Goal: Task Accomplishment & Management: Manage account settings

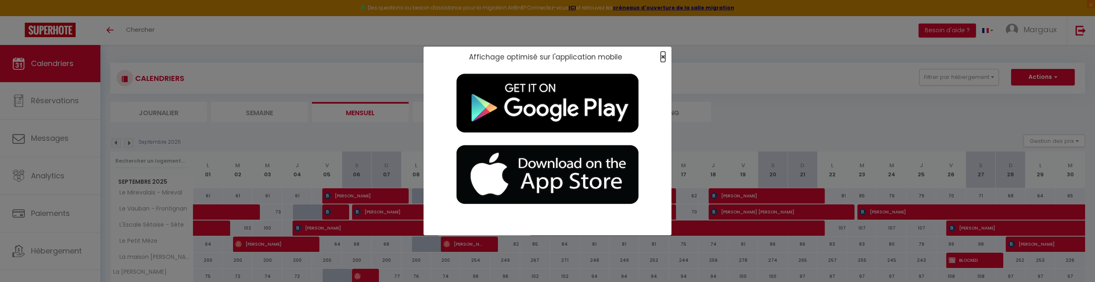
click at [387, 56] on span "×" at bounding box center [663, 57] width 5 height 10
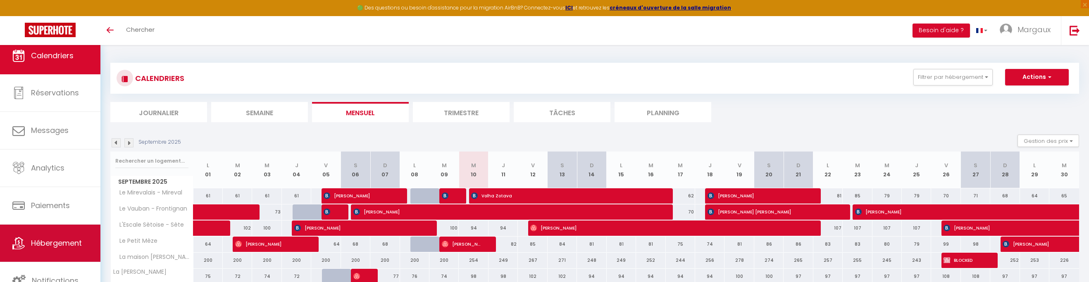
click at [43, 250] on link "Hébergement" at bounding box center [50, 243] width 100 height 37
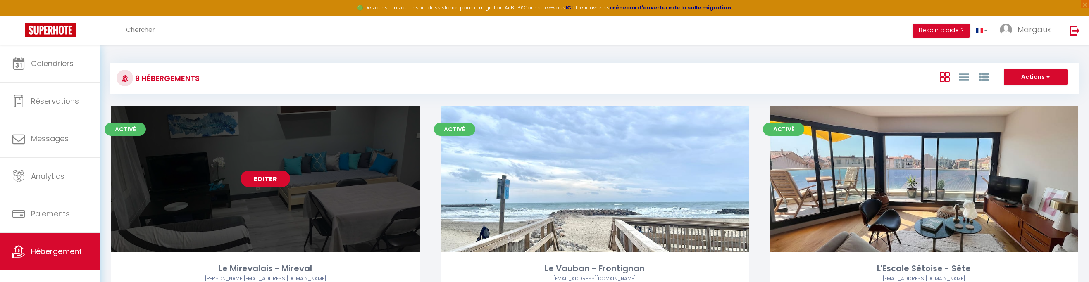
click at [260, 177] on link "Editer" at bounding box center [265, 179] width 50 height 17
select select "3"
select select "2"
select select "1"
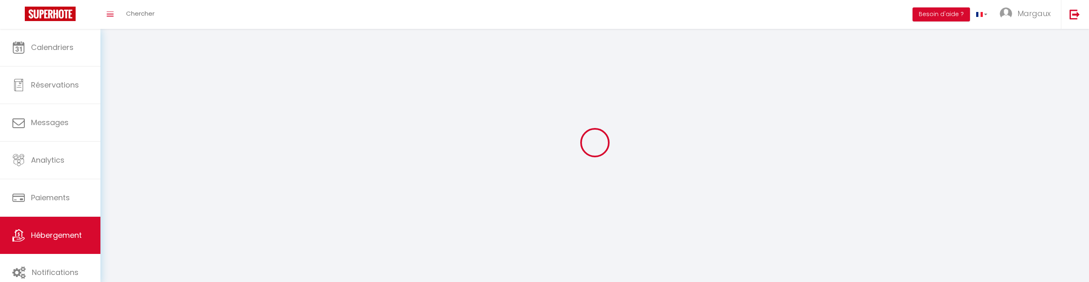
select select
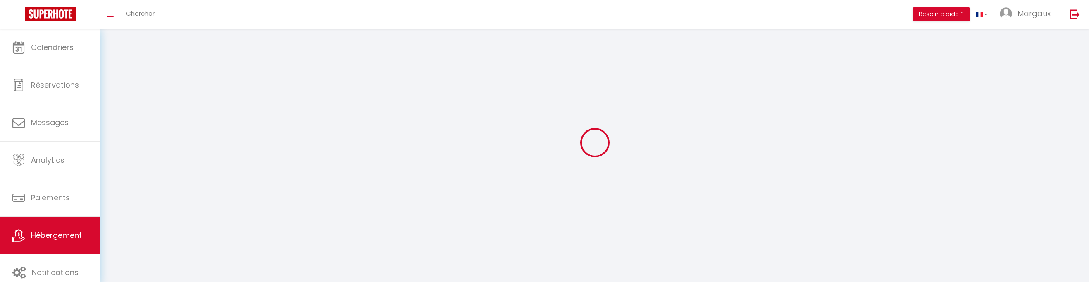
select select
checkbox input "false"
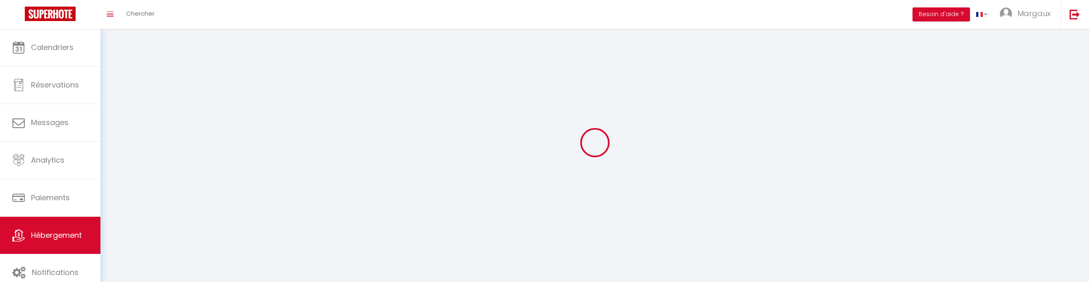
select select
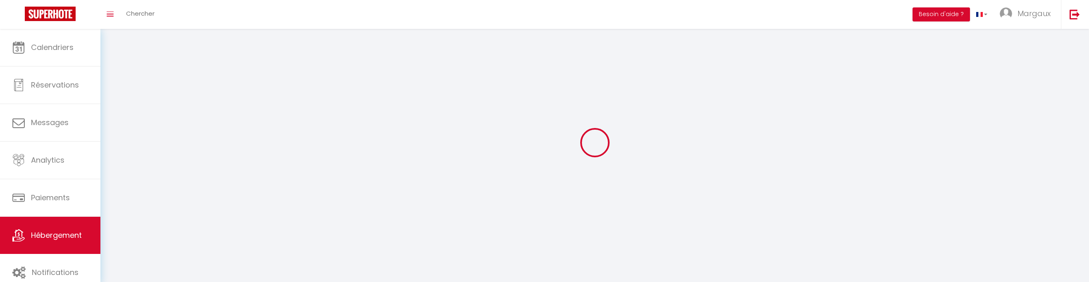
select select
checkbox input "false"
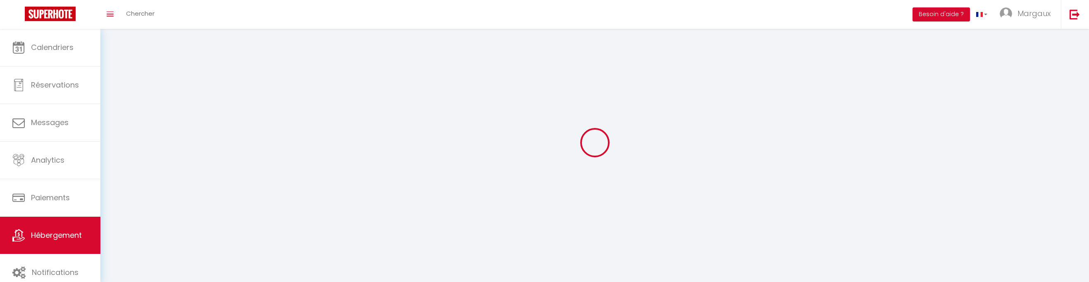
checkbox input "false"
select select
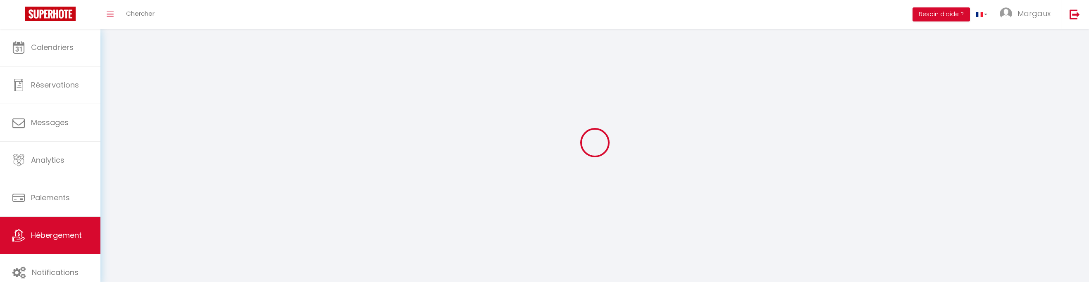
select select
checkbox input "false"
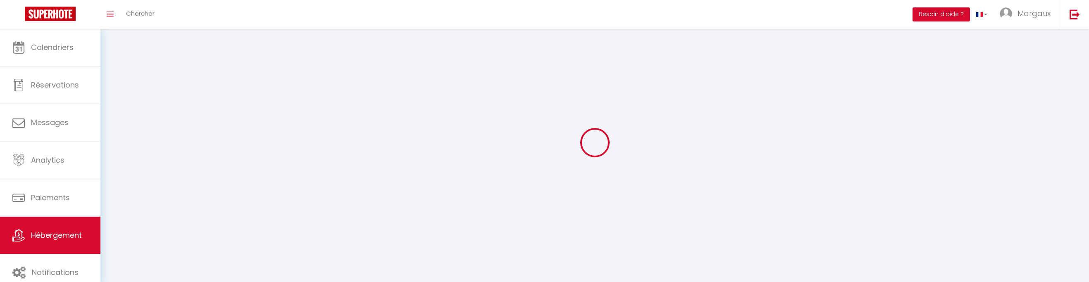
checkbox input "false"
select select
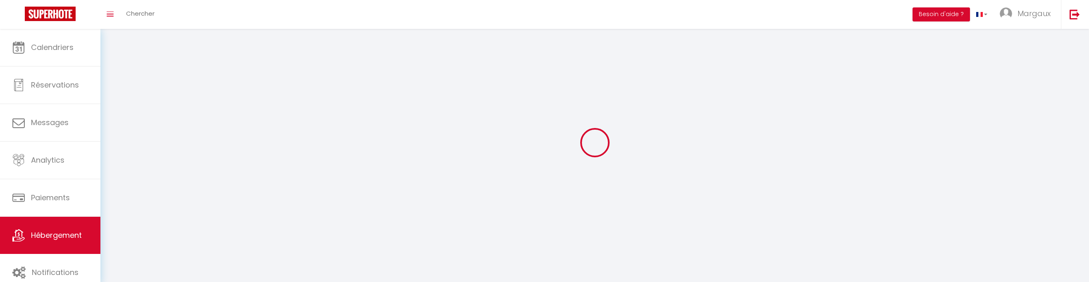
select select
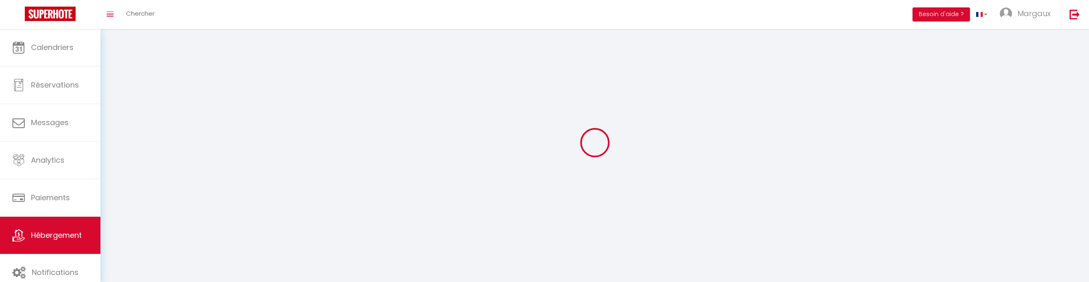
checkbox input "false"
select select
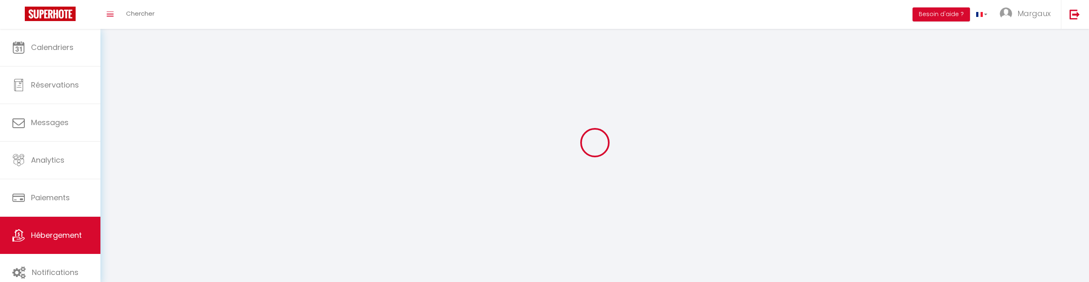
select select
select select "1"
select select
select select "28"
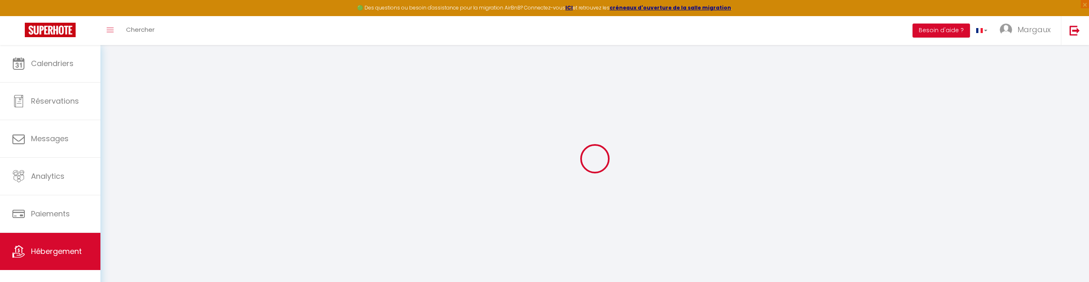
select select
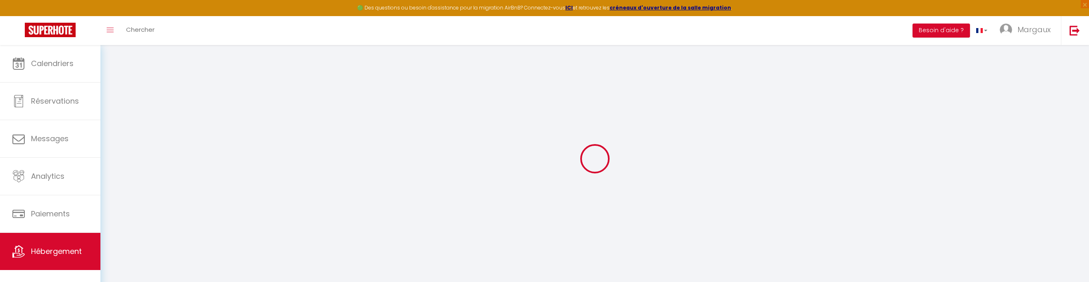
select select
checkbox input "false"
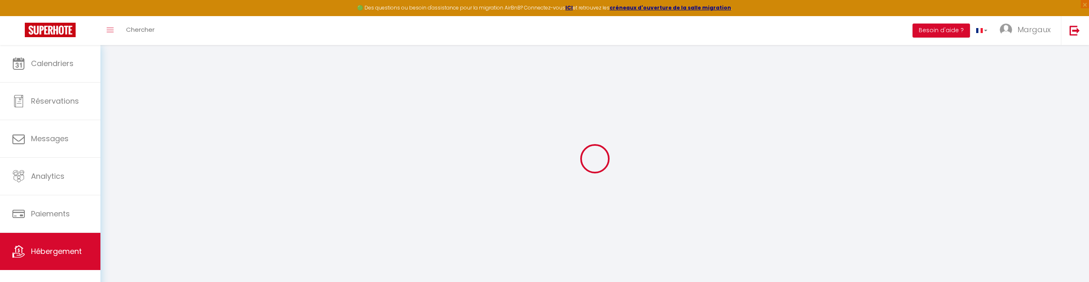
select select
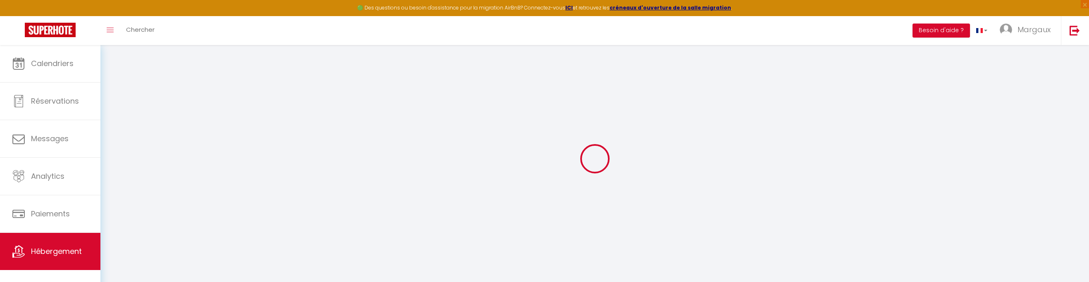
select select
checkbox input "false"
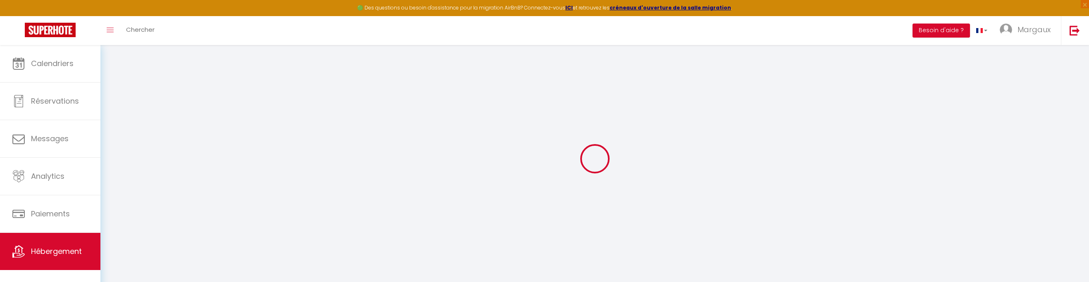
checkbox input "false"
select select
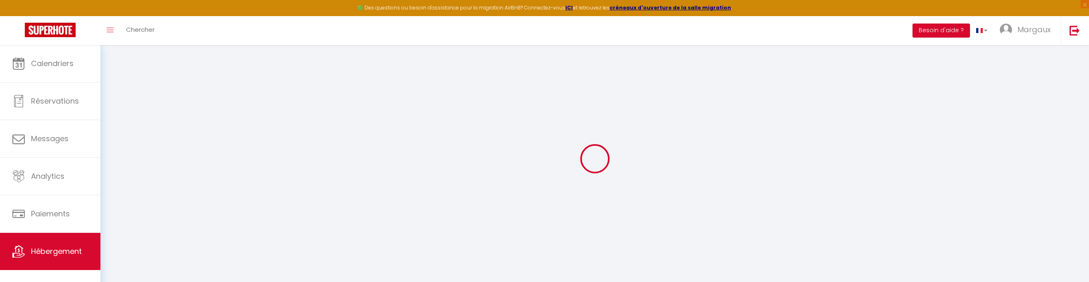
select select
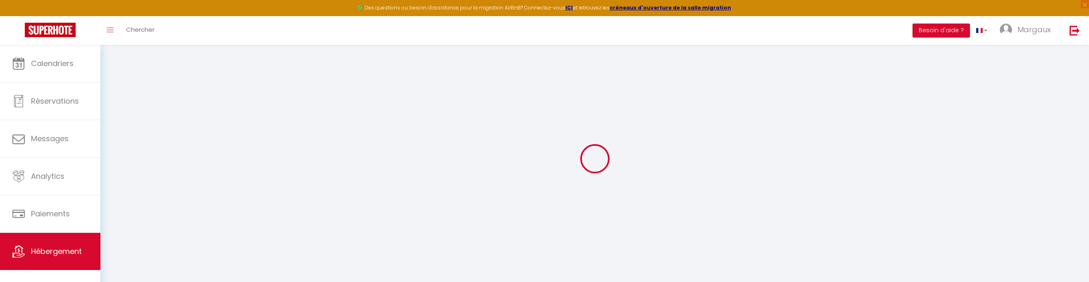
checkbox input "false"
select select
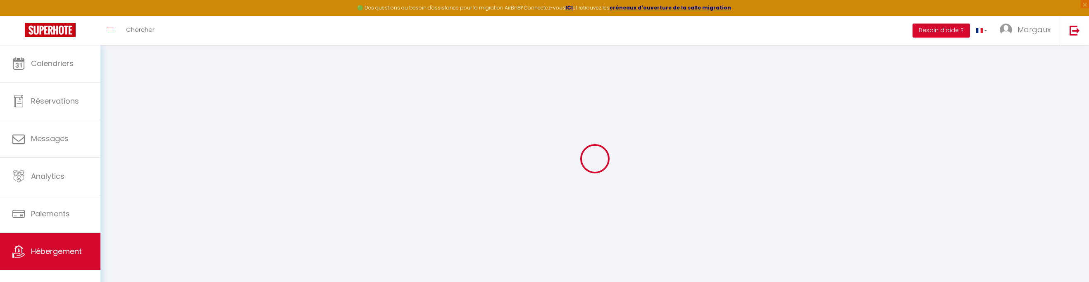
select select
type input "Le Mirevalais - Mireval"
type input "[PERSON_NAME]"
type input "Roinel"
type input "9 a Chemin du Figarou"
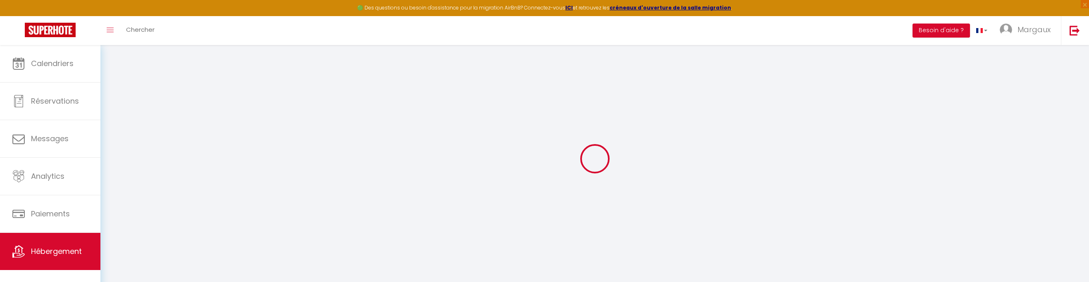
type input "30300"
type input "Beaucaire"
type input "60"
type input "40"
type input "7.20"
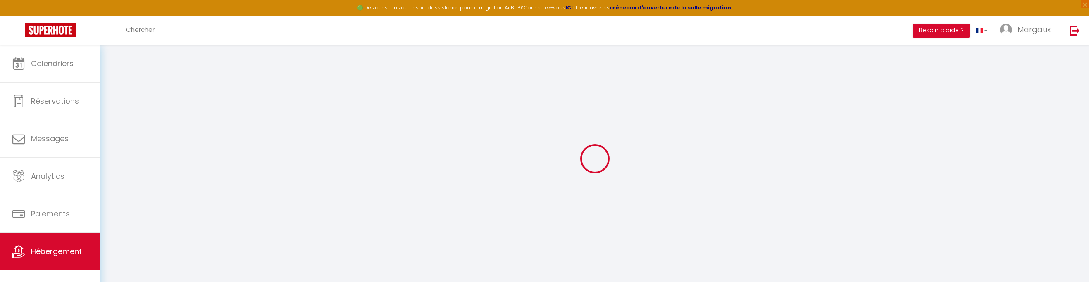
type input "100"
select select
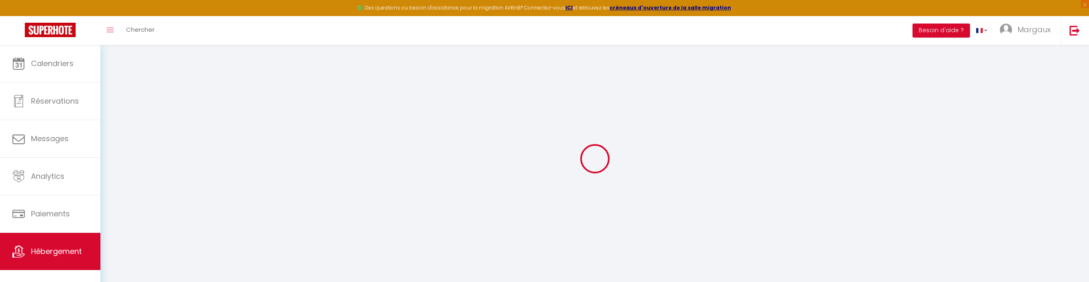
select select
type input "[STREET_ADDRESS]"
type input "34110"
type input "Mireval"
type input "[EMAIL_ADDRESS][DOMAIN_NAME]"
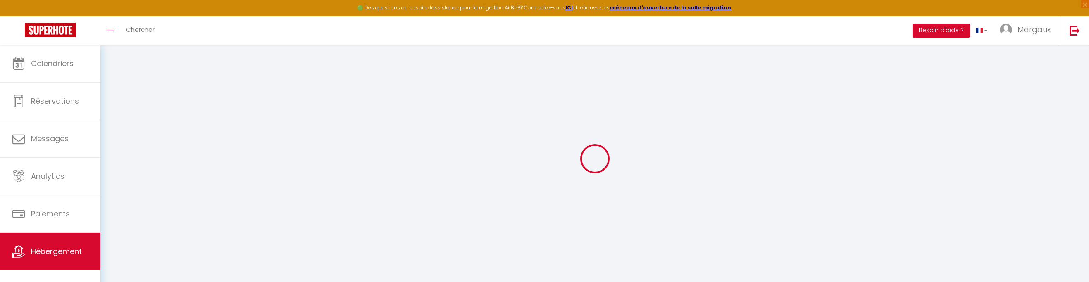
select select "14982"
checkbox input "false"
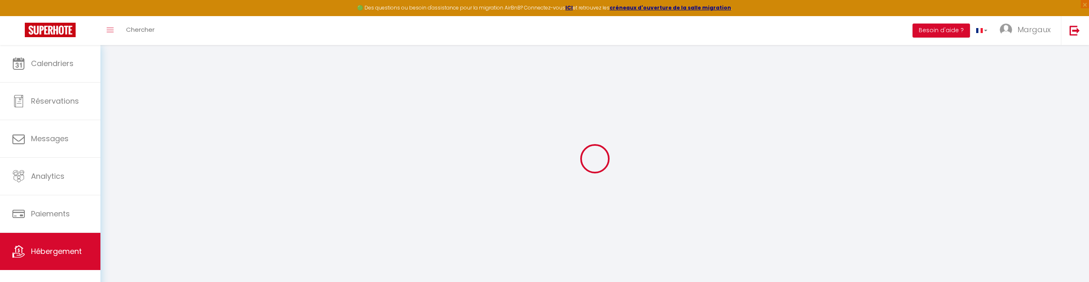
type input "0"
select select
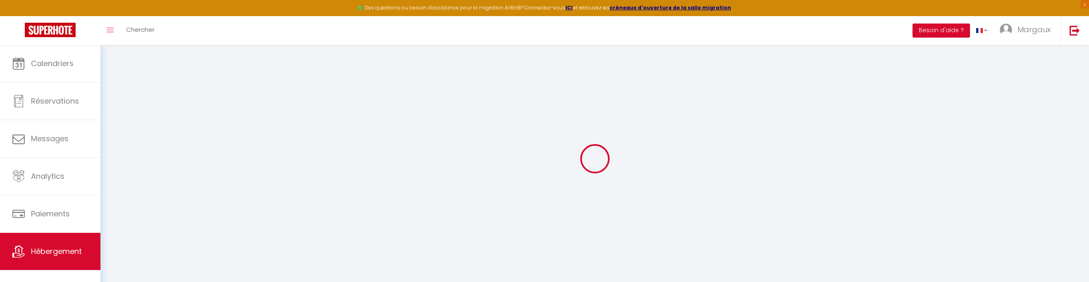
select select
checkbox input "false"
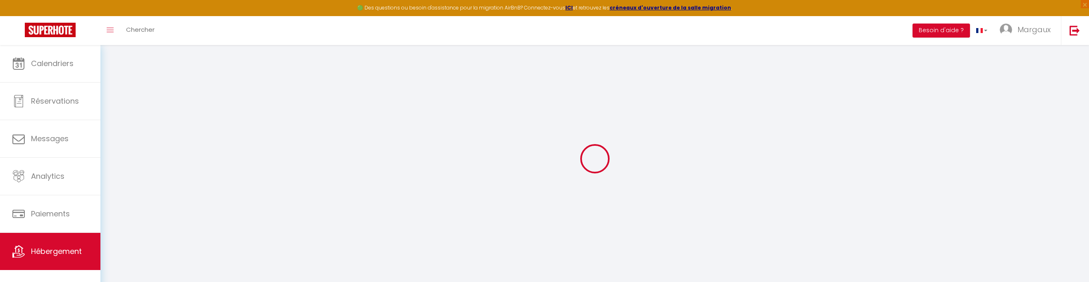
checkbox input "false"
select select
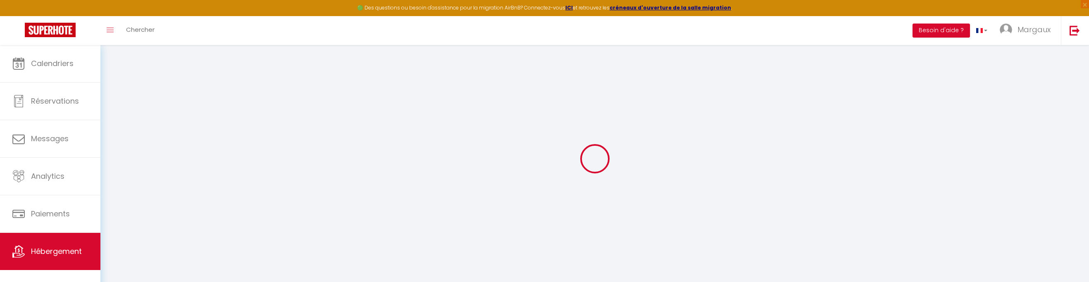
select select
checkbox input "false"
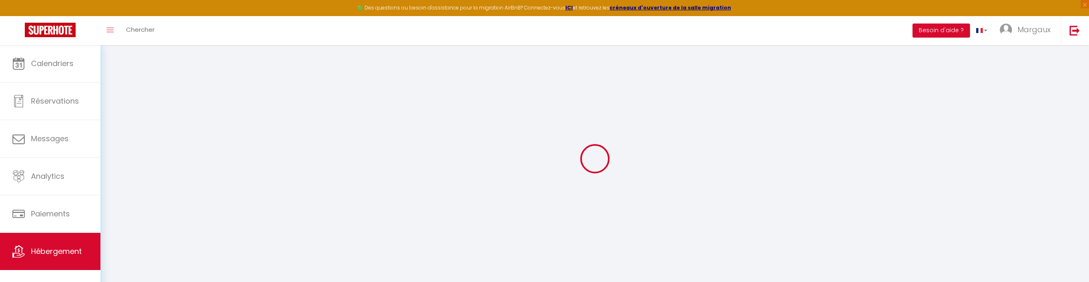
checkbox input "false"
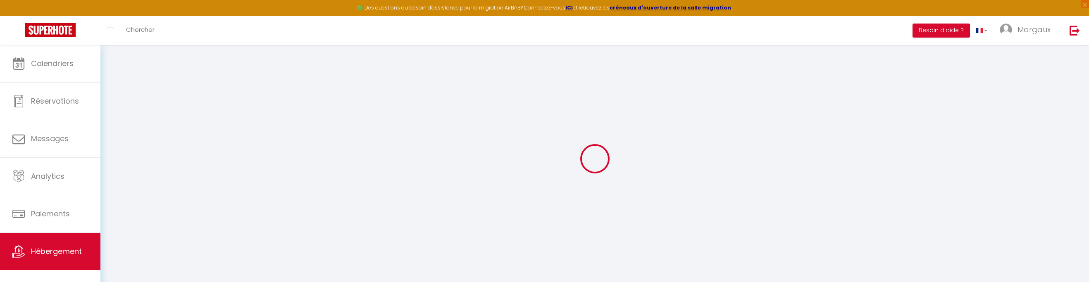
checkbox input "false"
select select "14:00"
select select
select select "11:00"
select select "30"
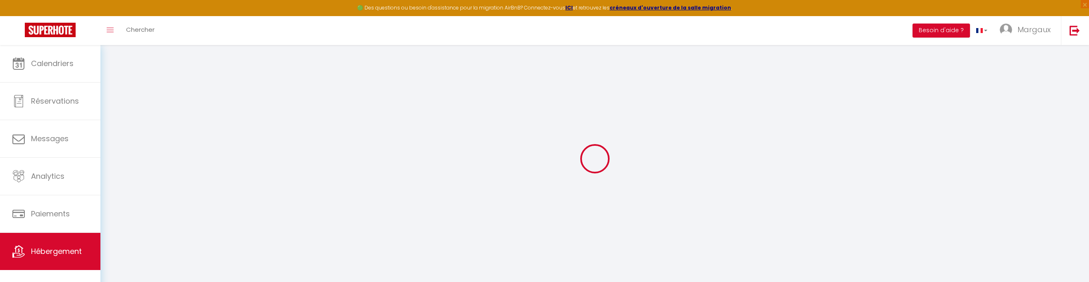
select select "120"
select select
checkbox input "false"
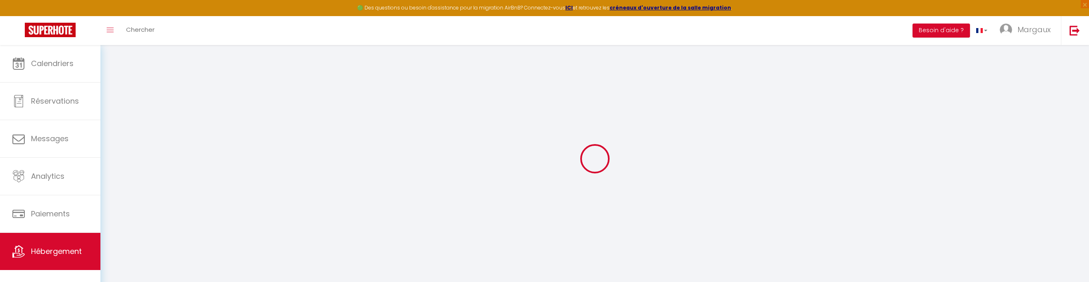
checkbox input "false"
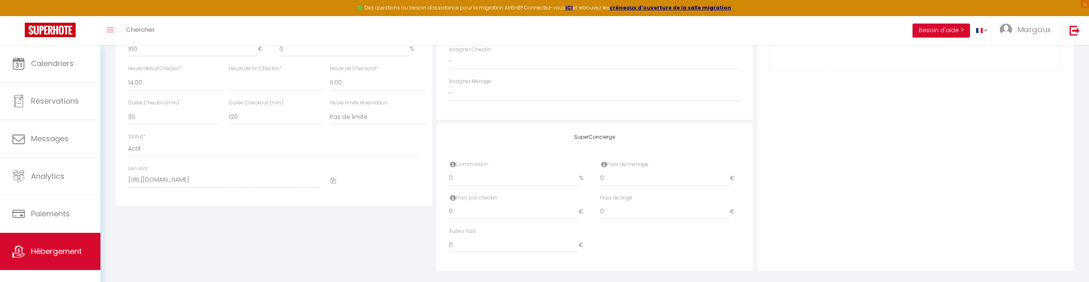
scroll to position [446, 0]
select select
checkbox input "false"
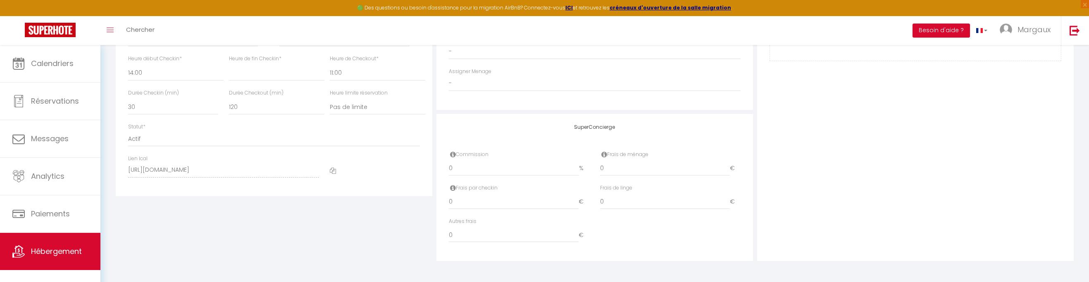
checkbox input "false"
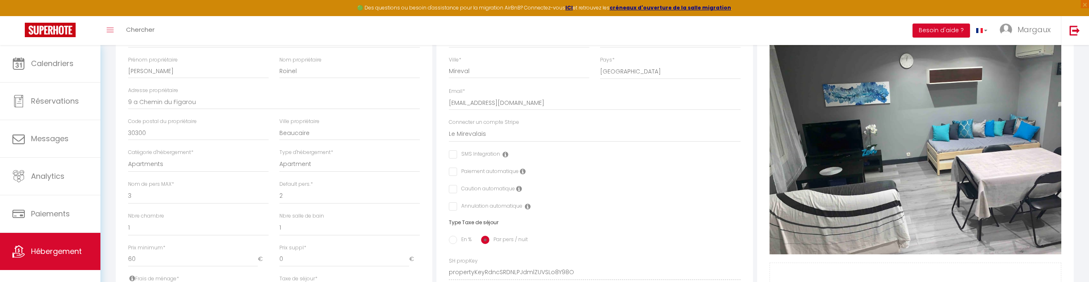
scroll to position [161, 0]
click at [387, 190] on icon at bounding box center [519, 189] width 6 height 7
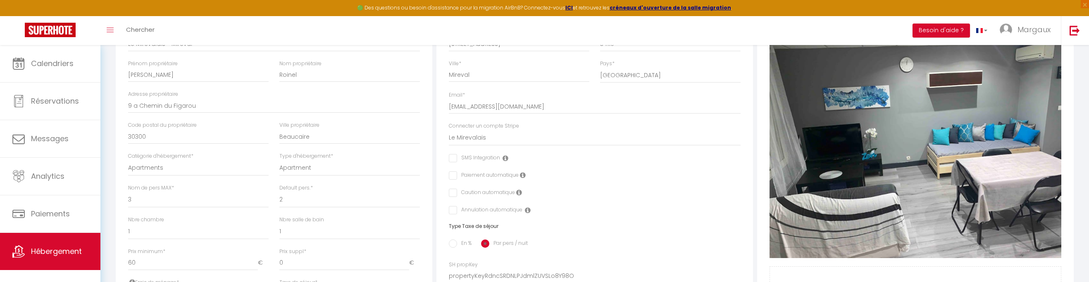
scroll to position [0, 0]
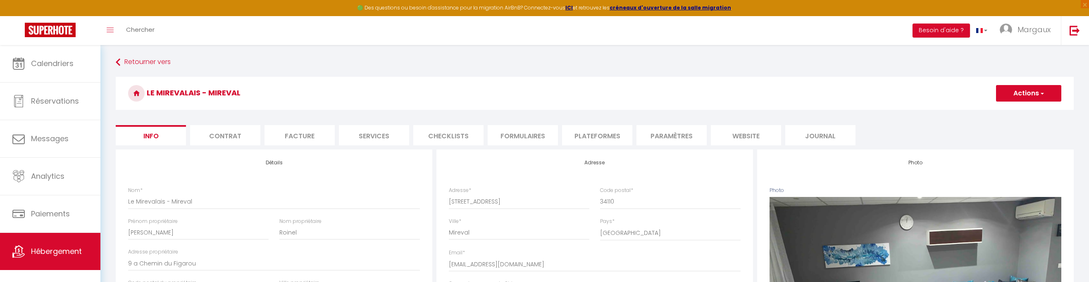
click at [387, 91] on button "Actions" at bounding box center [1028, 93] width 65 height 17
click at [387, 111] on input "Enregistrer" at bounding box center [996, 111] width 31 height 8
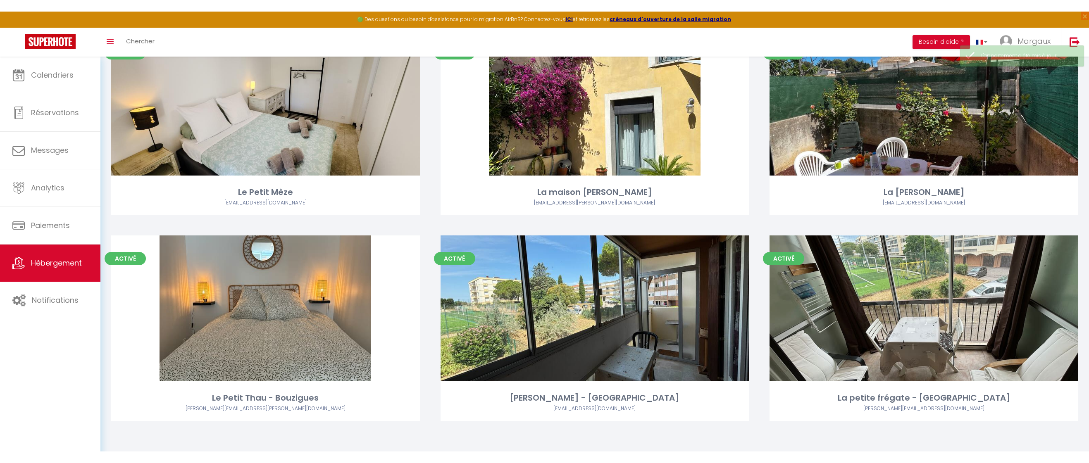
scroll to position [264, 0]
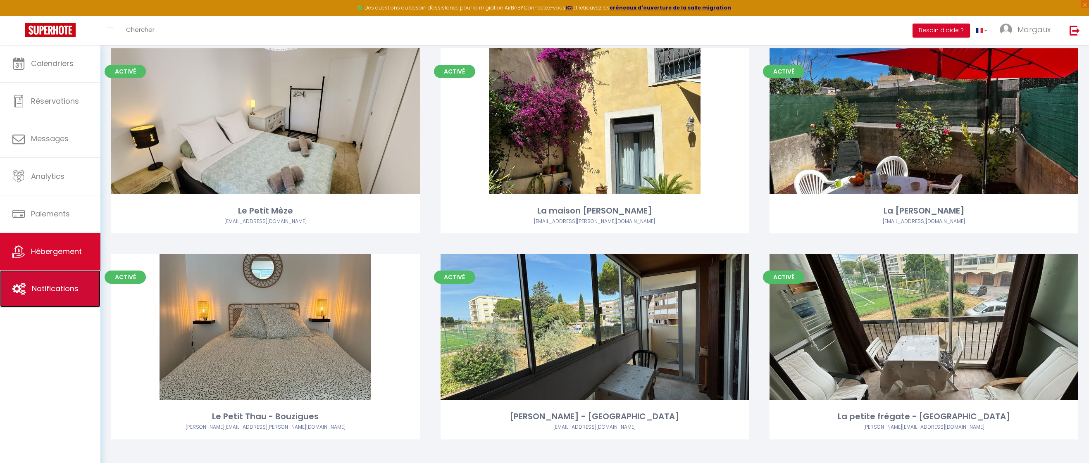
click at [39, 266] on span "Notifications" at bounding box center [55, 288] width 47 height 10
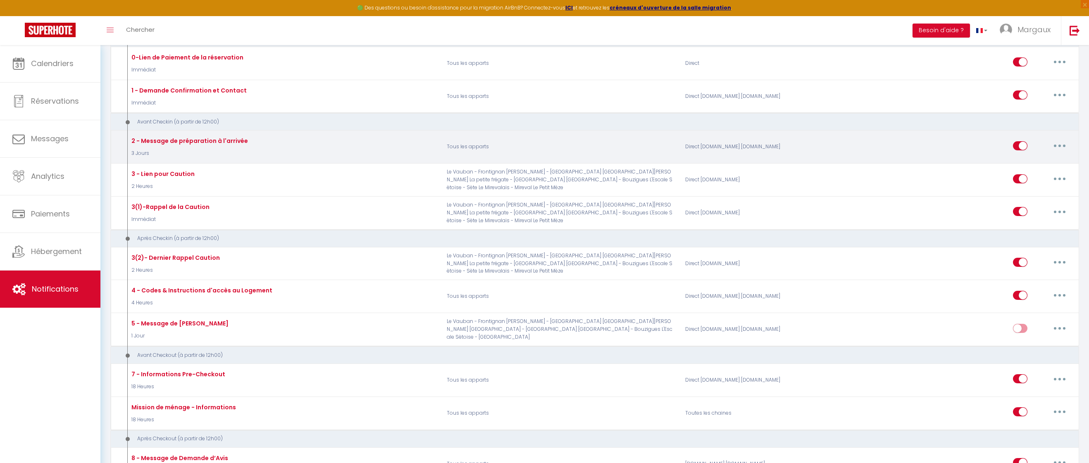
scroll to position [113, 0]
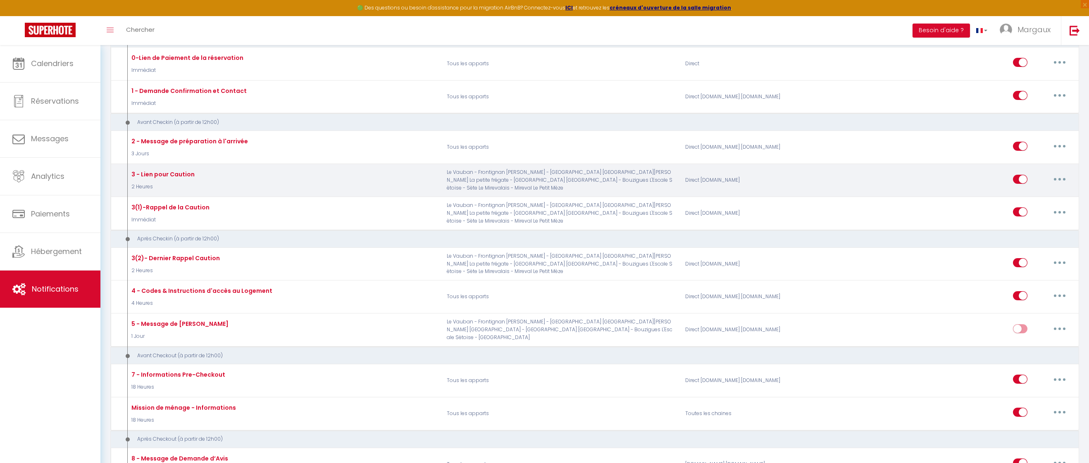
click at [387, 179] on icon "button" at bounding box center [1059, 179] width 2 height 2
click at [387, 198] on link "Editer" at bounding box center [1037, 198] width 61 height 14
type input "3 - Lien pour Caution"
select select "2 Heures"
select select "if_booking_is_paid"
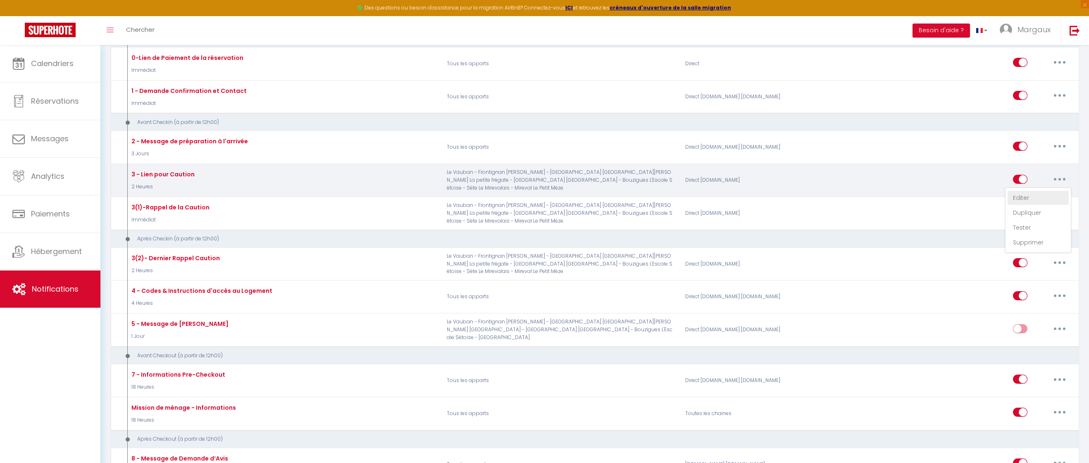
checkbox input "true"
checkbox input "false"
radio input "true"
type input "Dernière étape avant votre arrivée à [RENTAL:NAME] !"
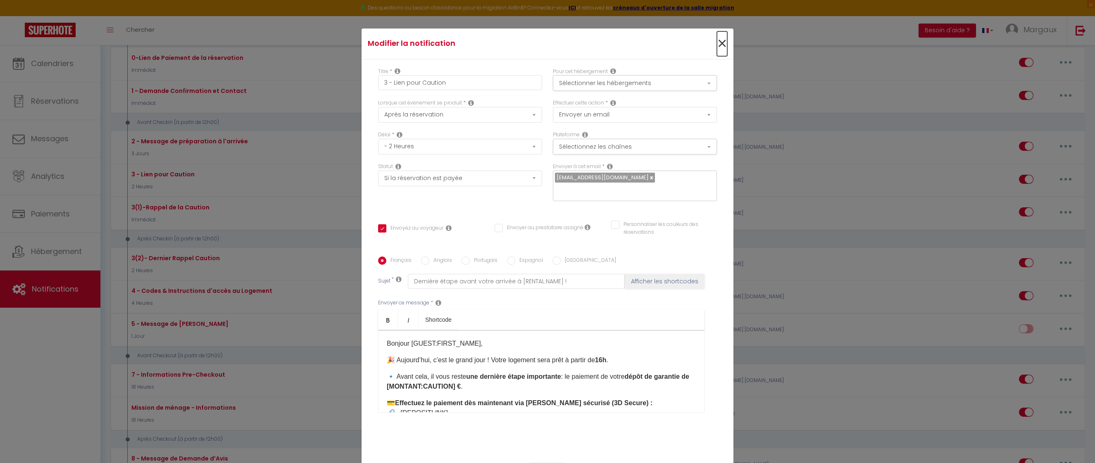
click at [387, 50] on span "×" at bounding box center [722, 43] width 10 height 25
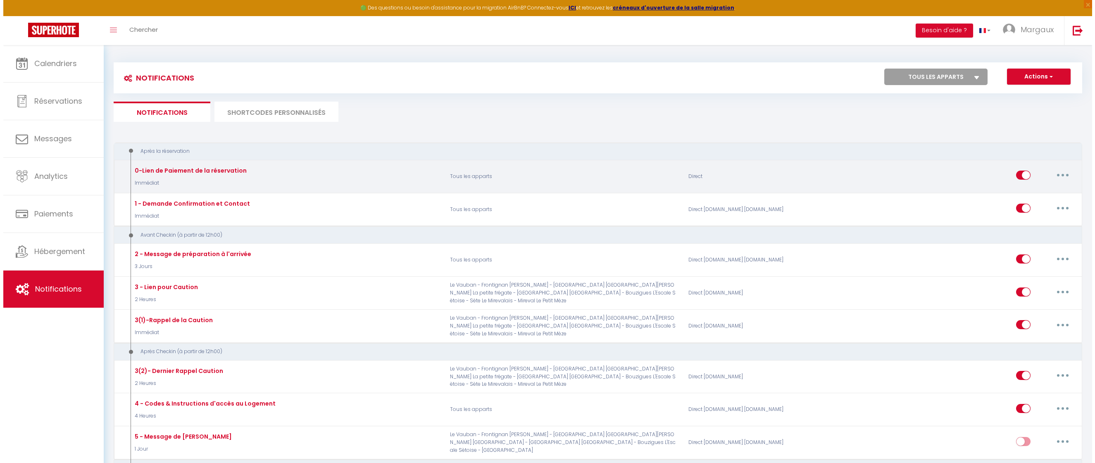
scroll to position [0, 0]
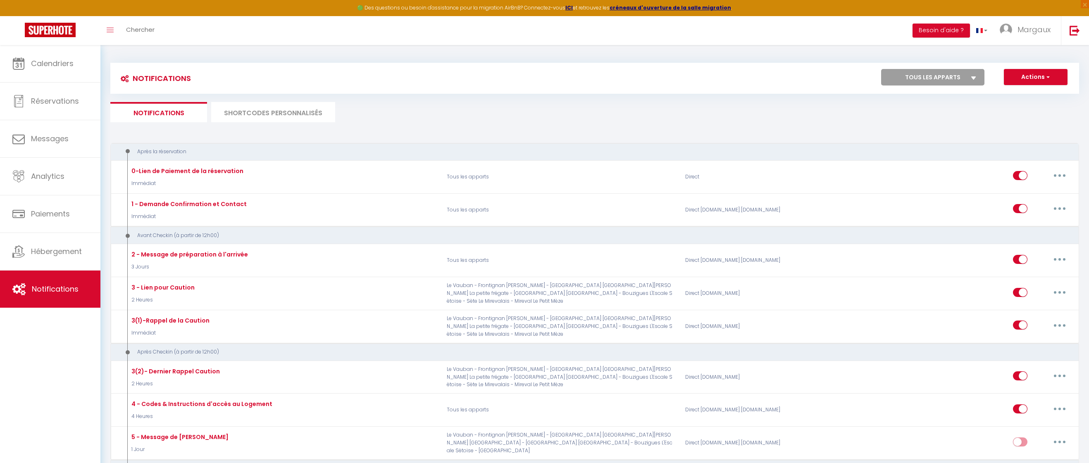
click at [284, 113] on li "SHORTCODES PERSONNALISÉS" at bounding box center [273, 112] width 124 height 20
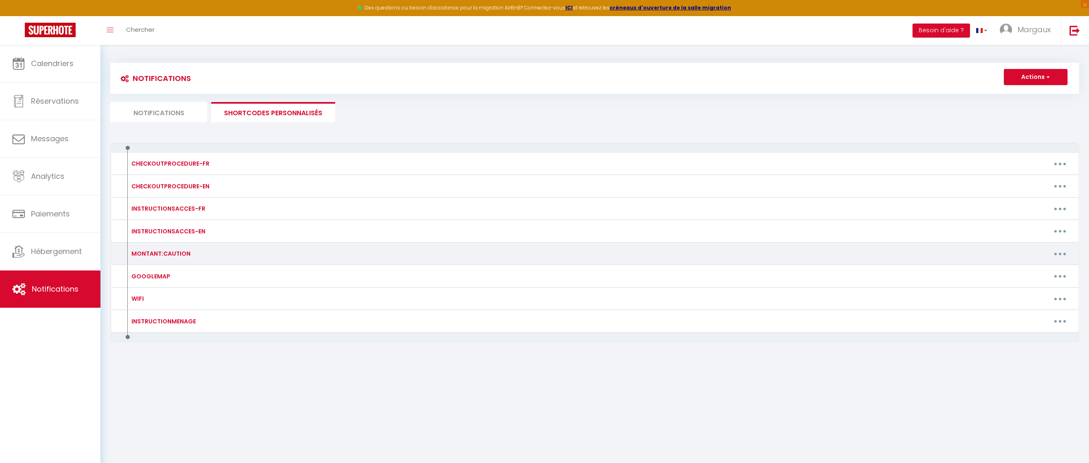
click at [267, 252] on div "MONTANT:CAUTION" at bounding box center [243, 253] width 238 height 13
drag, startPoint x: 164, startPoint y: 256, endPoint x: 262, endPoint y: 245, distance: 98.2
click at [164, 256] on div "MONTANT:CAUTION" at bounding box center [159, 253] width 61 height 9
click at [387, 255] on icon "button" at bounding box center [1060, 254] width 2 height 2
click at [387, 266] on link "Editer" at bounding box center [1038, 273] width 61 height 14
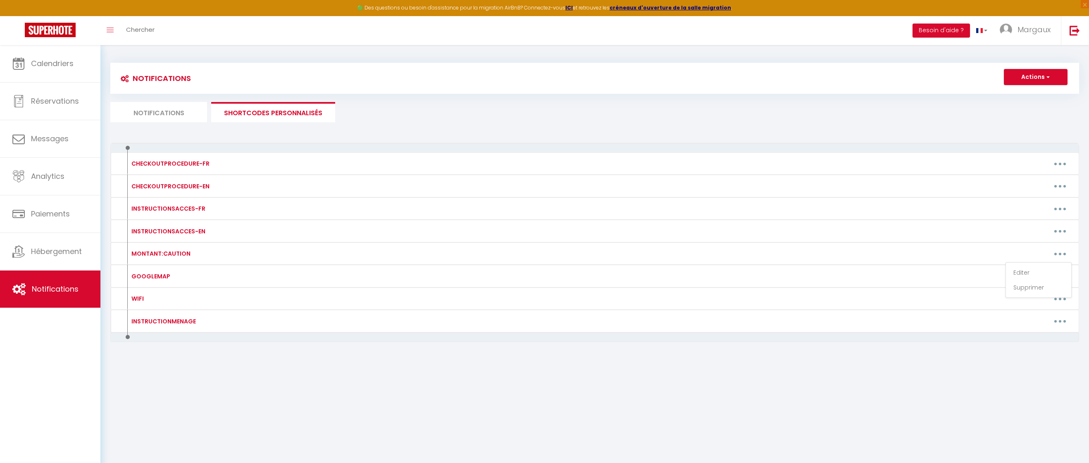
type input "MONTANT:CAUTION"
type textarea "MONTANT:CAUTION"
type textarea "100"
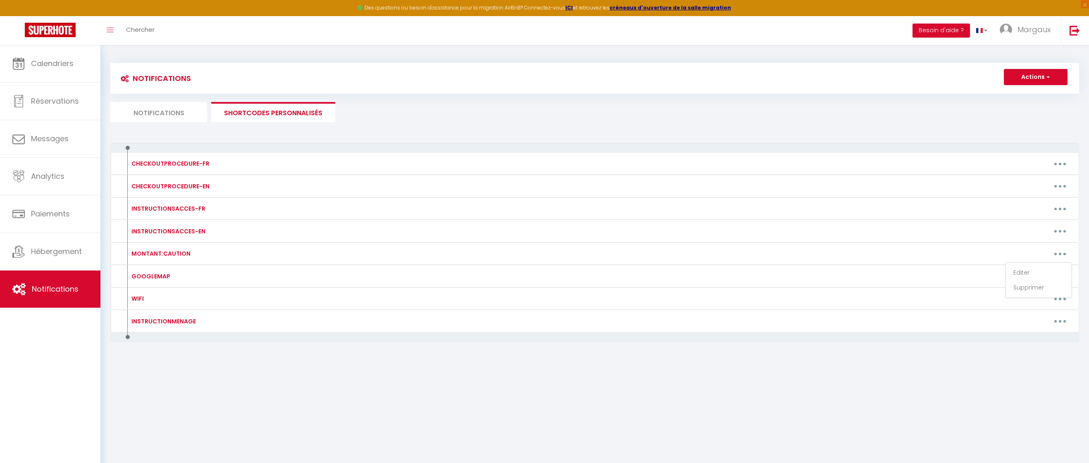
type textarea "100"
type textarea "200"
type textarea "100"
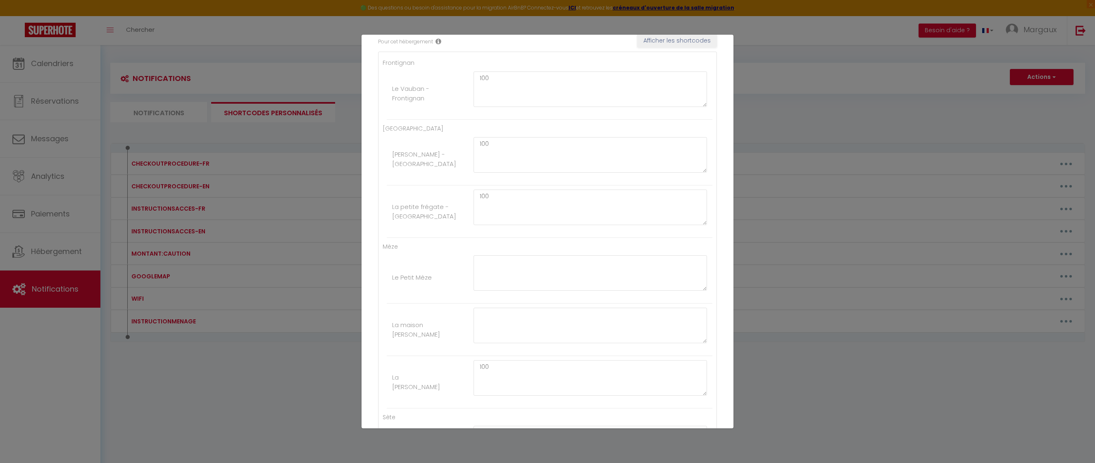
scroll to position [150, 0]
click at [387, 266] on textarea at bounding box center [590, 273] width 233 height 36
type textarea "100"
click at [387, 266] on textarea at bounding box center [590, 324] width 233 height 36
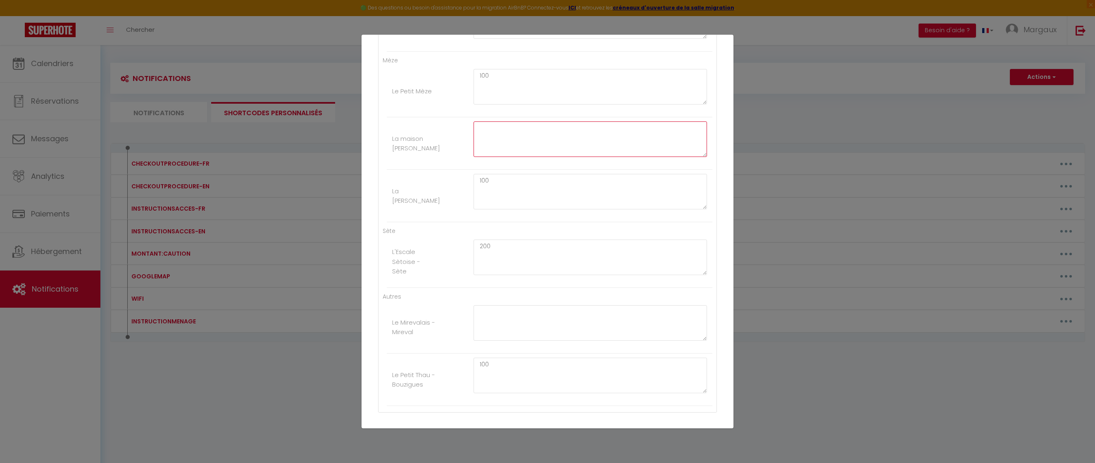
scroll to position [343, 0]
click at [387, 266] on textarea at bounding box center [590, 316] width 233 height 36
type textarea "100"
click at [387, 266] on button "Mettre à jour" at bounding box center [566, 414] width 50 height 14
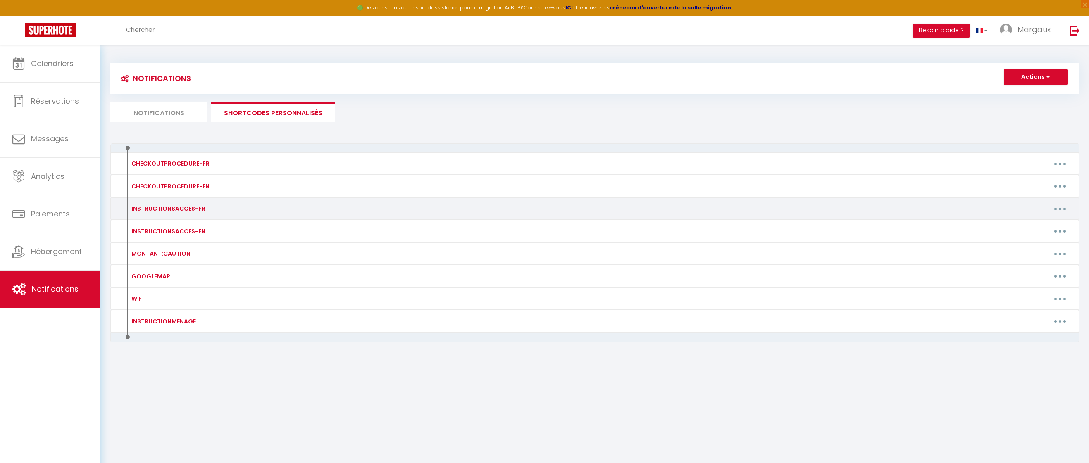
click at [387, 207] on button "button" at bounding box center [1059, 208] width 23 height 13
click at [387, 225] on link "Editer" at bounding box center [1038, 228] width 61 height 14
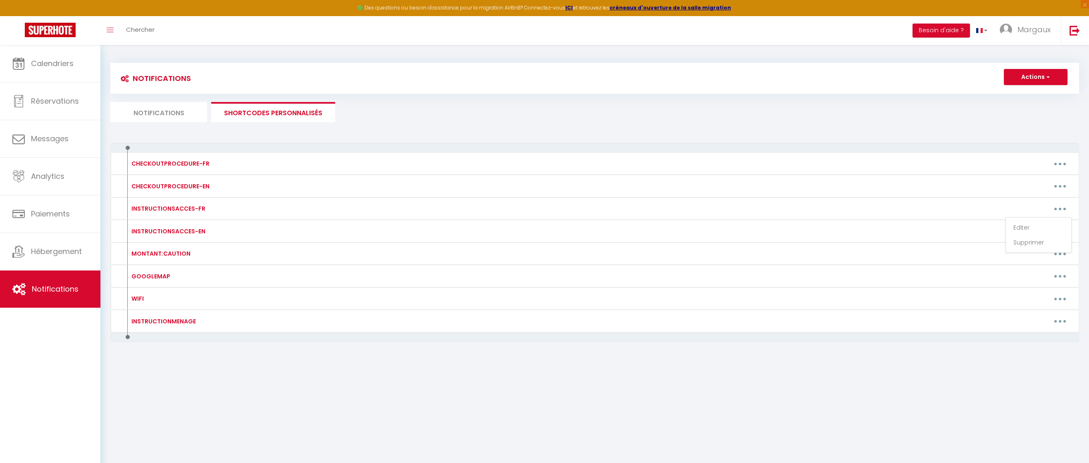
type input "INSTRUCTIONSACCES-FR"
type textarea "INSTRUCTIONSACCES-FR"
type textarea "Envoyez moi un message 2 h avant d'arriver. Je viendrais en personne vous remet…"
type textarea "📍 [PERSON_NAME] Vous retrouverez toutes les informations et plan d'accès en cli…"
type textarea "Code entrée de l'immeuble : 7531B Code Boite à Clé : 0706 Vous retrouverez tout…"
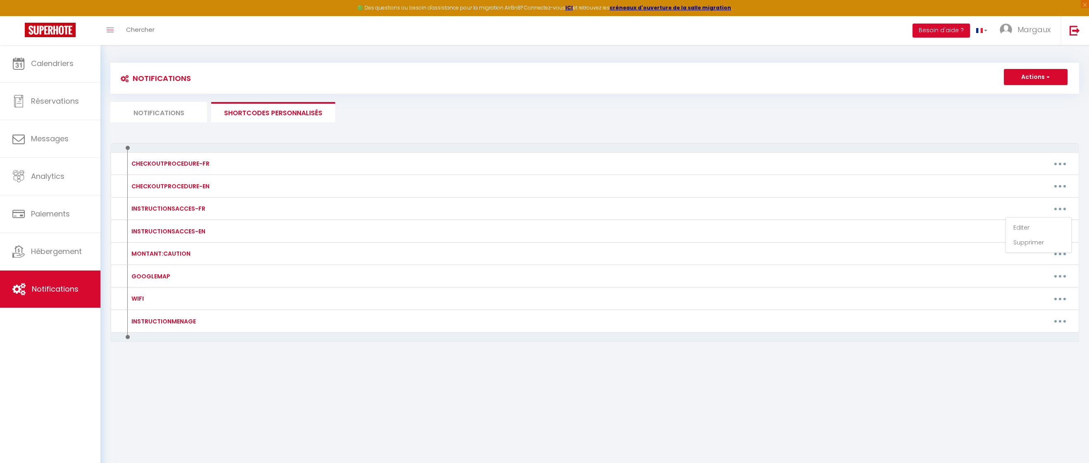
type textarea "Code Boite à Clé : 1279 Vous retrouverez toutes les informations et plan d'accè…"
type textarea "Envoyez moi un message 2 h avant d'arriver. Je viendrais en personne vous remet…"
type textarea "🔹 Boîte à clés : 📍 Située sur [PERSON_NAME] à droite du petit portail. 🔐 Code :…"
type textarea "Envoyez moi un message 2 h avant d'arriver. Je viendrais en personne vous remet…"
type textarea "Code Boite à Clé : [RENTALDOOR:CODE] Vous retrouverez toutes les informations e…"
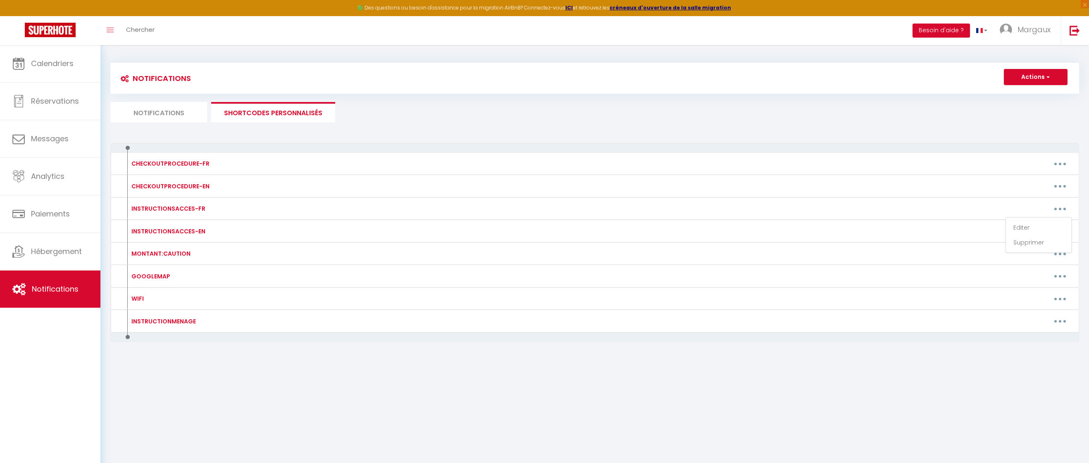
type textarea "🔹 Boîte à clés : 📍 Située juste devant la porte d’entrée de l’appartement. 🔐 Co…"
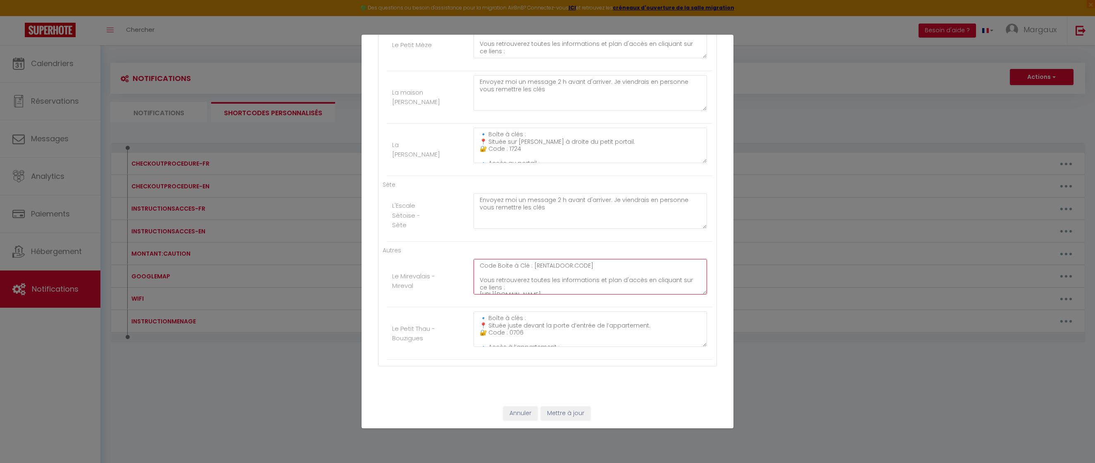
drag, startPoint x: 610, startPoint y: 266, endPoint x: 533, endPoint y: 267, distance: 77.3
click at [387, 266] on textarea "Code Boite à Clé : [RENTALDOOR:CODE] Vous retrouverez toutes les informations e…" at bounding box center [590, 277] width 233 height 36
click at [387, 266] on textarea "Code Boite à Clé : Vous retrouverez toutes les informations et plan d'accès en …" at bounding box center [590, 277] width 233 height 36
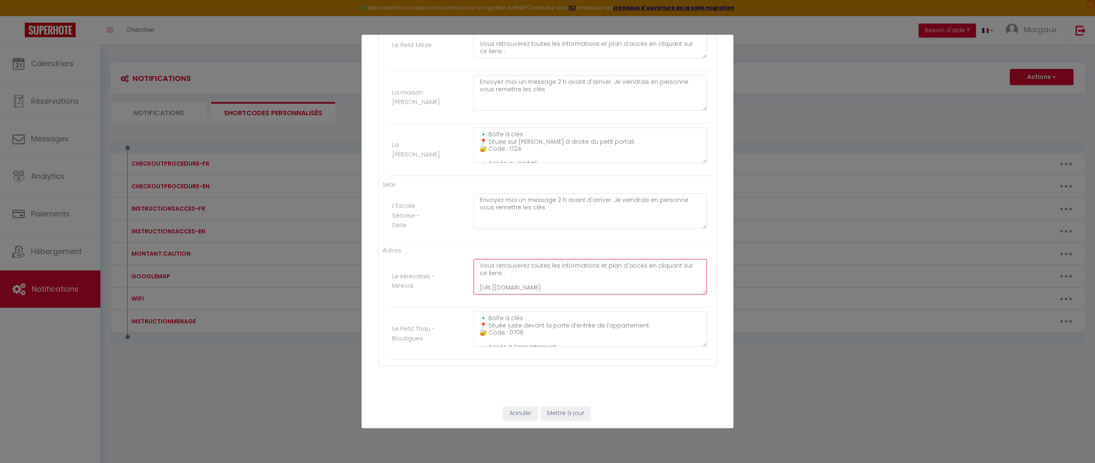
type textarea "Code Boite à Clé : Vous retrouverez toutes les informations et plan d'accès en …"
click at [387, 266] on button "Mettre à jour" at bounding box center [566, 414] width 50 height 14
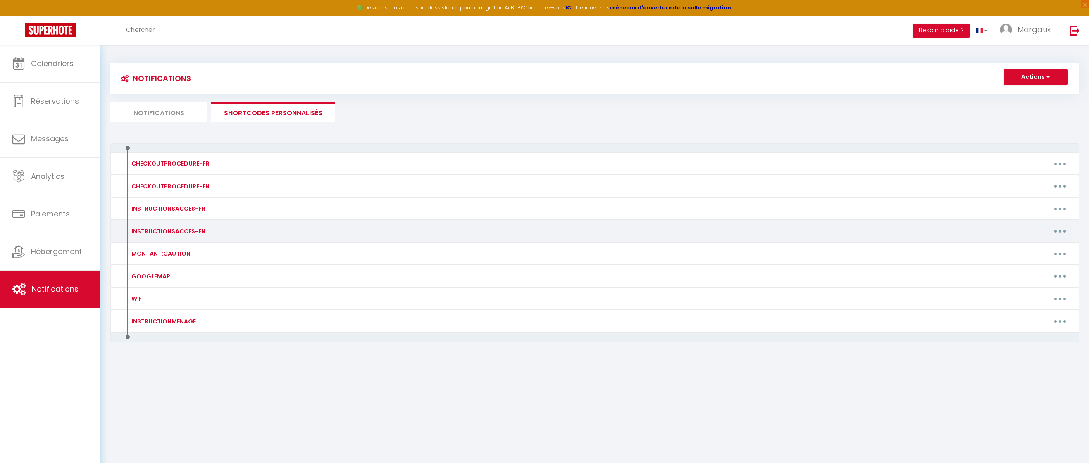
click at [387, 233] on button "button" at bounding box center [1059, 231] width 23 height 13
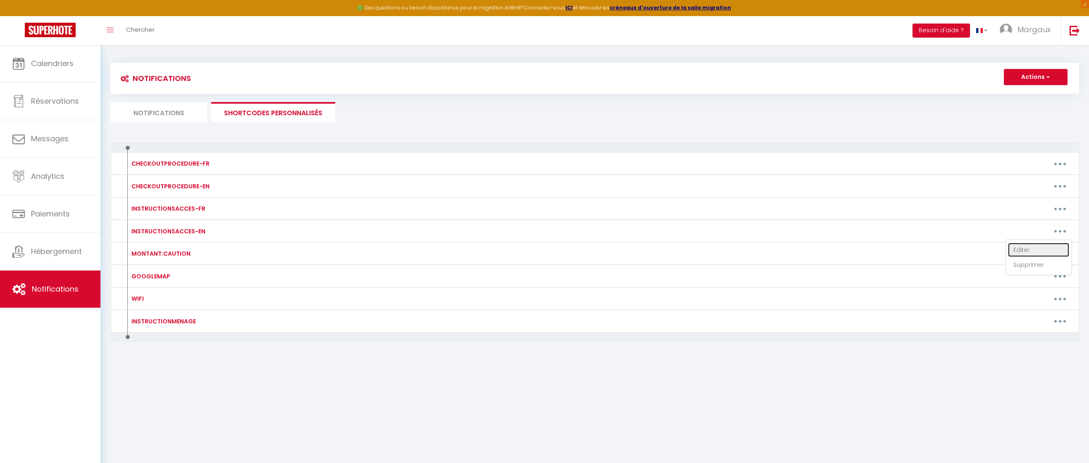
drag, startPoint x: 1013, startPoint y: 249, endPoint x: 1002, endPoint y: 251, distance: 11.3
click at [387, 250] on link "Editer" at bounding box center [1038, 250] width 61 height 14
type input "INSTRUCTIONSACCES-EN"
type textarea "INSTRUCTIONSACCES-EN"
type textarea "Send me a message 2 hours before your arrival. I will personally come to hand y…"
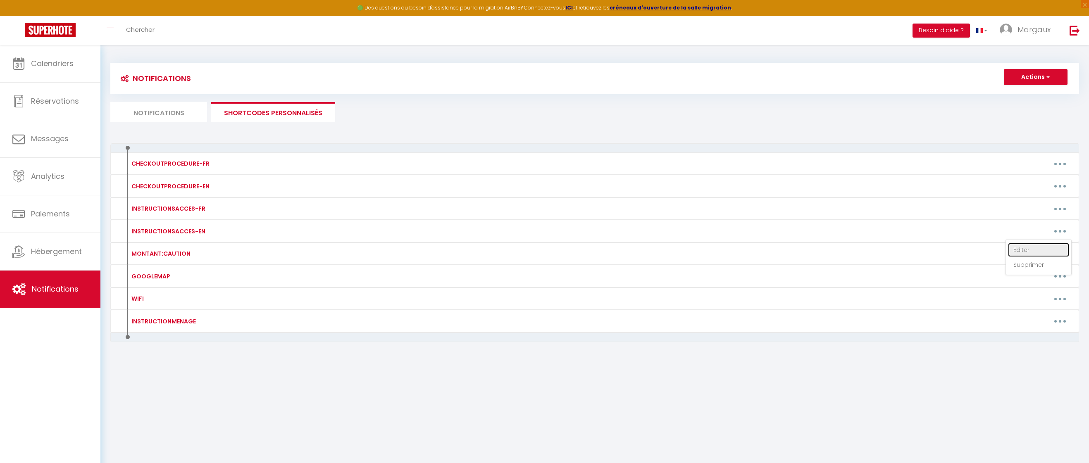
type textarea "📍 [GEOGRAPHIC_DATA] 🔹 Building access: The entrance is located in front of the …"
type textarea "🔹 Building access: 🏢 The building is called Les Frégates (no. 5). 🔢 Building en…"
type textarea "Send me a message 2 hours before your arrival. I will personally come to hand y…"
type textarea "🔹 Key box: 📍 Located on the low wall to the right of the small gate. 🔐 Code: 17…"
type textarea "Send me a message 2 hours before your arrival. I will personally come to hand y…"
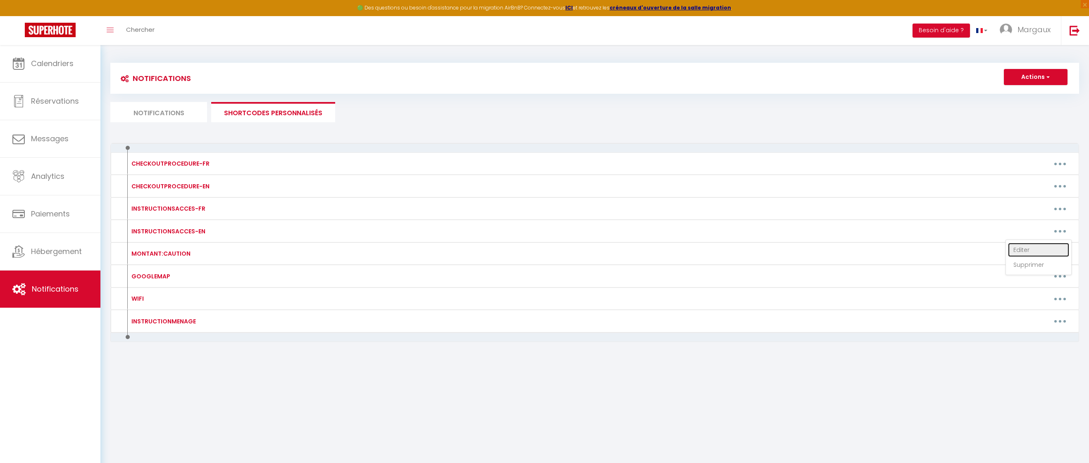
type textarea "🔹 Key box: 📍 Located right in front of the apartment entrance. 🔐 Code: 0706 🔹 A…"
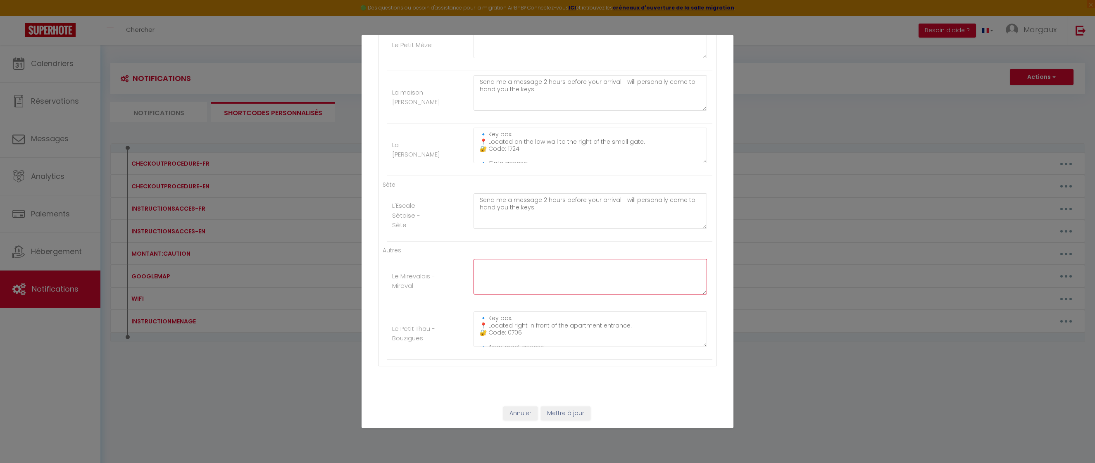
click at [387, 266] on textarea at bounding box center [590, 277] width 233 height 36
click at [387, 266] on button "Annuler" at bounding box center [520, 414] width 34 height 14
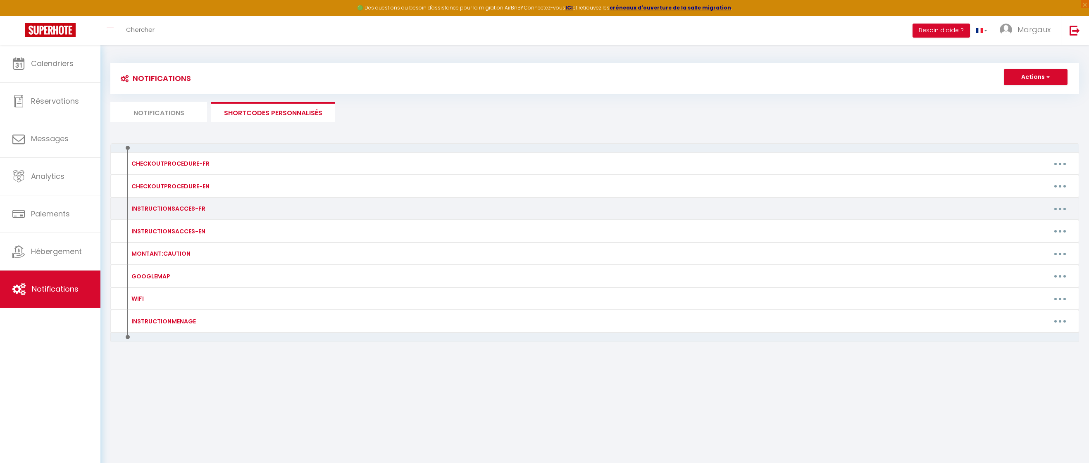
click at [387, 210] on button "button" at bounding box center [1059, 208] width 23 height 13
click at [387, 228] on link "Editer" at bounding box center [1038, 228] width 61 height 14
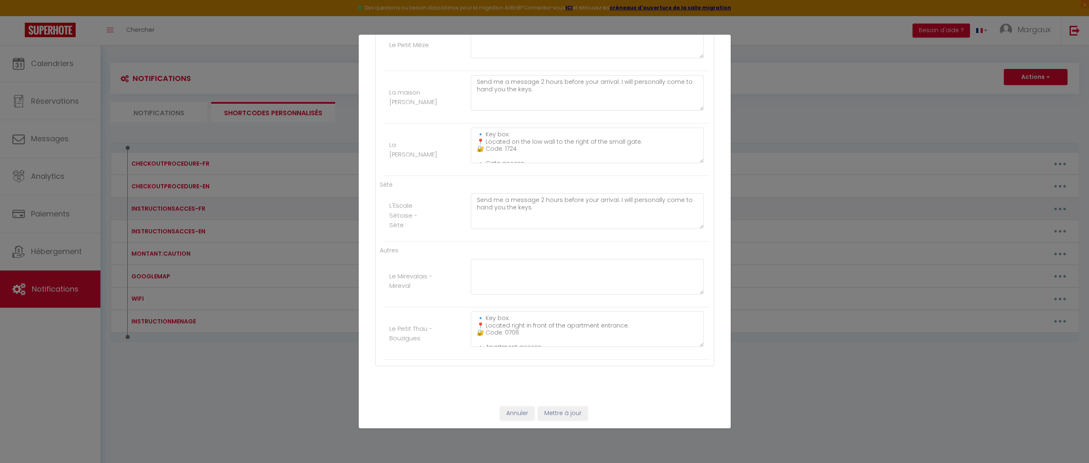
type input "INSTRUCTIONSACCES-FR"
type textarea "INSTRUCTIONSACCES-FR"
type textarea "Envoyez moi un message 2 h avant d'arriver. Je viendrais en personne vous remet…"
type textarea "📍 [PERSON_NAME] Vous retrouverez toutes les informations et plan d'accès en cli…"
type textarea "Code entrée de l'immeuble : 7531B Code Boite à Clé : 0706 Vous retrouverez tout…"
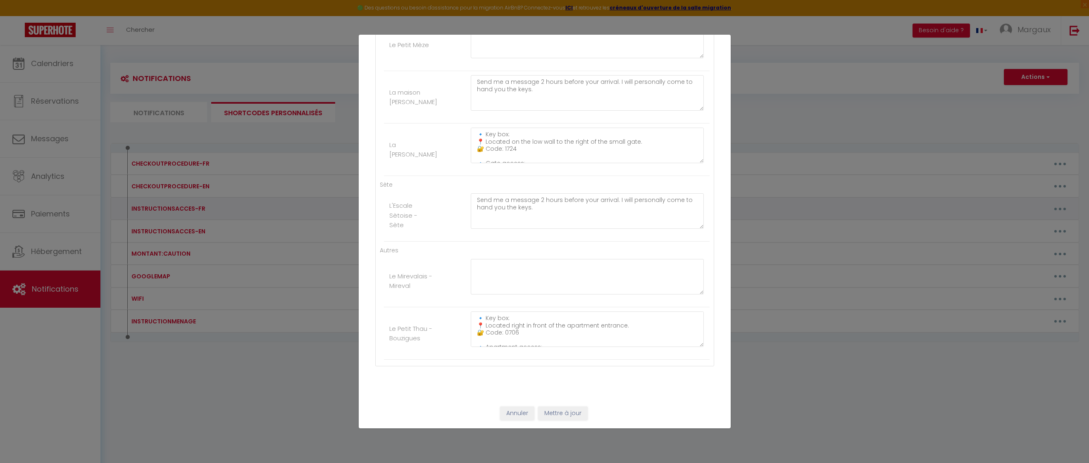
type textarea "Code Boite à Clé : 1279 Vous retrouverez toutes les informations et plan d'accè…"
type textarea "Envoyez moi un message 2 h avant d'arriver. Je viendrais en personne vous remet…"
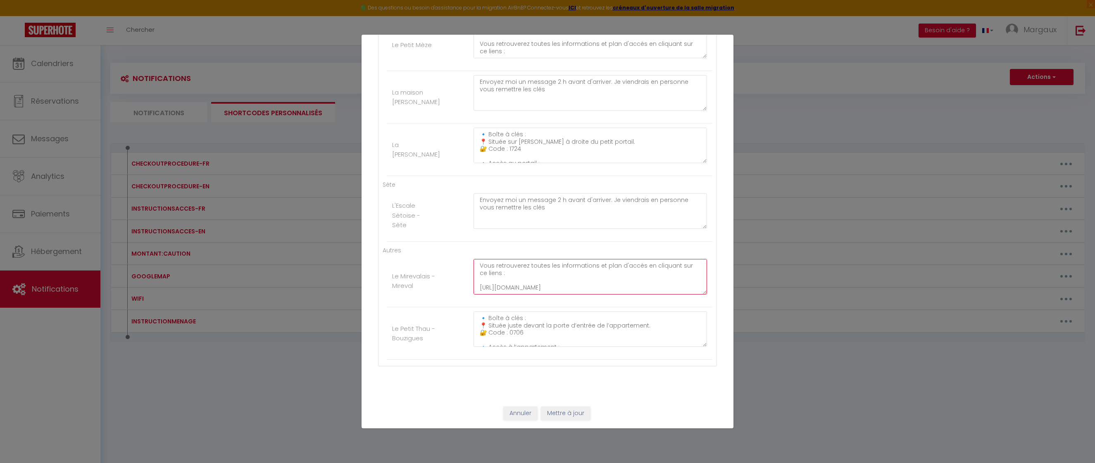
drag, startPoint x: 476, startPoint y: 266, endPoint x: 602, endPoint y: 326, distance: 140.1
click at [387, 266] on ul "Autres Le Mirevalais - Mireval Code Boite à Clé : Vous retrouverez toutes les i…" at bounding box center [548, 303] width 330 height 114
click at [387, 266] on button "Mettre à jour" at bounding box center [566, 414] width 50 height 14
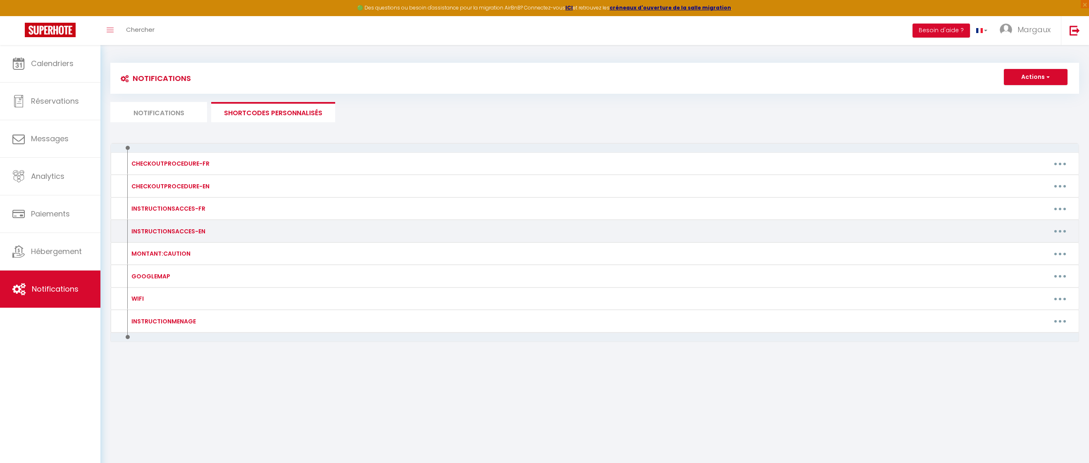
click at [387, 232] on button "button" at bounding box center [1059, 231] width 23 height 13
click at [387, 249] on link "Editer" at bounding box center [1038, 250] width 61 height 14
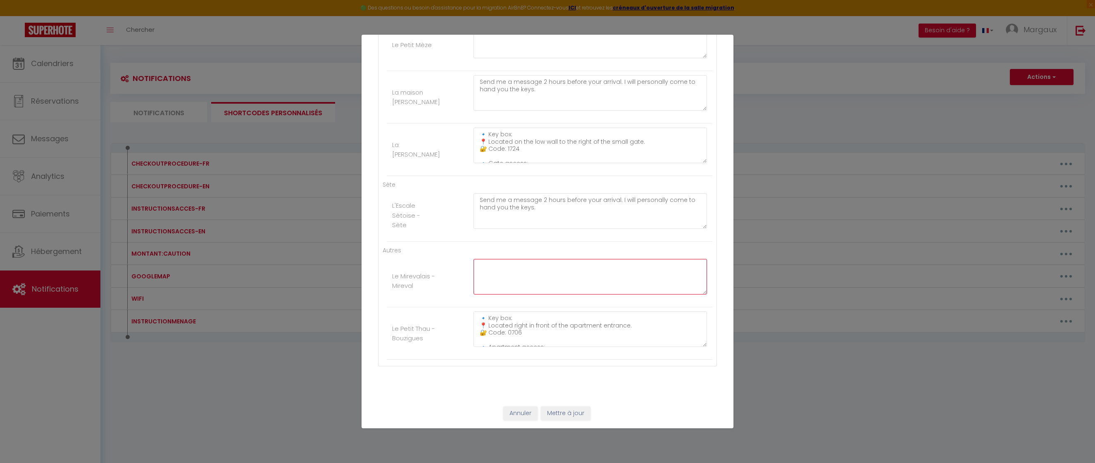
click at [387, 266] on textarea at bounding box center [590, 277] width 233 height 36
paste textarea "Key Box Code: You will find all the information and the access map by clicking …"
click at [387, 266] on button "Mettre à jour" at bounding box center [566, 414] width 50 height 14
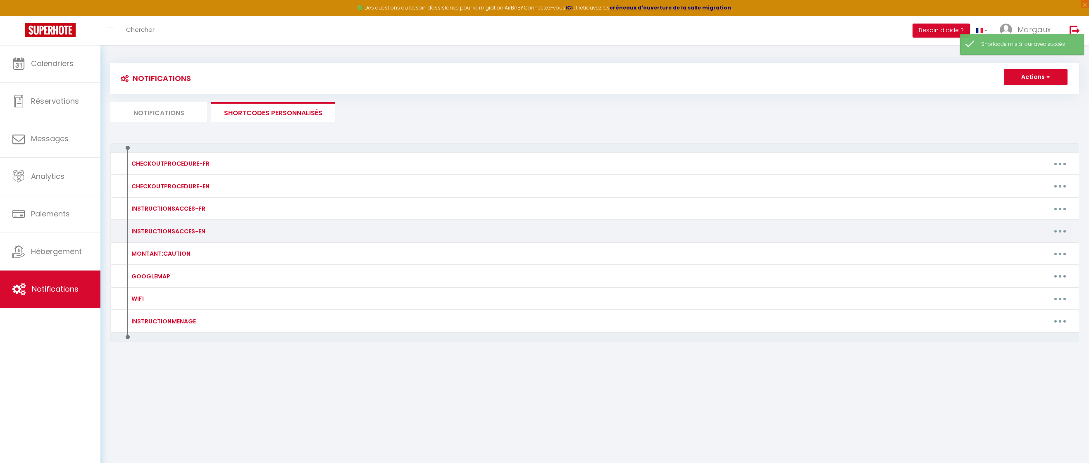
click at [387, 231] on icon "button" at bounding box center [1060, 231] width 2 height 2
click at [387, 248] on link "Editer" at bounding box center [1038, 250] width 61 height 14
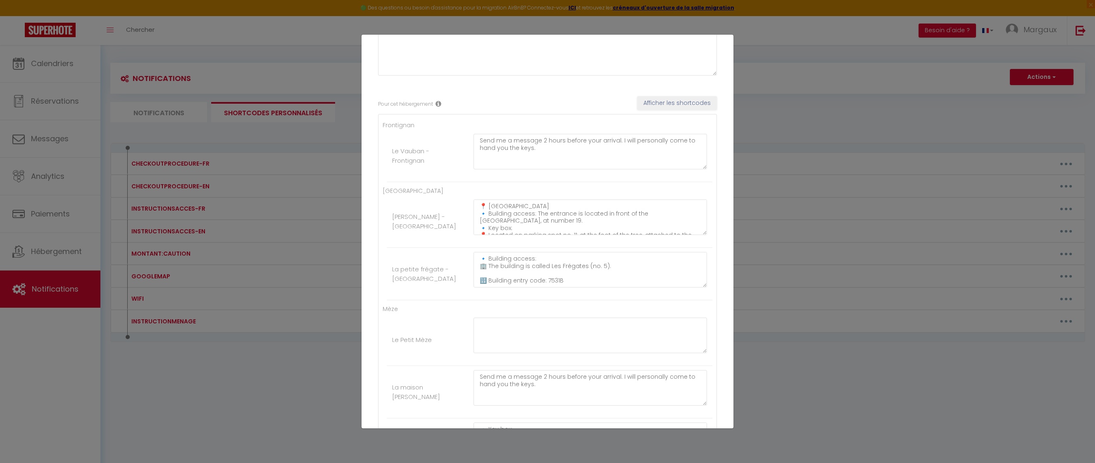
scroll to position [113, 0]
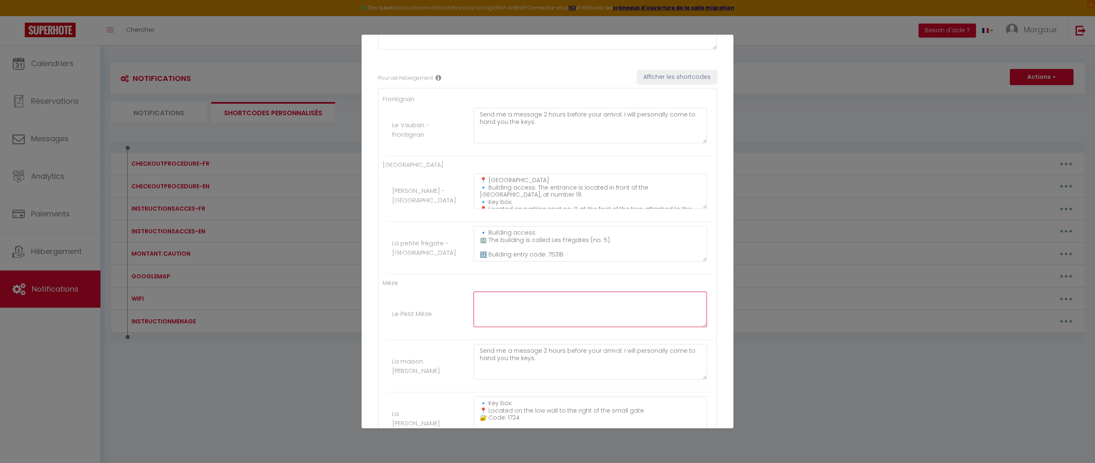
click at [387, 266] on textarea at bounding box center [590, 310] width 233 height 36
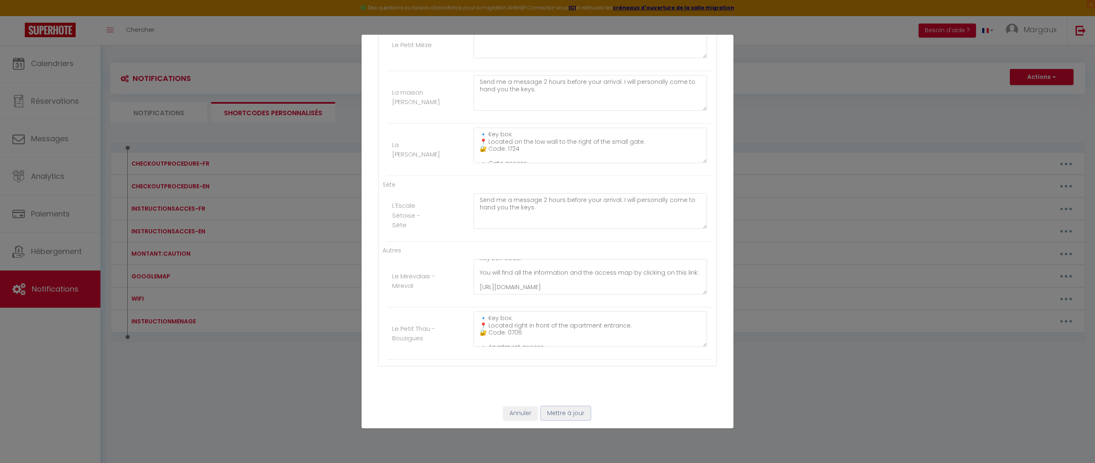
click at [387, 266] on button "Mettre à jour" at bounding box center [566, 414] width 50 height 14
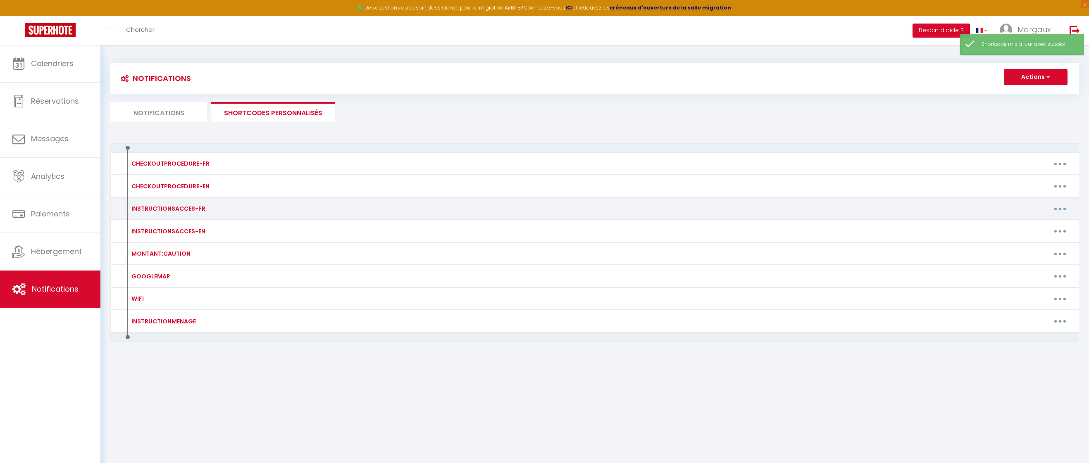
click at [387, 210] on button "button" at bounding box center [1059, 208] width 23 height 13
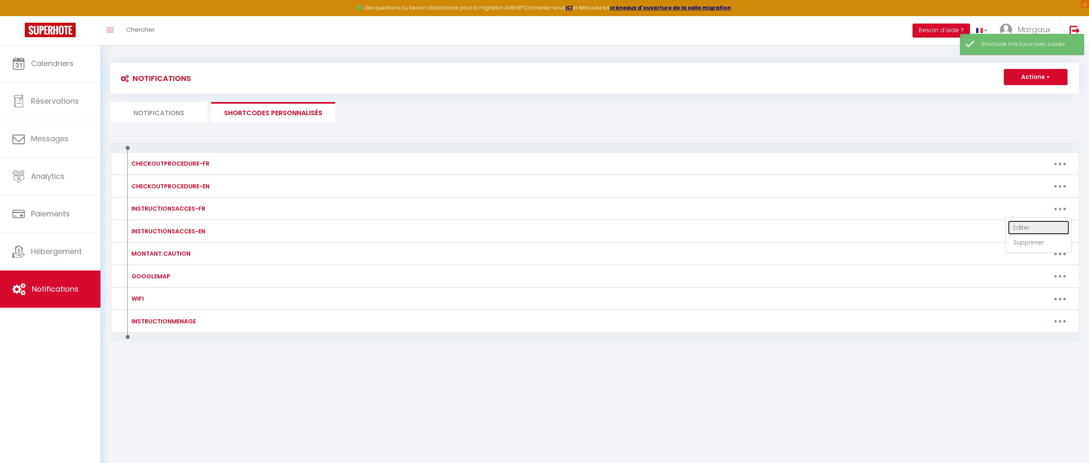
click at [387, 226] on link "Editer" at bounding box center [1038, 228] width 61 height 14
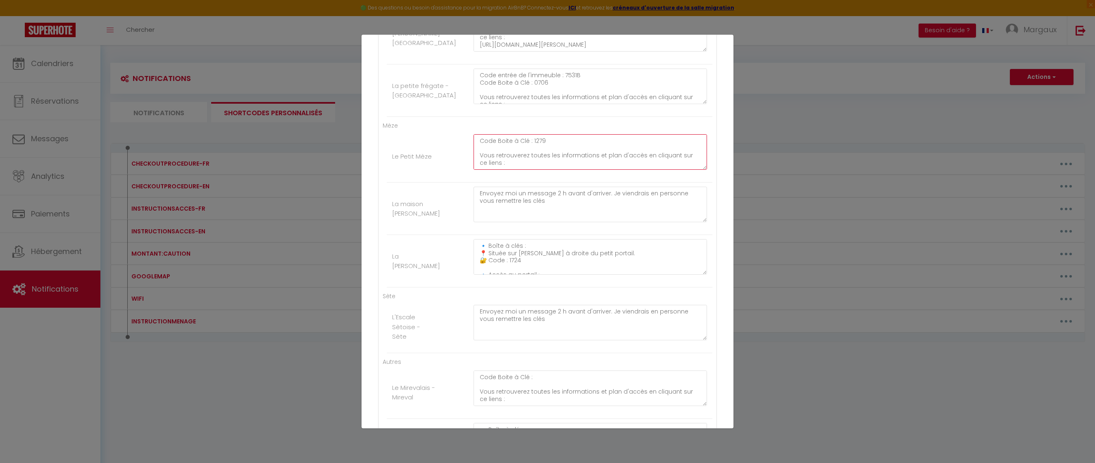
scroll to position [22, 0]
drag, startPoint x: 553, startPoint y: 148, endPoint x: 596, endPoint y: 180, distance: 53.5
click at [387, 180] on li "Le Petit Mèze Code Boite à Clé : 1279 Vous retrouverez toutes les informations …" at bounding box center [550, 156] width 326 height 52
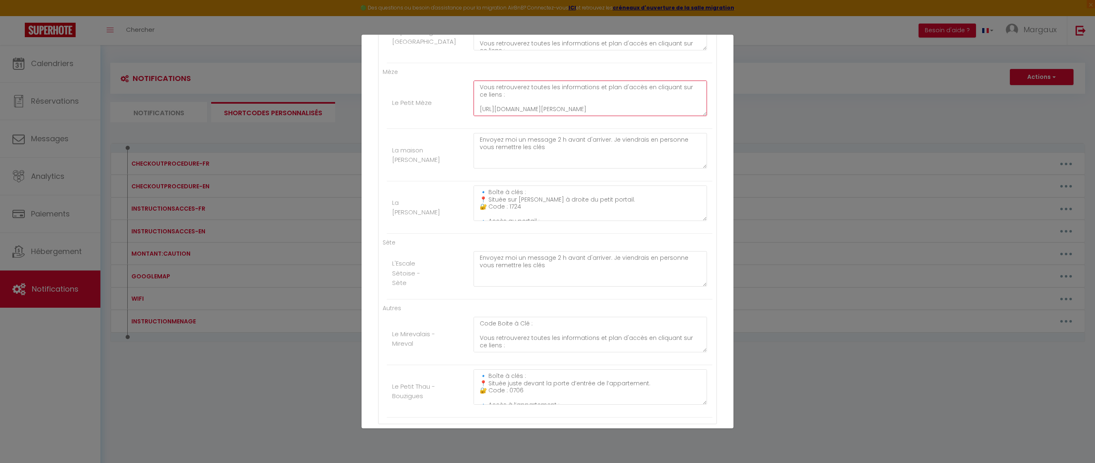
scroll to position [382, 0]
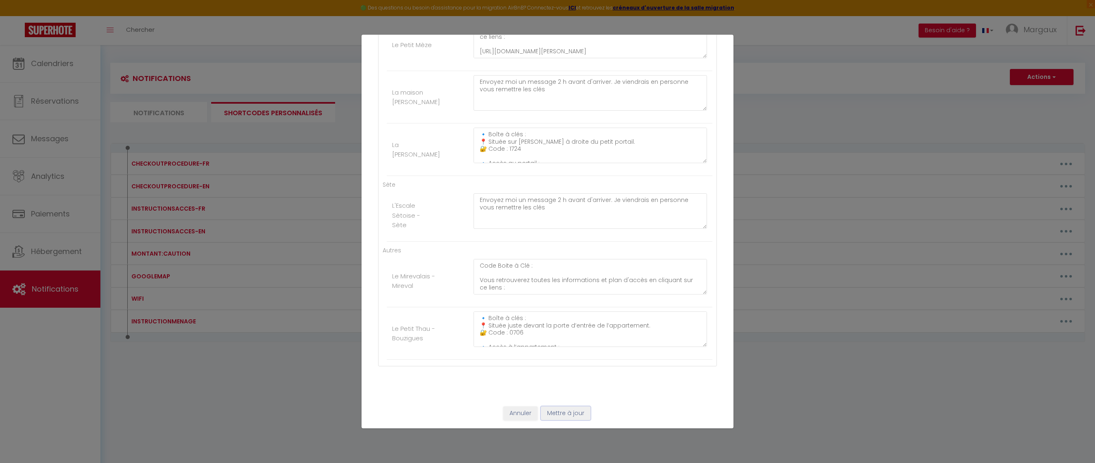
click at [387, 266] on button "Mettre à jour" at bounding box center [566, 414] width 50 height 14
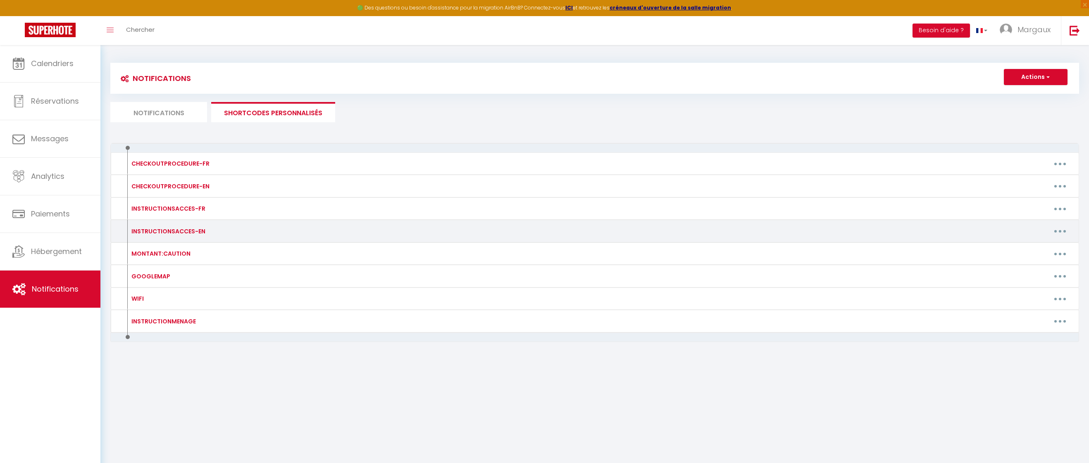
click at [387, 231] on button "button" at bounding box center [1059, 231] width 23 height 13
click at [387, 248] on link "Editer" at bounding box center [1038, 250] width 61 height 14
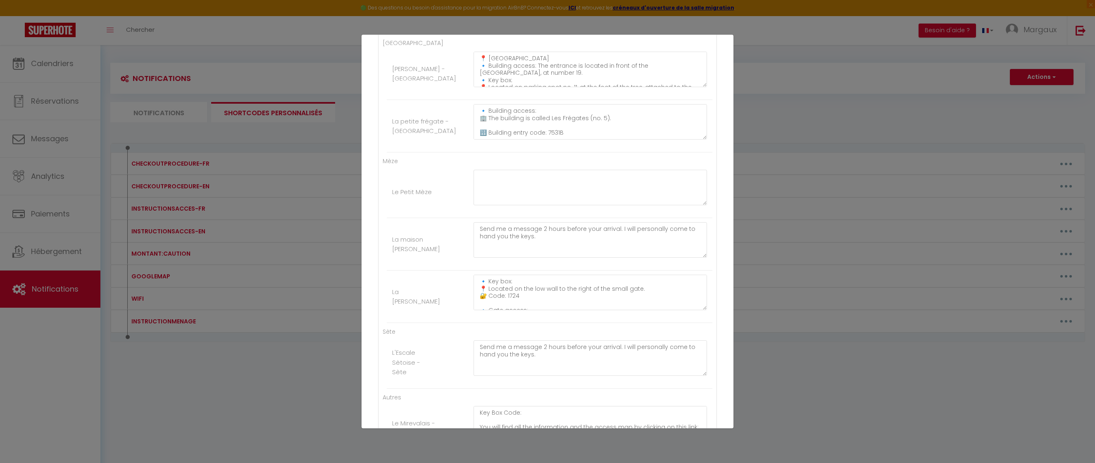
scroll to position [217, 0]
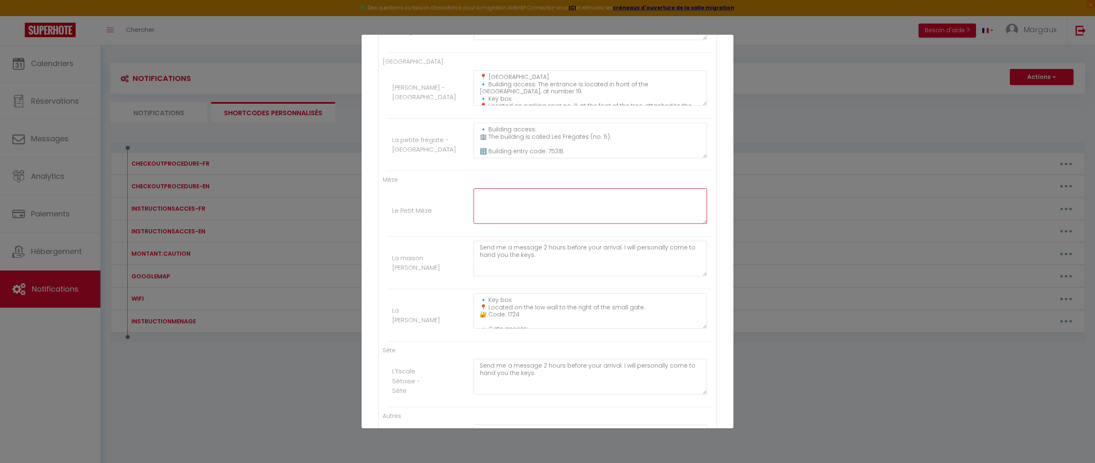
paste textarea "Key Box Code: 1279 You will find all the information and the access map by clic…"
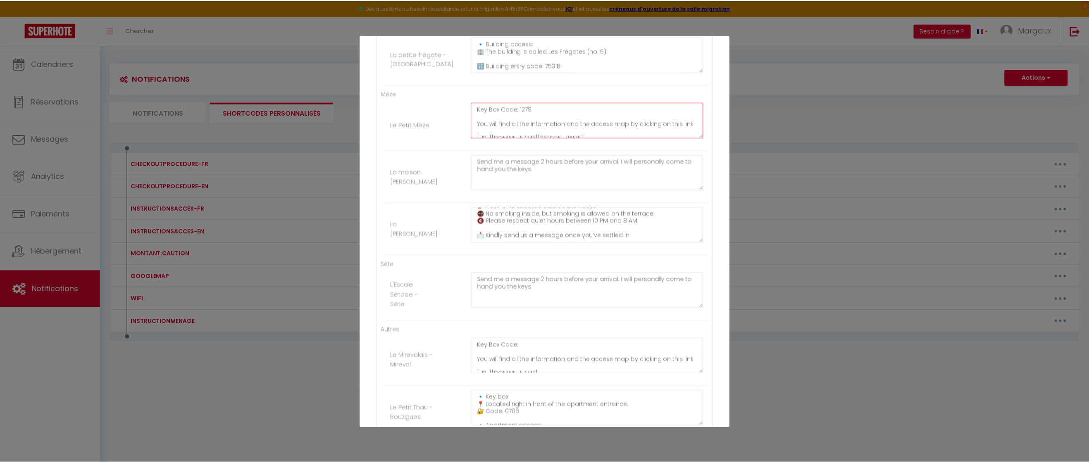
scroll to position [382, 0]
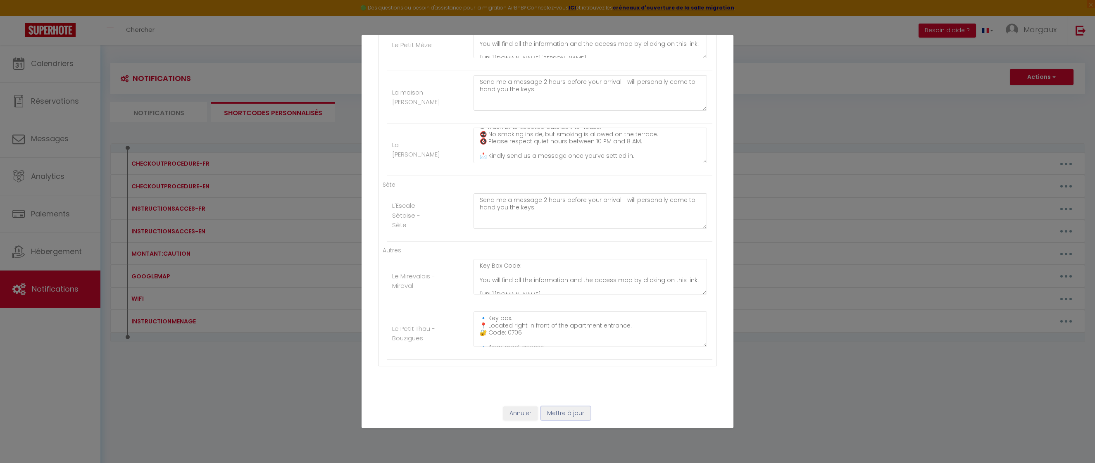
click at [387, 266] on button "Mettre à jour" at bounding box center [566, 414] width 50 height 14
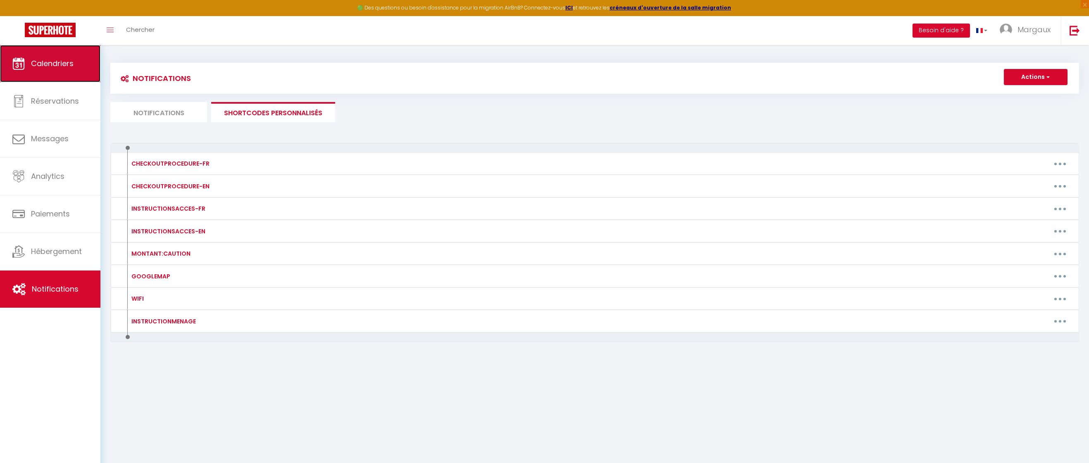
click at [58, 51] on link "Calendriers" at bounding box center [50, 63] width 100 height 37
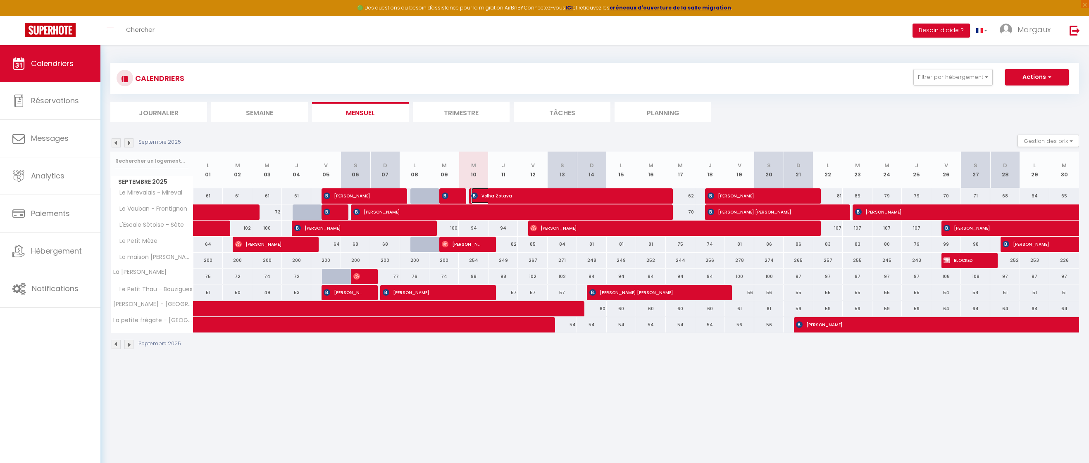
click at [387, 195] on span "Volha Zotava" at bounding box center [564, 196] width 186 height 16
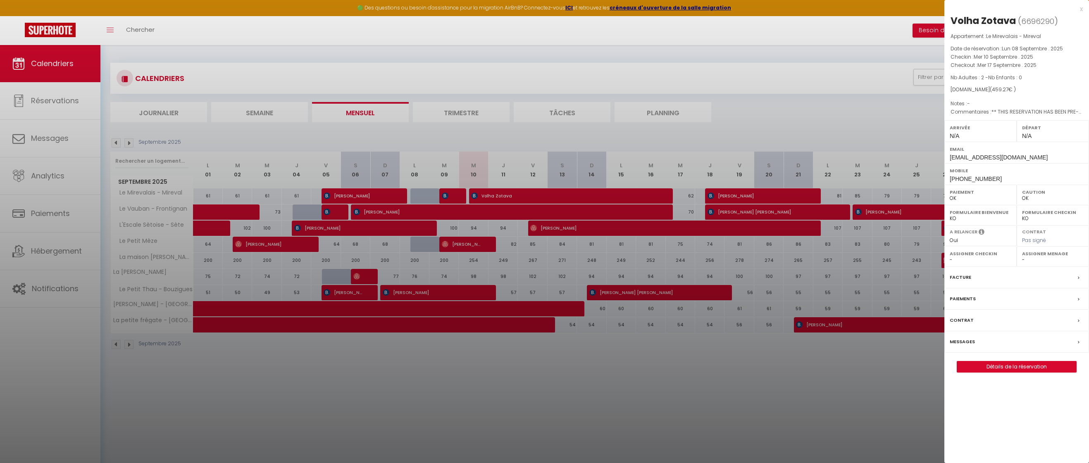
drag, startPoint x: 558, startPoint y: 418, endPoint x: 405, endPoint y: 376, distance: 159.4
click at [387, 266] on div at bounding box center [544, 231] width 1089 height 463
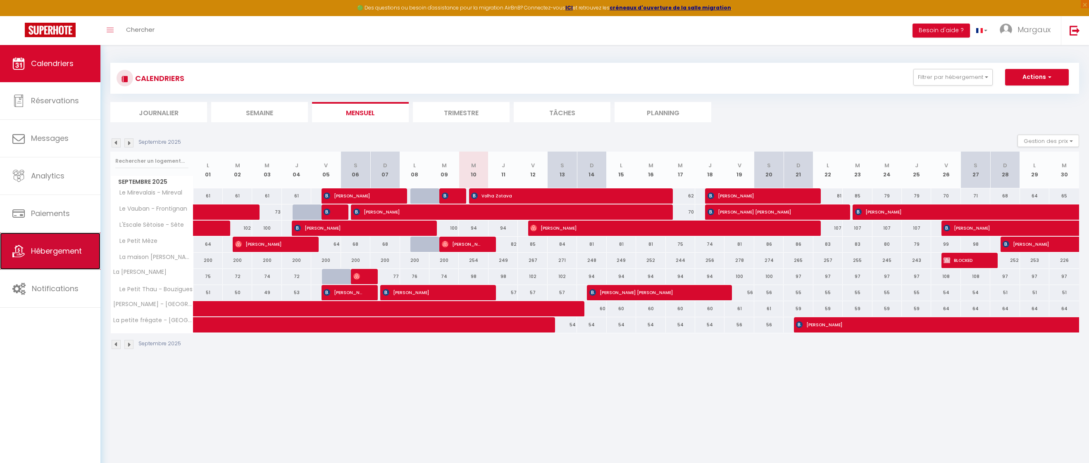
click at [60, 255] on span "Hébergement" at bounding box center [56, 251] width 51 height 10
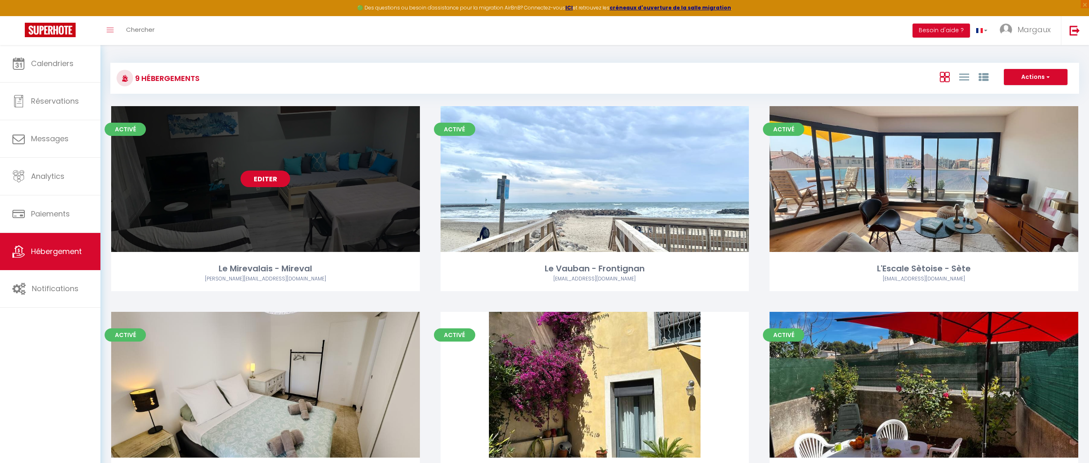
click at [277, 171] on link "Editer" at bounding box center [265, 179] width 50 height 17
drag, startPoint x: 292, startPoint y: 181, endPoint x: 281, endPoint y: 180, distance: 11.6
click at [292, 181] on div "Editer" at bounding box center [265, 179] width 309 height 146
click at [260, 175] on link "Editer" at bounding box center [265, 179] width 50 height 17
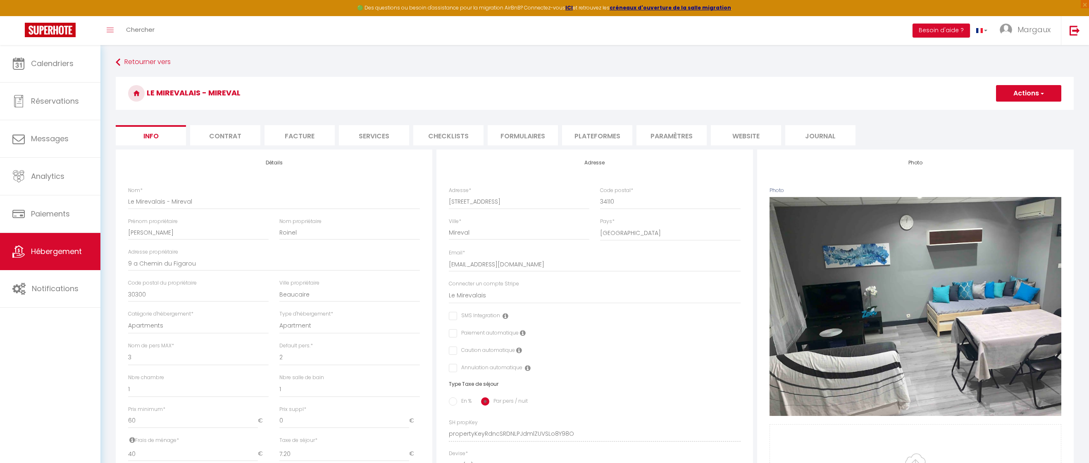
click at [387, 133] on li "Plateformes" at bounding box center [597, 135] width 70 height 20
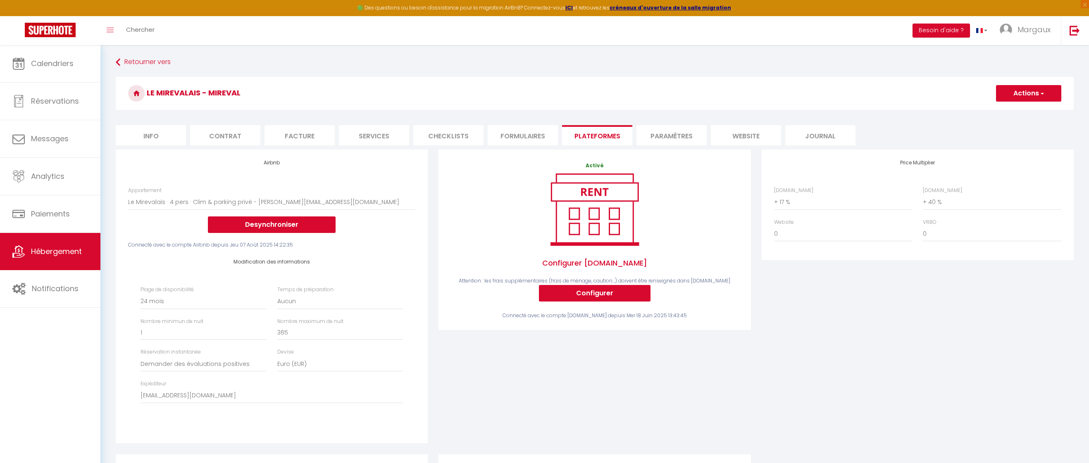
click at [374, 138] on li "Services" at bounding box center [374, 135] width 70 height 20
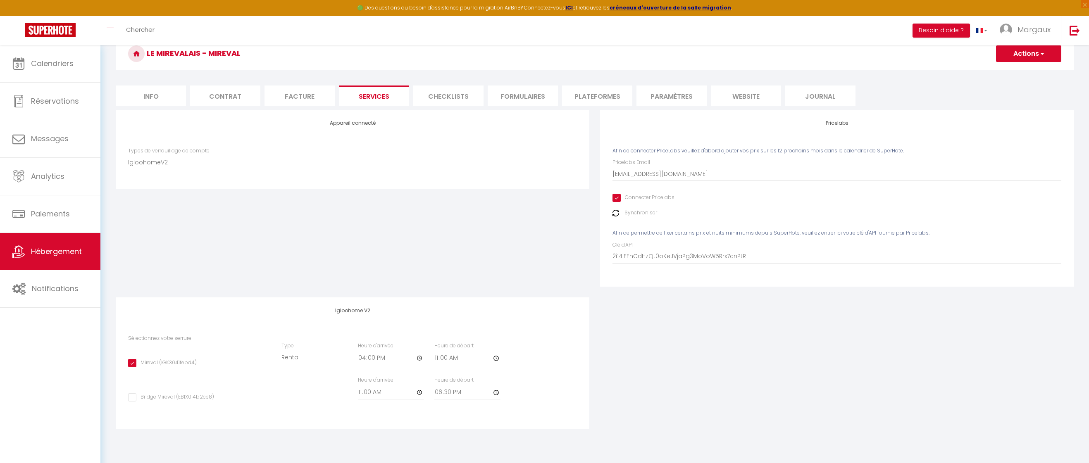
scroll to position [45, 0]
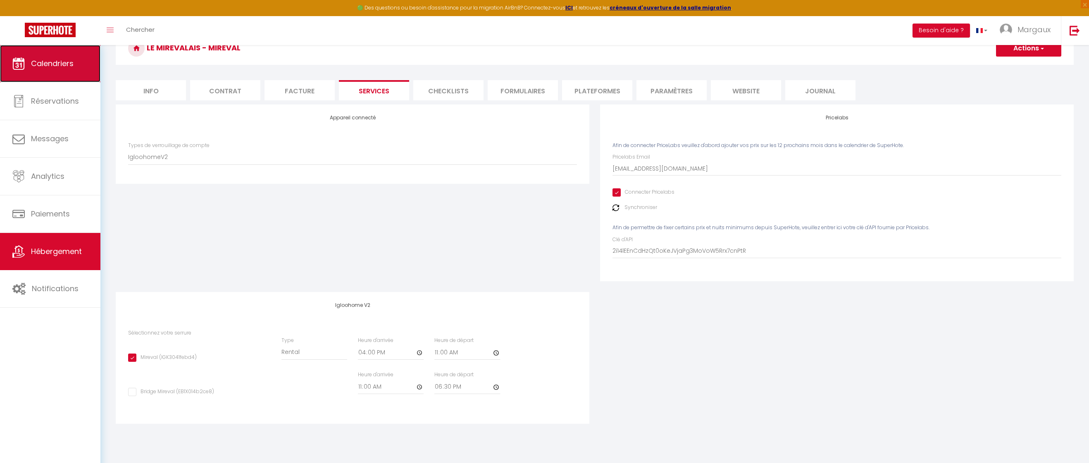
click at [42, 55] on link "Calendriers" at bounding box center [50, 63] width 100 height 37
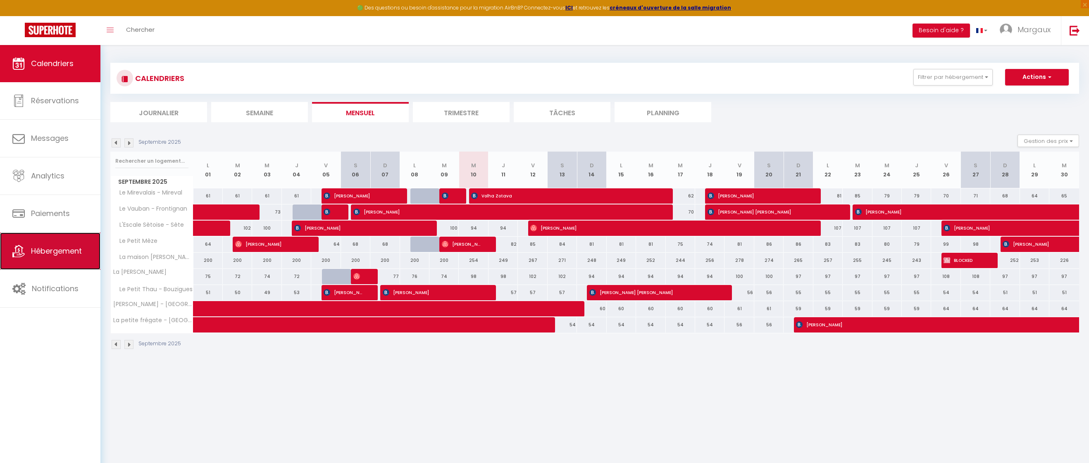
click at [61, 241] on link "Hébergement" at bounding box center [50, 251] width 100 height 37
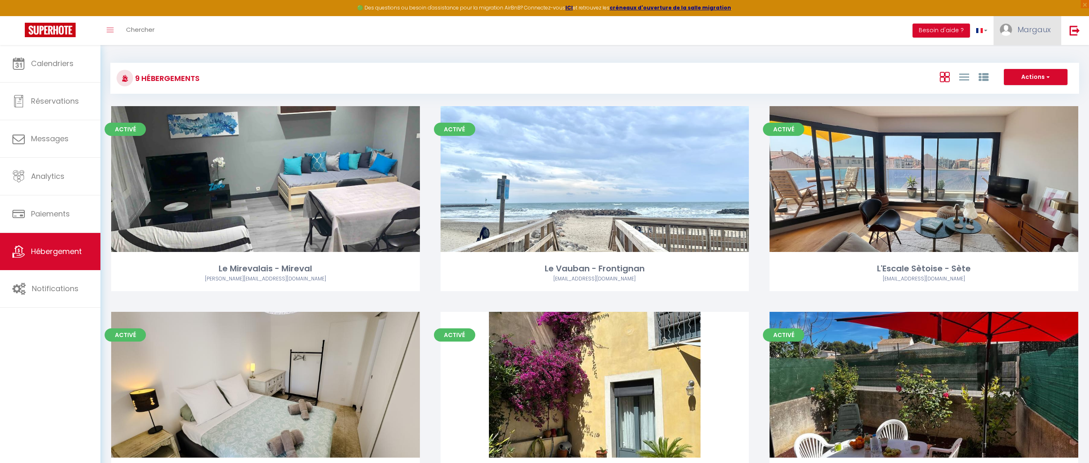
click at [387, 25] on span "Margaux" at bounding box center [1033, 29] width 33 height 10
click at [387, 55] on link "Paramètres" at bounding box center [1027, 57] width 61 height 14
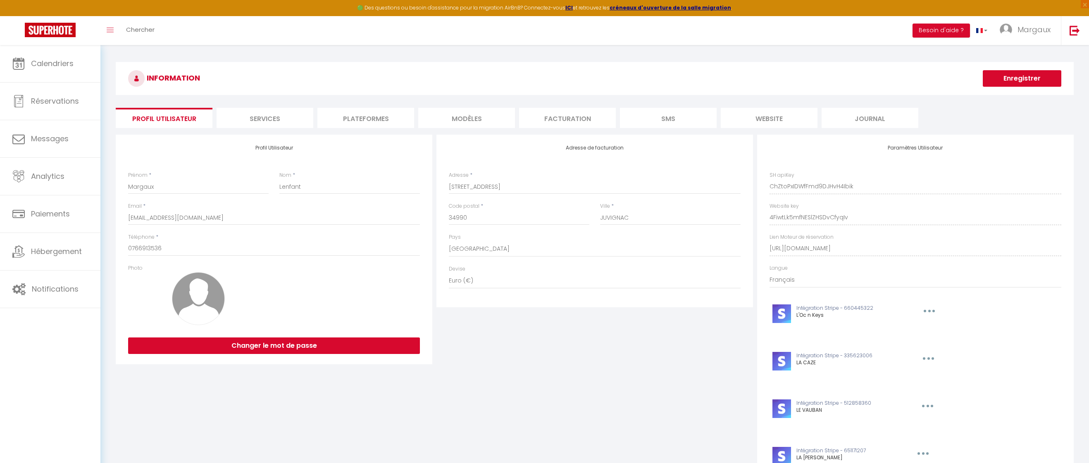
click at [387, 125] on li "Plateformes" at bounding box center [365, 118] width 97 height 20
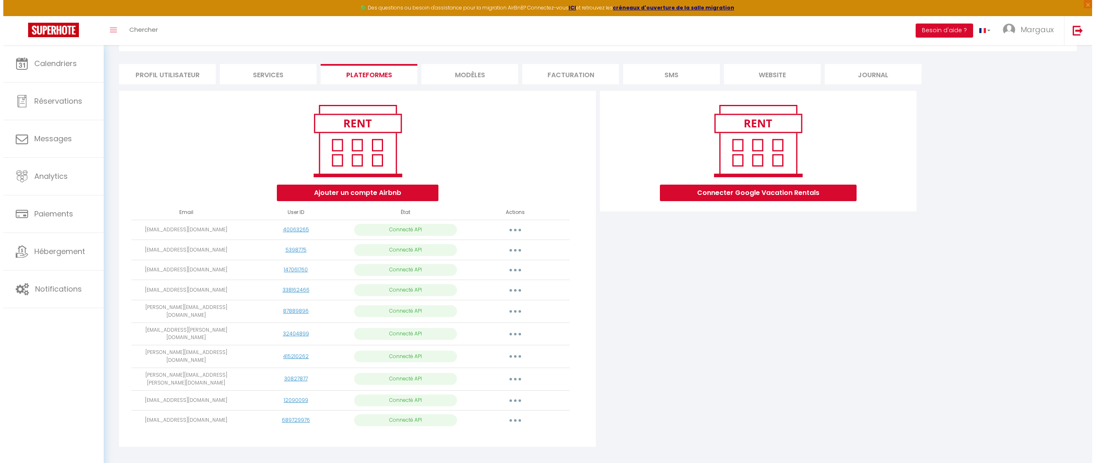
scroll to position [45, 0]
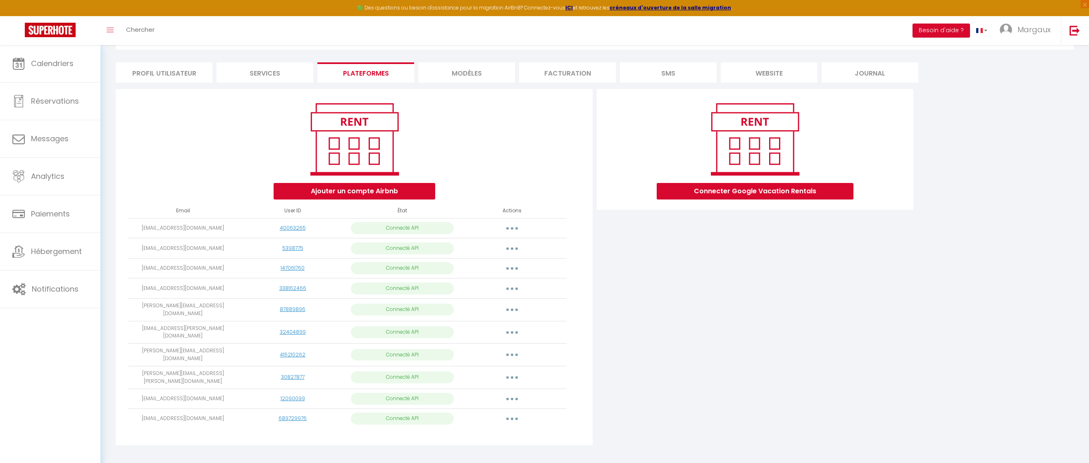
click at [387, 266] on button "button" at bounding box center [511, 418] width 23 height 13
click at [387, 266] on link "Importer les appartements" at bounding box center [475, 438] width 91 height 14
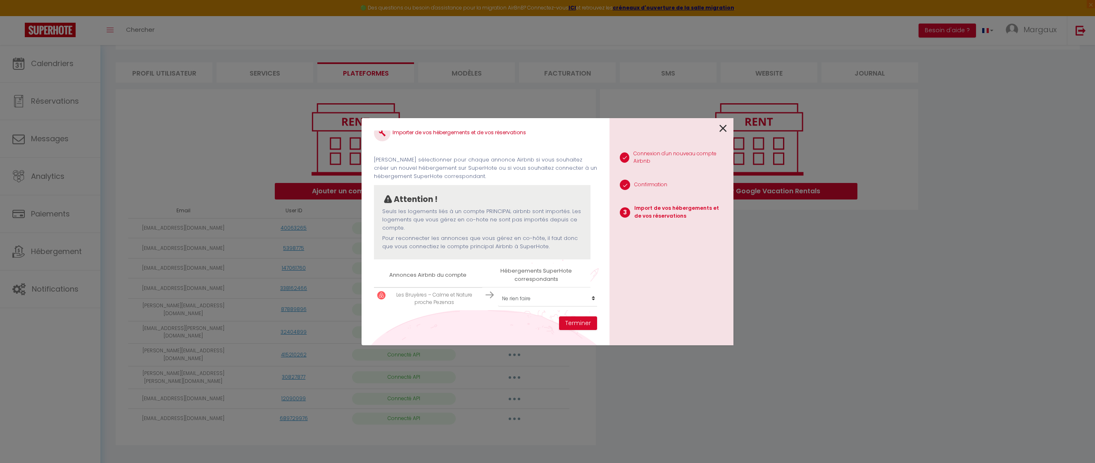
scroll to position [19, 0]
click at [387, 266] on p "Les Bruyères – Calme et Nature proche Pezenas" at bounding box center [434, 299] width 89 height 16
click at [387, 266] on select "Créer un nouvel hébergement Ne rien faire Le Mirevalais - Mireval Le Vauban - F…" at bounding box center [549, 299] width 102 height 16
click at [387, 266] on button "Terminer" at bounding box center [578, 324] width 38 height 14
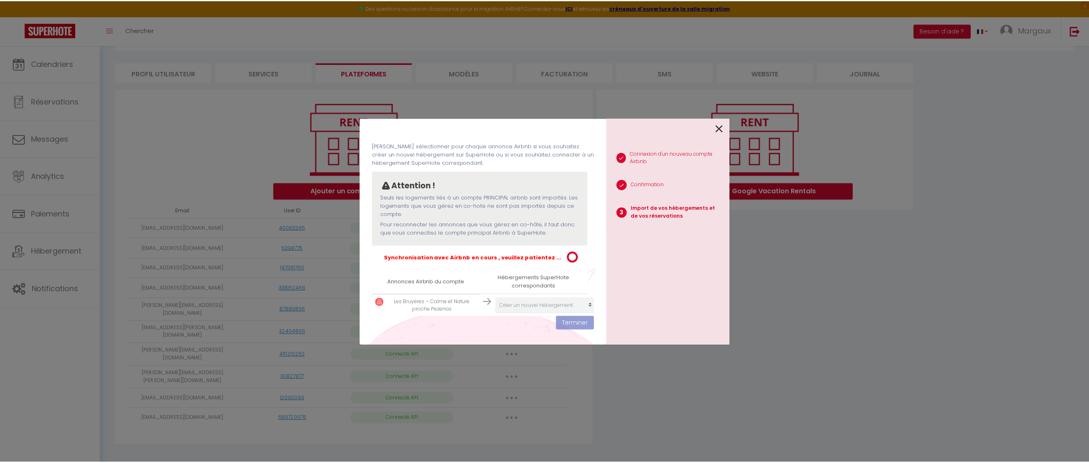
scroll to position [39, 0]
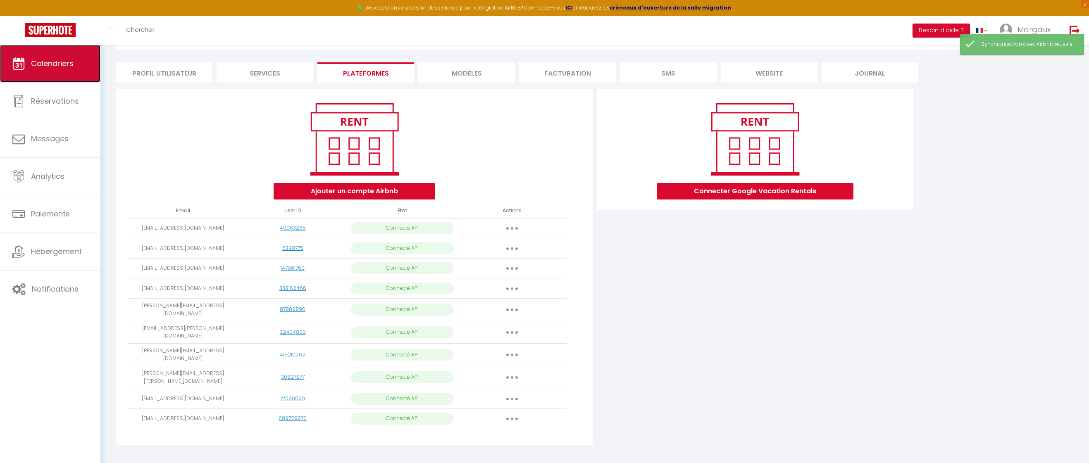
click at [64, 66] on span "Calendriers" at bounding box center [52, 63] width 43 height 10
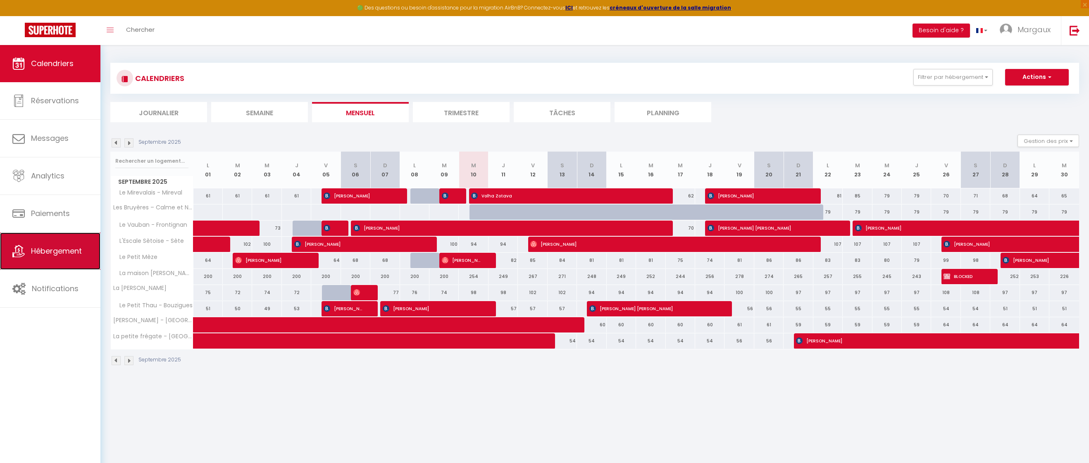
click at [58, 258] on link "Hébergement" at bounding box center [50, 251] width 100 height 37
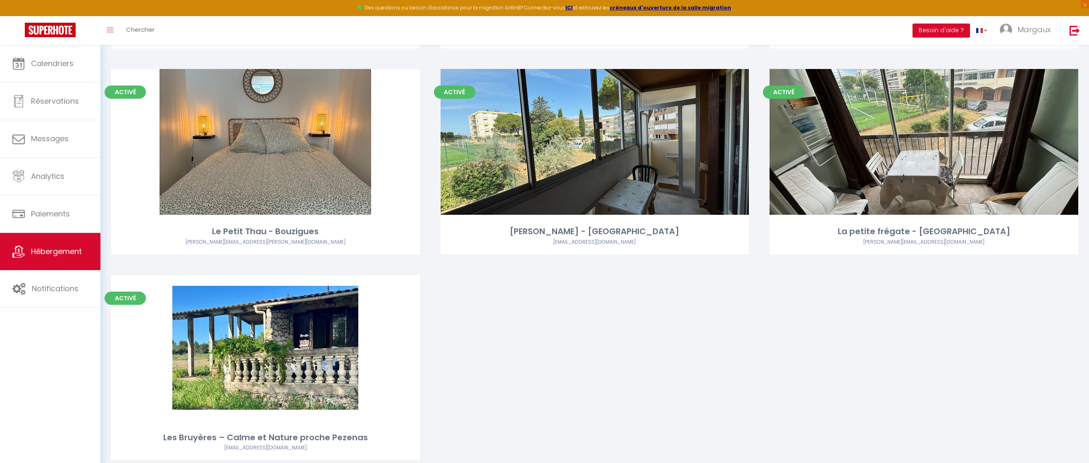
scroll to position [476, 0]
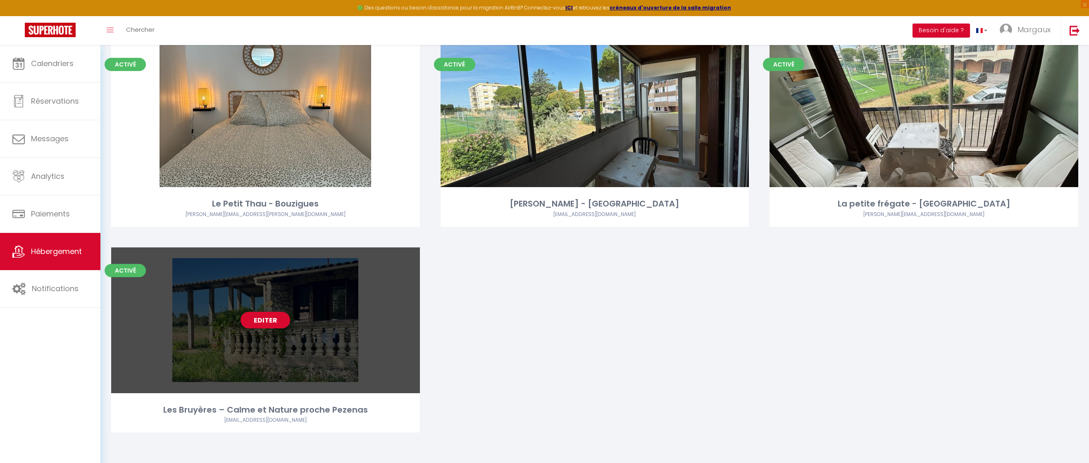
click at [278, 266] on link "Editer" at bounding box center [265, 320] width 50 height 17
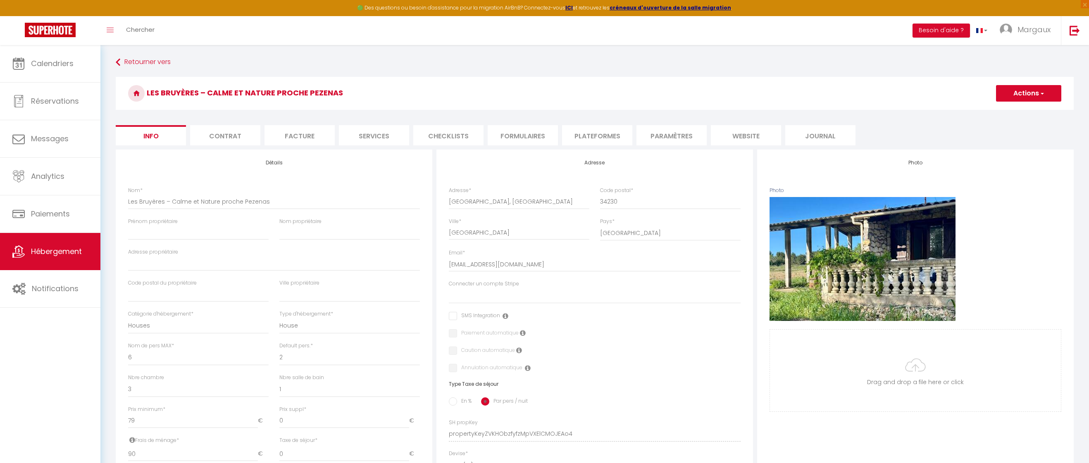
click at [387, 136] on li "Plateformes" at bounding box center [597, 135] width 70 height 20
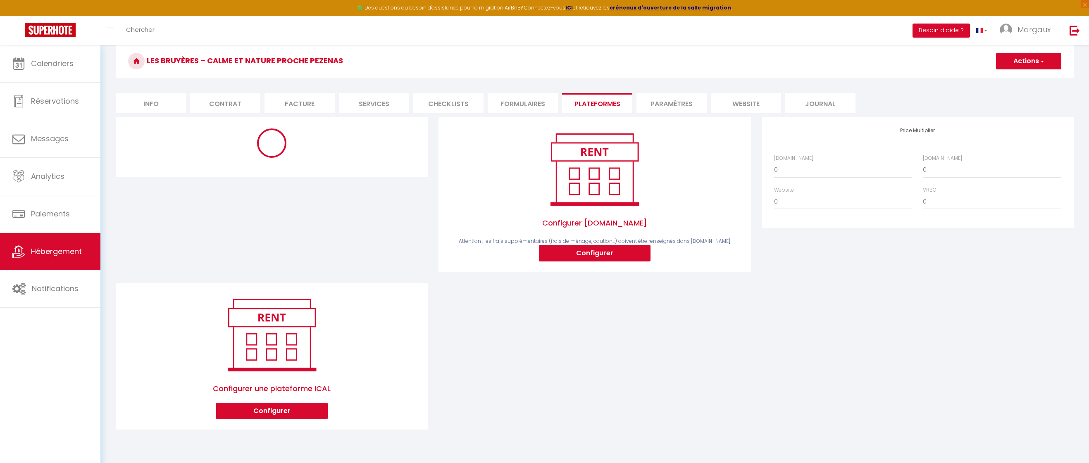
scroll to position [45, 0]
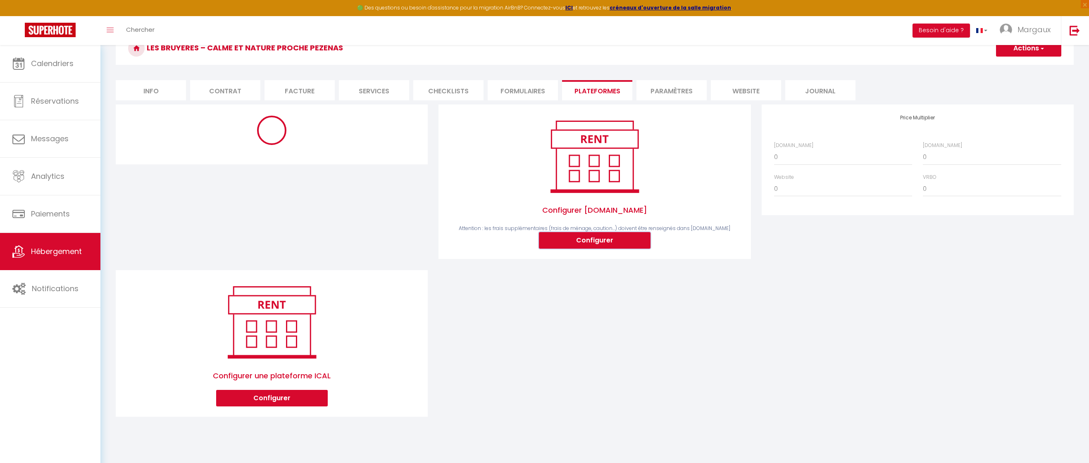
click at [387, 241] on button "Configurer" at bounding box center [595, 240] width 112 height 17
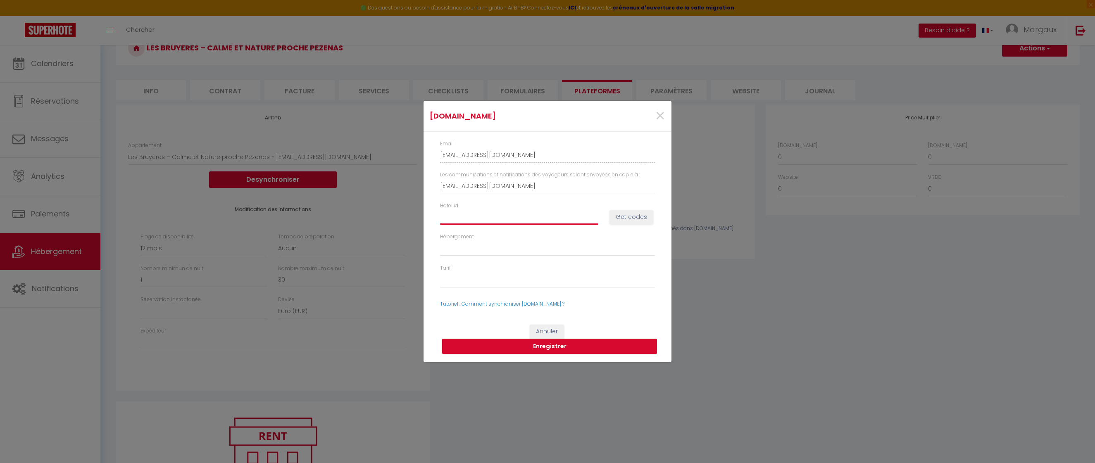
paste input "14885538"
click at [387, 216] on button "Get codes" at bounding box center [632, 217] width 44 height 14
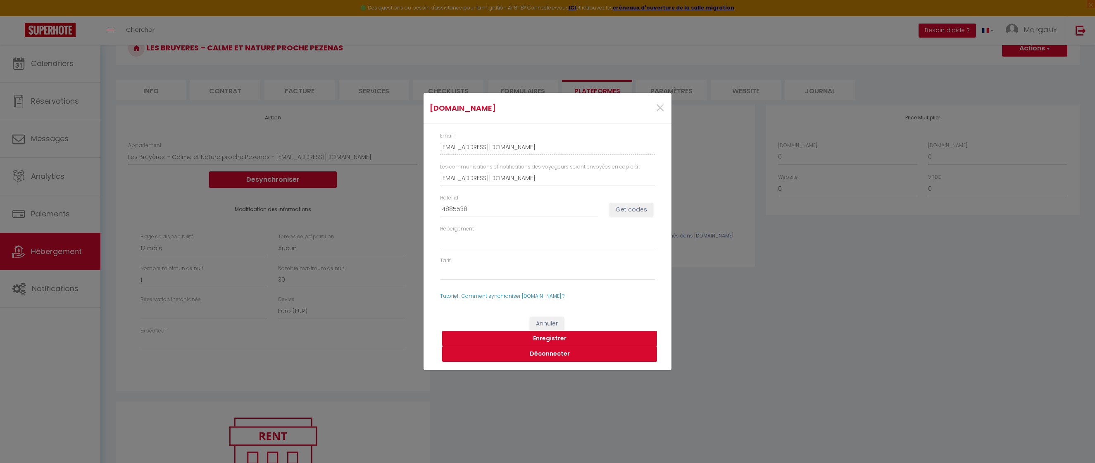
click at [387, 266] on button "Enregistrer" at bounding box center [549, 339] width 215 height 16
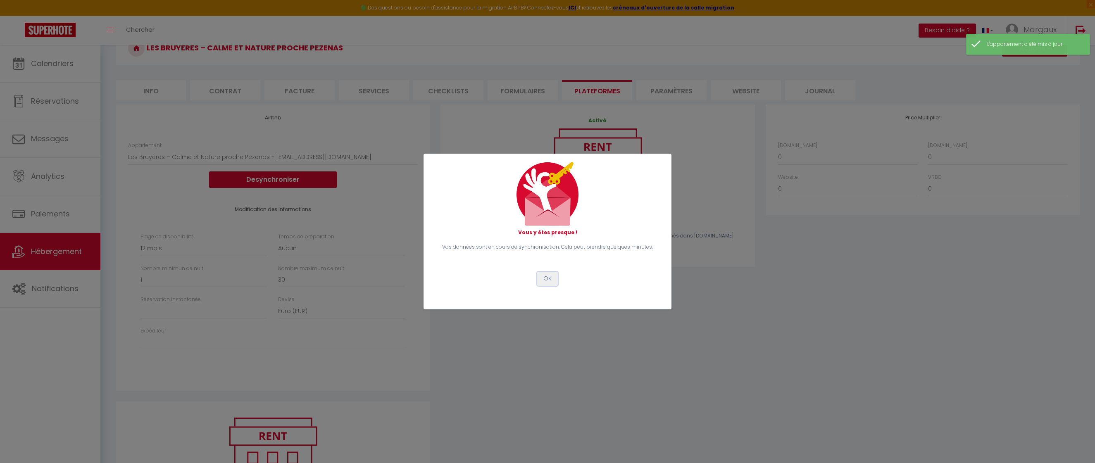
click at [387, 266] on button "OK" at bounding box center [547, 279] width 21 height 14
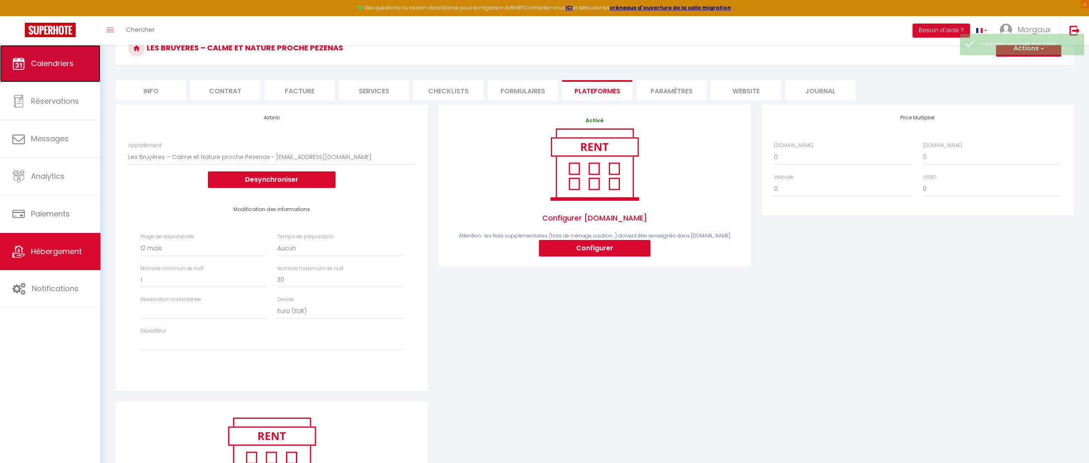
click at [40, 75] on link "Calendriers" at bounding box center [50, 63] width 100 height 37
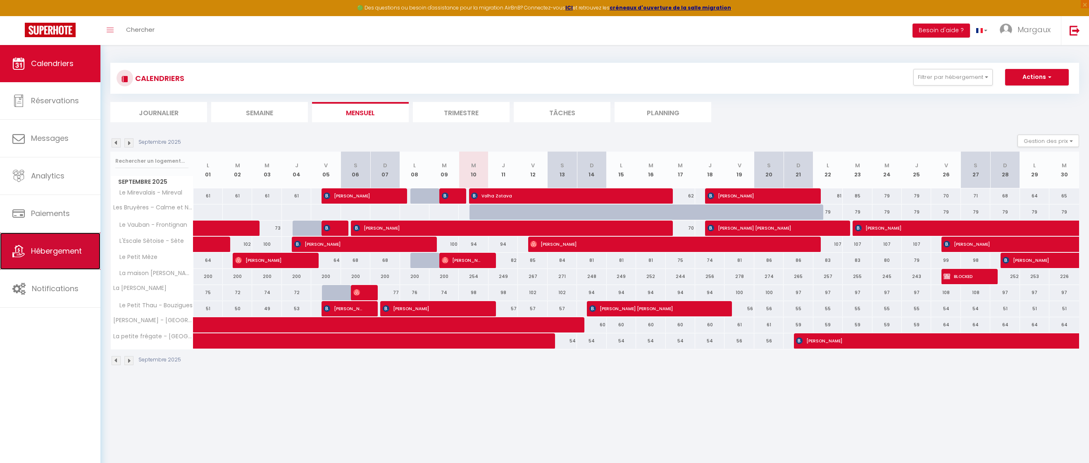
click at [54, 249] on span "Hébergement" at bounding box center [56, 251] width 51 height 10
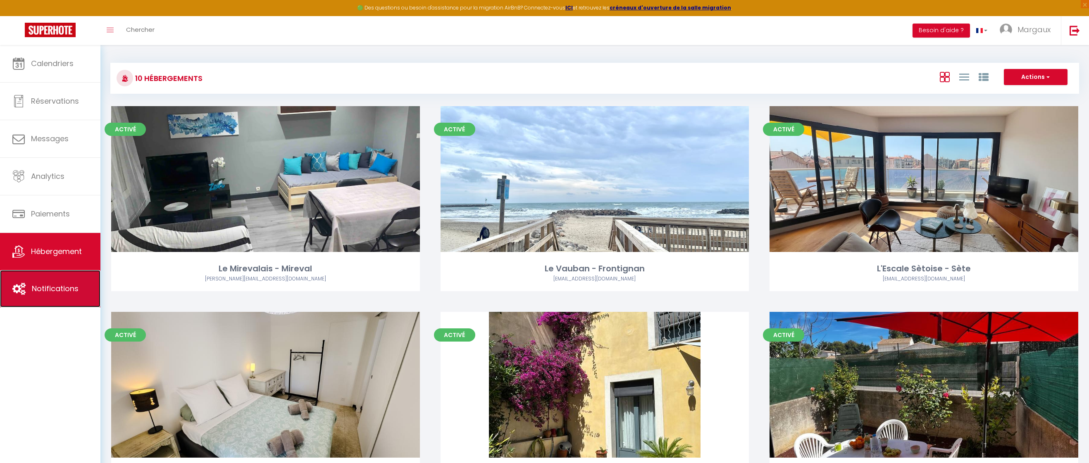
click at [29, 266] on link "Notifications" at bounding box center [50, 288] width 100 height 37
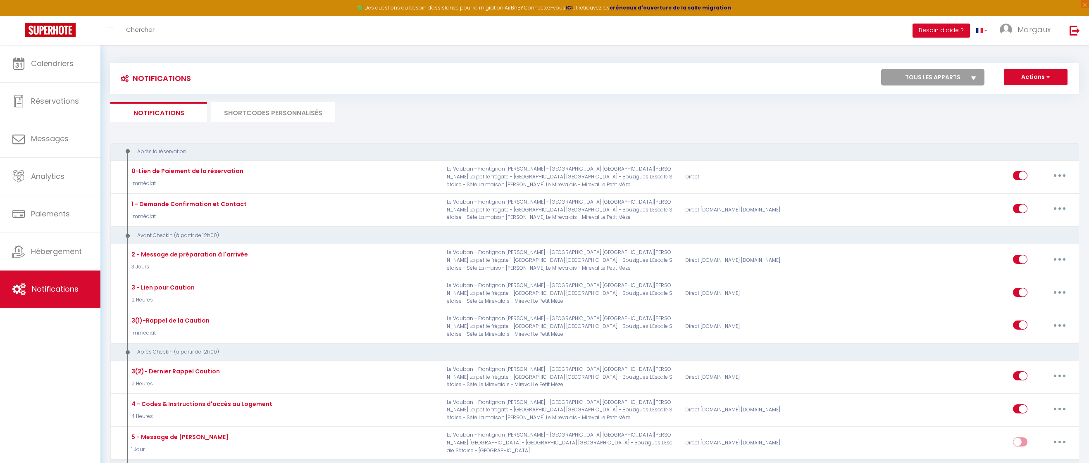
click at [279, 110] on li "SHORTCODES PERSONNALISÉS" at bounding box center [273, 112] width 124 height 20
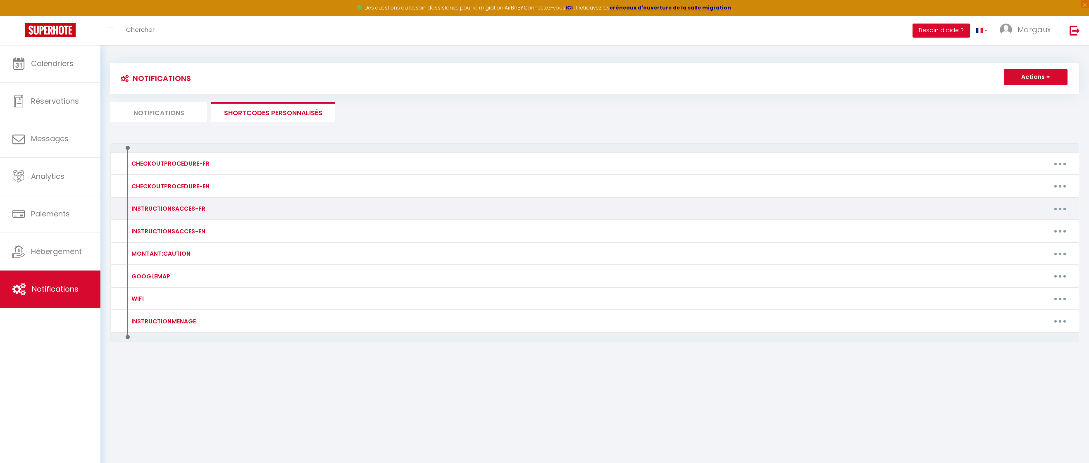
click at [387, 210] on button "button" at bounding box center [1059, 208] width 23 height 13
click at [387, 229] on link "Editer" at bounding box center [1038, 228] width 61 height 14
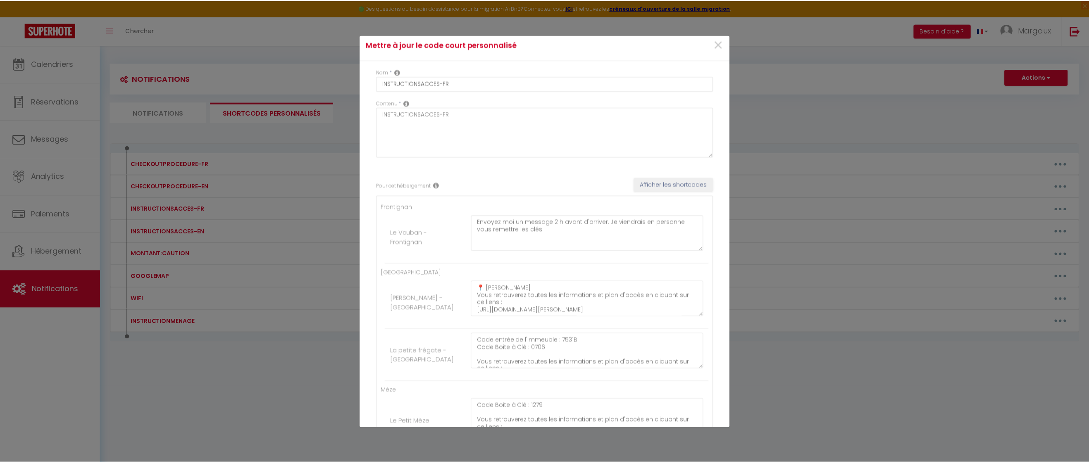
scroll to position [7, 0]
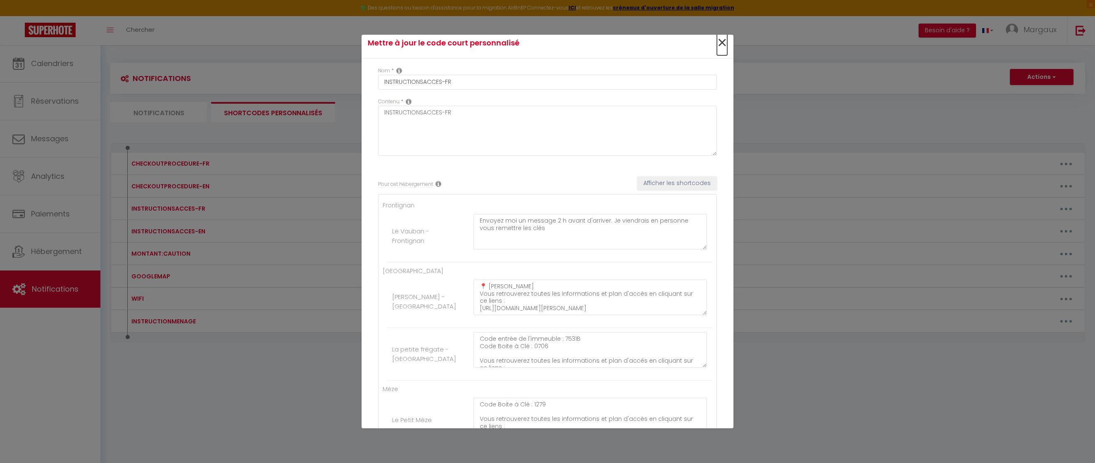
click at [387, 43] on span "×" at bounding box center [722, 43] width 10 height 25
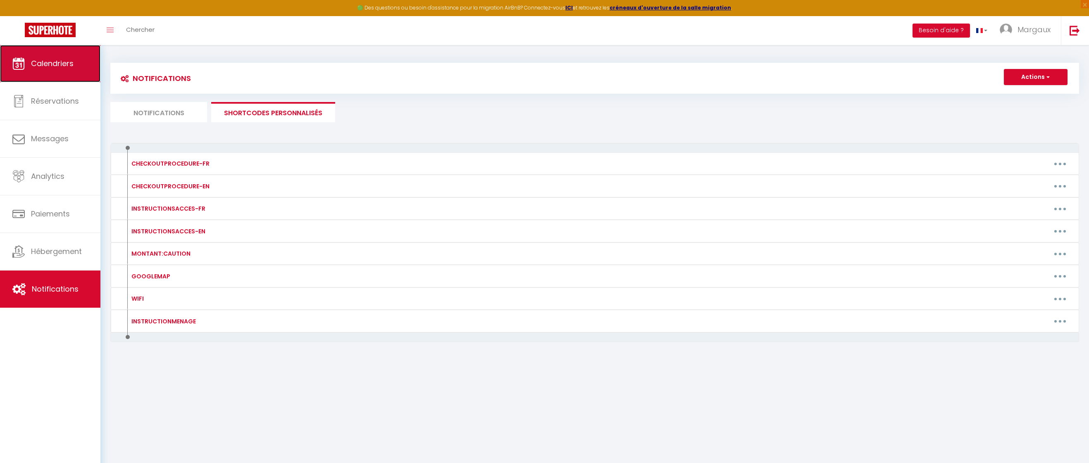
click at [43, 53] on link "Calendriers" at bounding box center [50, 63] width 100 height 37
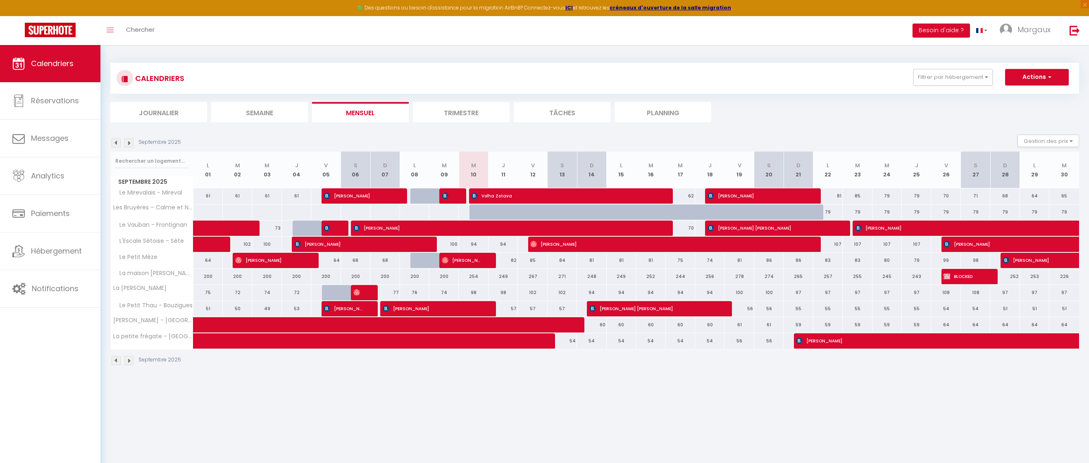
click at [387, 266] on div "56" at bounding box center [738, 340] width 29 height 15
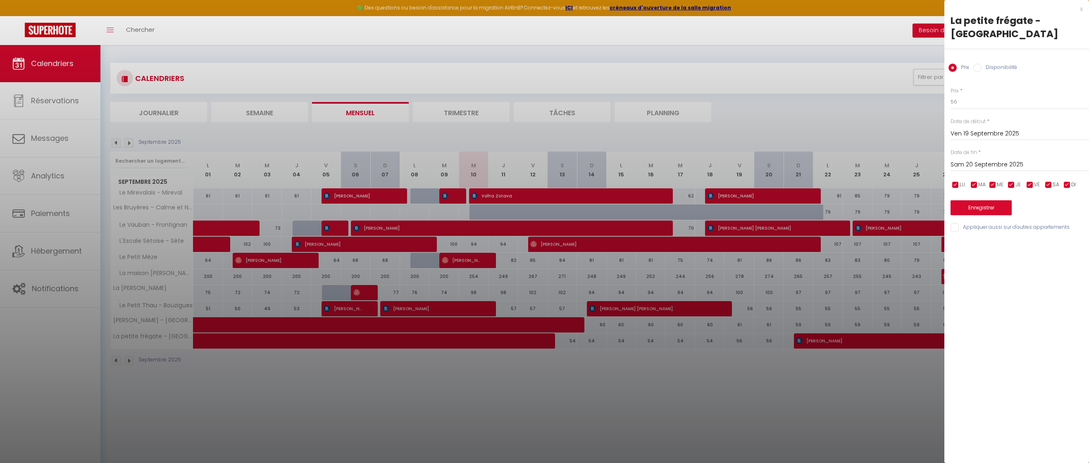
click at [387, 70] on label "Disponibilité" at bounding box center [999, 68] width 36 height 9
click at [387, 70] on input "Disponibilité" at bounding box center [977, 68] width 8 height 8
click at [387, 110] on div at bounding box center [544, 231] width 1089 height 463
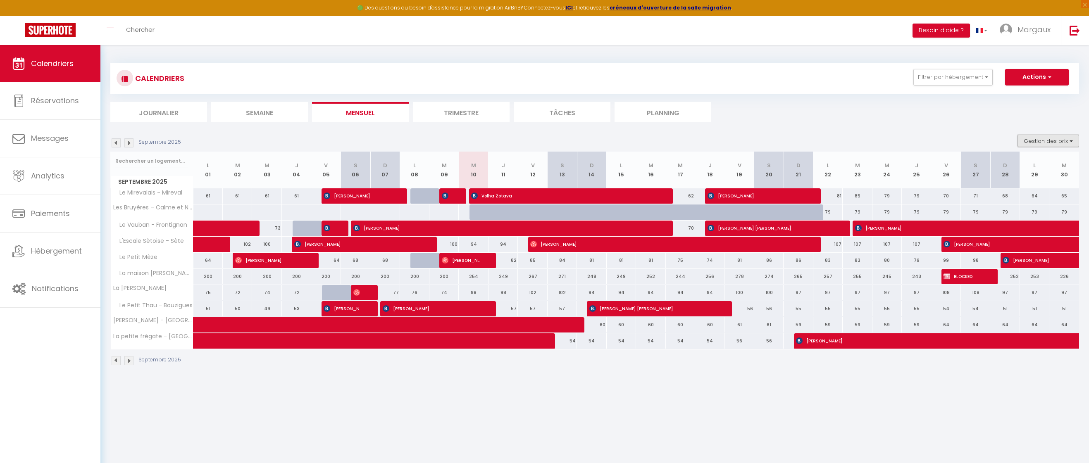
click at [387, 144] on button "Gestion des prix" at bounding box center [1048, 141] width 62 height 12
click at [387, 174] on li "Règles" at bounding box center [1041, 181] width 74 height 14
drag, startPoint x: 1040, startPoint y: 143, endPoint x: 1037, endPoint y: 148, distance: 6.1
click at [387, 143] on button "Gestion des prix" at bounding box center [1048, 141] width 62 height 12
click at [387, 182] on input "Règles" at bounding box center [1041, 181] width 74 height 8
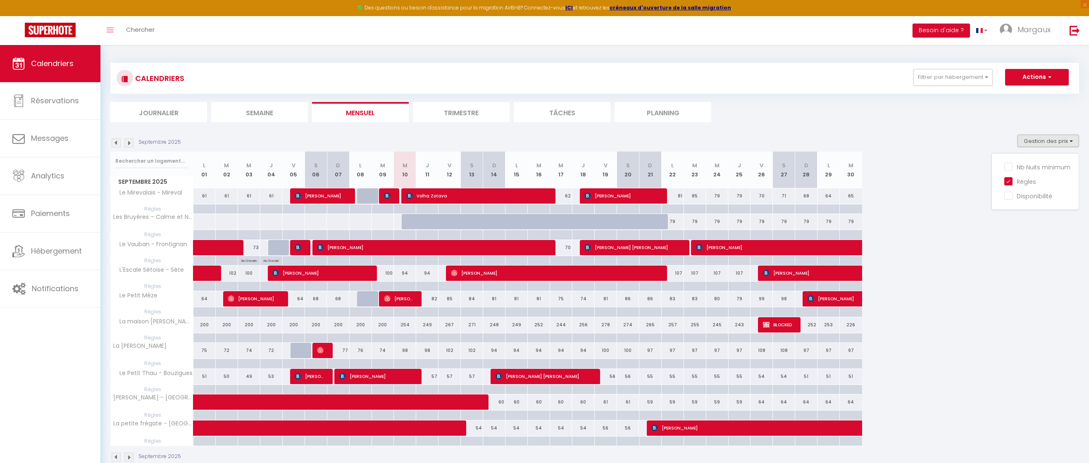
click at [387, 266] on div "56" at bounding box center [605, 428] width 22 height 15
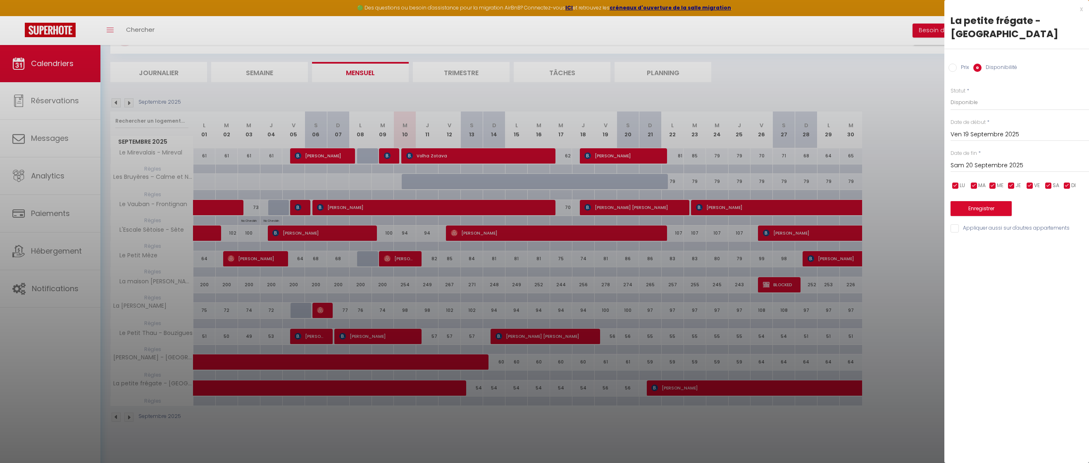
scroll to position [45, 0]
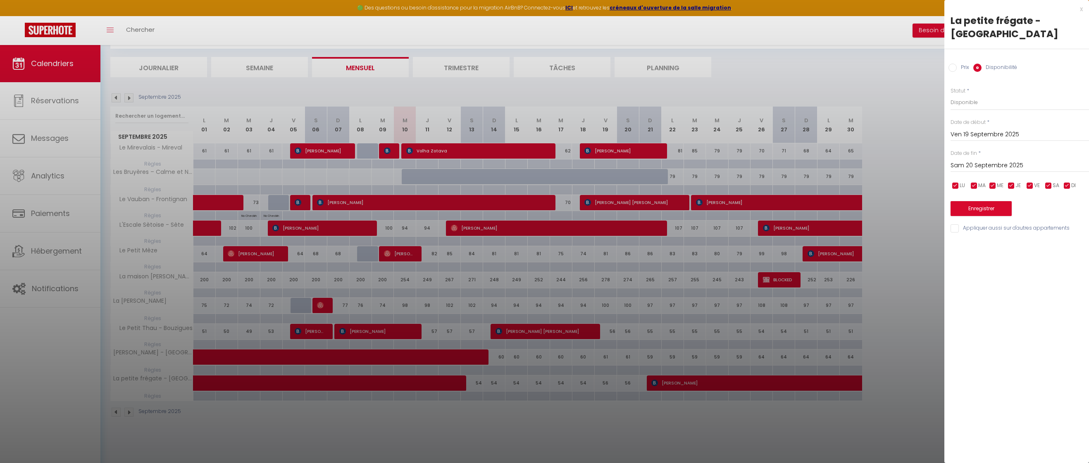
click at [387, 266] on div at bounding box center [544, 231] width 1089 height 463
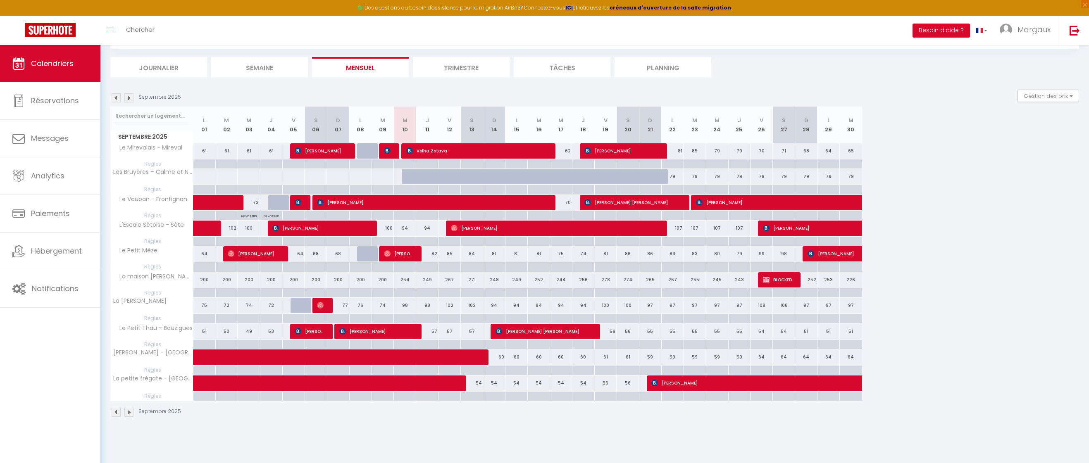
click at [387, 266] on div at bounding box center [605, 397] width 22 height 10
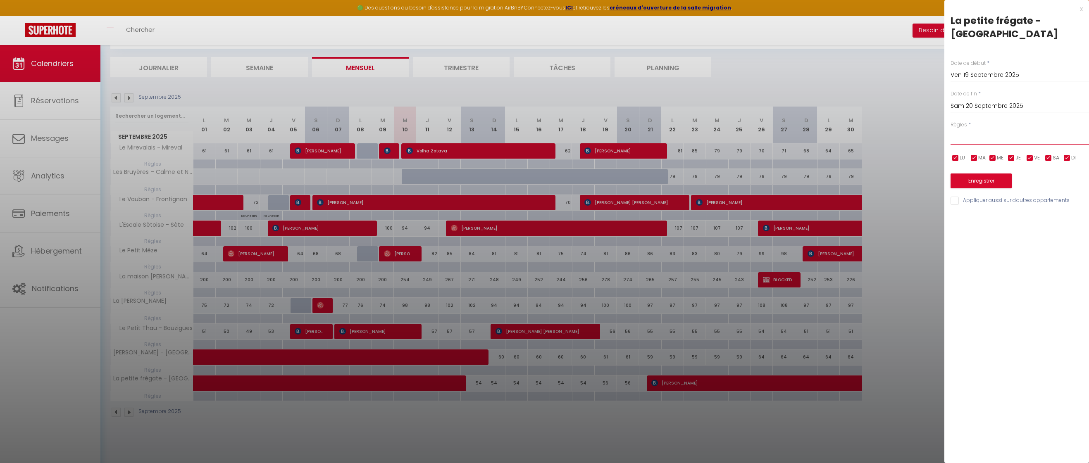
click at [387, 136] on select "Aucun No Checkin No Checkout Pas d'arrivée / Pas de départ" at bounding box center [1019, 137] width 138 height 16
click at [387, 129] on select "Aucun No Checkin No Checkout Pas d'arrivée / Pas de départ" at bounding box center [1019, 137] width 138 height 16
click at [387, 76] on input "Ven 19 Septembre 2025" at bounding box center [1019, 75] width 138 height 11
click at [387, 159] on span "18" at bounding box center [1030, 155] width 18 height 17
click at [387, 105] on input "Sam 20 Septembre 2025" at bounding box center [1019, 106] width 138 height 11
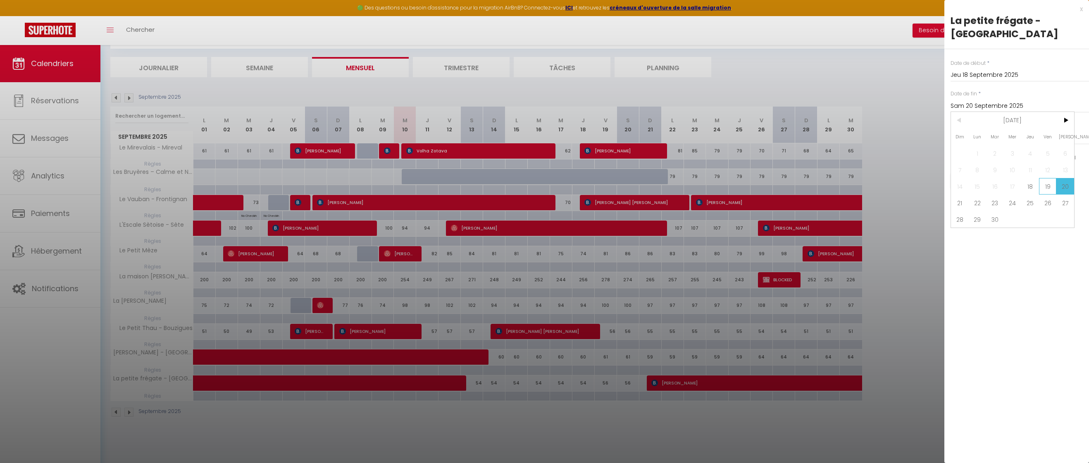
click at [387, 190] on span "19" at bounding box center [1048, 186] width 18 height 17
click at [387, 179] on button "Enregistrer" at bounding box center [980, 181] width 61 height 15
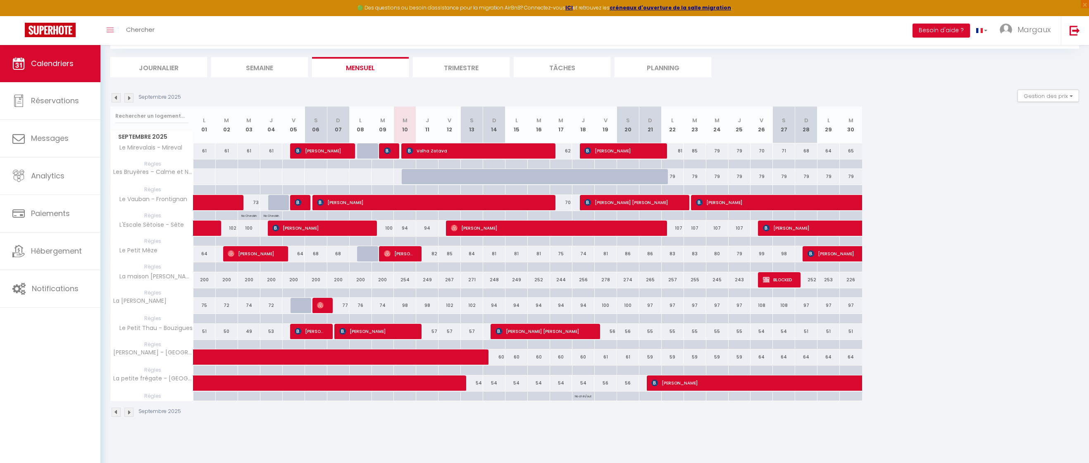
click at [387, 266] on p "No ch in/out" at bounding box center [583, 396] width 17 height 8
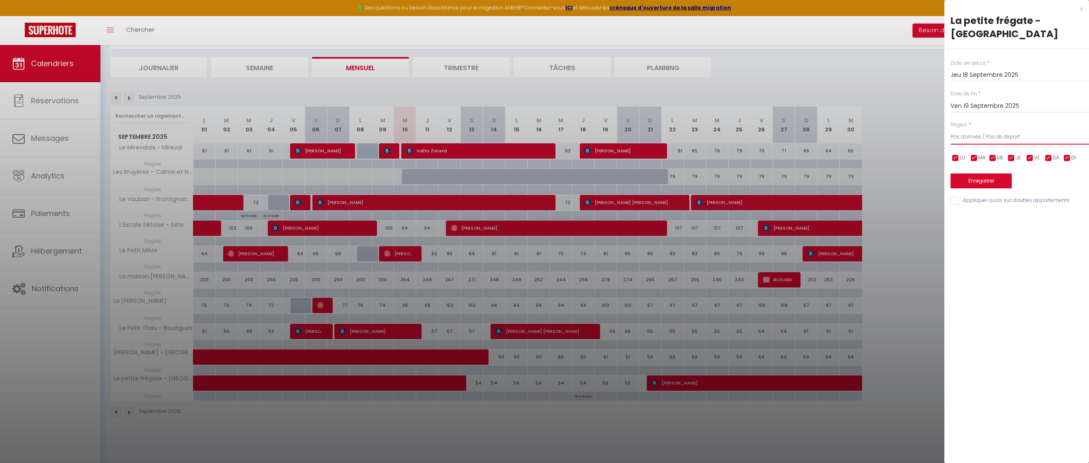
click at [387, 138] on select "Aucun No Checkin No Checkout Pas d'arrivée / Pas de départ" at bounding box center [1019, 137] width 138 height 16
click at [387, 129] on select "Aucun No Checkin No Checkout Pas d'arrivée / Pas de départ" at bounding box center [1019, 137] width 138 height 16
click at [387, 178] on button "Enregistrer" at bounding box center [980, 181] width 61 height 15
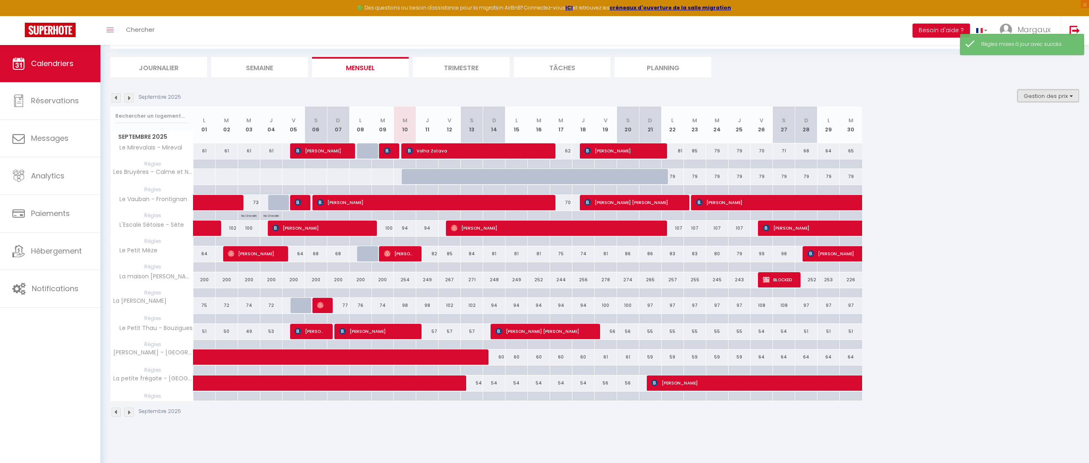
click at [387, 95] on button "Gestion des prix" at bounding box center [1048, 96] width 62 height 12
click at [387, 138] on input "Règles" at bounding box center [1041, 136] width 74 height 8
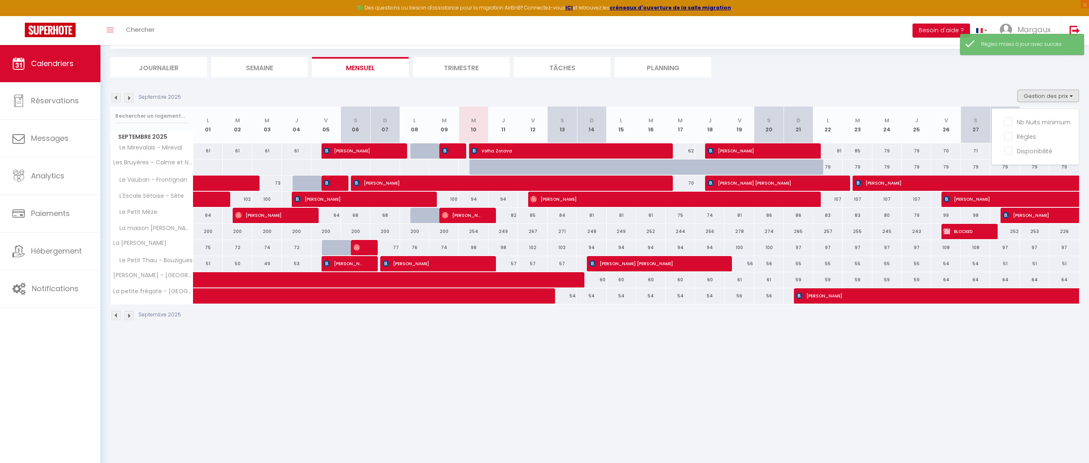
click at [387, 266] on div "56" at bounding box center [738, 295] width 29 height 15
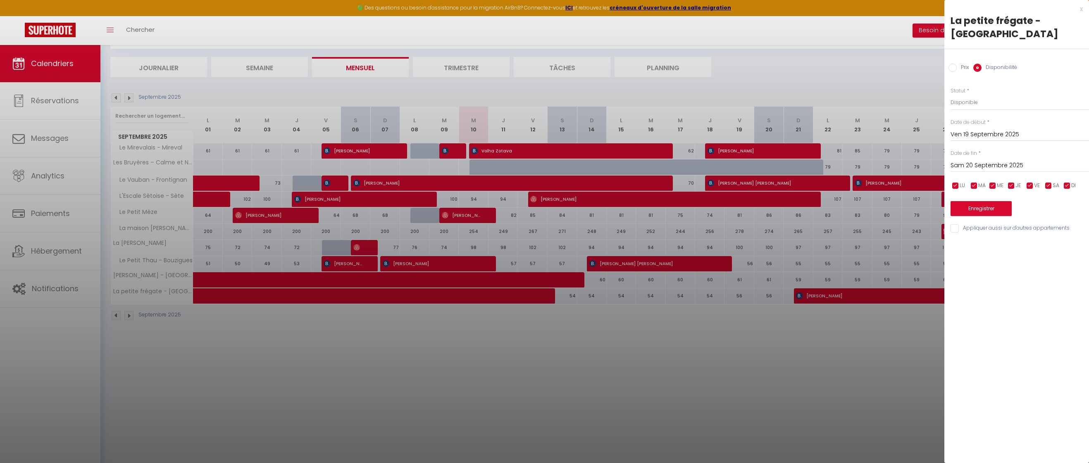
drag, startPoint x: 721, startPoint y: 377, endPoint x: 699, endPoint y: 324, distance: 57.0
click at [387, 266] on div at bounding box center [544, 231] width 1089 height 463
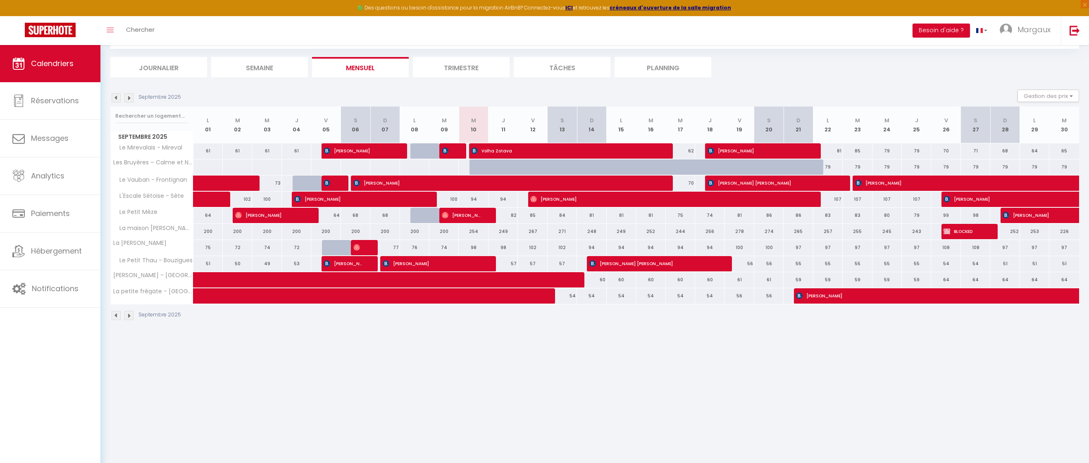
click at [387, 266] on div "54" at bounding box center [709, 295] width 29 height 15
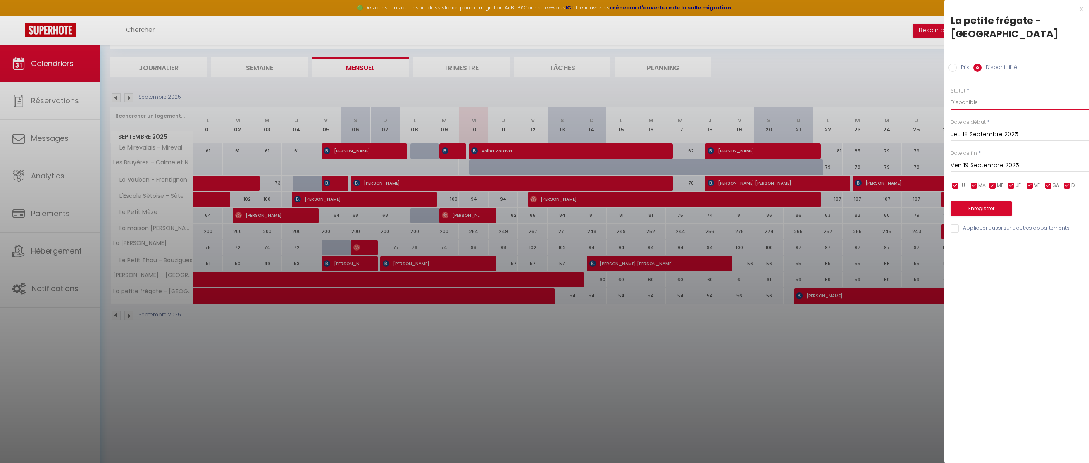
click at [387, 102] on select "Disponible Indisponible" at bounding box center [1019, 103] width 138 height 16
click at [387, 95] on select "Disponible Indisponible" at bounding box center [1019, 103] width 138 height 16
click at [387, 212] on button "Enregistrer" at bounding box center [980, 208] width 61 height 15
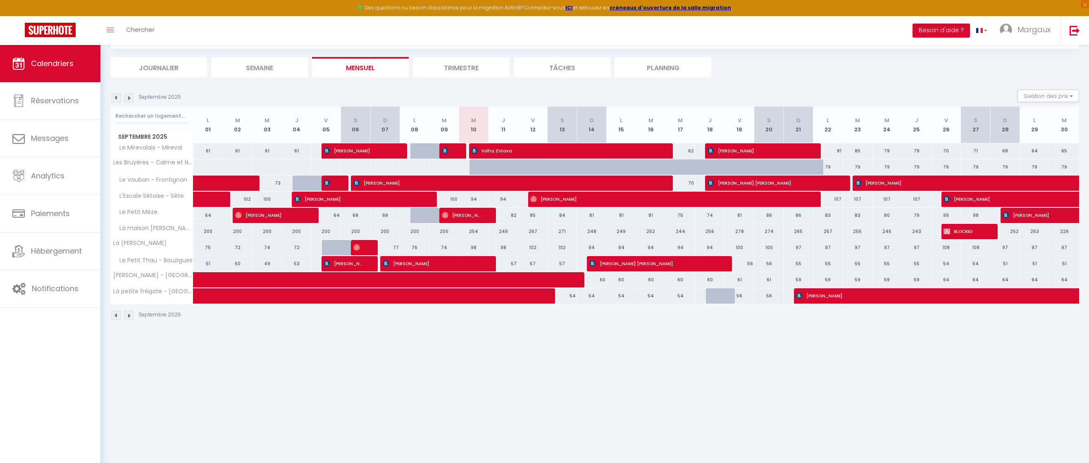
click at [387, 164] on div at bounding box center [543, 172] width 29 height 16
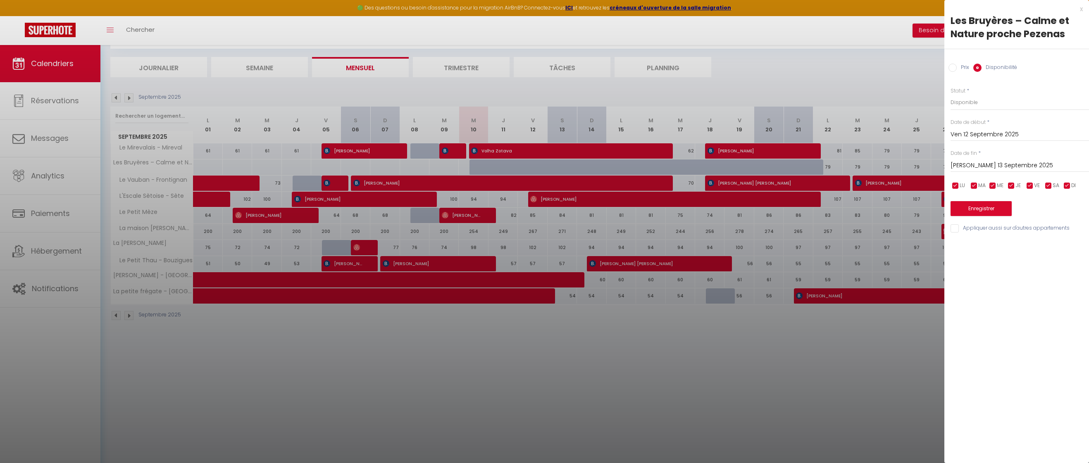
click at [387, 136] on input "Ven 12 Septembre 2025" at bounding box center [1019, 134] width 138 height 11
click at [387, 198] on span "10" at bounding box center [1013, 198] width 18 height 17
click at [387, 162] on input "[PERSON_NAME] 13 Septembre 2025" at bounding box center [1019, 165] width 138 height 11
click at [387, 178] on span ">" at bounding box center [1065, 179] width 18 height 17
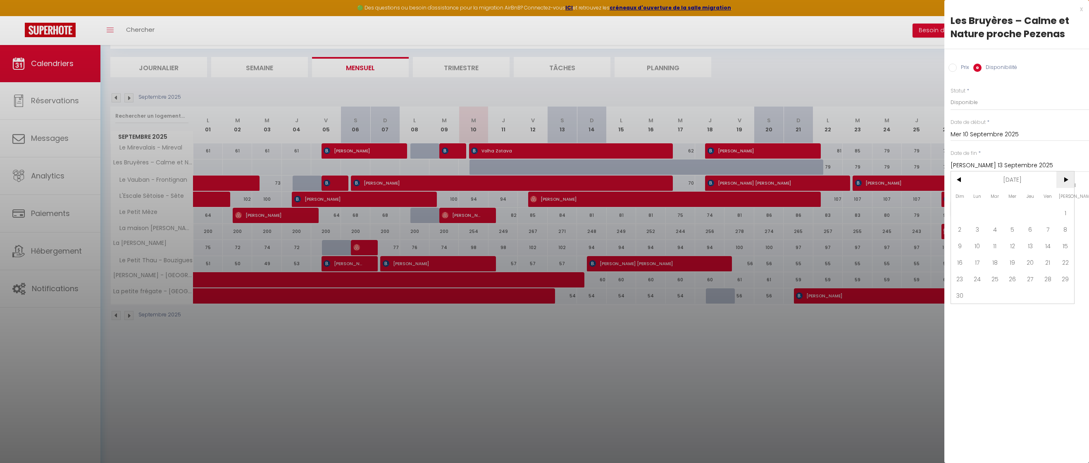
click at [387, 178] on span ">" at bounding box center [1065, 179] width 18 height 17
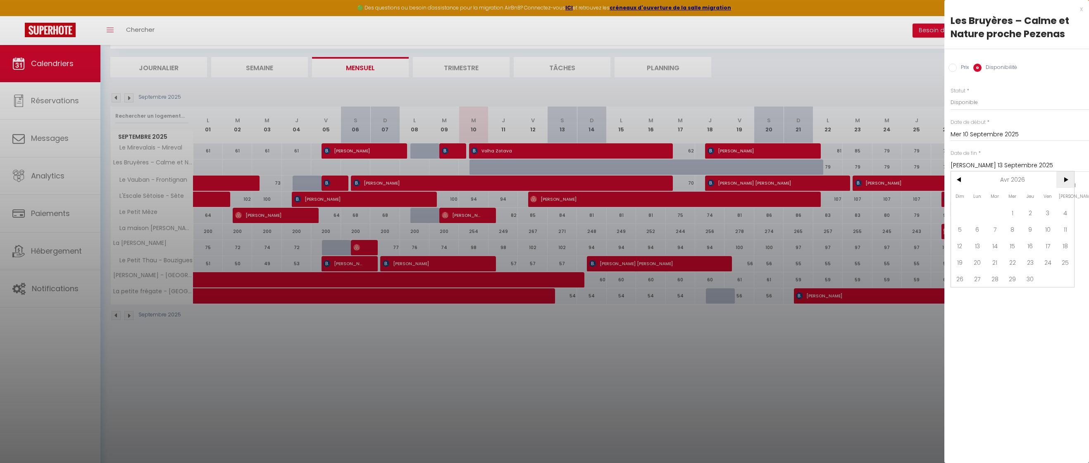
click at [387, 178] on span ">" at bounding box center [1065, 179] width 18 height 17
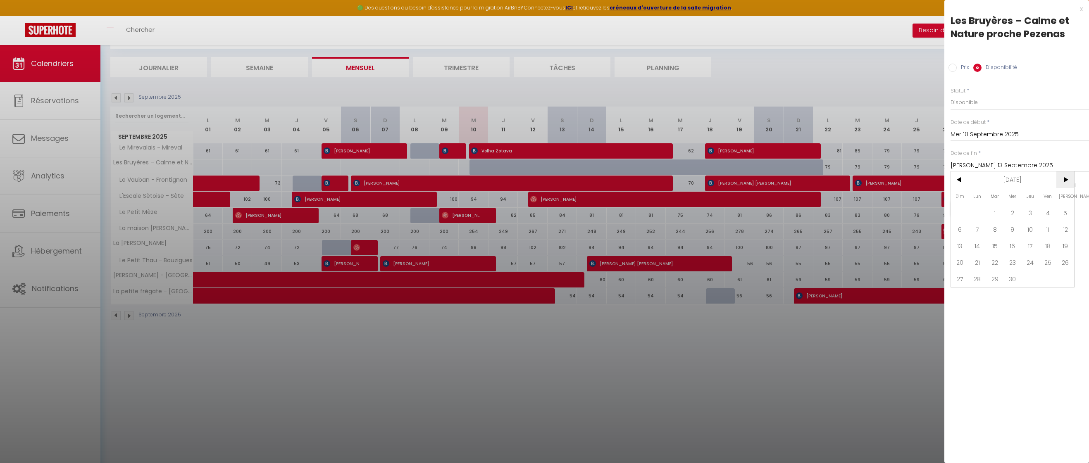
click at [387, 178] on span ">" at bounding box center [1065, 179] width 18 height 17
click at [387, 178] on span "<" at bounding box center [960, 179] width 18 height 17
click at [387, 227] on span "10" at bounding box center [1030, 229] width 18 height 17
click at [387, 209] on button "Enregistrer" at bounding box center [980, 208] width 61 height 15
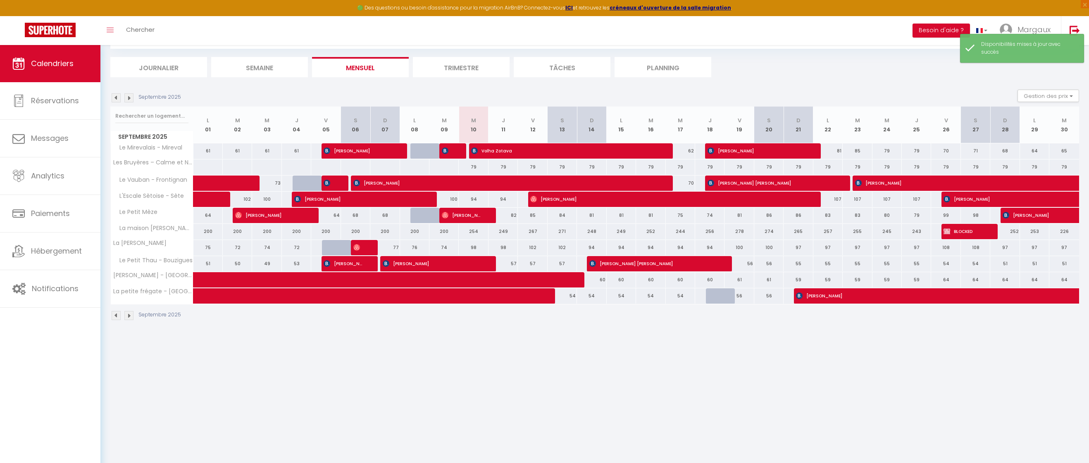
click at [387, 76] on ul "Journalier [GEOGRAPHIC_DATA] Mensuel Trimestre Tâches Planning" at bounding box center [594, 67] width 969 height 20
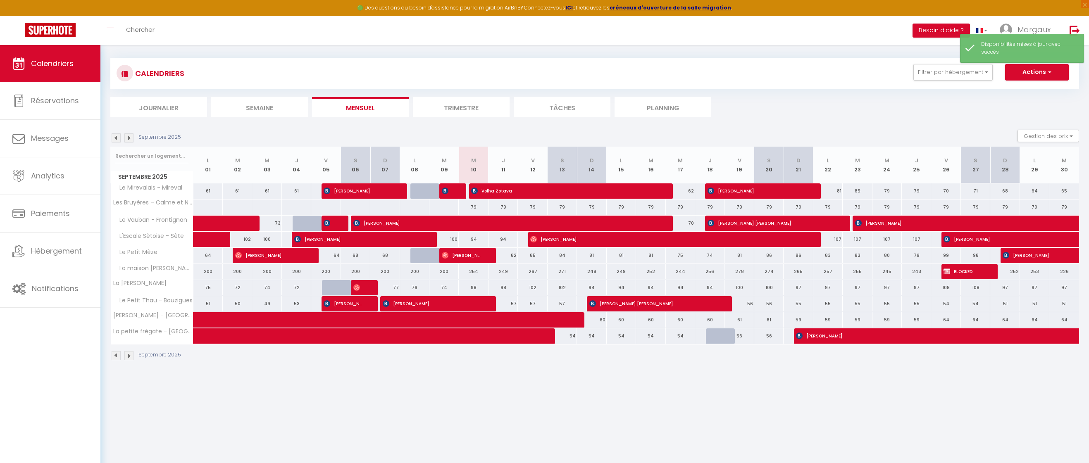
scroll to position [0, 0]
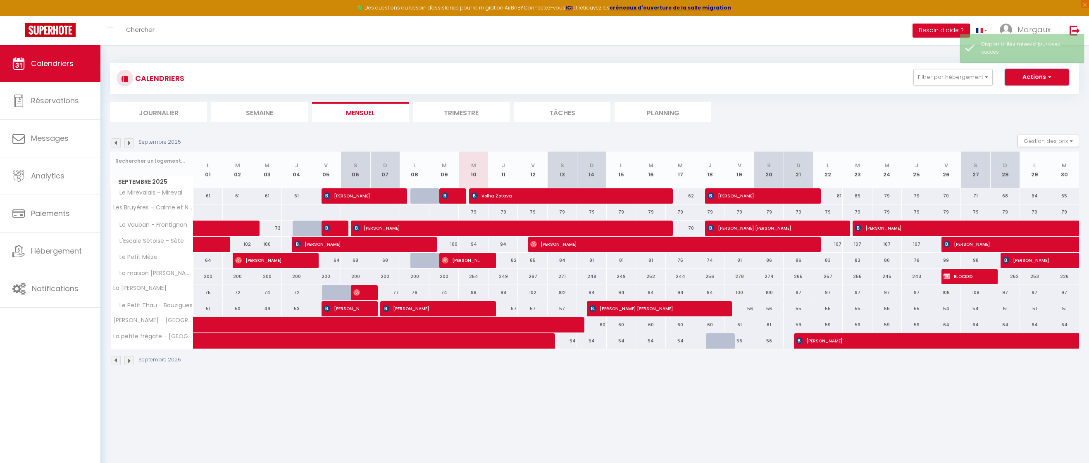
click at [387, 80] on button "Actions" at bounding box center [1037, 77] width 64 height 17
drag, startPoint x: 791, startPoint y: 165, endPoint x: 771, endPoint y: 136, distance: 35.6
click at [387, 164] on th "D 21" at bounding box center [797, 170] width 29 height 37
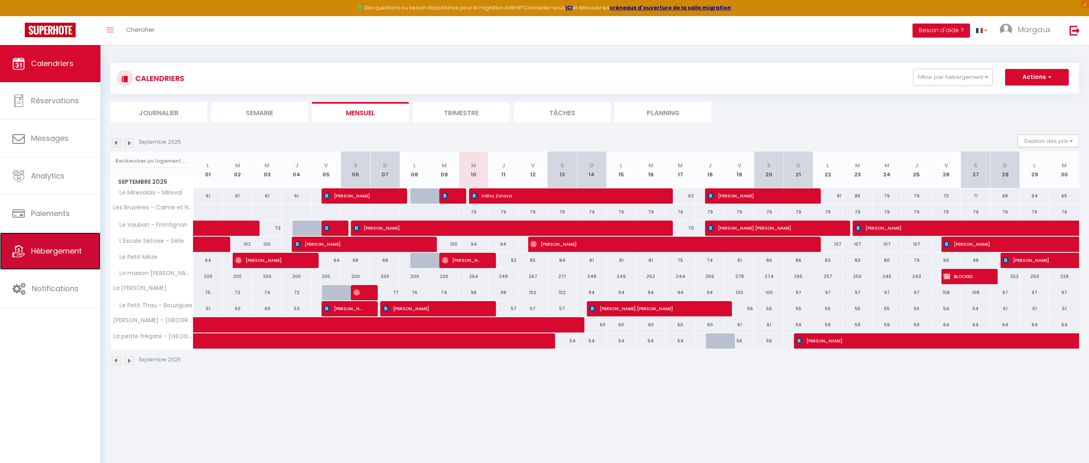
click at [55, 250] on span "Hébergement" at bounding box center [56, 251] width 51 height 10
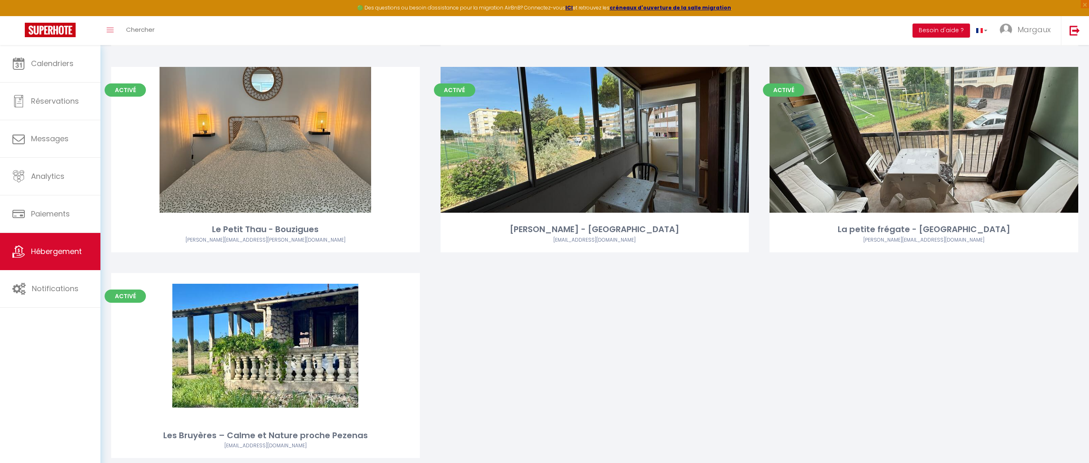
scroll to position [472, 0]
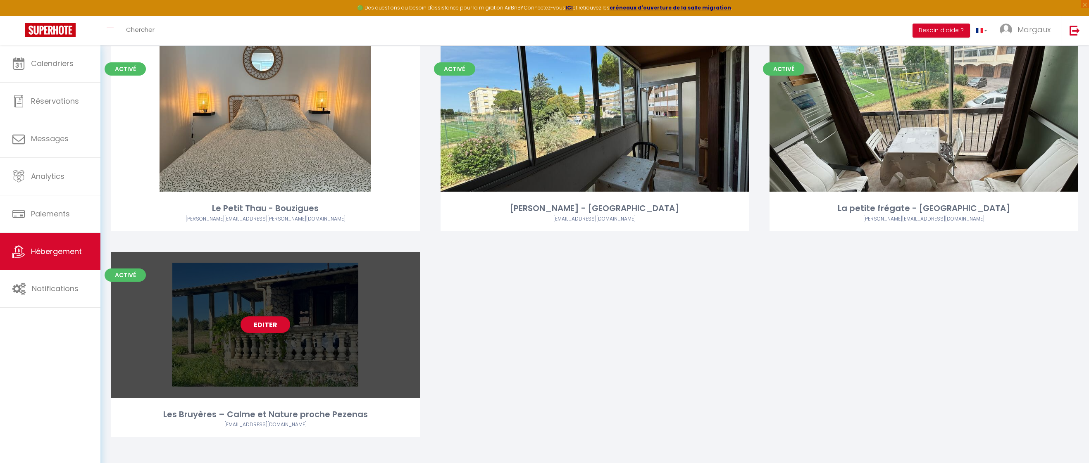
click at [273, 266] on link "Editer" at bounding box center [265, 325] width 50 height 17
click at [270, 266] on link "Editer" at bounding box center [265, 325] width 50 height 17
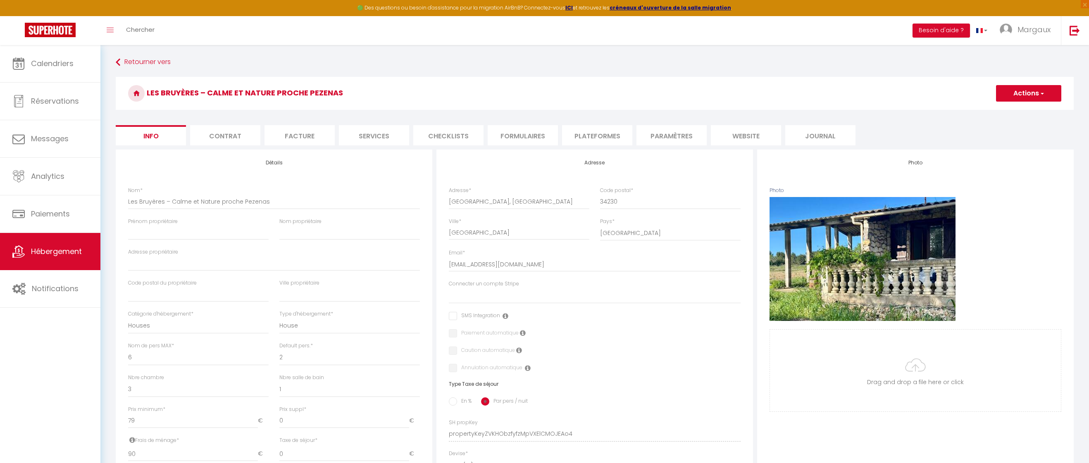
click at [387, 141] on li "Plateformes" at bounding box center [597, 135] width 70 height 20
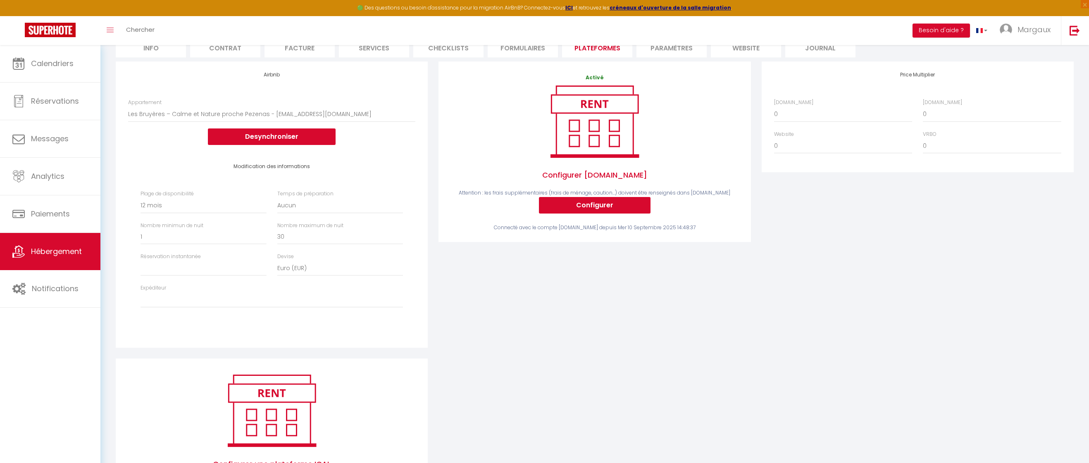
scroll to position [138, 0]
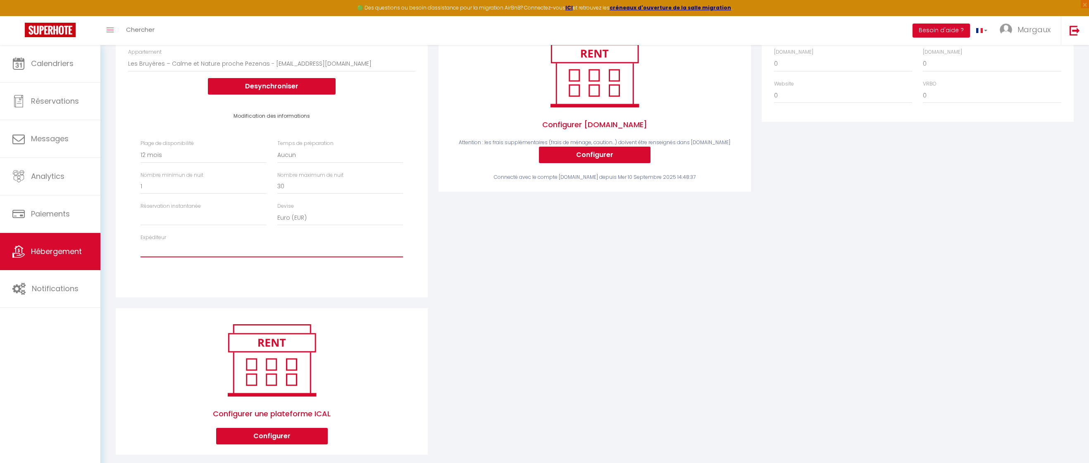
click at [188, 242] on select "[EMAIL_ADDRESS][DOMAIN_NAME] [EMAIL_ADDRESS][DOMAIN_NAME] [EMAIL_ADDRESS][DOMAI…" at bounding box center [271, 250] width 262 height 16
click at [140, 242] on select "[EMAIL_ADDRESS][DOMAIN_NAME] [EMAIL_ADDRESS][DOMAIN_NAME] [EMAIL_ADDRESS][DOMAI…" at bounding box center [271, 250] width 262 height 16
click at [189, 211] on select "Activée Demander des évaluations positives" at bounding box center [203, 218] width 126 height 16
click at [140, 210] on select "Activée Demander des évaluations positives" at bounding box center [203, 218] width 126 height 16
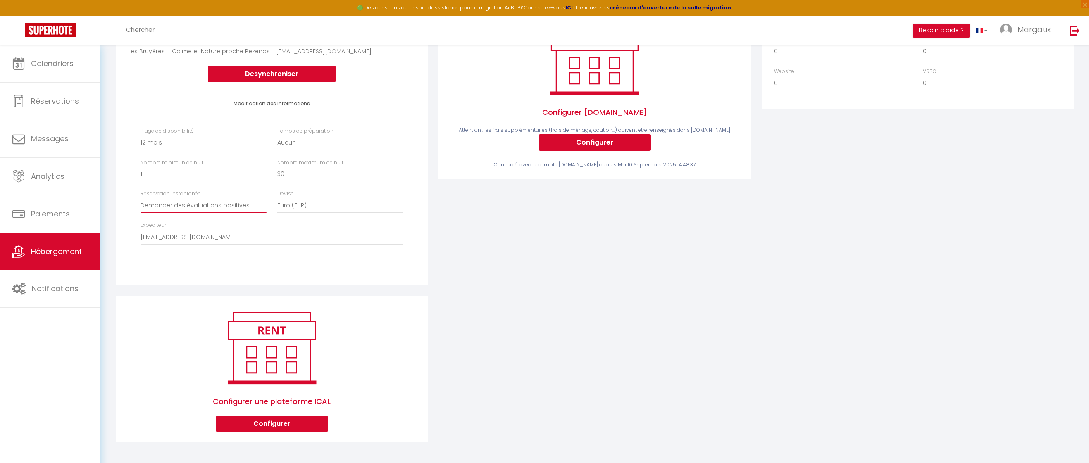
scroll to position [0, 0]
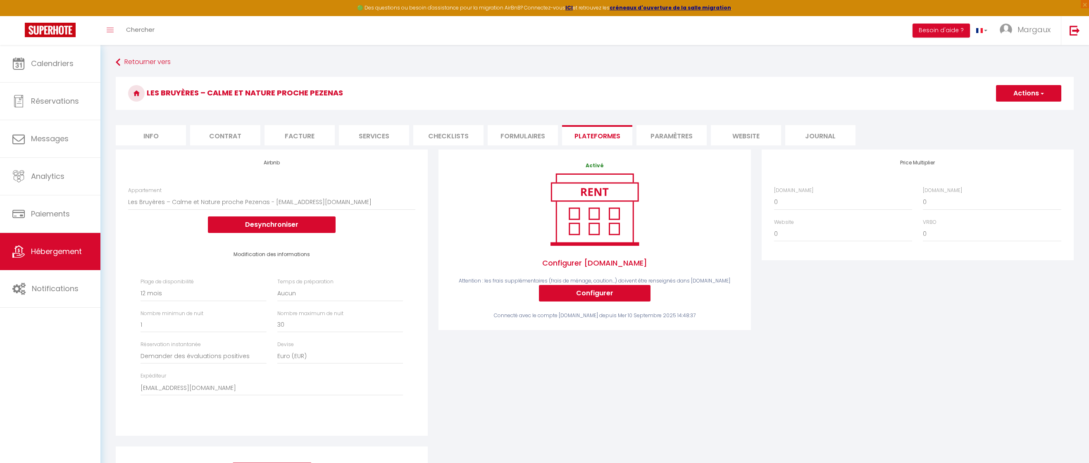
click at [387, 95] on button "Actions" at bounding box center [1028, 93] width 65 height 17
click at [387, 111] on link "Enregistrer" at bounding box center [1027, 111] width 65 height 11
click at [387, 207] on select "0 + 1 % + 2 % + 3 % + 4 % + 5 % + 6 % + 7 % + 8 % + 9 %" at bounding box center [843, 202] width 138 height 16
click at [387, 194] on select "0 + 1 % + 2 % + 3 % + 4 % + 5 % + 6 % + 7 % + 8 % + 9 %" at bounding box center [843, 202] width 138 height 16
click at [387, 201] on select "0 + 1 % + 2 % + 3 % + 4 % + 5 % + 6 % + 7 % + 8 % + 9 %" at bounding box center [992, 202] width 138 height 16
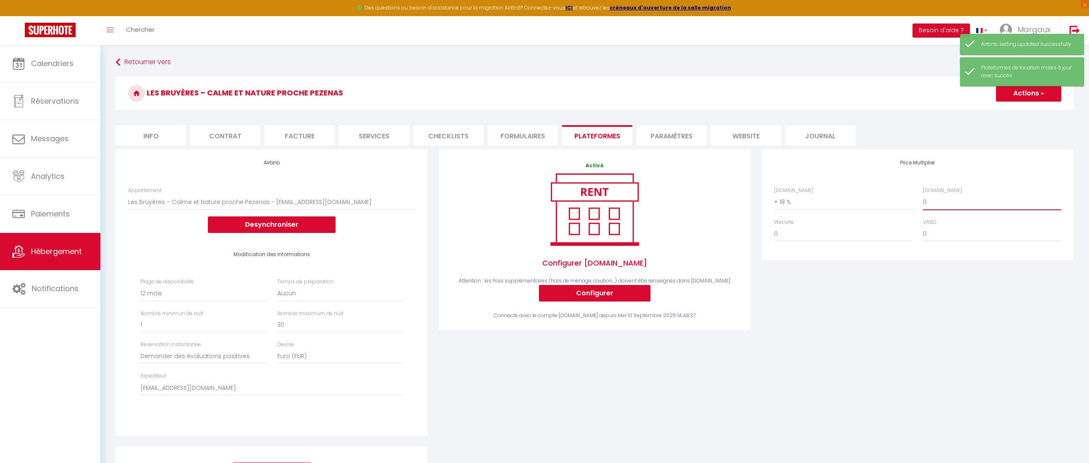
click at [387, 194] on select "0 + 1 % + 2 % + 3 % + 4 % + 5 % + 6 % + 7 % + 8 % + 9 %" at bounding box center [992, 202] width 138 height 16
click at [387, 99] on button "Actions" at bounding box center [1028, 93] width 65 height 17
click at [387, 111] on link "Enregistrer" at bounding box center [1027, 111] width 65 height 11
click at [387, 136] on li "website" at bounding box center [746, 135] width 70 height 20
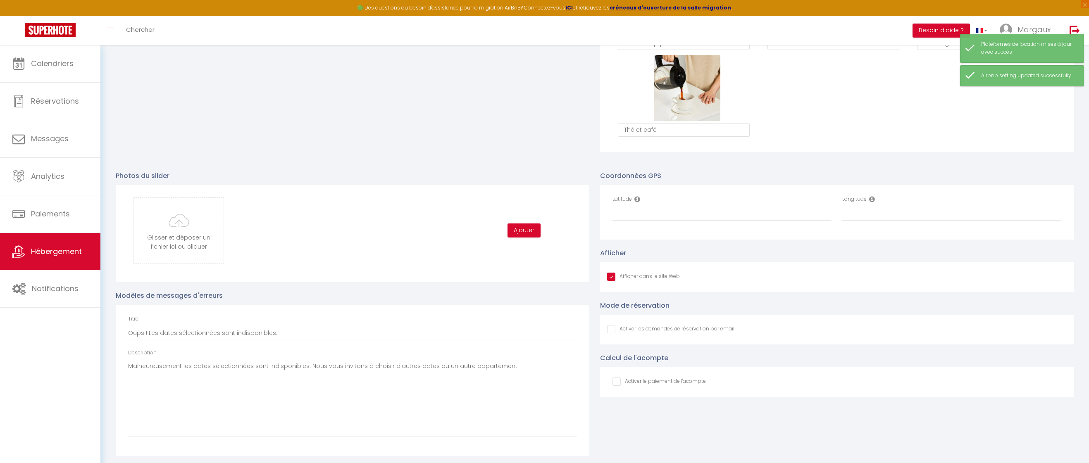
scroll to position [754, 0]
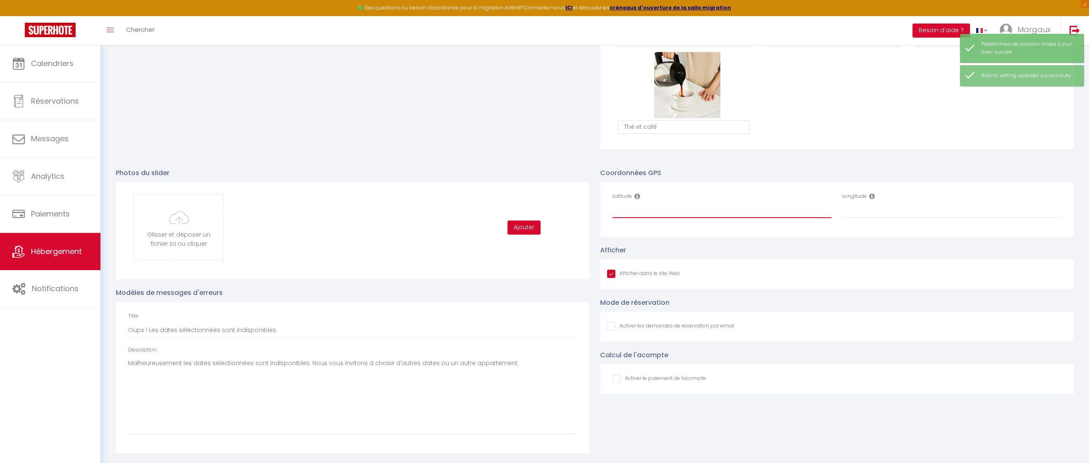
click at [387, 210] on input "Latitude" at bounding box center [721, 210] width 219 height 15
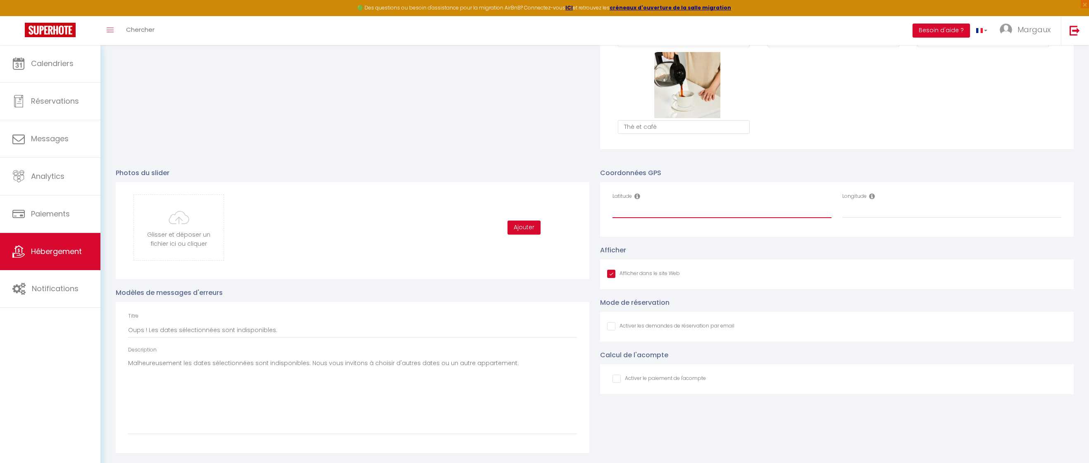
paste input "43.4950408"
click at [387, 212] on input "Longitude" at bounding box center [951, 210] width 219 height 15
paste input "3.5263848"
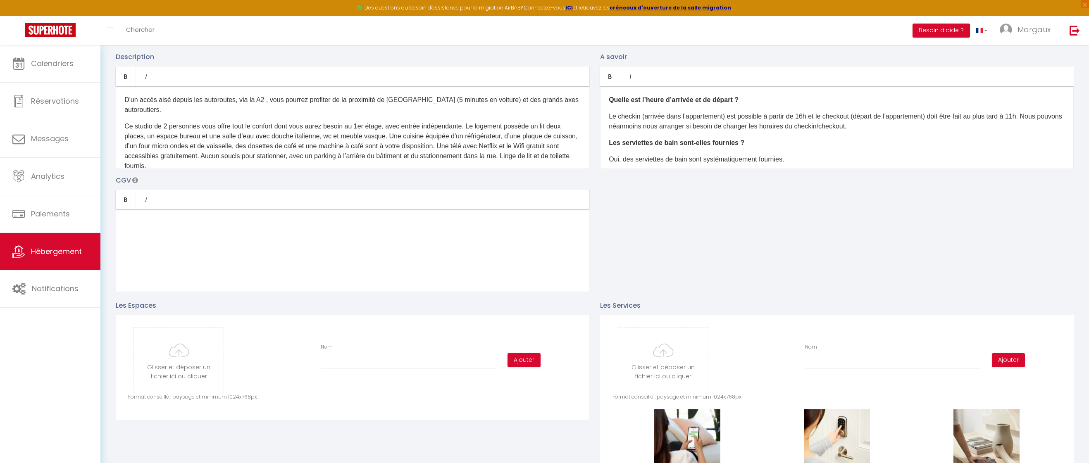
scroll to position [0, 0]
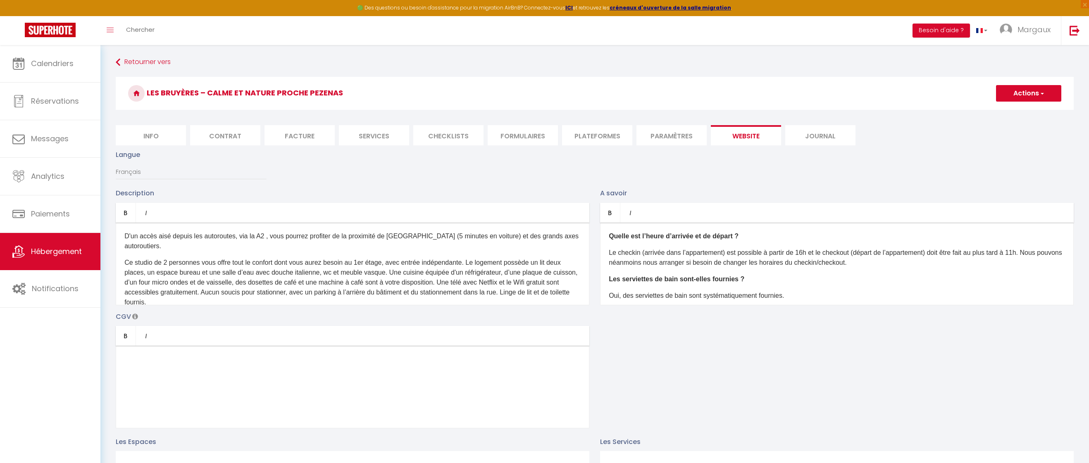
click at [387, 88] on button "Actions" at bounding box center [1028, 93] width 65 height 17
click at [387, 112] on input "Enregistrer" at bounding box center [1019, 111] width 31 height 8
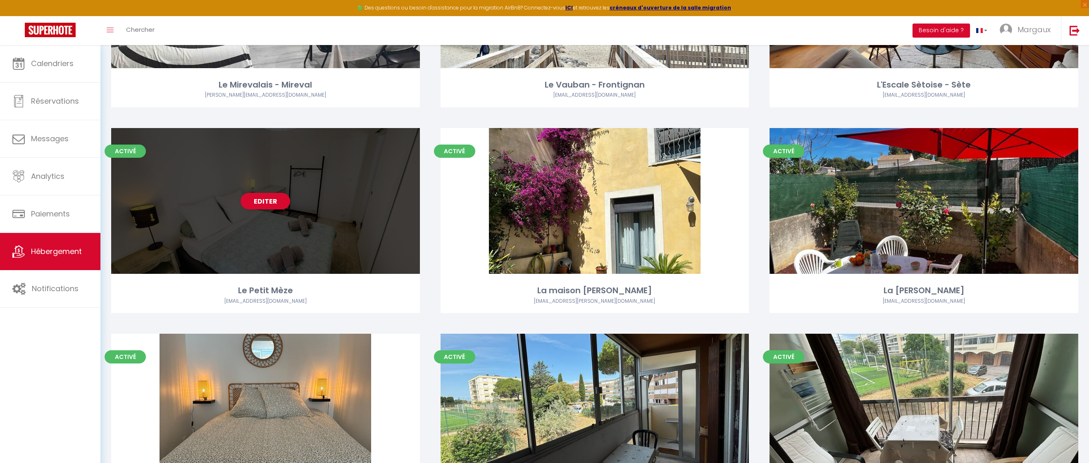
scroll to position [476, 0]
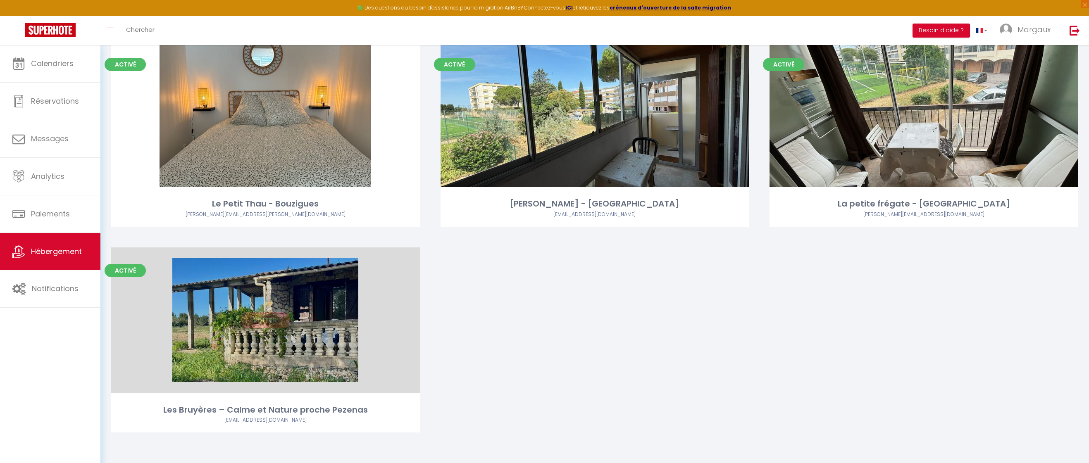
click at [262, 266] on link "Editer" at bounding box center [265, 320] width 50 height 17
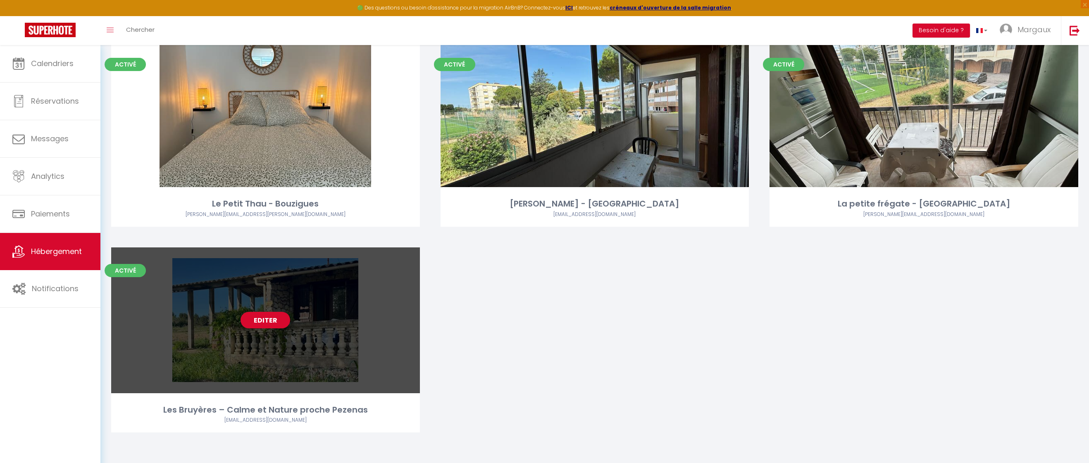
click at [260, 266] on link "Editer" at bounding box center [265, 320] width 50 height 17
click at [271, 266] on link "Editer" at bounding box center [265, 320] width 50 height 17
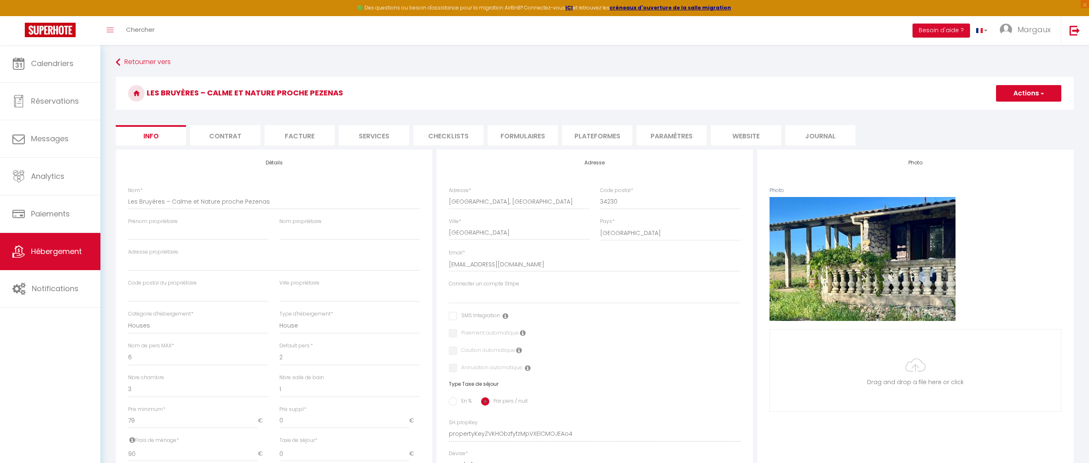
click at [387, 133] on li "Paramètres" at bounding box center [671, 135] width 70 height 20
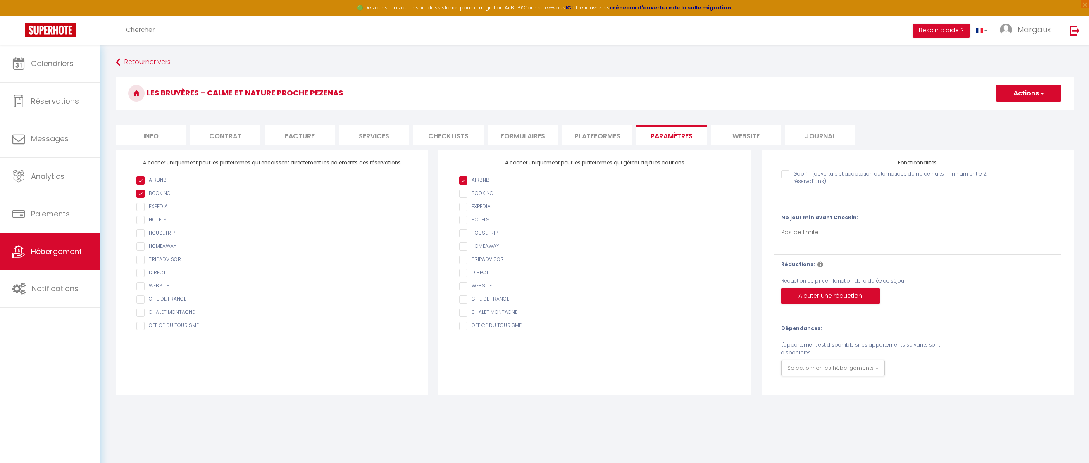
click at [160, 136] on li "Info" at bounding box center [151, 135] width 70 height 20
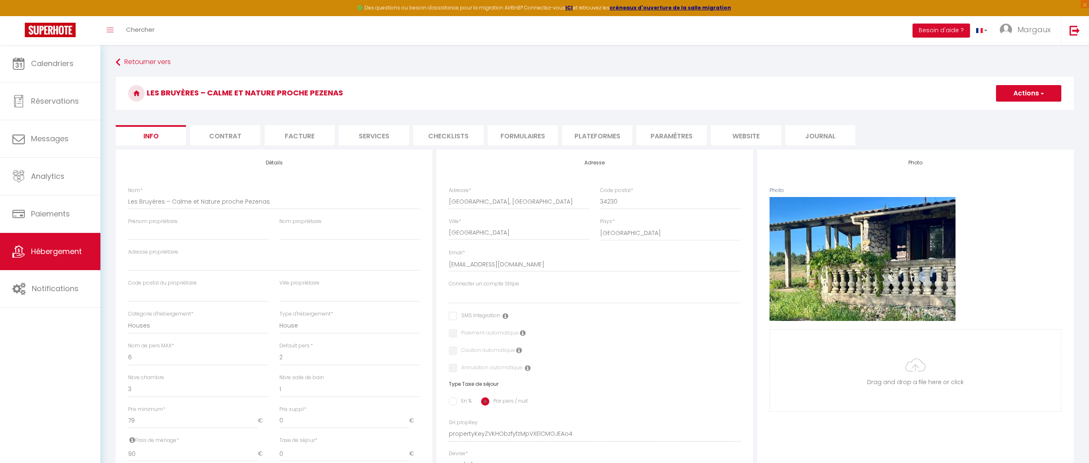
click at [219, 135] on li "Contrat" at bounding box center [225, 135] width 70 height 20
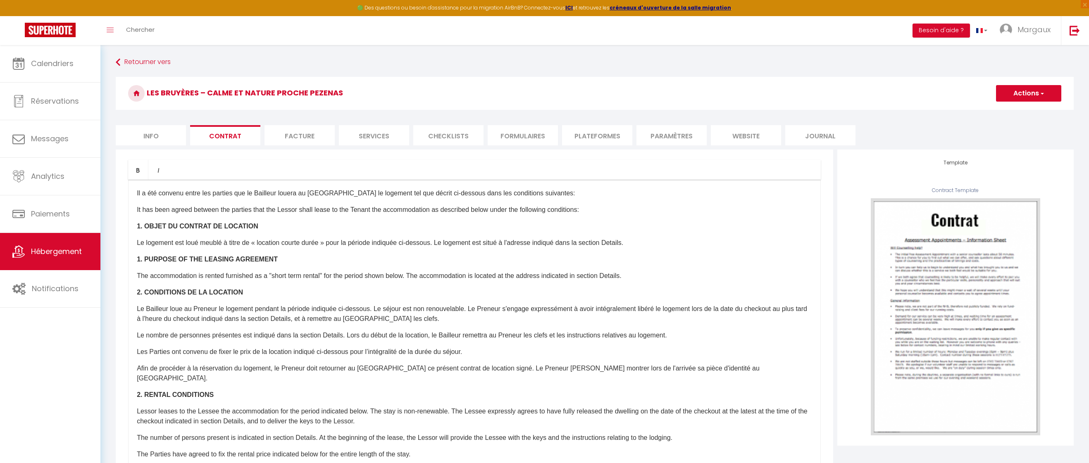
drag, startPoint x: 299, startPoint y: 141, endPoint x: 362, endPoint y: 138, distance: 63.3
click at [306, 141] on li "Facture" at bounding box center [299, 135] width 70 height 20
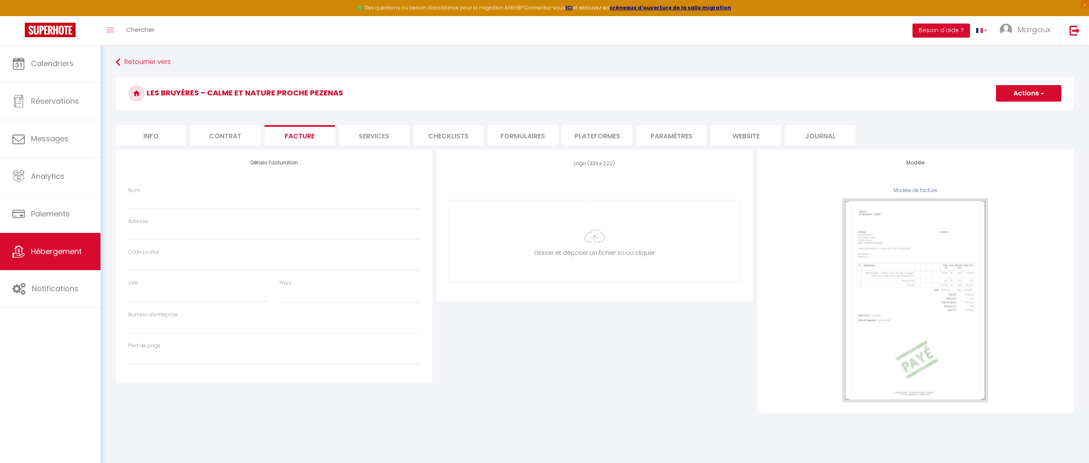
drag, startPoint x: 362, startPoint y: 138, endPoint x: 433, endPoint y: 140, distance: 70.7
click at [362, 138] on li "Services" at bounding box center [374, 135] width 70 height 20
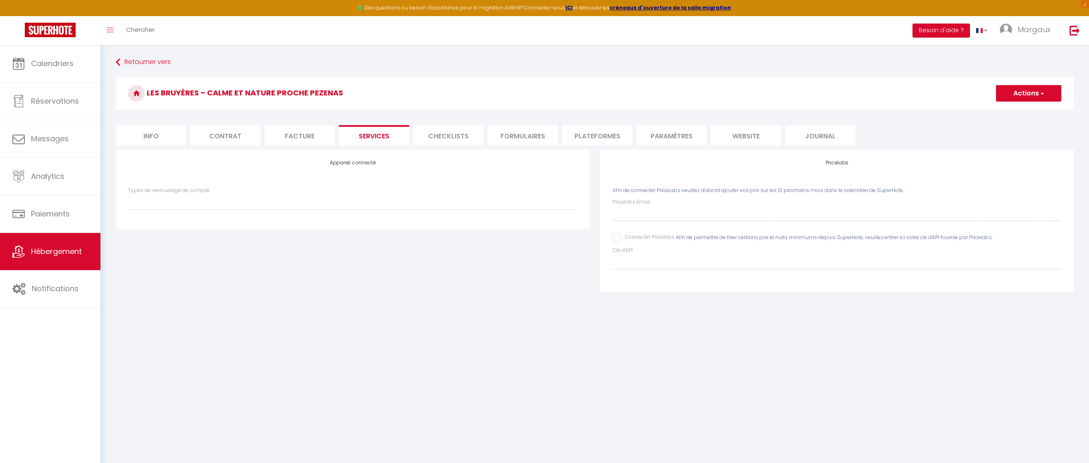
click at [387, 235] on input "Connecter Pricelabs" at bounding box center [643, 237] width 62 height 8
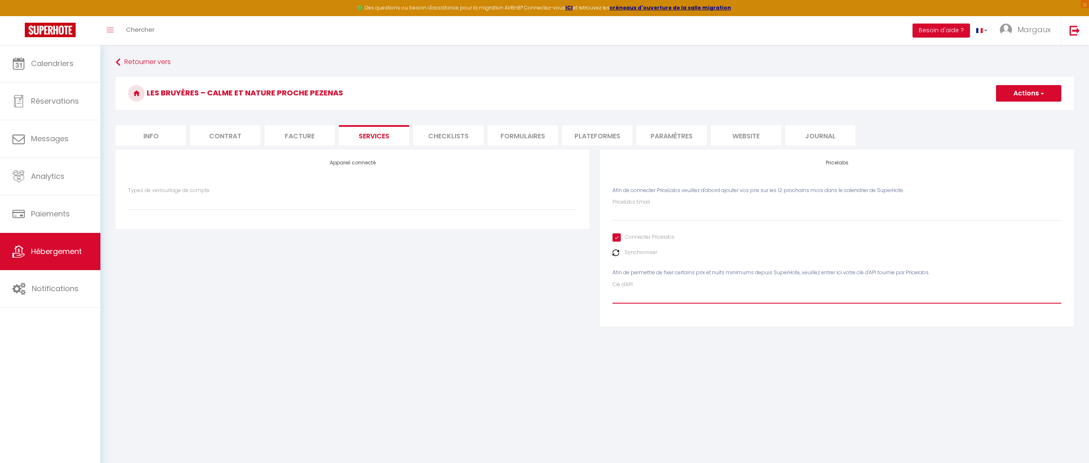
click at [387, 266] on input "Clé d'API" at bounding box center [836, 296] width 449 height 15
paste input "2i14lEEnCdHzQt0oKeJVjaPg3MoVoW5Rrx7cnPtR"
click at [387, 96] on button "Actions" at bounding box center [1028, 93] width 65 height 17
click at [387, 110] on link "Enregistrer" at bounding box center [1027, 111] width 65 height 11
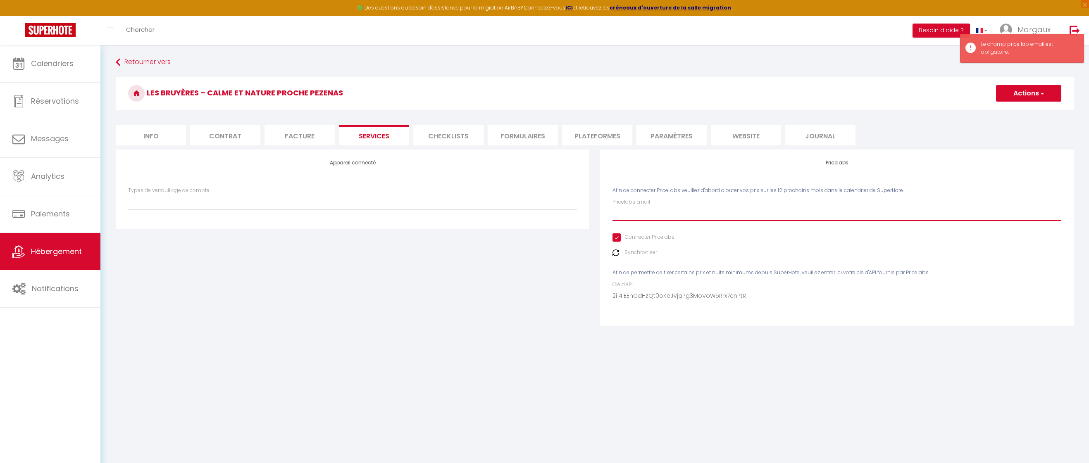
click at [387, 216] on input "Pricelabs Email" at bounding box center [836, 213] width 449 height 15
click at [387, 98] on button "Actions" at bounding box center [1028, 93] width 65 height 17
click at [387, 112] on link "Enregistrer" at bounding box center [1027, 111] width 65 height 11
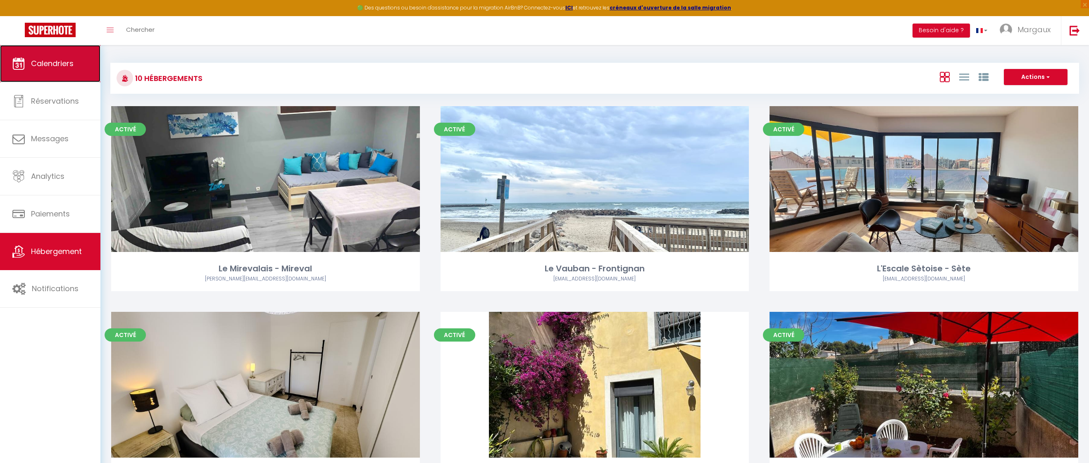
click at [56, 66] on span "Calendriers" at bounding box center [52, 63] width 43 height 10
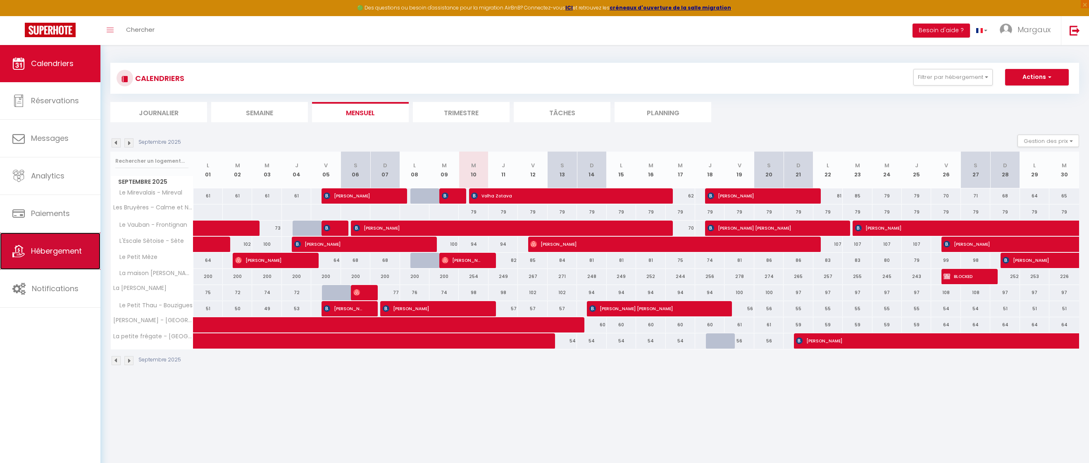
click at [52, 259] on link "Hébergement" at bounding box center [50, 251] width 100 height 37
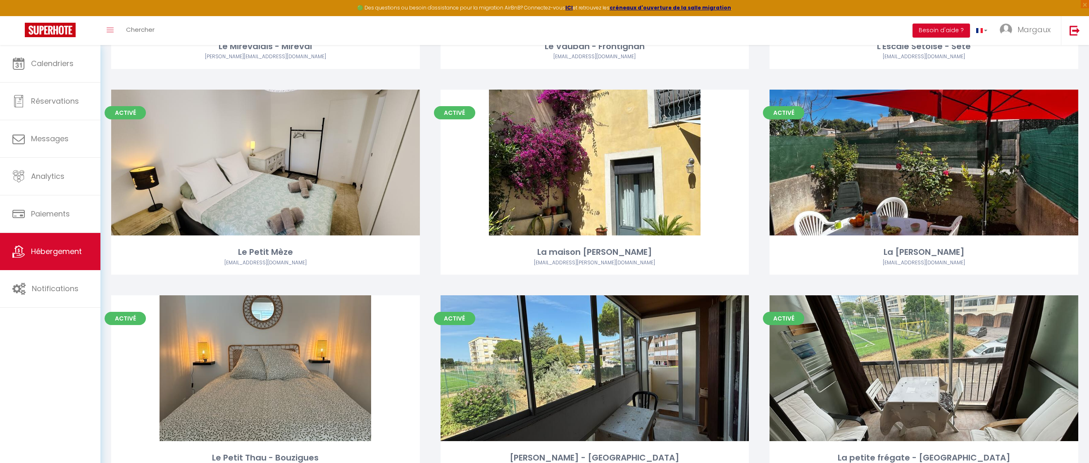
scroll to position [476, 0]
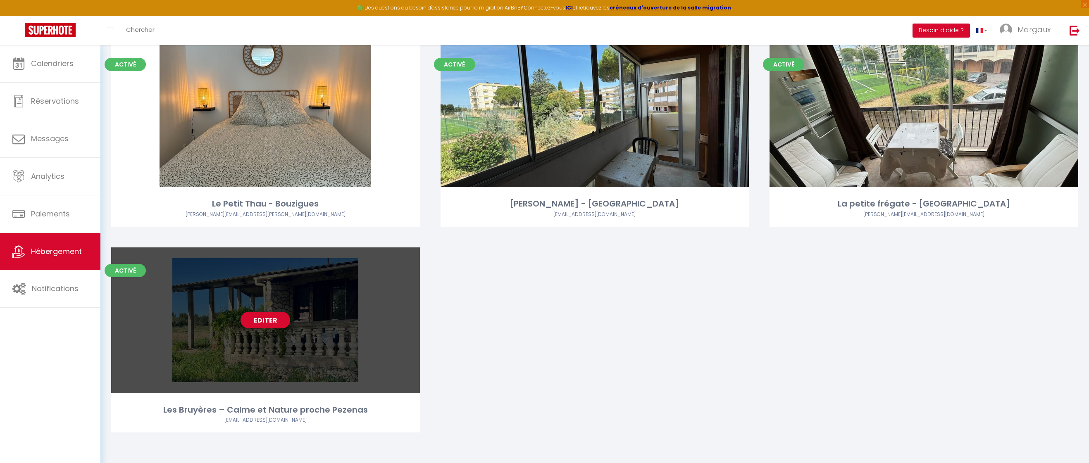
click at [269, 266] on link "Editer" at bounding box center [265, 320] width 50 height 17
click at [272, 266] on link "Editer" at bounding box center [265, 320] width 50 height 17
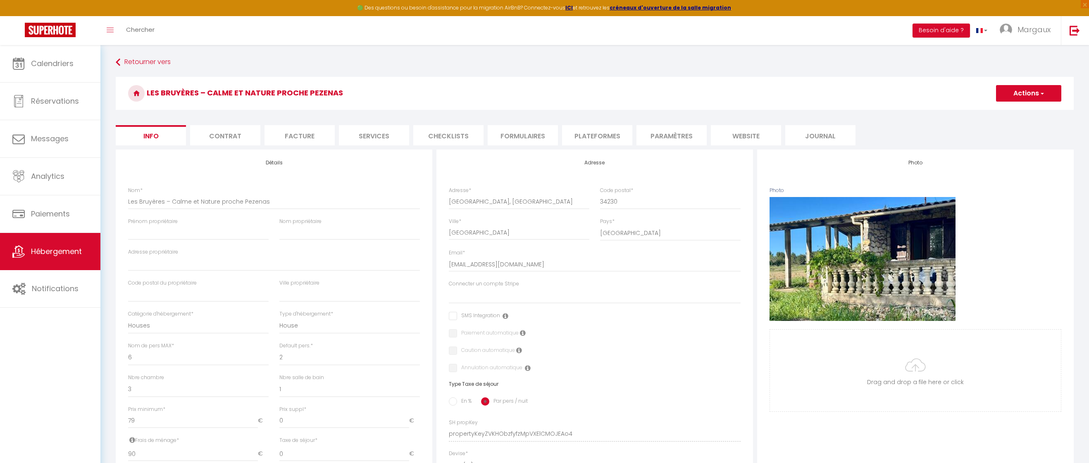
click at [387, 133] on li "Plateformes" at bounding box center [597, 135] width 70 height 20
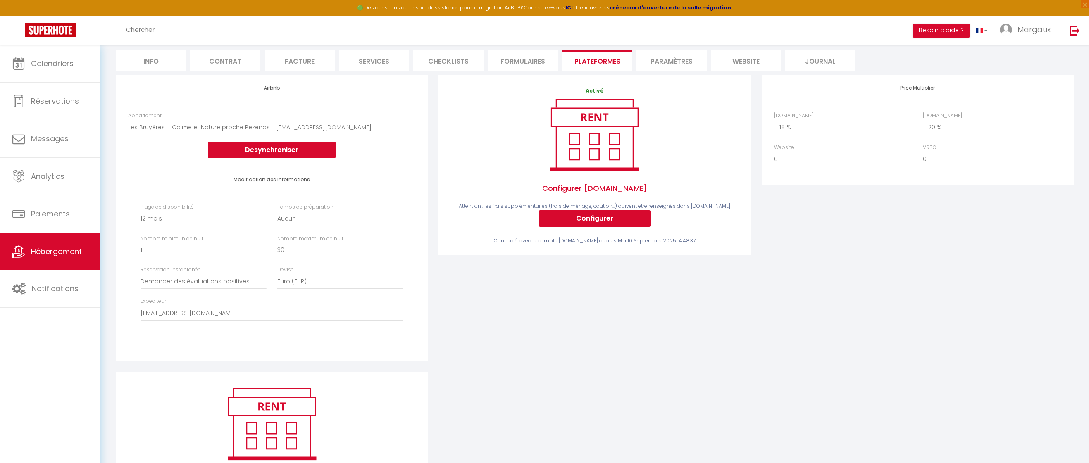
scroll to position [76, 0]
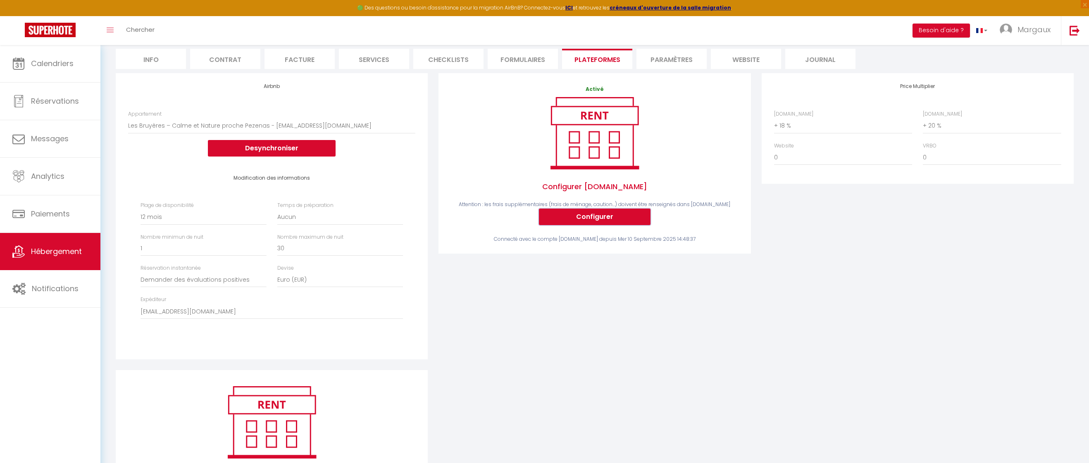
click at [387, 217] on button "Configurer" at bounding box center [595, 217] width 112 height 17
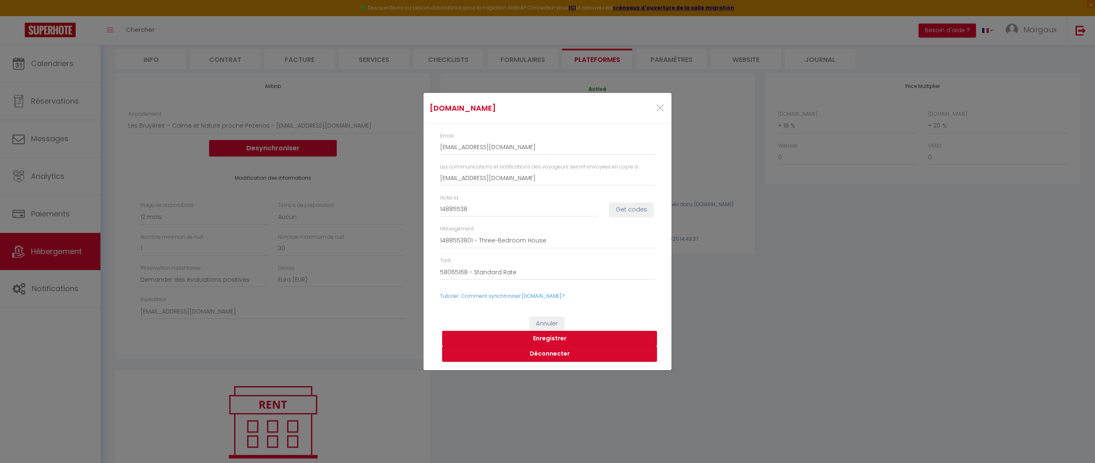
click at [387, 266] on button "Enregistrer" at bounding box center [549, 339] width 215 height 16
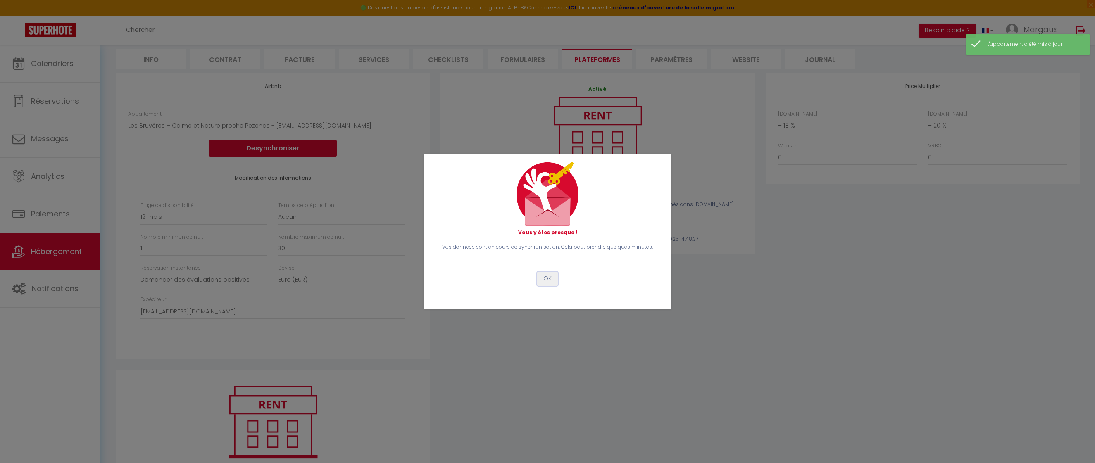
click at [387, 266] on button "OK" at bounding box center [547, 279] width 21 height 14
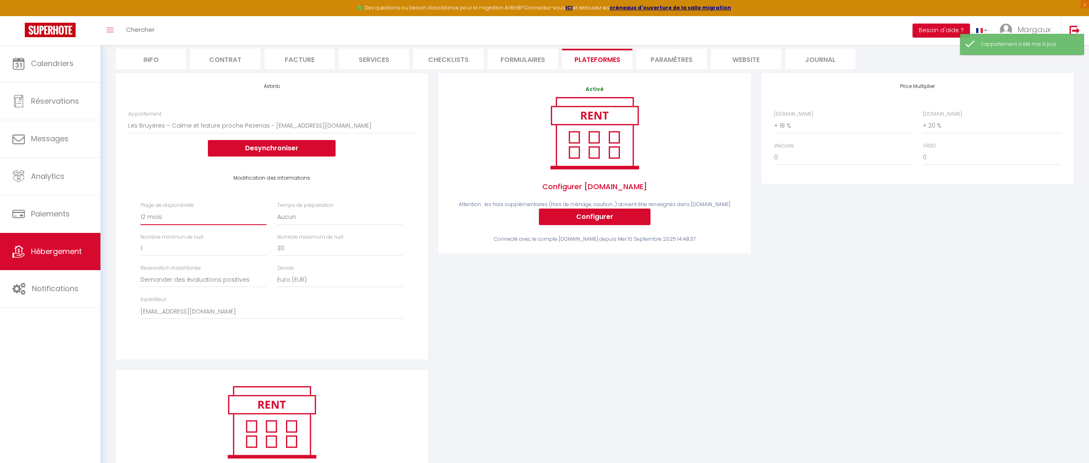
click at [155, 213] on select "Date indisponible par [PERSON_NAME] 1 mois 3 mois 6 mois 9 mois 12 mois 24 mois" at bounding box center [203, 218] width 126 height 16
click at [140, 210] on select "Date indisponible par [PERSON_NAME] 1 mois 3 mois 6 mois 9 mois 12 mois 24 mois" at bounding box center [203, 218] width 126 height 16
click at [155, 213] on select "Date indisponible par [PERSON_NAME] 1 mois 3 mois 6 mois 9 mois 12 mois 24 mois" at bounding box center [203, 218] width 126 height 16
click at [140, 210] on select "Date indisponible par [PERSON_NAME] 1 mois 3 mois 6 mois 9 mois 12 mois 24 mois" at bounding box center [203, 218] width 126 height 16
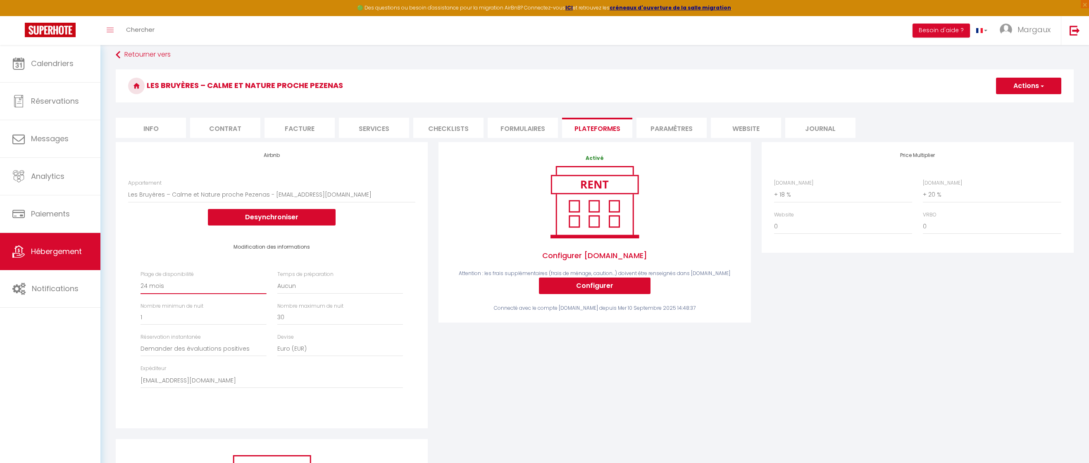
scroll to position [0, 0]
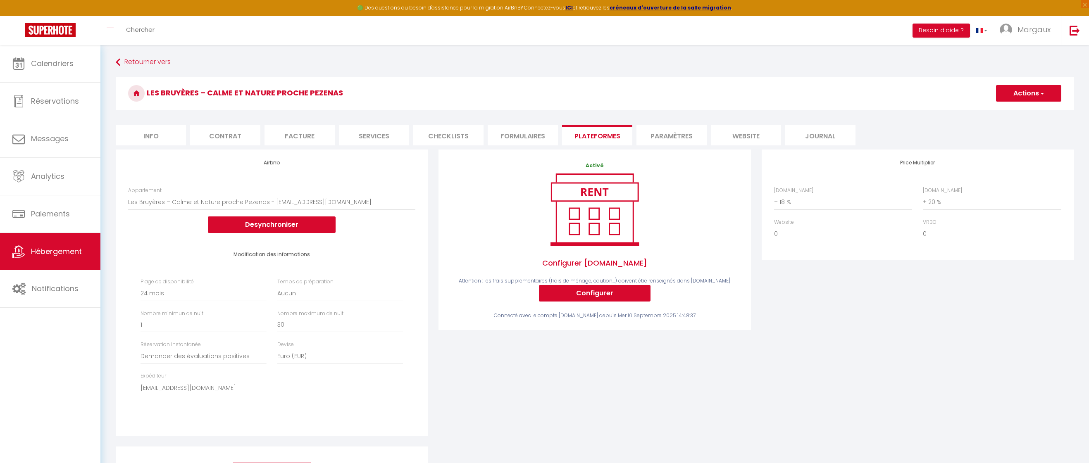
click at [387, 94] on button "Actions" at bounding box center [1028, 93] width 65 height 17
click at [387, 107] on link "Enregistrer" at bounding box center [1027, 111] width 65 height 11
click at [367, 137] on li "Services" at bounding box center [374, 135] width 70 height 20
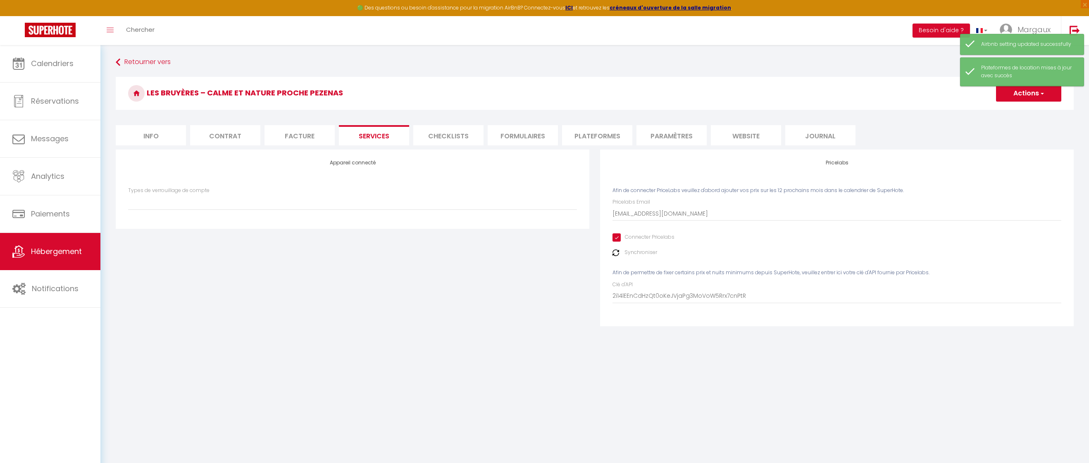
click at [387, 136] on li "Checklists" at bounding box center [448, 135] width 70 height 20
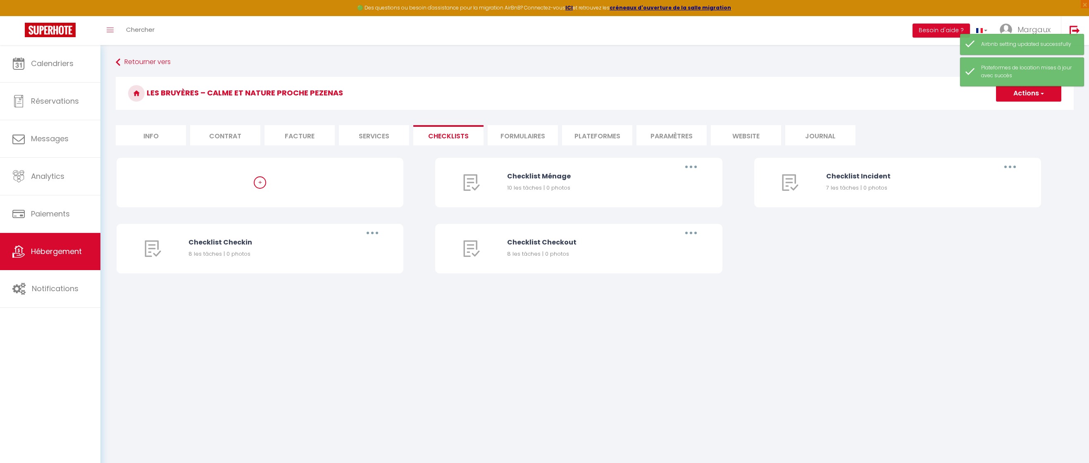
click at [387, 138] on li "Formulaires" at bounding box center [523, 135] width 70 height 20
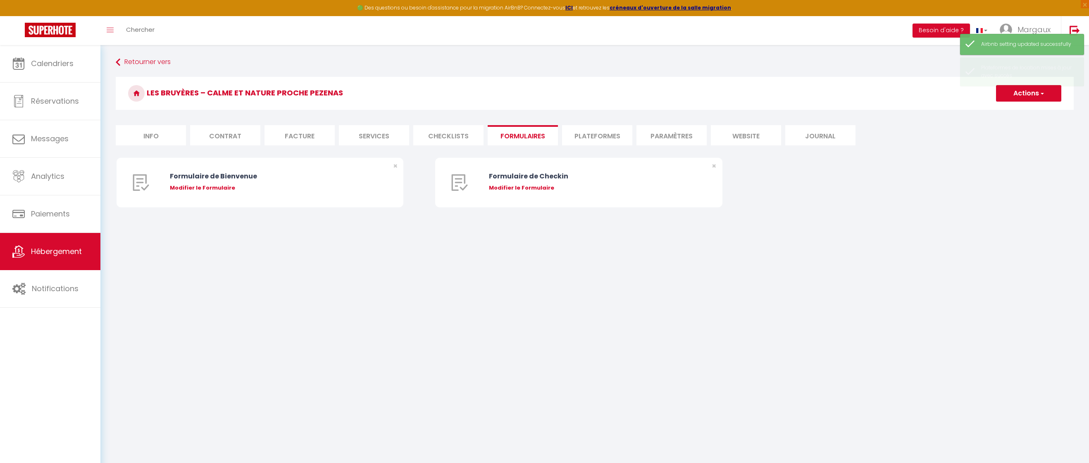
click at [387, 141] on li "Plateformes" at bounding box center [597, 135] width 70 height 20
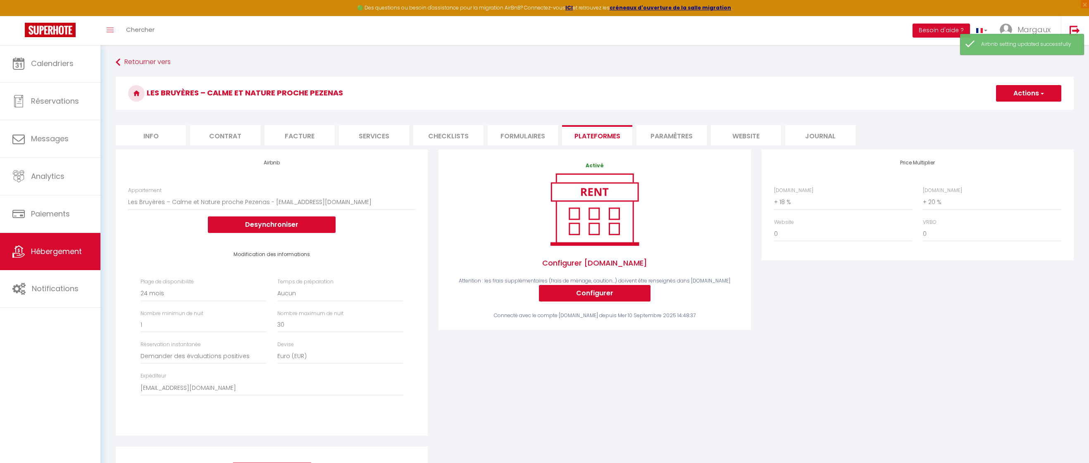
click at [387, 136] on li "Journal" at bounding box center [820, 135] width 70 height 20
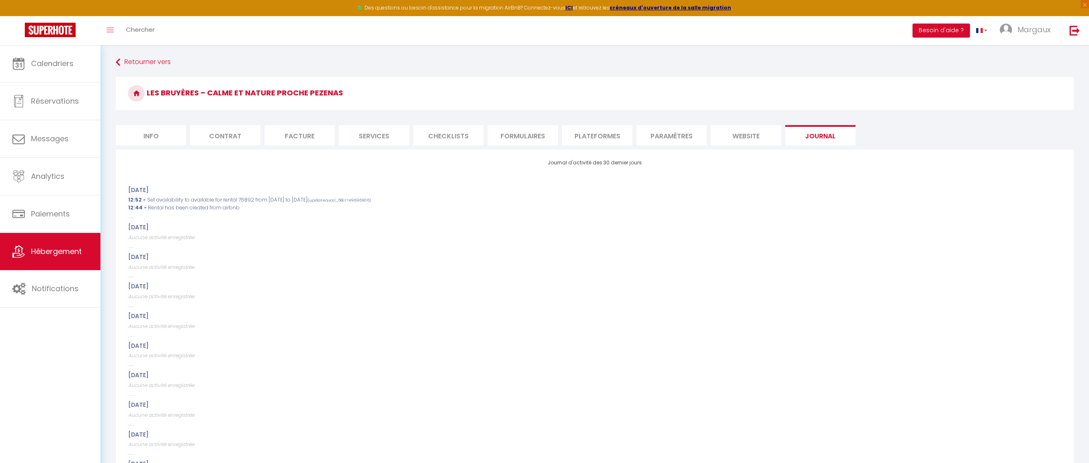
click at [387, 139] on li "website" at bounding box center [746, 135] width 70 height 20
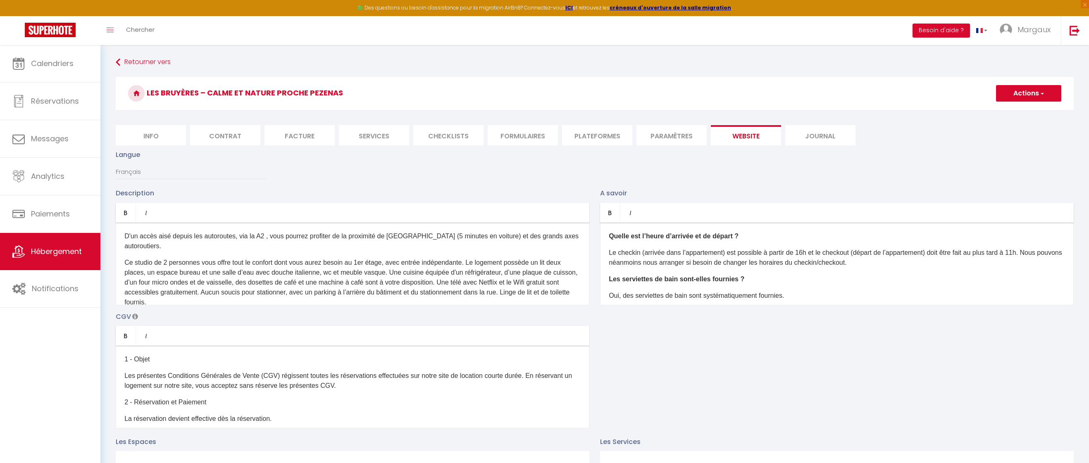
click at [387, 131] on li "Paramètres" at bounding box center [671, 135] width 70 height 20
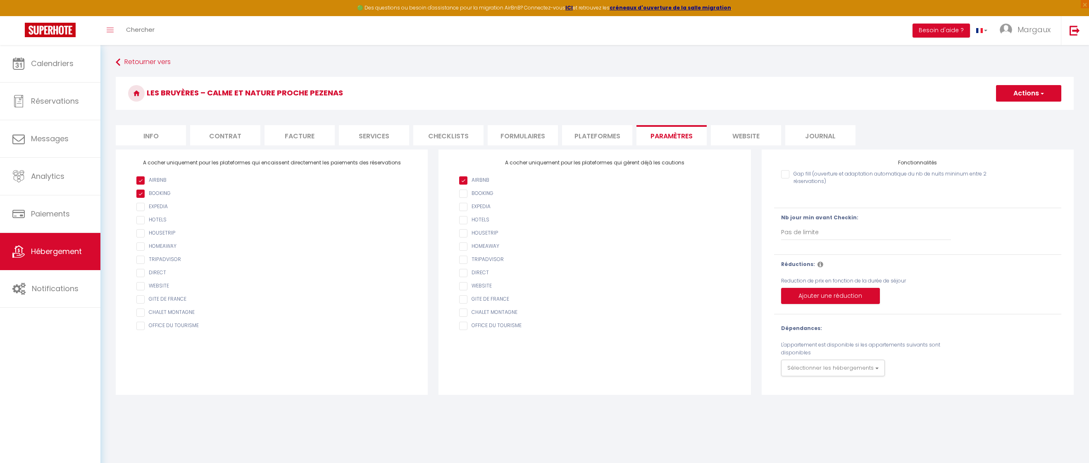
click at [387, 133] on li "website" at bounding box center [746, 135] width 70 height 20
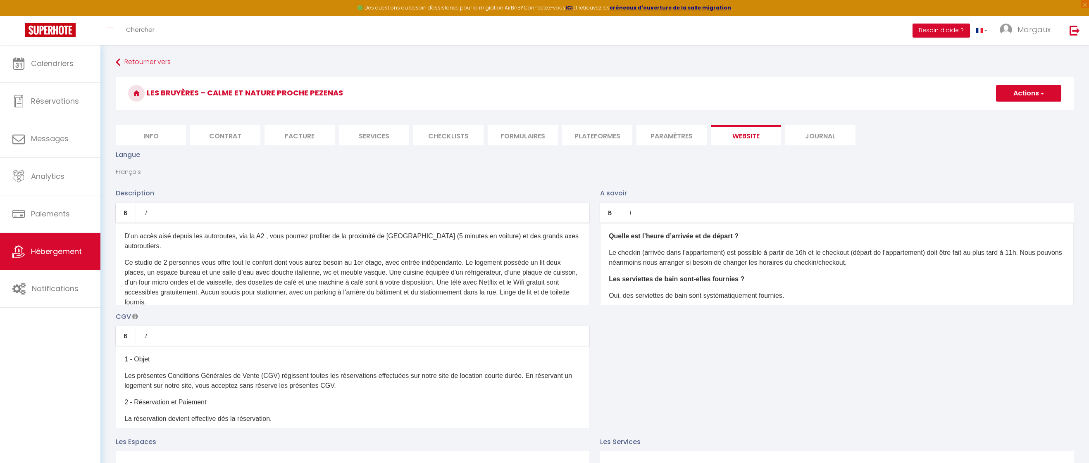
click at [387, 130] on li "Paramètres" at bounding box center [671, 135] width 70 height 20
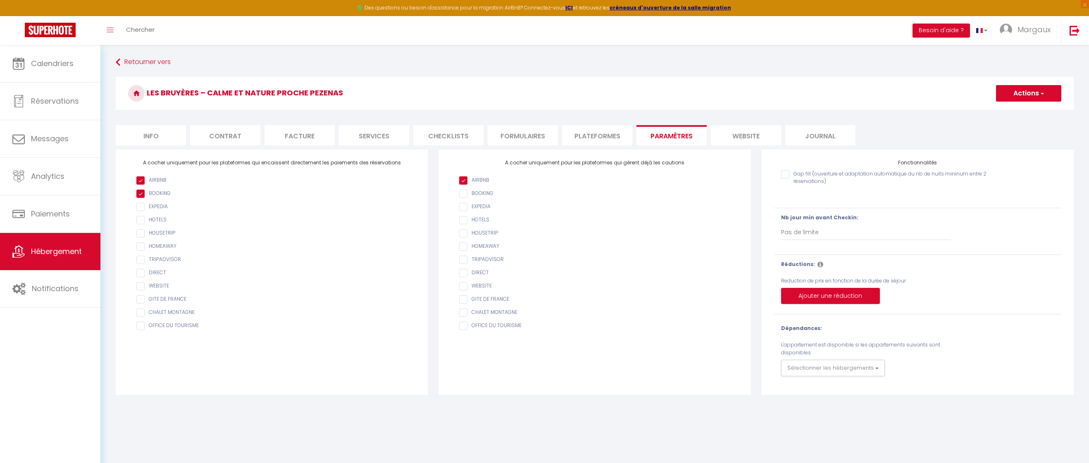
click at [157, 133] on li "Info" at bounding box center [151, 135] width 70 height 20
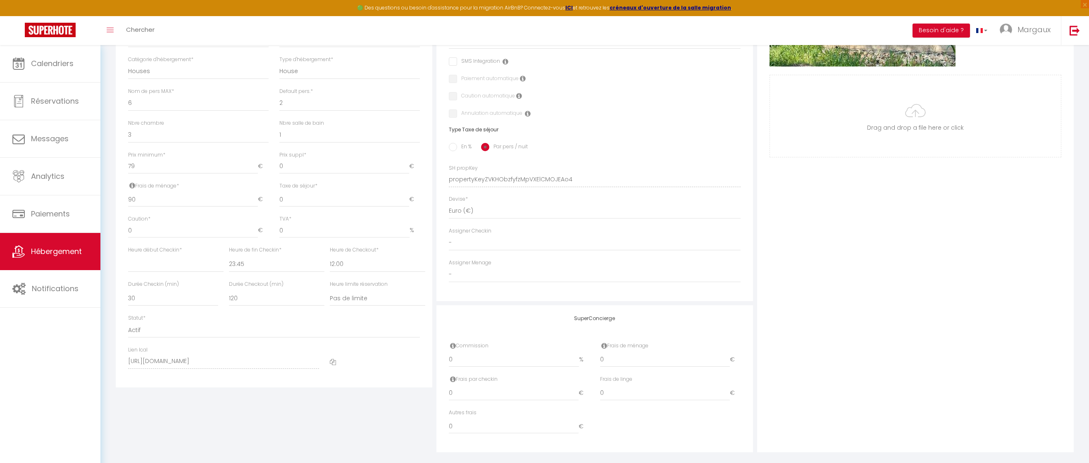
scroll to position [265, 0]
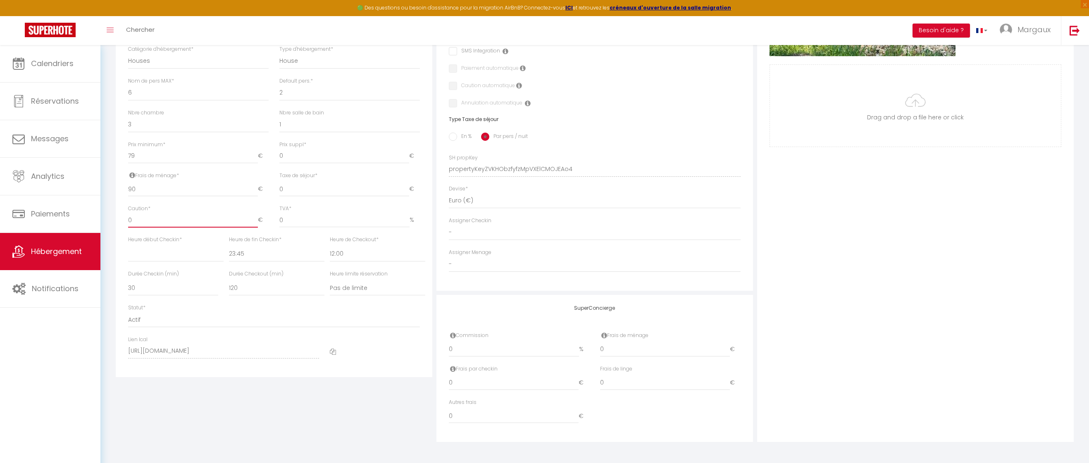
click at [186, 224] on input "0" at bounding box center [193, 220] width 130 height 15
click at [174, 257] on select "00:00 00:15 00:30 00:45 01:00 01:15 01:30 01:45 02:00 02:15 02:30 02:45 03:00" at bounding box center [175, 254] width 95 height 16
click at [128, 246] on select "00:00 00:15 00:30 00:45 01:00 01:15 01:30 01:45 02:00 02:15 02:30 02:45 03:00" at bounding box center [175, 254] width 95 height 16
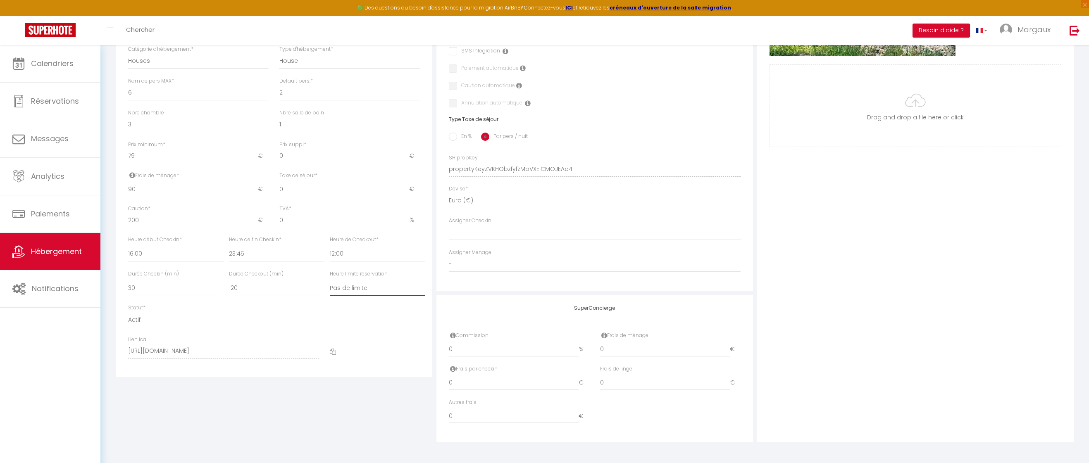
click at [369, 266] on select "Pas de limite 01:00 02:00 03:00 04:00 05:00 06:00 07:00 08:00 09:00 10:00 11:00…" at bounding box center [377, 288] width 95 height 16
click at [330, 266] on select "Pas de limite 01:00 02:00 03:00 04:00 05:00 06:00 07:00 08:00 09:00 10:00 11:00…" at bounding box center [377, 288] width 95 height 16
click at [306, 197] on div "Taxe de séjour * 0 €" at bounding box center [349, 188] width 151 height 33
click at [307, 190] on input "0" at bounding box center [344, 189] width 130 height 15
click at [308, 190] on input "0" at bounding box center [344, 189] width 130 height 15
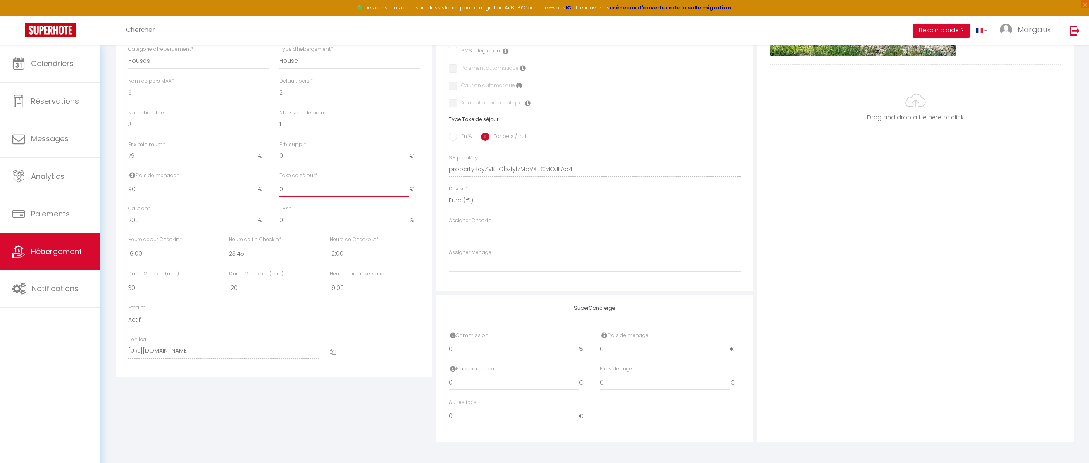
click at [307, 189] on input "0" at bounding box center [344, 189] width 130 height 15
click at [205, 194] on input "90" at bounding box center [193, 189] width 130 height 15
click at [204, 194] on input "90" at bounding box center [193, 189] width 130 height 15
drag, startPoint x: 135, startPoint y: 189, endPoint x: 107, endPoint y: 190, distance: 28.1
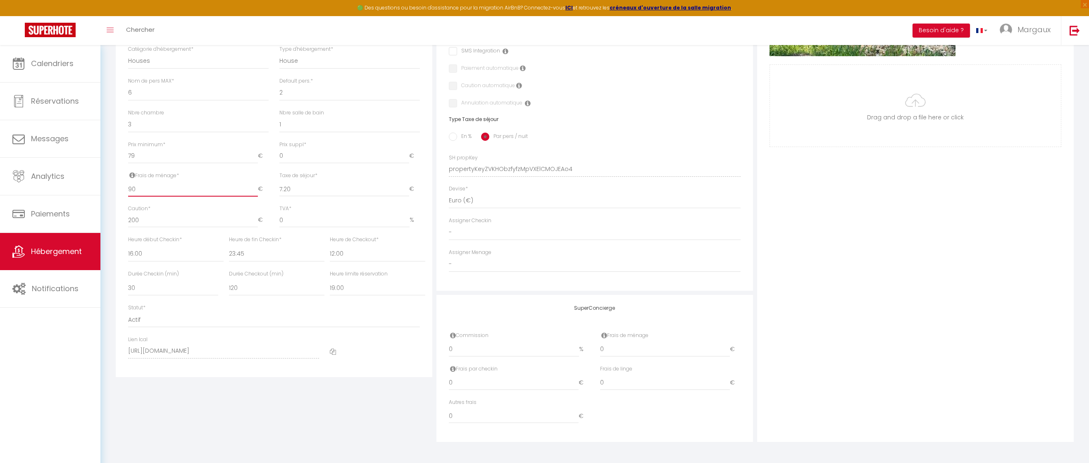
click at [107, 190] on div "Retourner vers [GEOGRAPHIC_DATA] – [GEOGRAPHIC_DATA] et Nature proche Pezenas A…" at bounding box center [594, 121] width 988 height 683
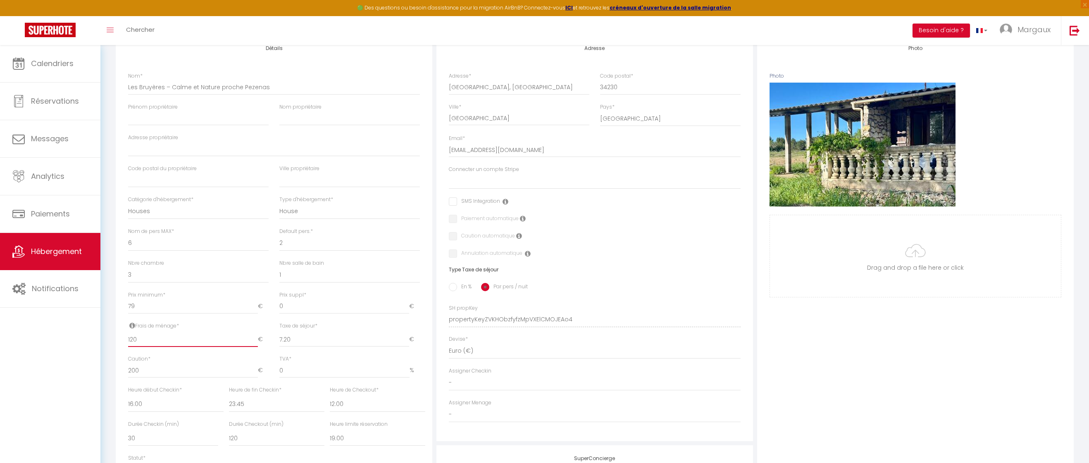
scroll to position [0, 0]
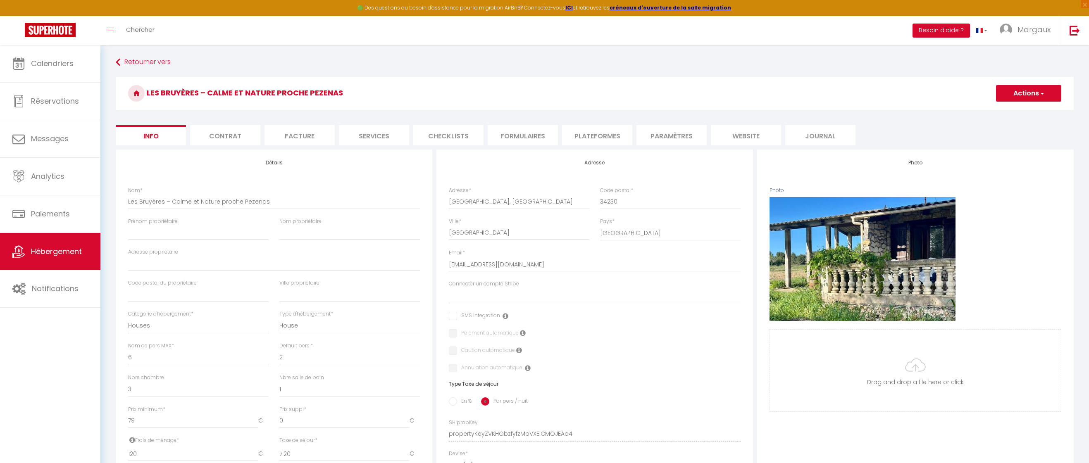
click at [387, 91] on button "Actions" at bounding box center [1028, 93] width 65 height 17
click at [387, 110] on input "Enregistrer" at bounding box center [996, 111] width 31 height 8
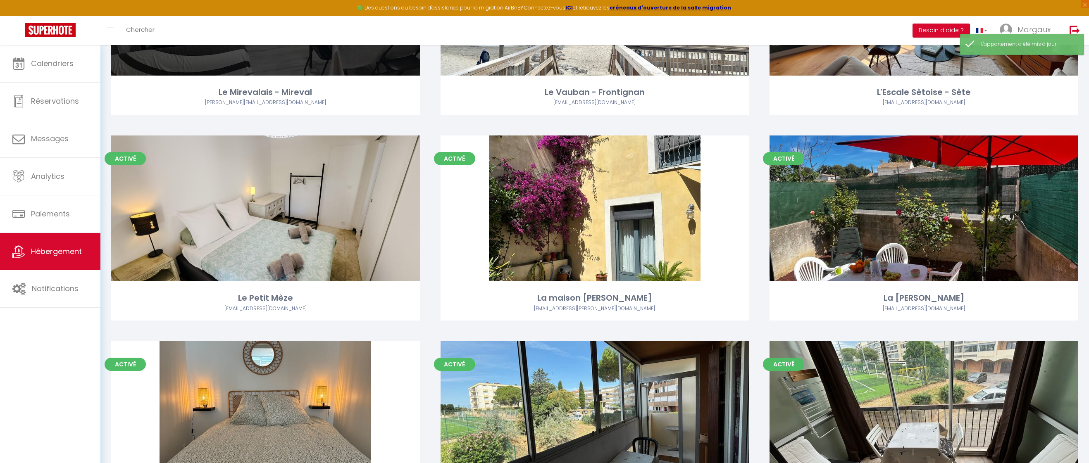
scroll to position [476, 0]
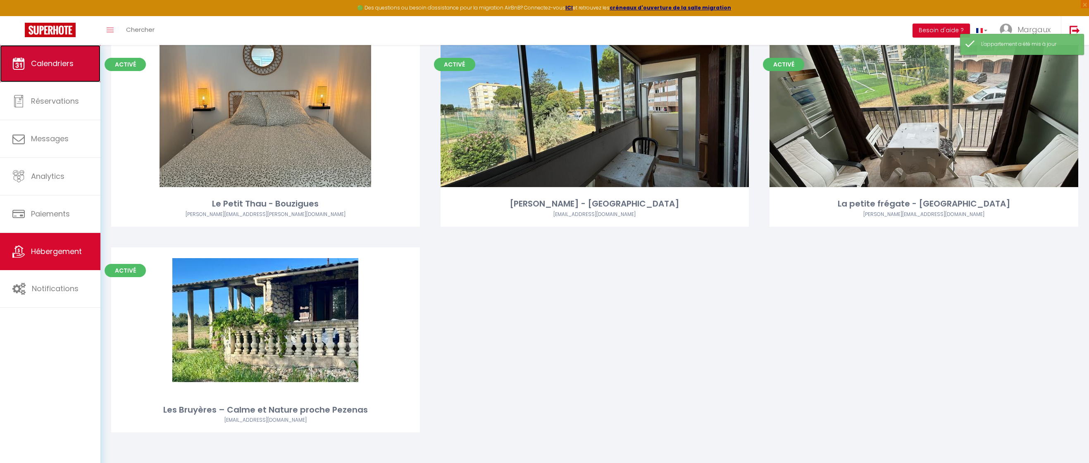
click at [64, 71] on link "Calendriers" at bounding box center [50, 63] width 100 height 37
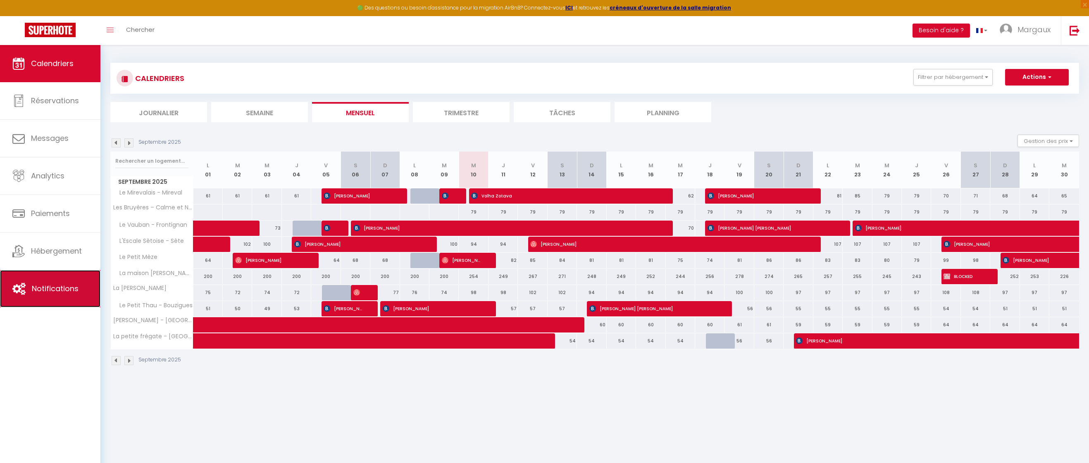
click at [63, 266] on link "Notifications" at bounding box center [50, 288] width 100 height 37
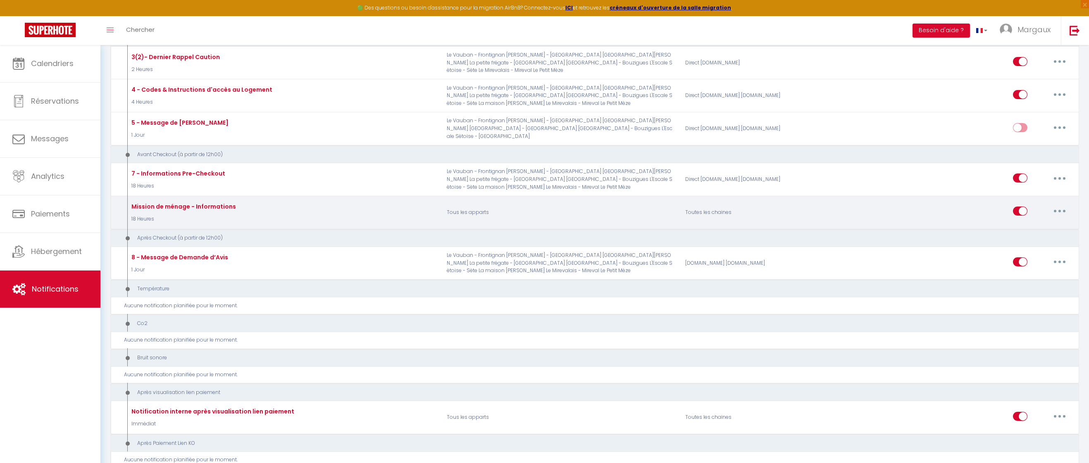
scroll to position [303, 0]
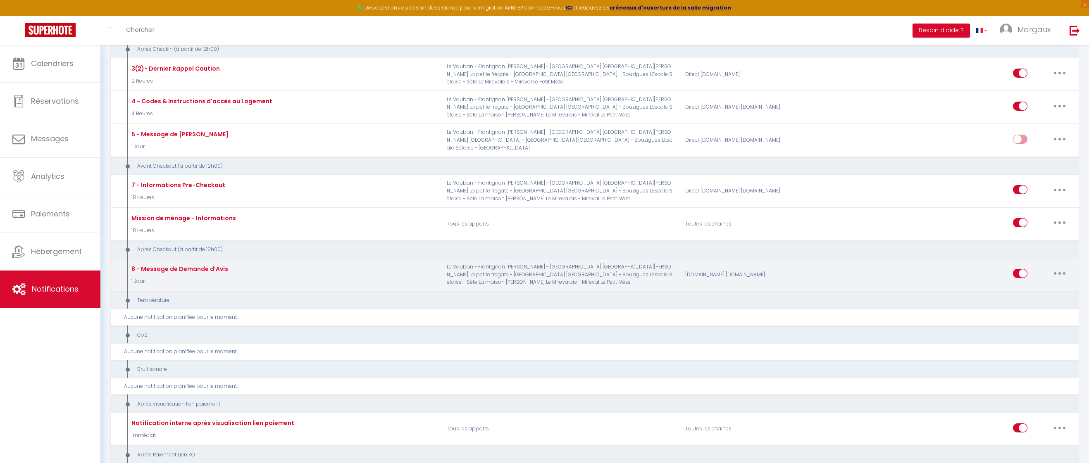
click at [387, 266] on input "checkbox" at bounding box center [1020, 275] width 14 height 12
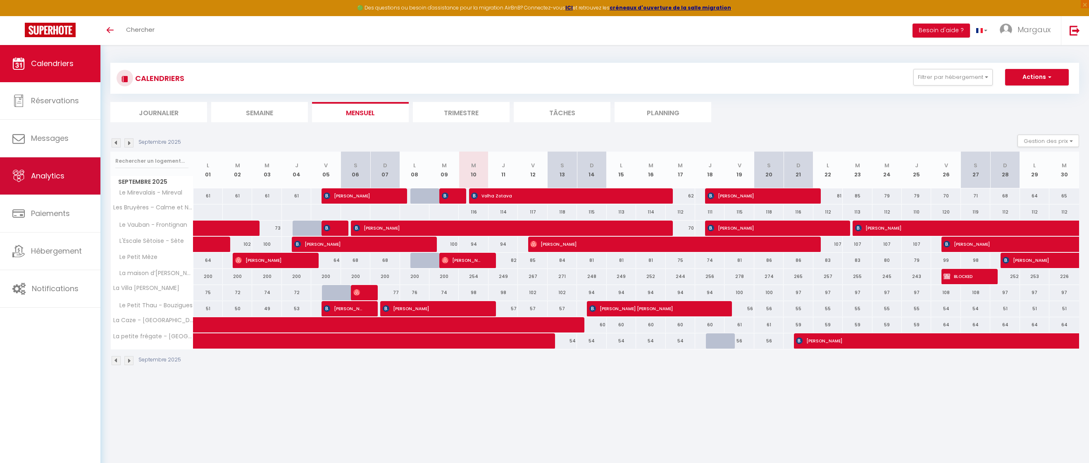
click at [49, 174] on span "Analytics" at bounding box center [47, 176] width 33 height 10
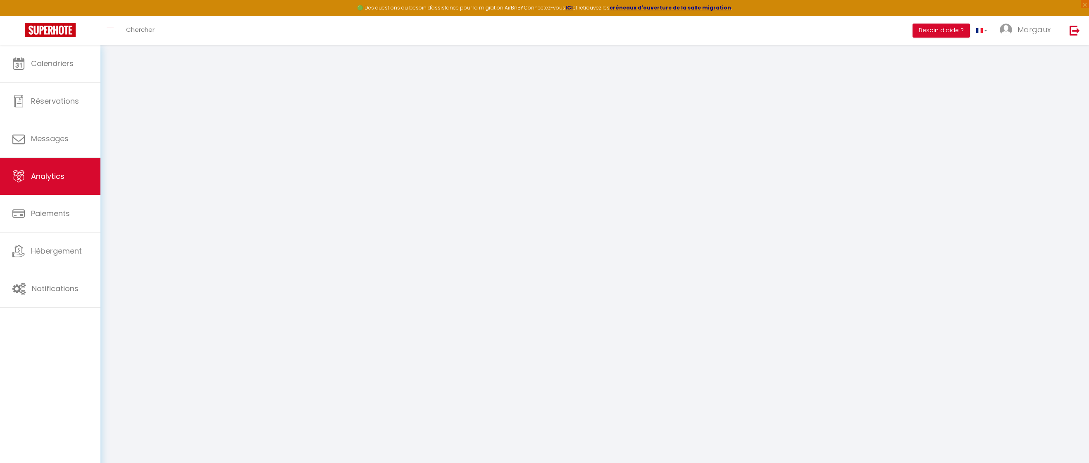
select select "2025"
select select "9"
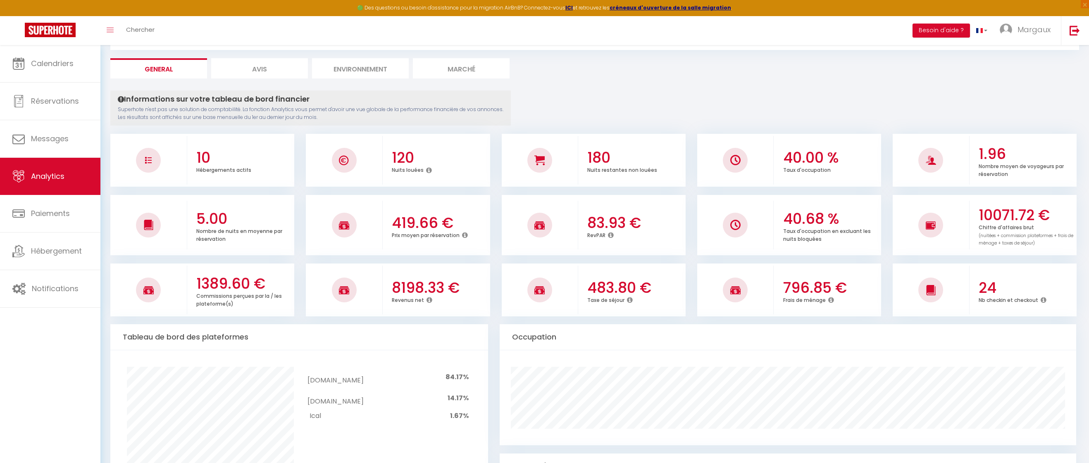
scroll to position [45, 0]
click at [49, 70] on link "Calendriers" at bounding box center [50, 63] width 100 height 37
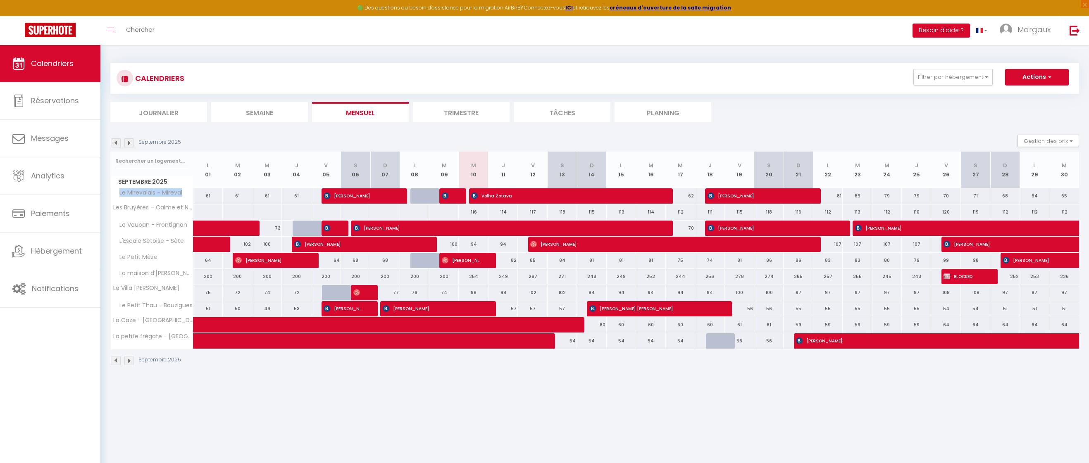
drag, startPoint x: 117, startPoint y: 189, endPoint x: 204, endPoint y: 190, distance: 86.4
click at [204, 190] on tr "Le Mirevalais - Mireval 61 61 61 61 61 Marc Vonarx 61 61 Arie Peterse" at bounding box center [595, 196] width 969 height 16
click at [153, 210] on th "Les Bruyères – Calme et Nature proche Pezenas" at bounding box center [152, 213] width 83 height 16
click at [148, 226] on span "Le Vauban - Frontignan" at bounding box center [150, 225] width 77 height 9
click at [49, 247] on span "Hébergement" at bounding box center [56, 251] width 51 height 10
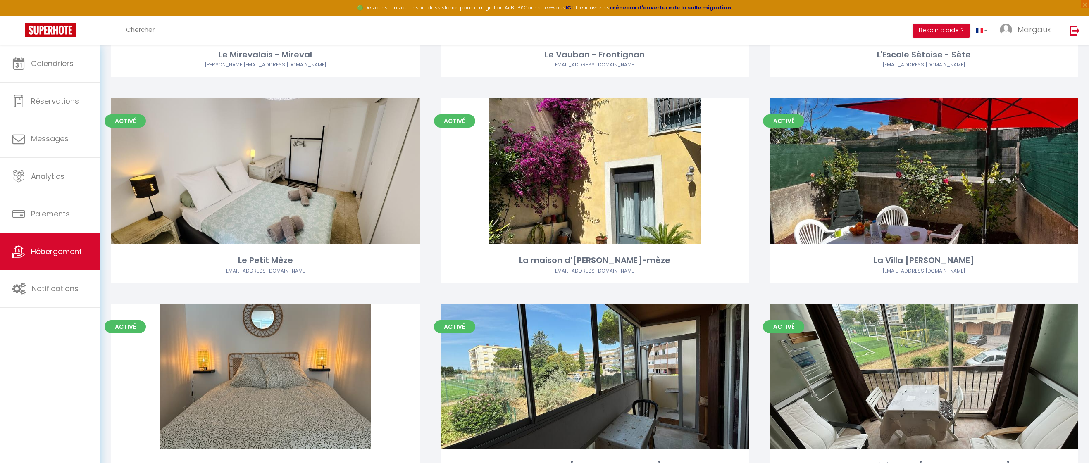
scroll to position [476, 0]
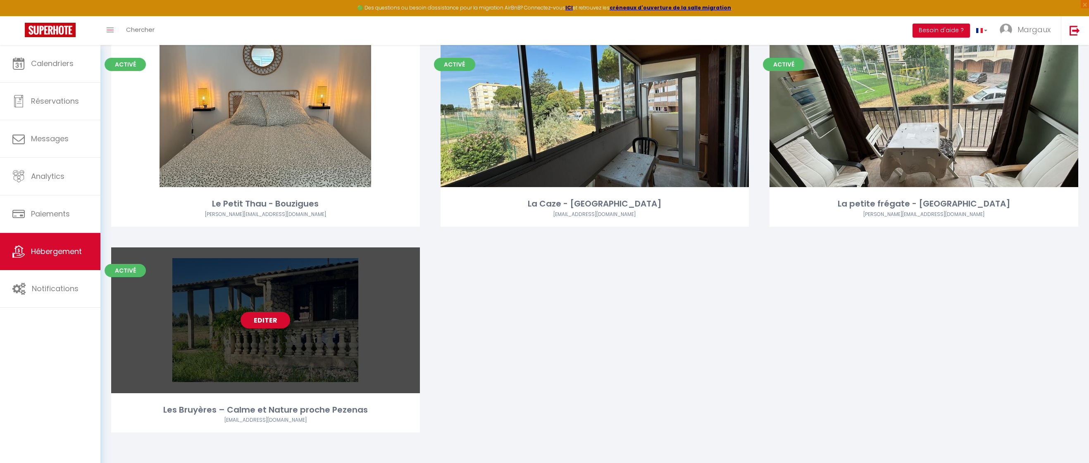
click at [266, 322] on link "Editer" at bounding box center [265, 320] width 50 height 17
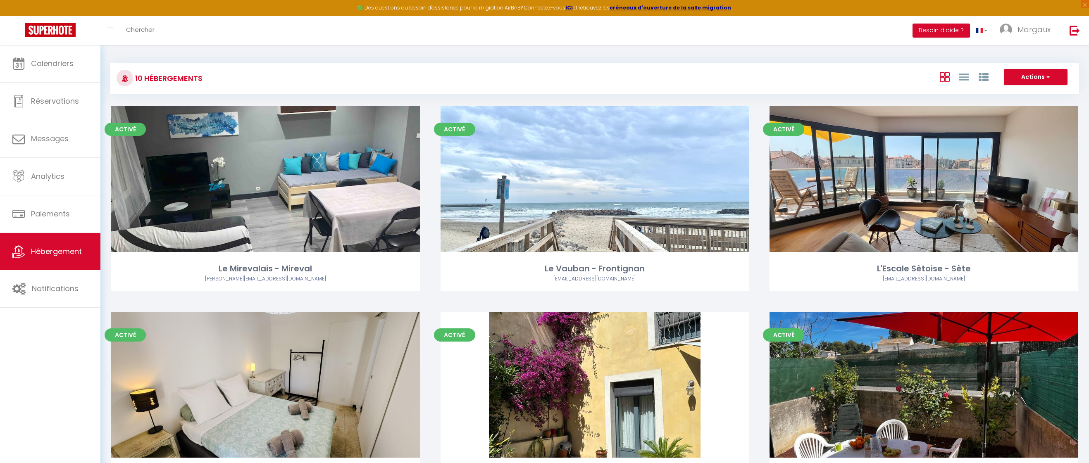
select select "3"
select select "2"
select select "1"
select select
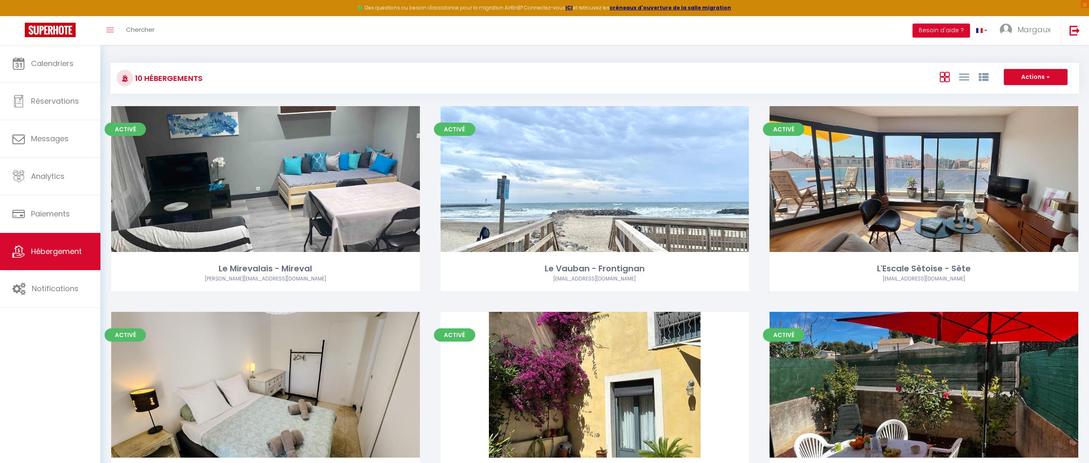
select select "28"
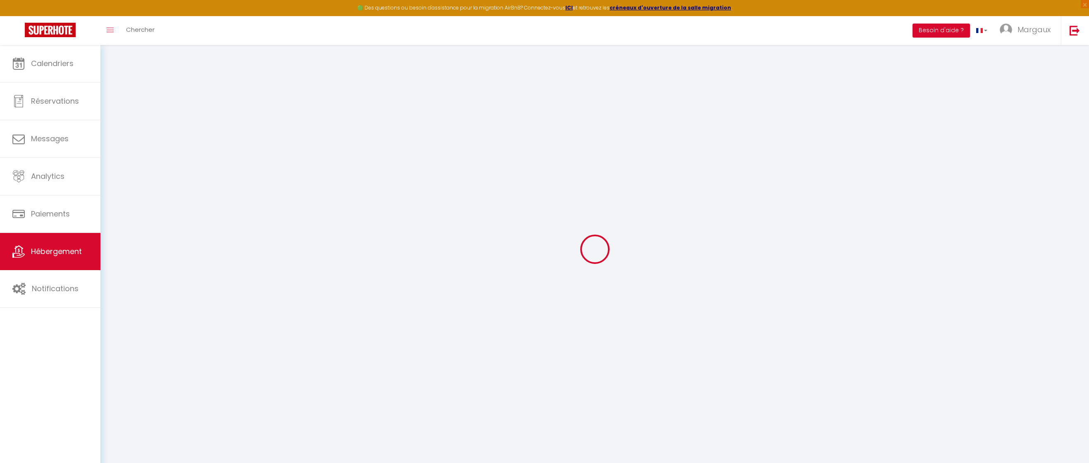
select select
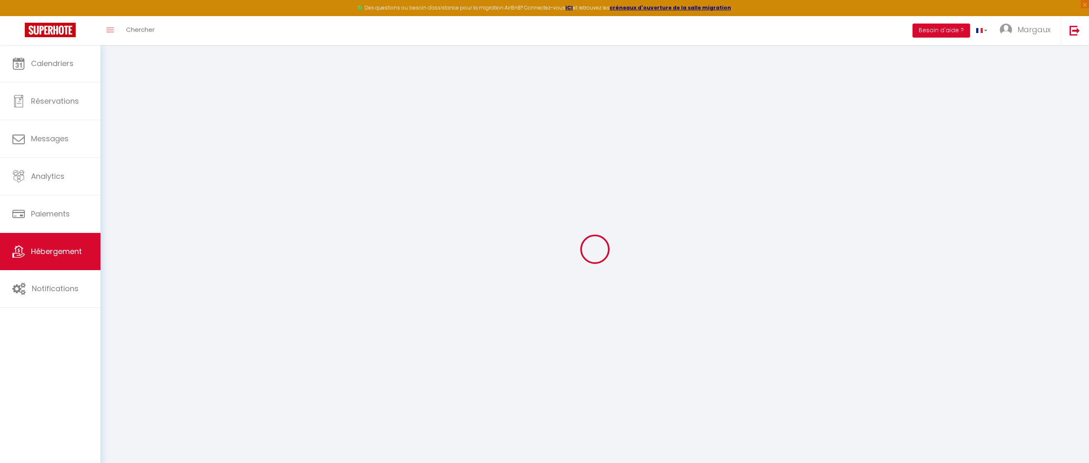
select select
checkbox input "false"
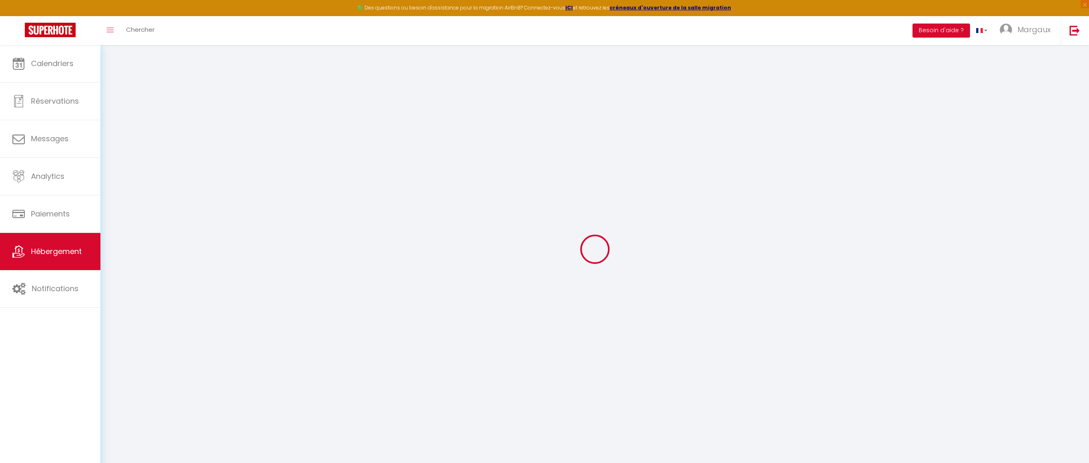
select select
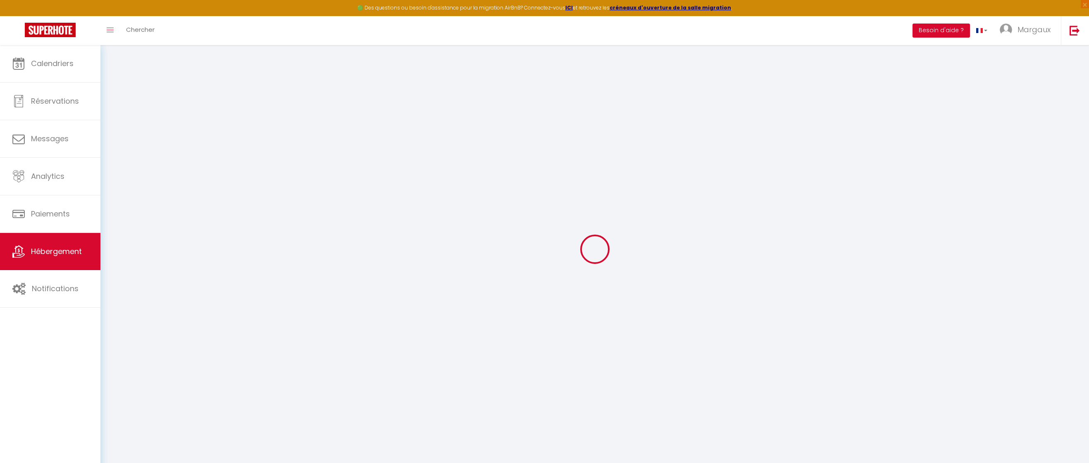
select select
checkbox input "false"
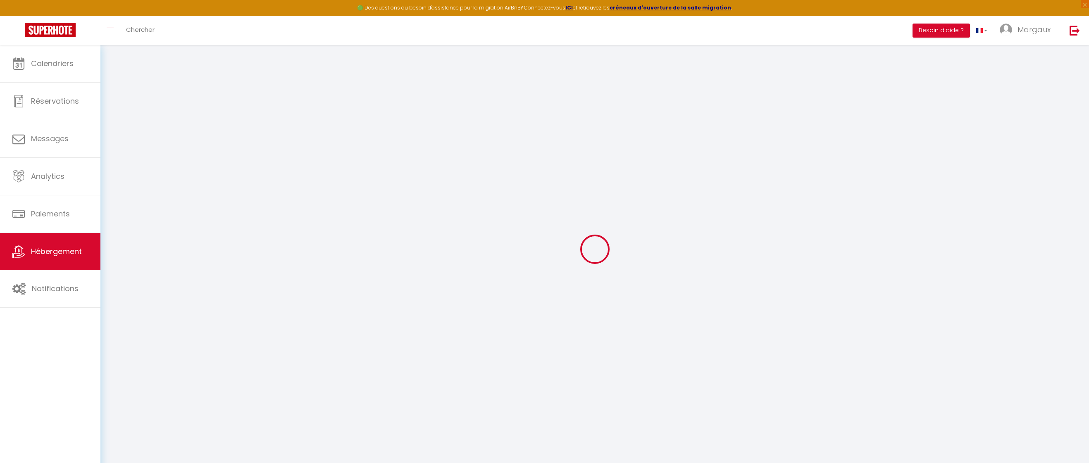
checkbox input "false"
select select
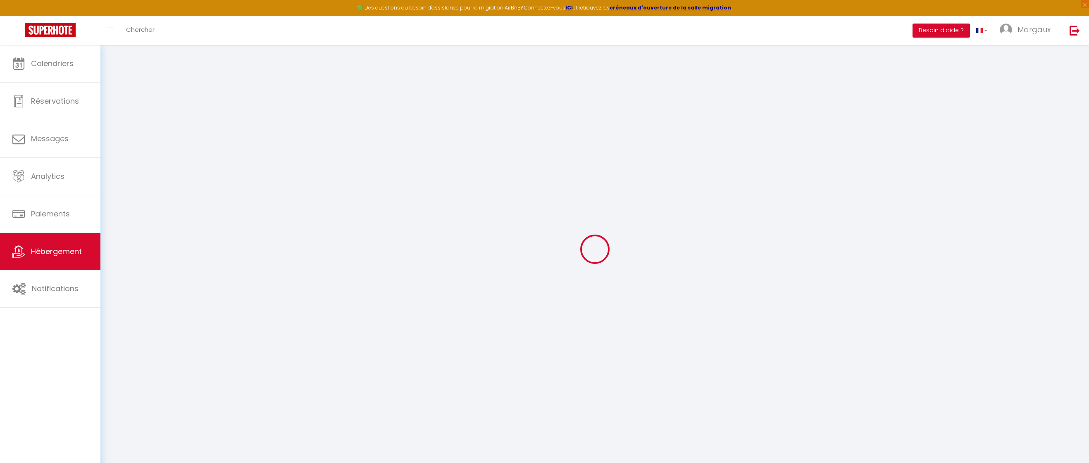
select select
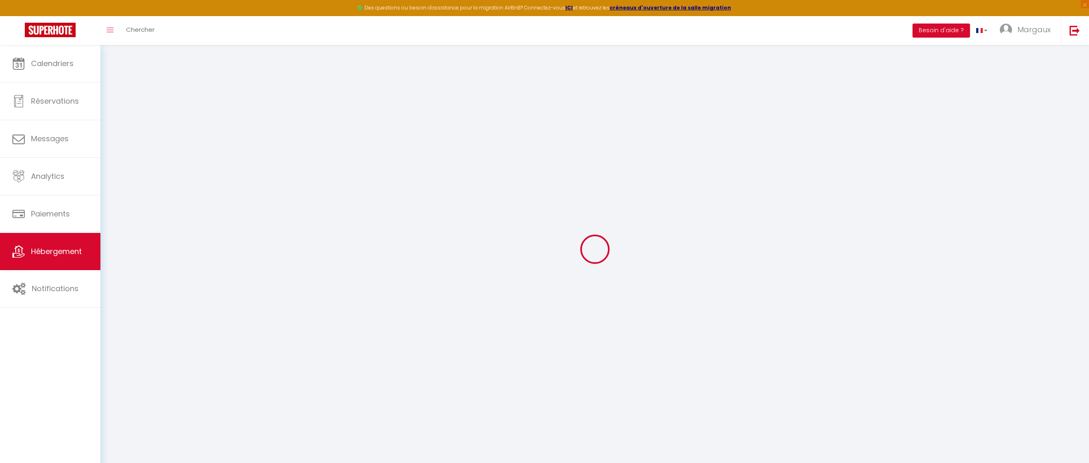
checkbox input "false"
select select
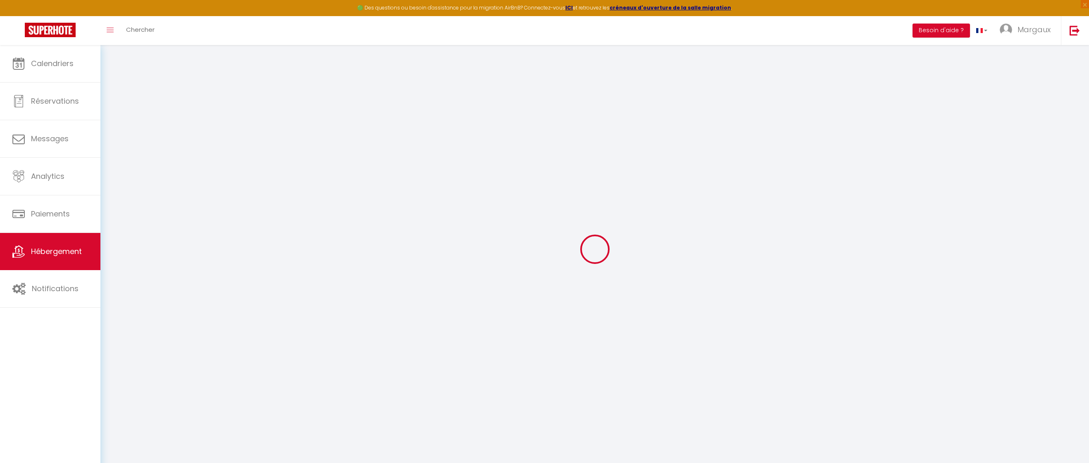
select select
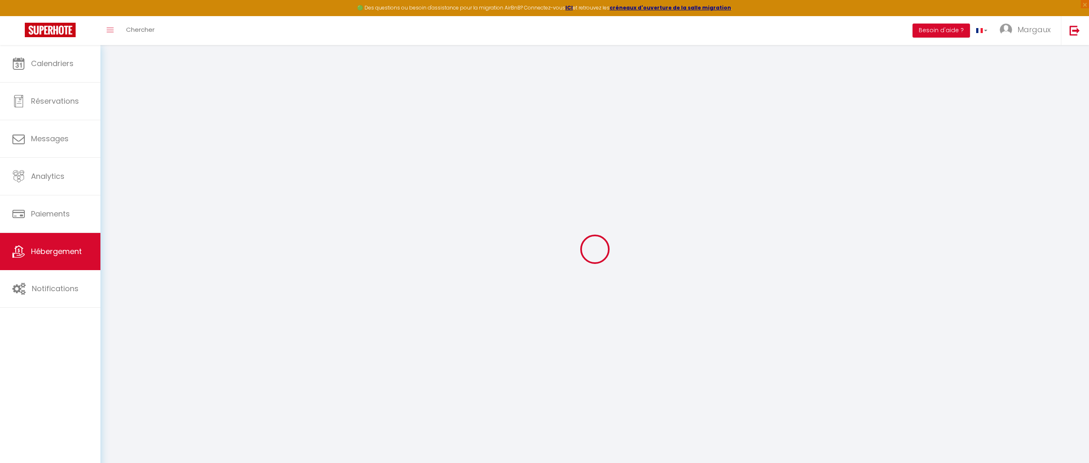
select select
checkbox input "false"
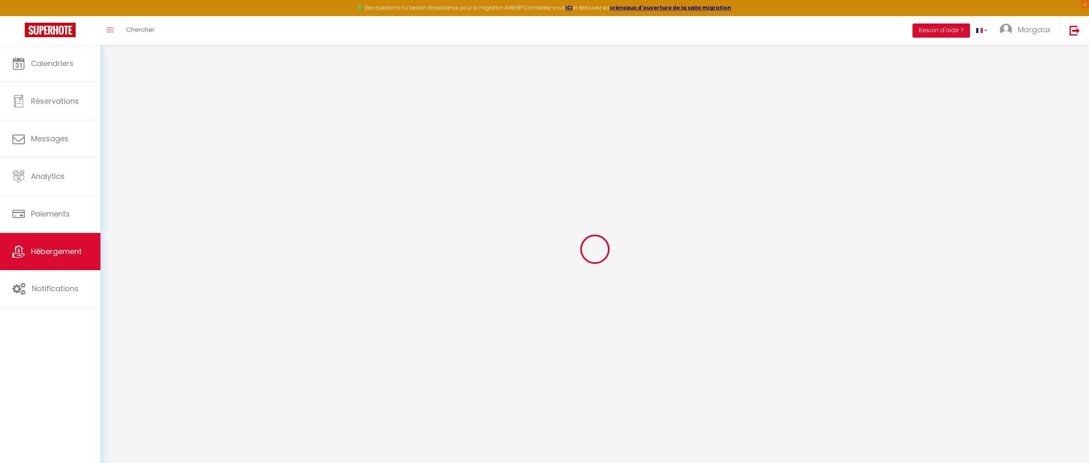
checkbox input "false"
select select
type input "[EMAIL_ADDRESS][DOMAIN_NAME]"
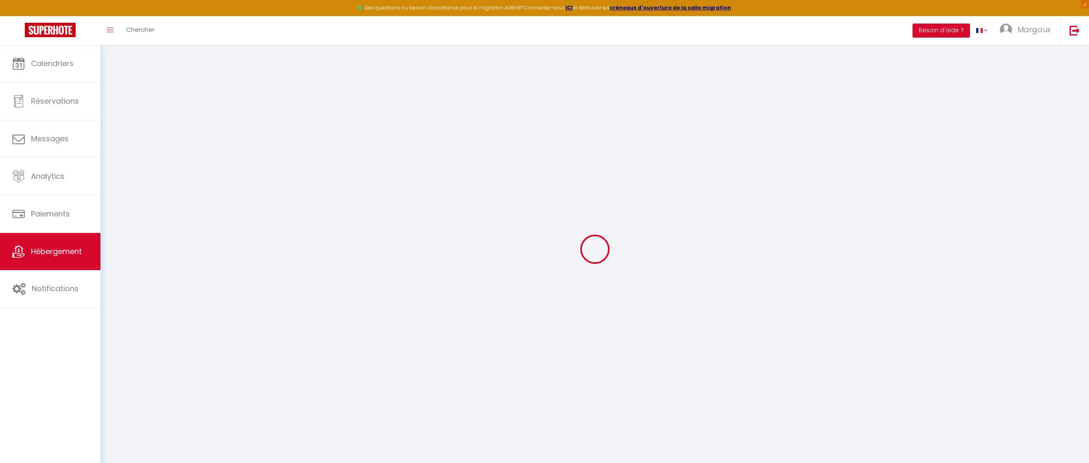
type input "14885538"
select select "18584-1398364836606387673"
select select "+ 18 %"
select select "+ 20 %"
select select
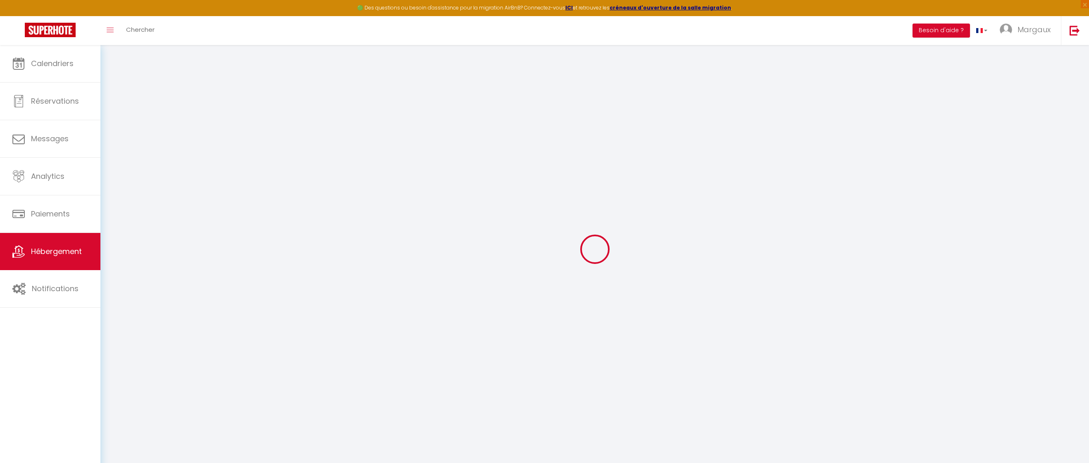
checkbox input "false"
select select "16:00"
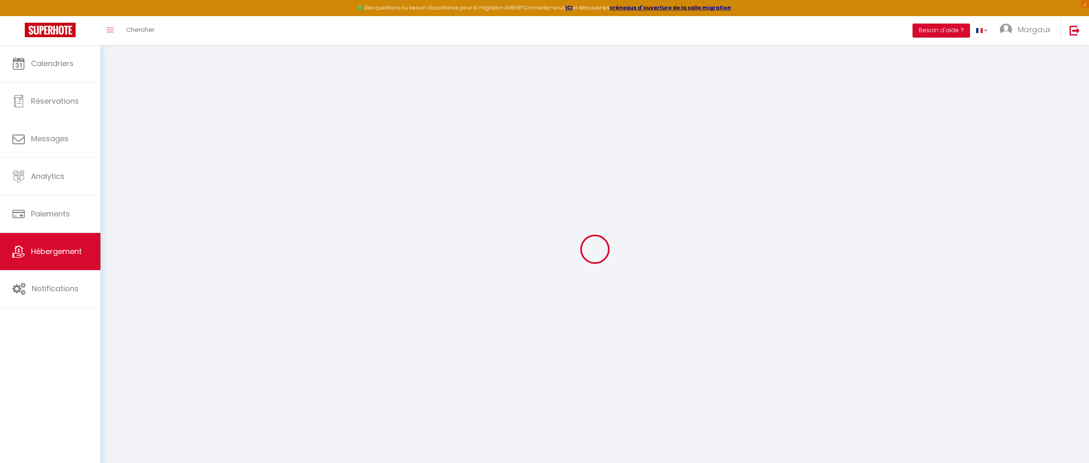
select select "23:45"
select select "12:00"
select select "30"
select select "120"
select select "19:00"
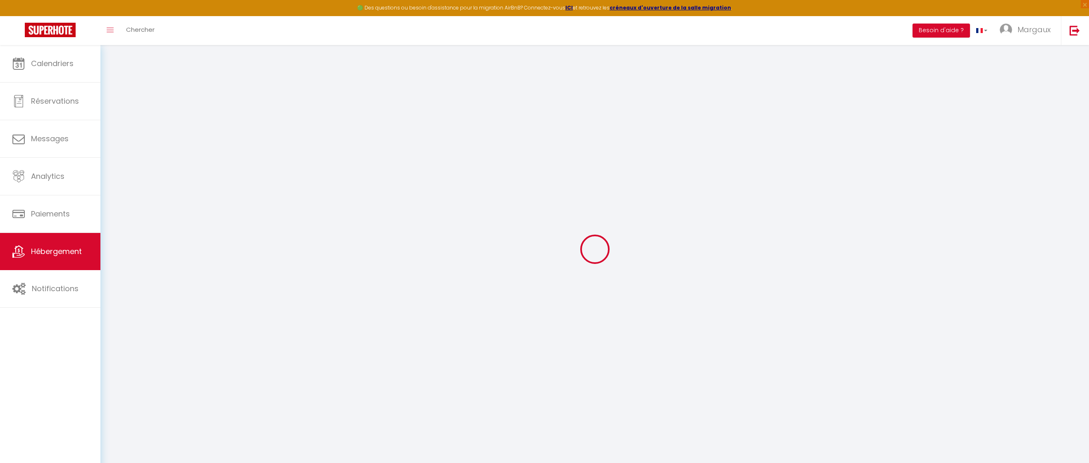
select select
checkbox input "false"
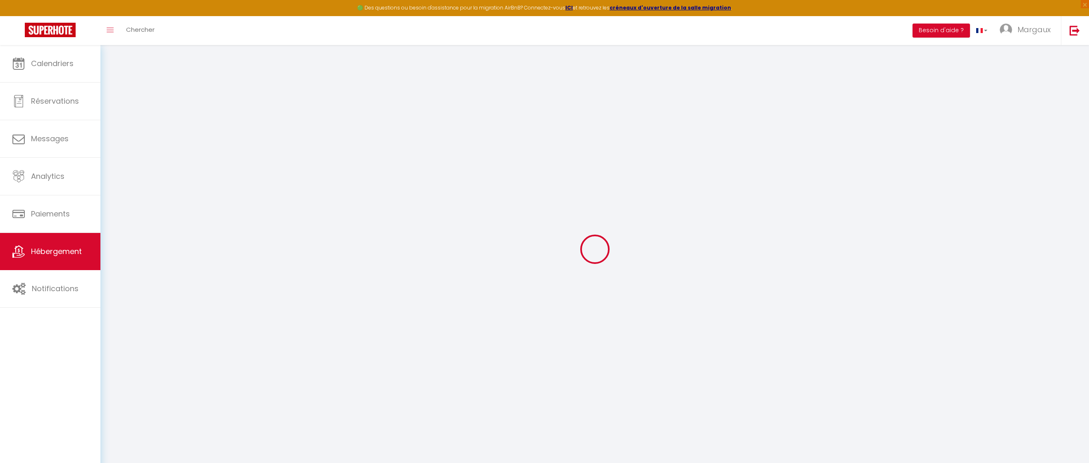
select select "-1"
select select "well_reviewed_guests"
select select "EUR"
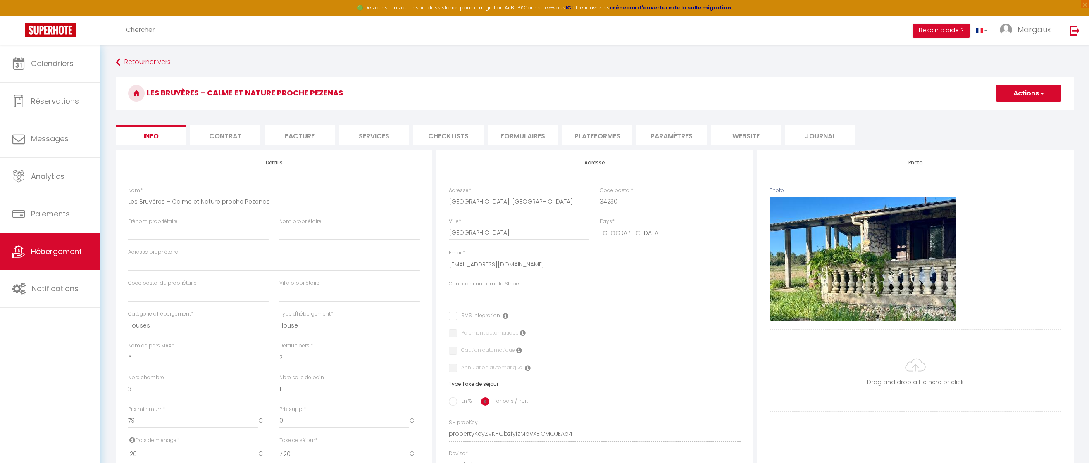
click at [599, 138] on li "Plateformes" at bounding box center [597, 135] width 70 height 20
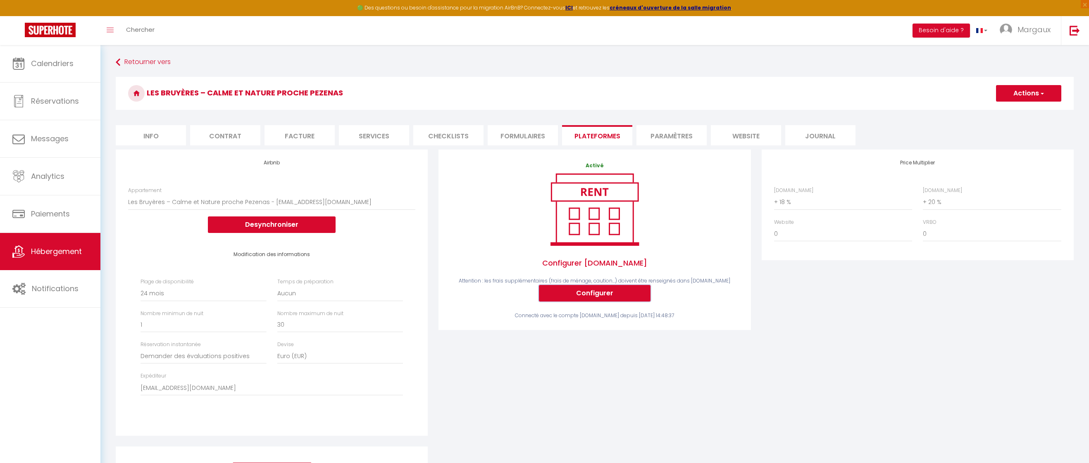
click at [583, 299] on button "Configurer" at bounding box center [595, 293] width 112 height 17
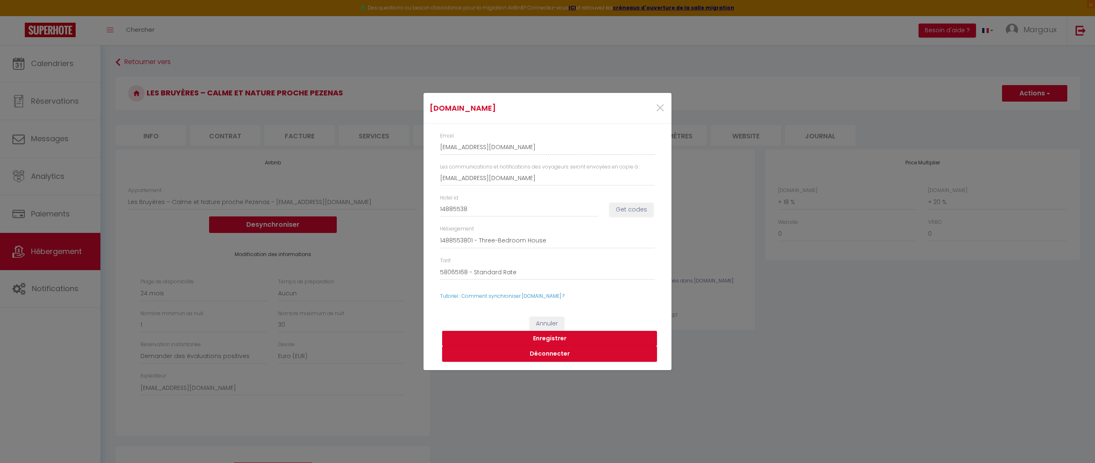
click at [553, 339] on button "Enregistrer" at bounding box center [549, 339] width 215 height 16
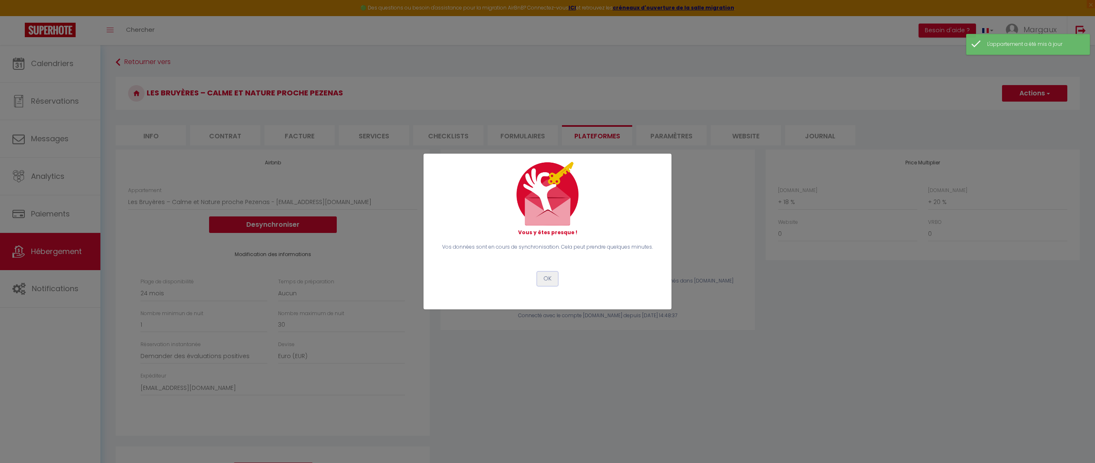
click at [545, 282] on button "OK" at bounding box center [547, 279] width 21 height 14
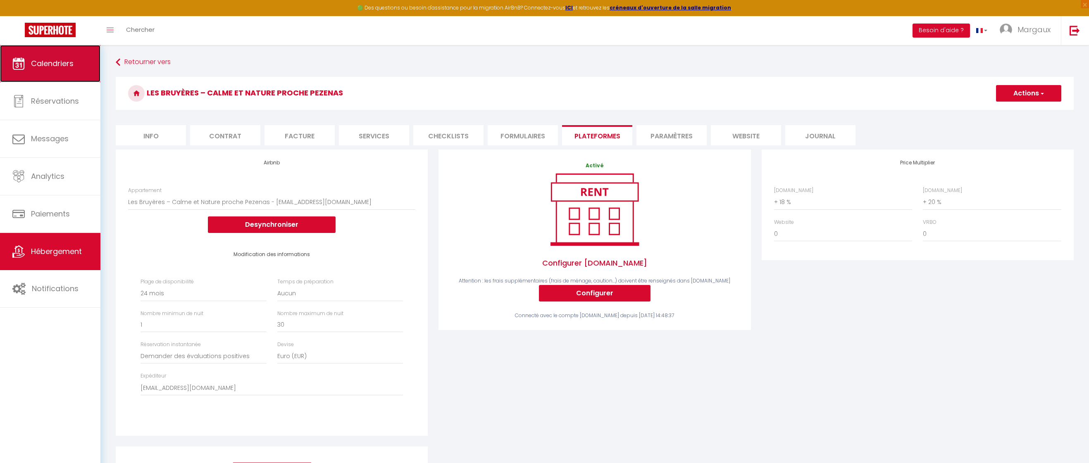
click at [62, 63] on span "Calendriers" at bounding box center [52, 63] width 43 height 10
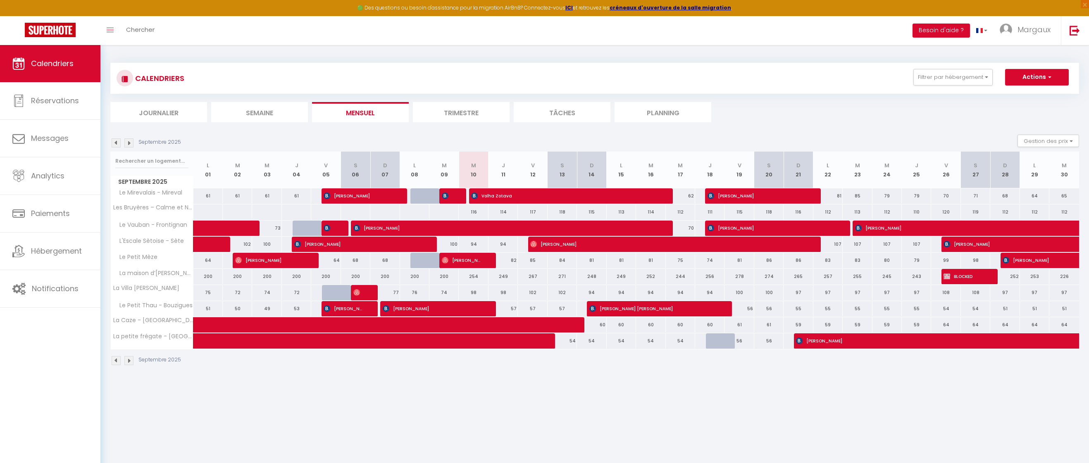
click at [132, 142] on img at bounding box center [128, 142] width 9 height 9
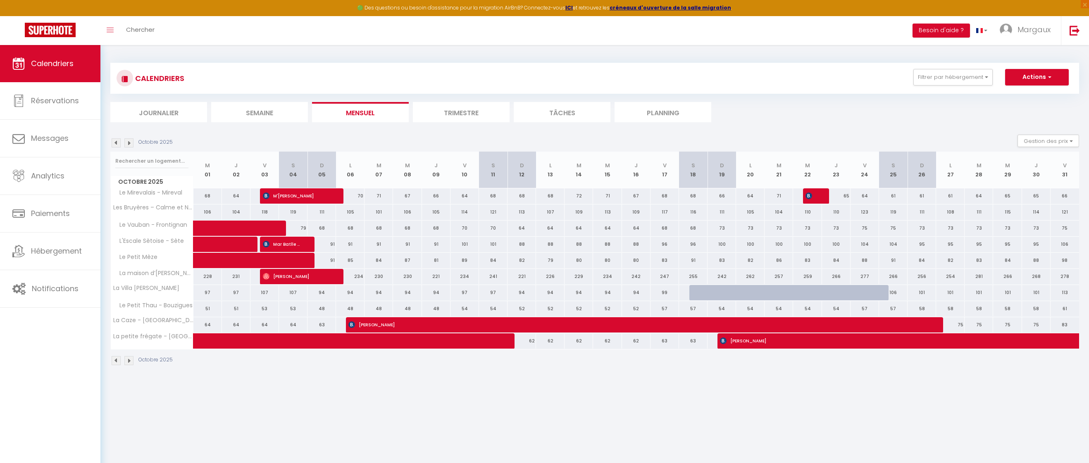
click at [132, 142] on img at bounding box center [128, 142] width 9 height 9
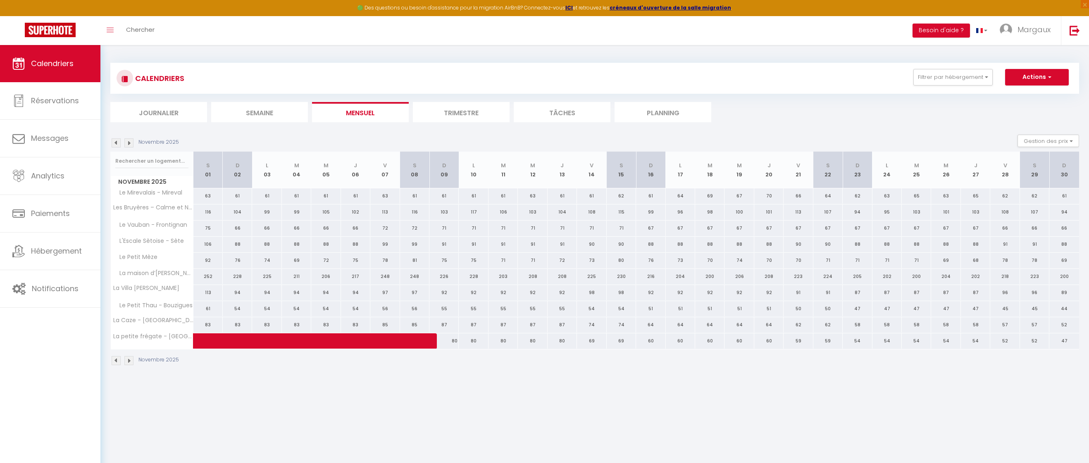
click at [209, 212] on div "116" at bounding box center [207, 212] width 29 height 15
type input "116"
type input "Sam 01 Novembre 2025"
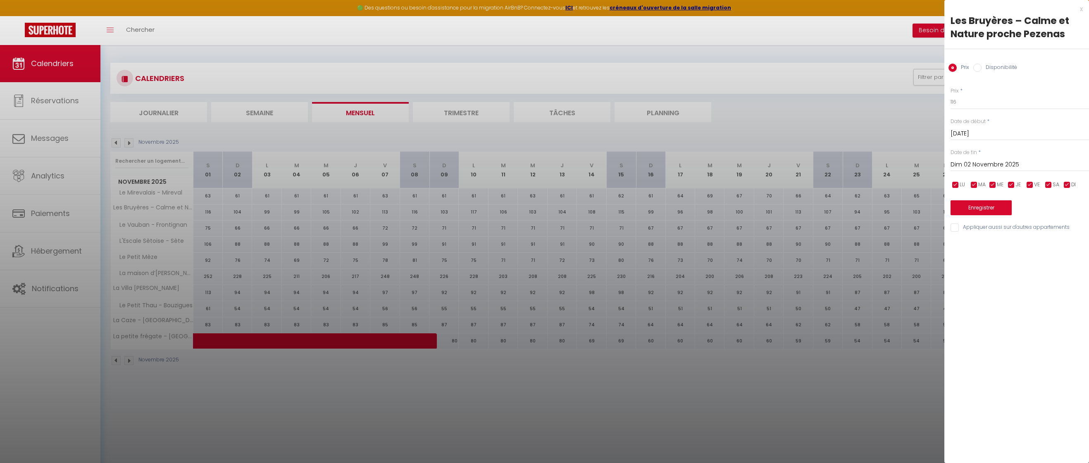
click at [970, 169] on input "Dim 02 Novembre 2025" at bounding box center [1019, 165] width 138 height 11
click at [974, 247] on span "10" at bounding box center [978, 245] width 18 height 17
type input "Lun 10 Novembre 2025"
click at [981, 67] on input "Disponibilité" at bounding box center [977, 68] width 8 height 8
radio input "true"
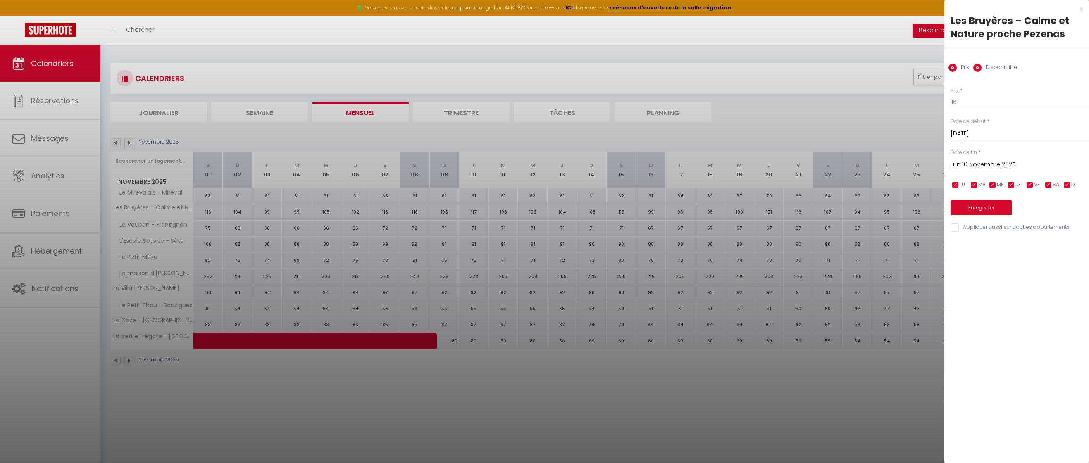
radio input "false"
click at [975, 106] on select "Disponible Indisponible" at bounding box center [1019, 103] width 138 height 16
select select "0"
click at [950, 95] on select "Disponible Indisponible" at bounding box center [1019, 103] width 138 height 16
click at [974, 202] on button "Enregistrer" at bounding box center [980, 208] width 61 height 15
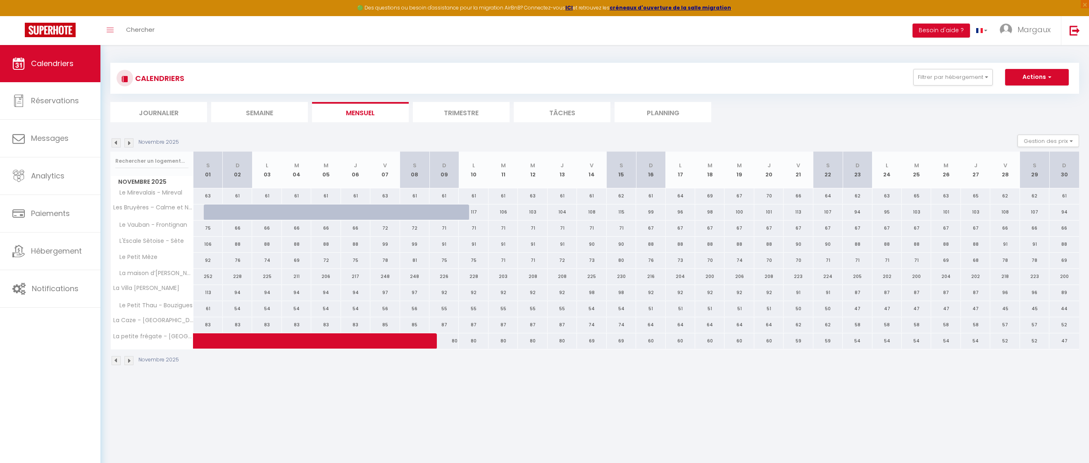
click at [114, 361] on img at bounding box center [116, 360] width 9 height 9
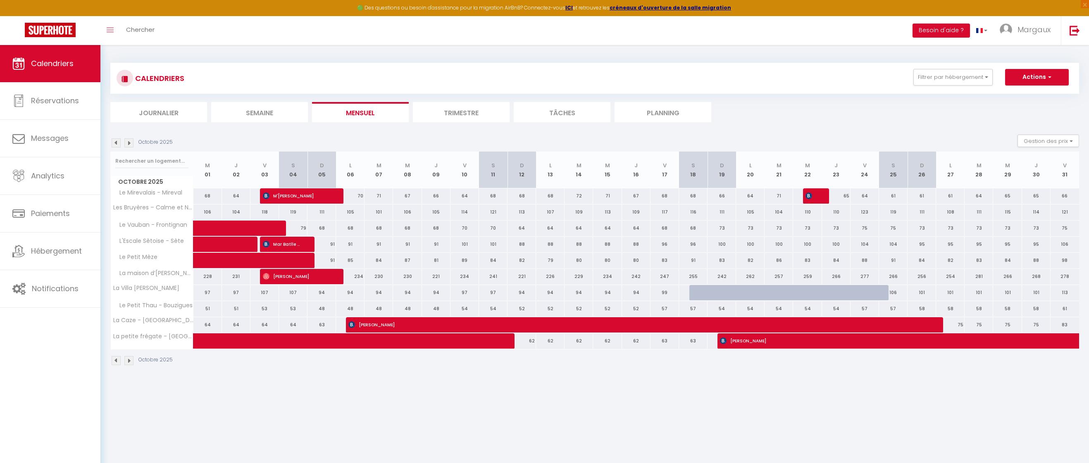
click at [114, 361] on img at bounding box center [116, 360] width 9 height 9
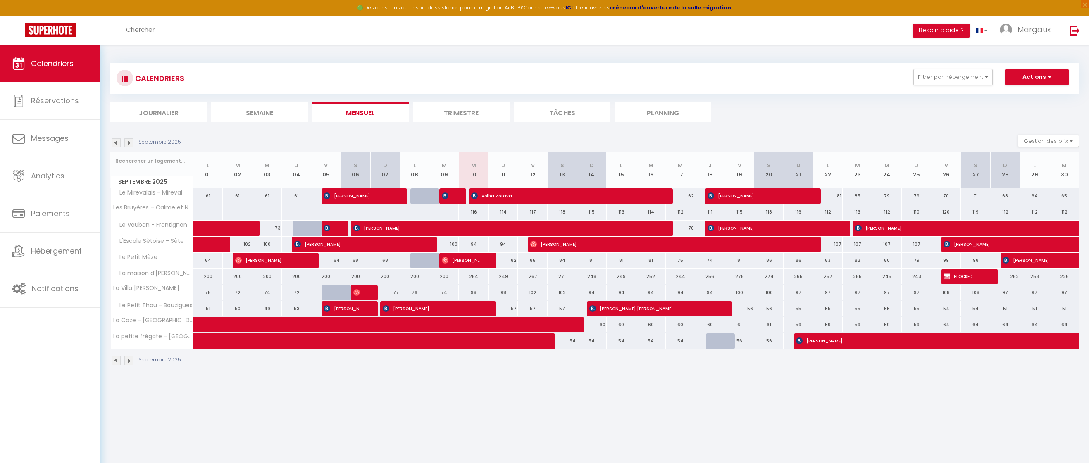
click at [480, 215] on div "116" at bounding box center [473, 212] width 29 height 15
select select "1"
type input "Mer 10 Septembre 2025"
type input "Jeu 11 Septembre 2025"
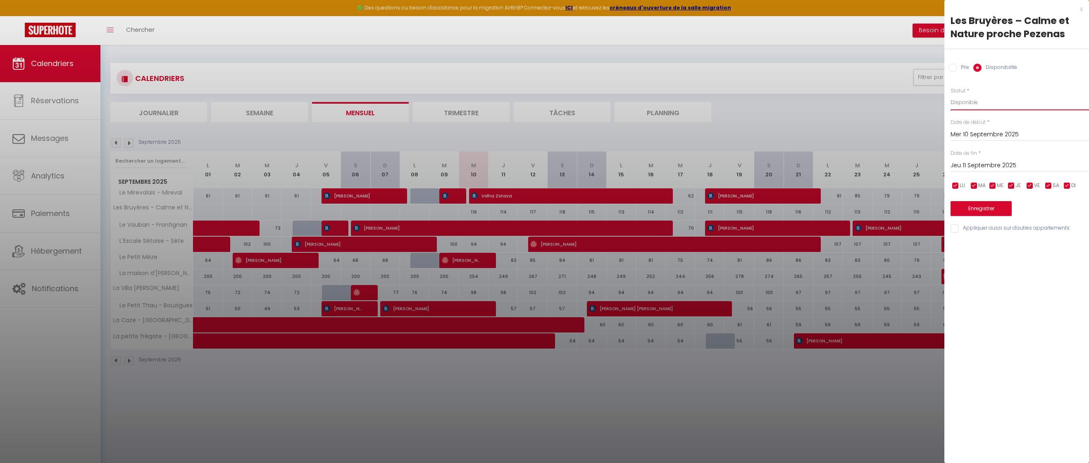
click at [1005, 103] on select "Disponible Indisponible" at bounding box center [1019, 103] width 138 height 16
select select "0"
click at [950, 95] on select "Disponible Indisponible" at bounding box center [1019, 103] width 138 height 16
click at [982, 209] on button "Enregistrer" at bounding box center [980, 208] width 61 height 15
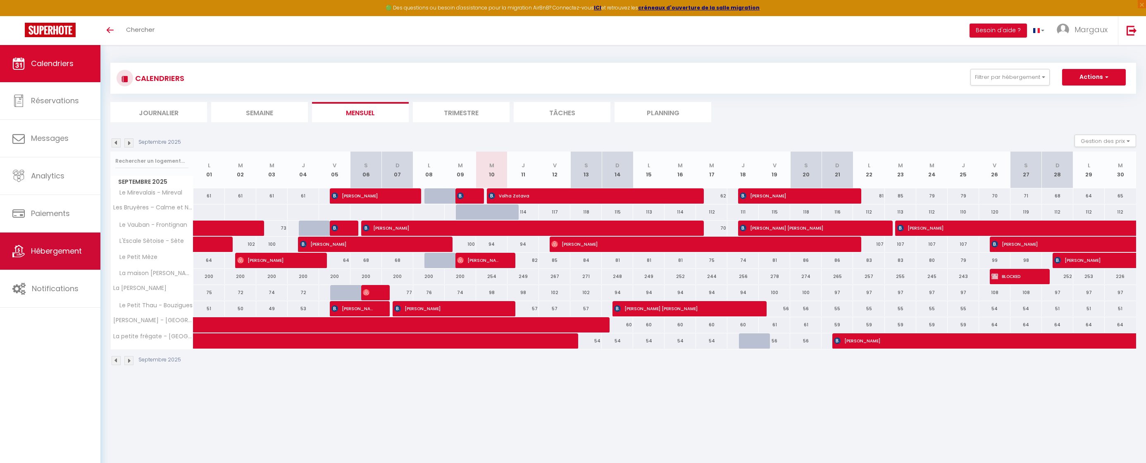
click at [61, 253] on span "Hébergement" at bounding box center [56, 251] width 51 height 10
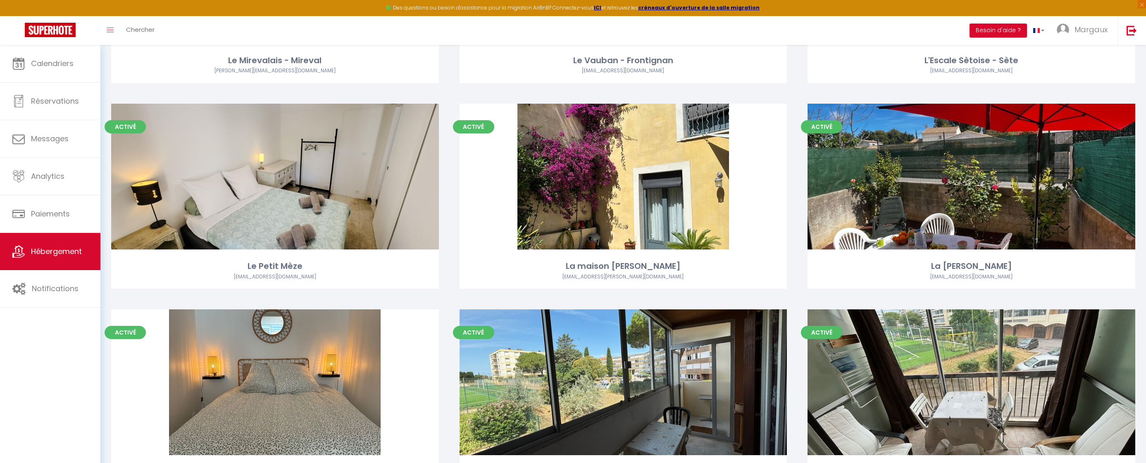
scroll to position [476, 0]
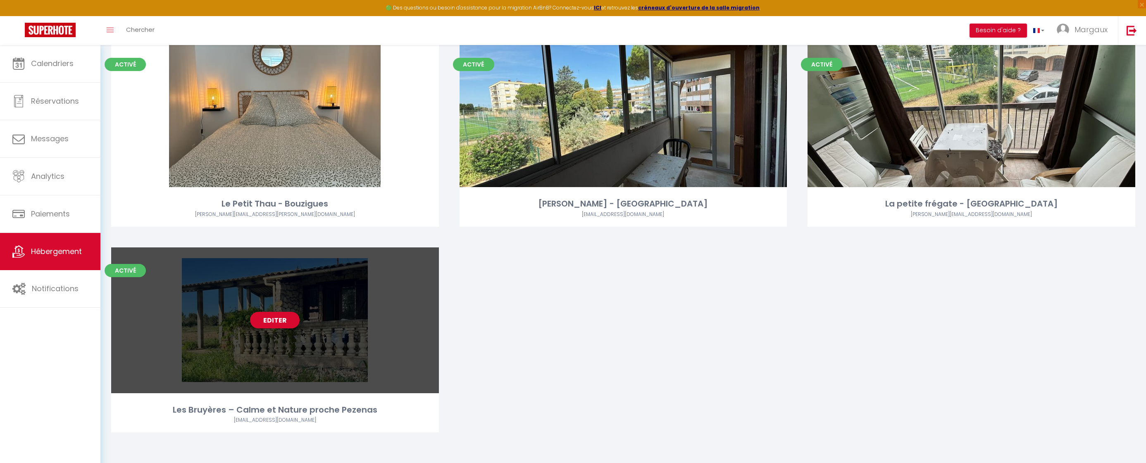
click at [283, 320] on link "Editer" at bounding box center [275, 320] width 50 height 17
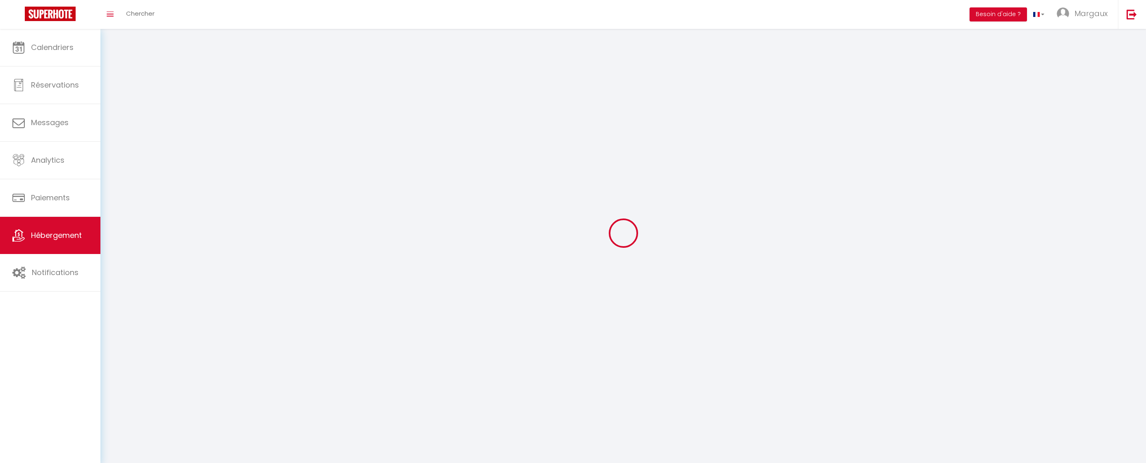
select select "1"
select select
select select "28"
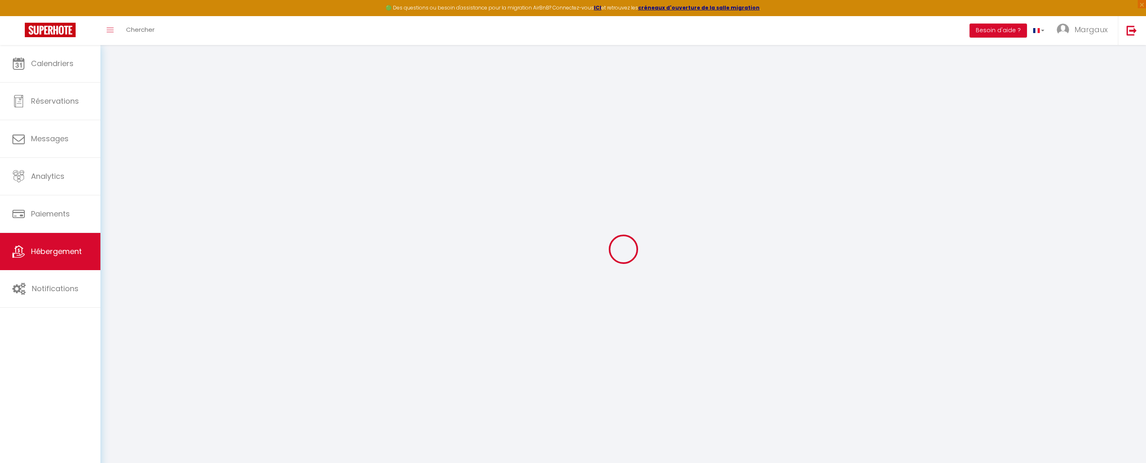
select select
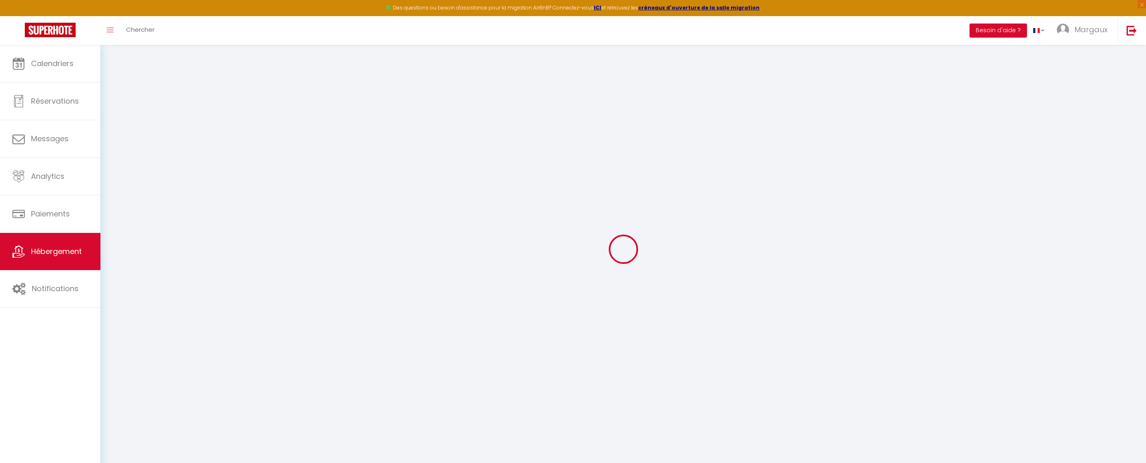
select select
checkbox input "false"
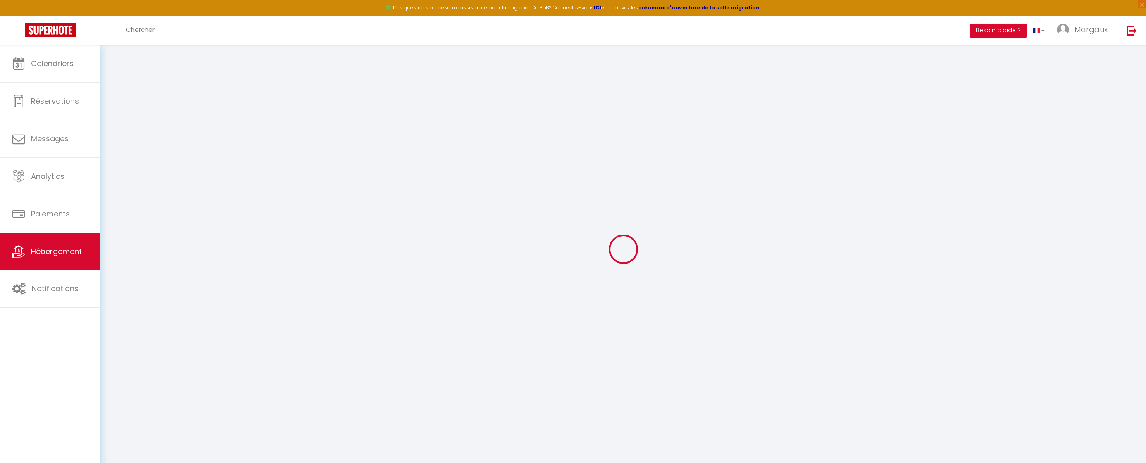
select select
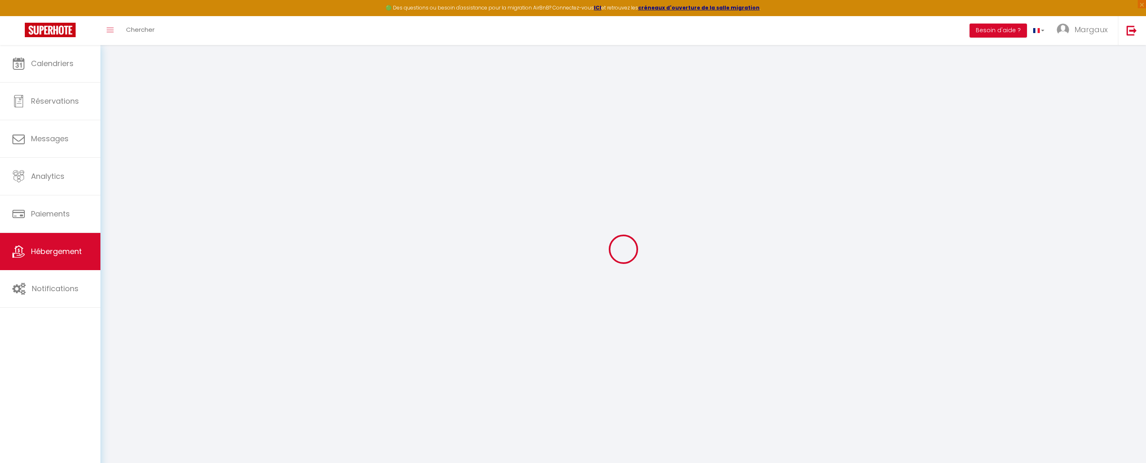
select select
checkbox input "false"
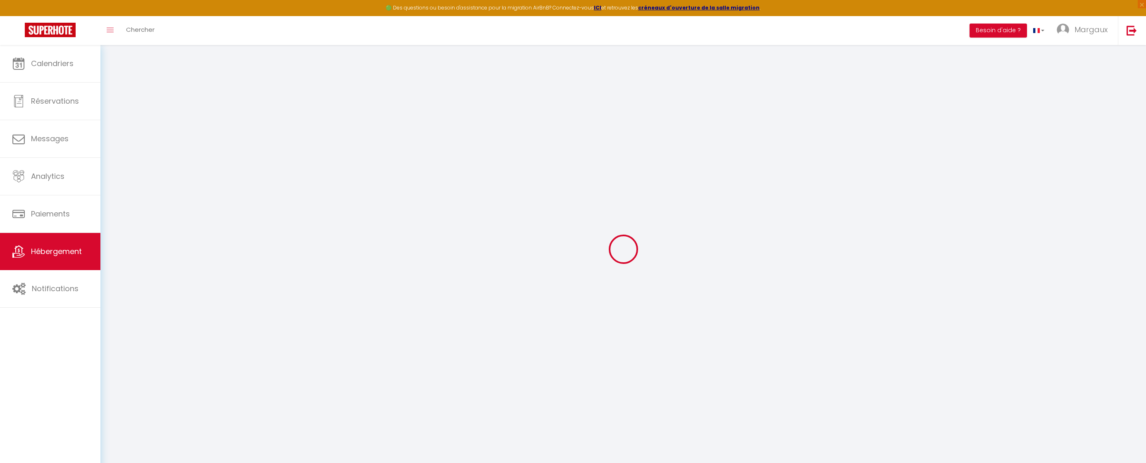
checkbox input "false"
select select
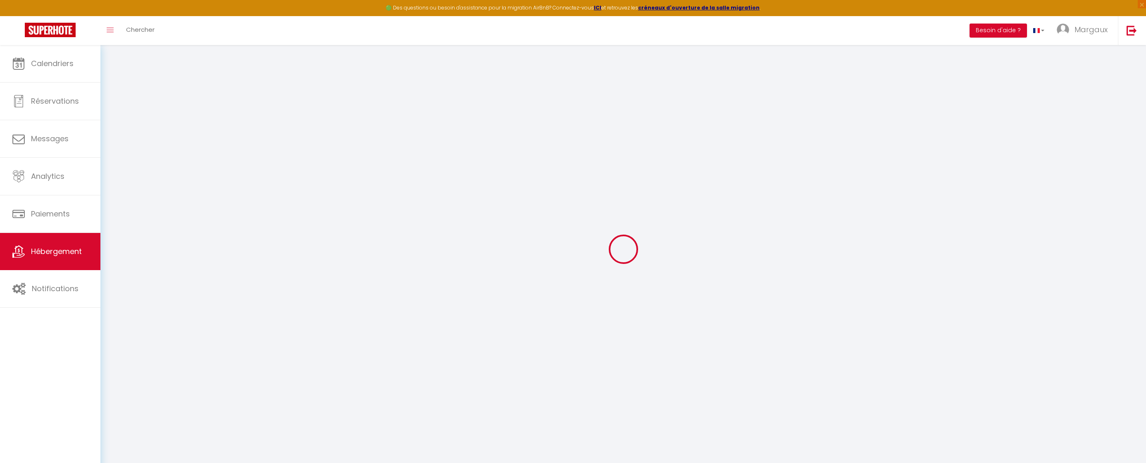
select select
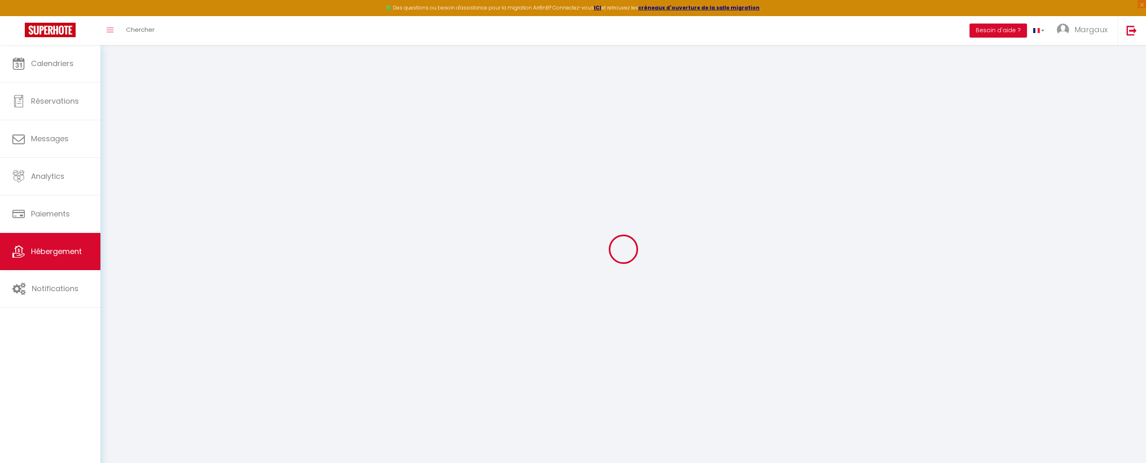
checkbox input "false"
select select
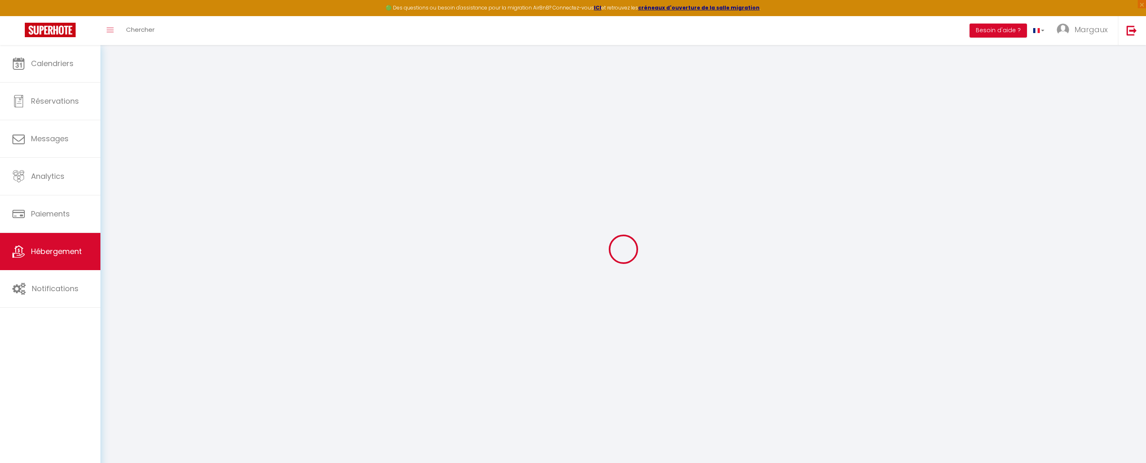
select select
type input "Les Bruyères – Calme et Nature proche Pezenas"
select select "houses"
select select "6"
select select "3"
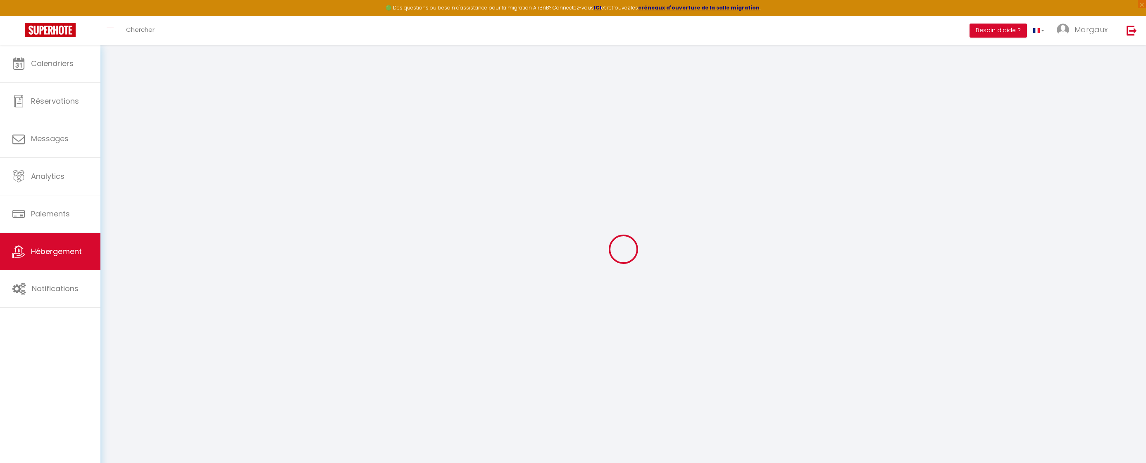
type input "79"
type input "120"
type input "7.20"
type input "200"
select select
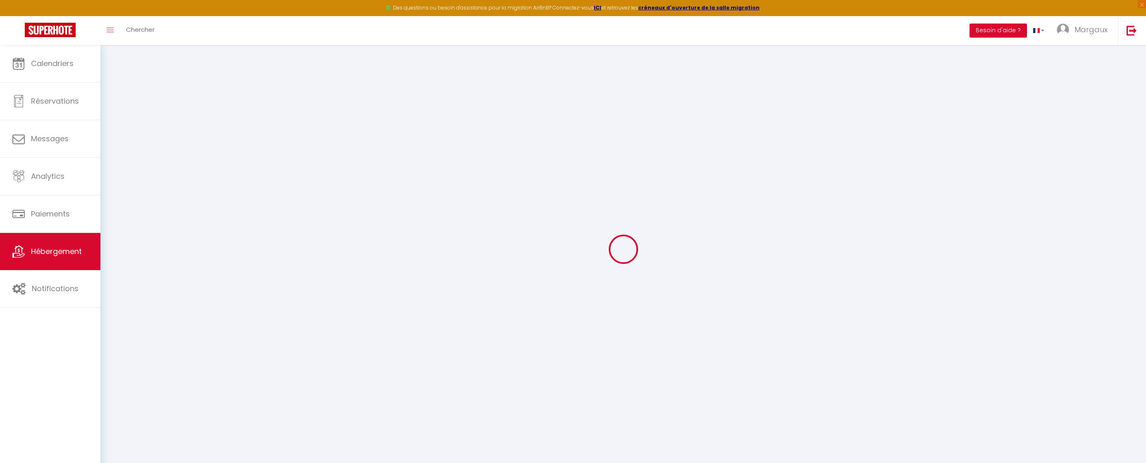
select select
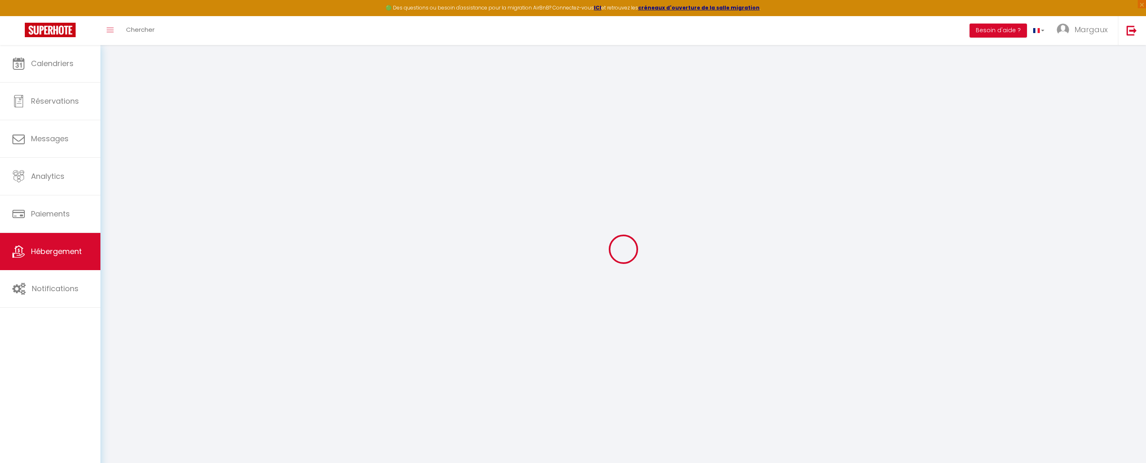
type input "[GEOGRAPHIC_DATA], [GEOGRAPHIC_DATA]"
type input "34230"
type input "[GEOGRAPHIC_DATA]"
type input "[EMAIL_ADDRESS][DOMAIN_NAME]"
select select
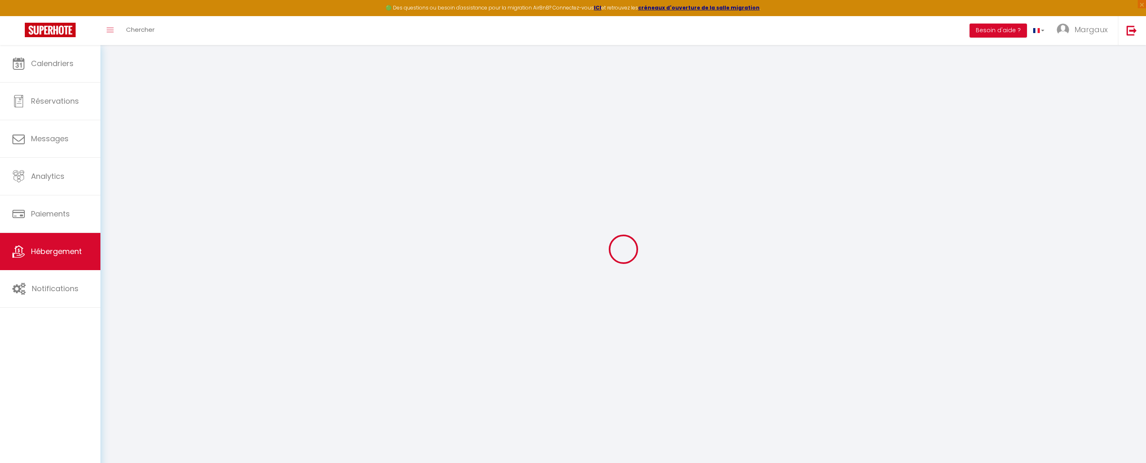
checkbox input "false"
type input "0"
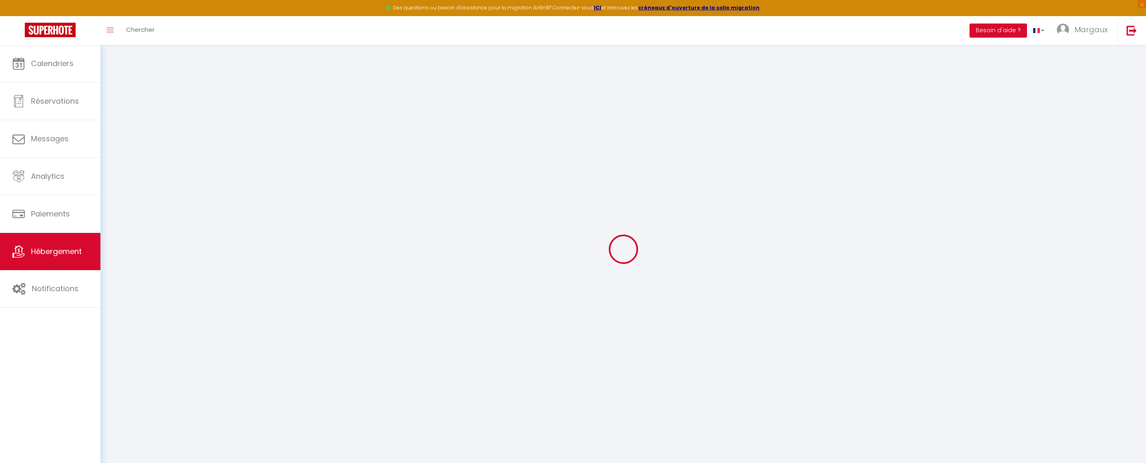
type input "0"
select select
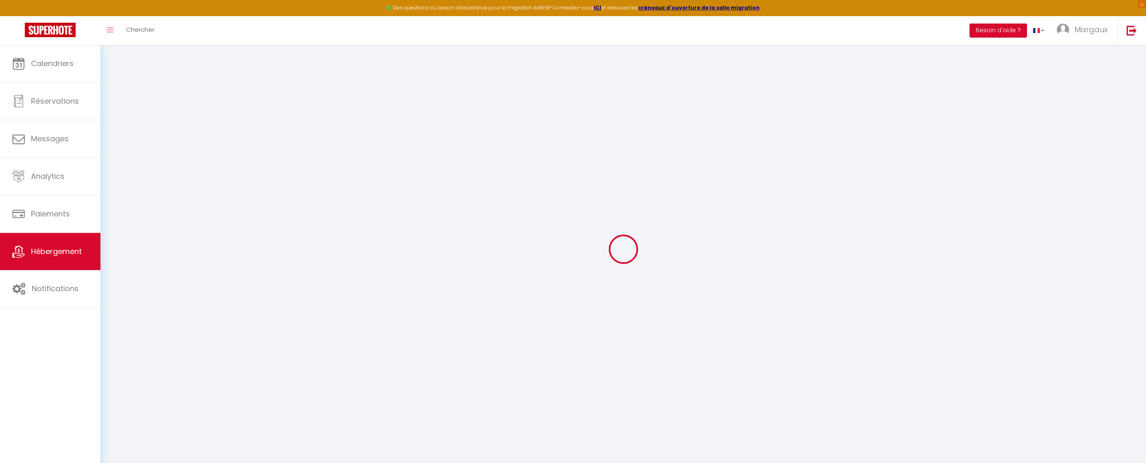
select select
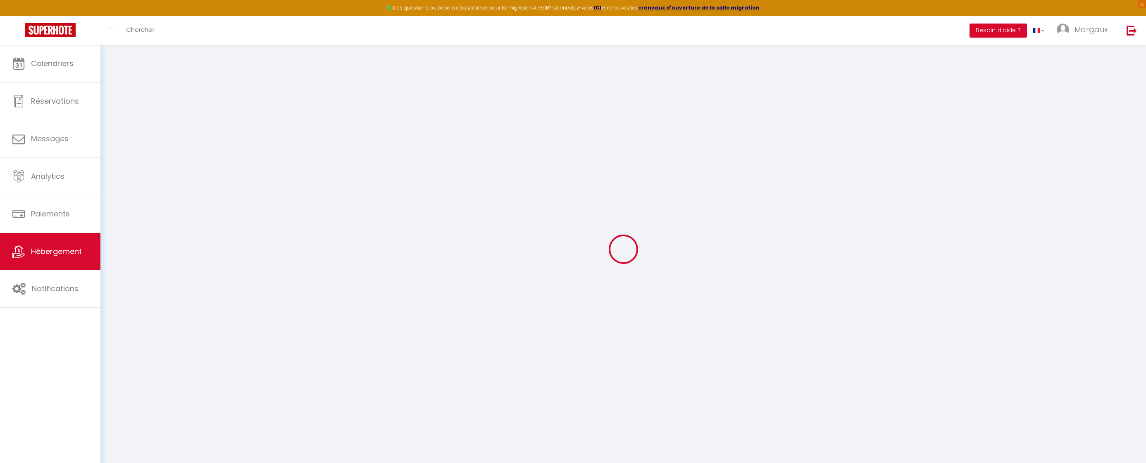
checkbox input "false"
select select
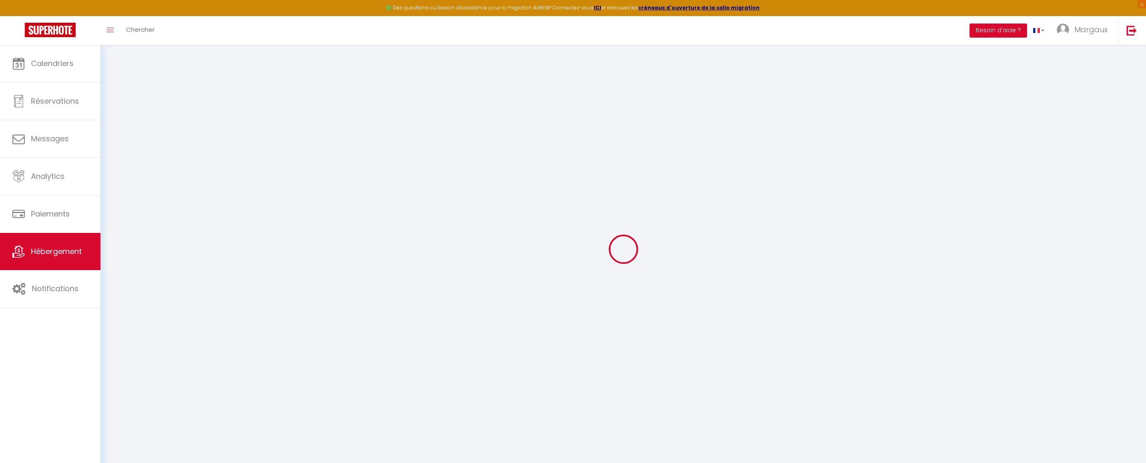
select select
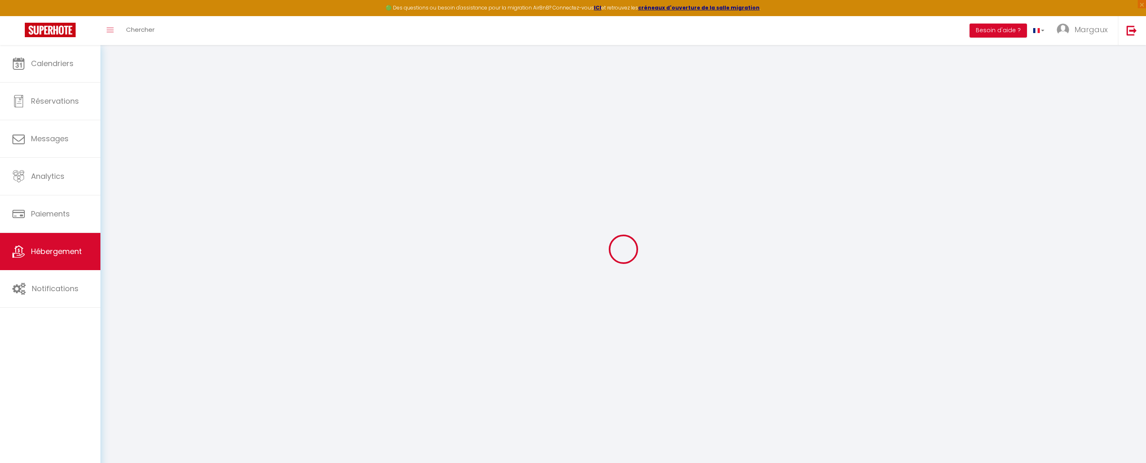
select select
checkbox input "false"
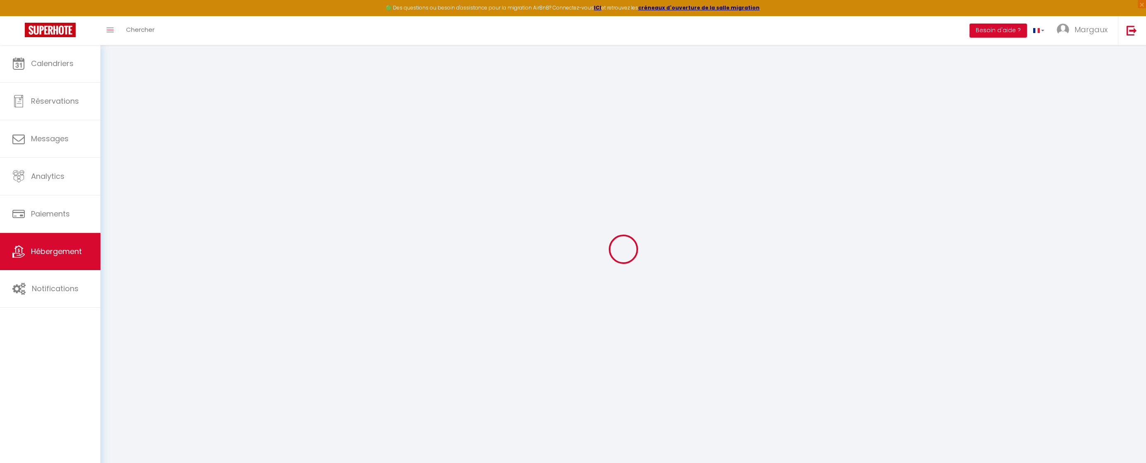
select select
checkbox input "false"
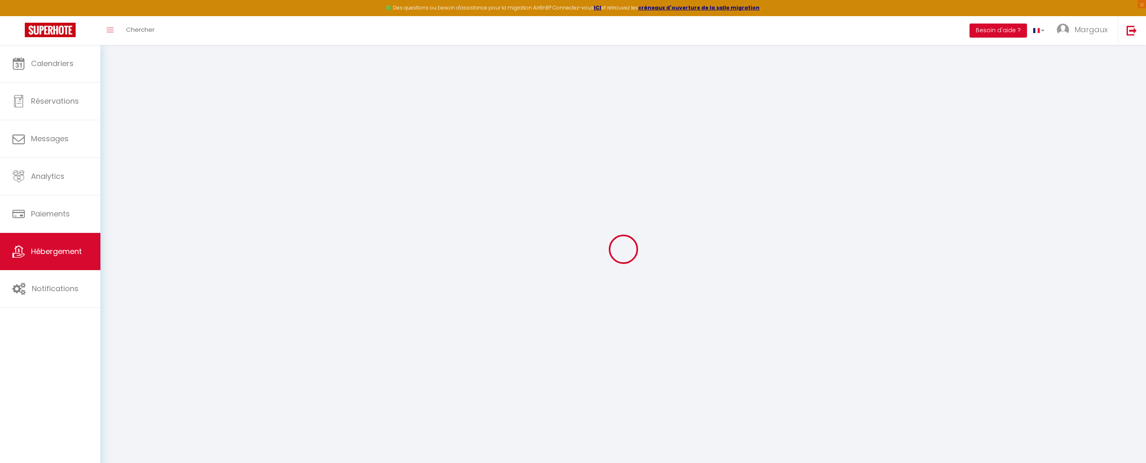
select select
checkbox input "false"
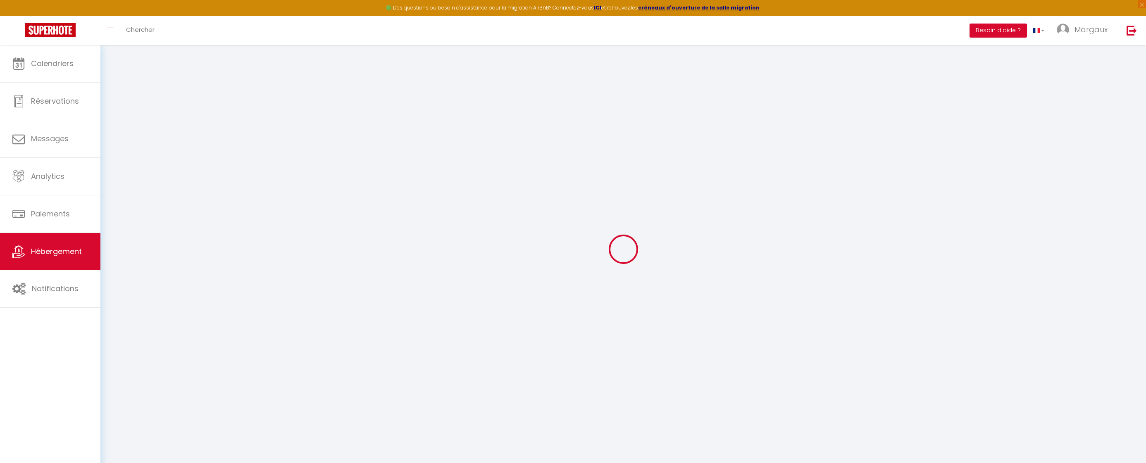
select select "16:00"
select select "23:45"
select select "12:00"
select select "30"
select select "120"
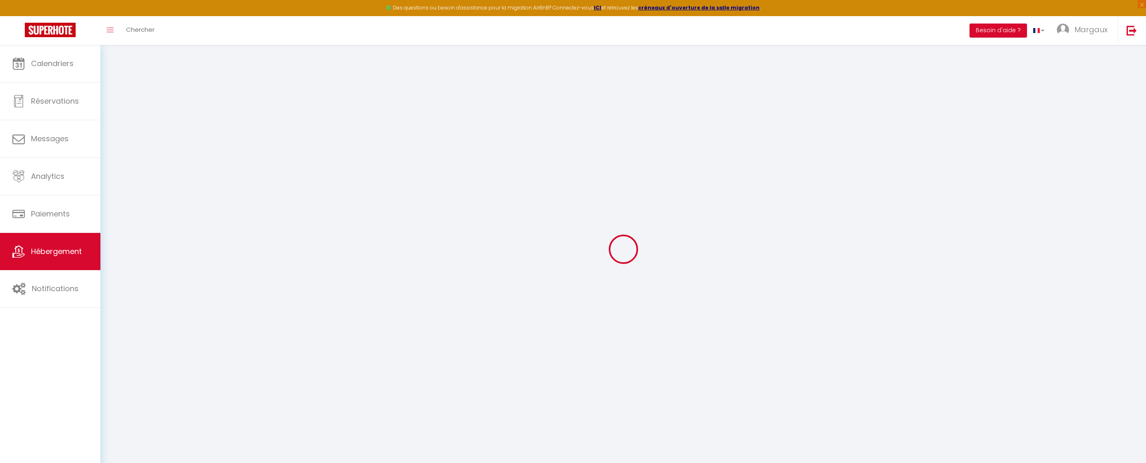
select select "19:00"
select select
checkbox input "false"
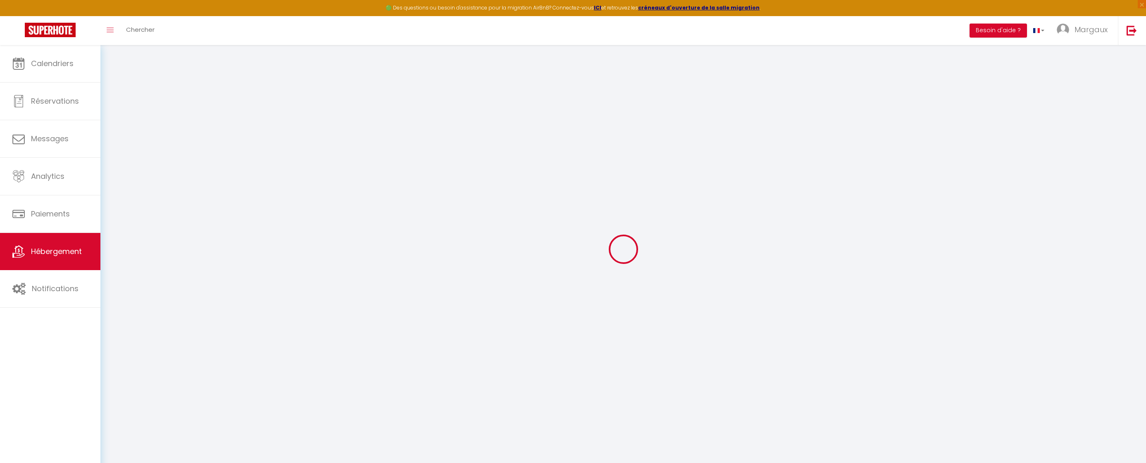
checkbox input "false"
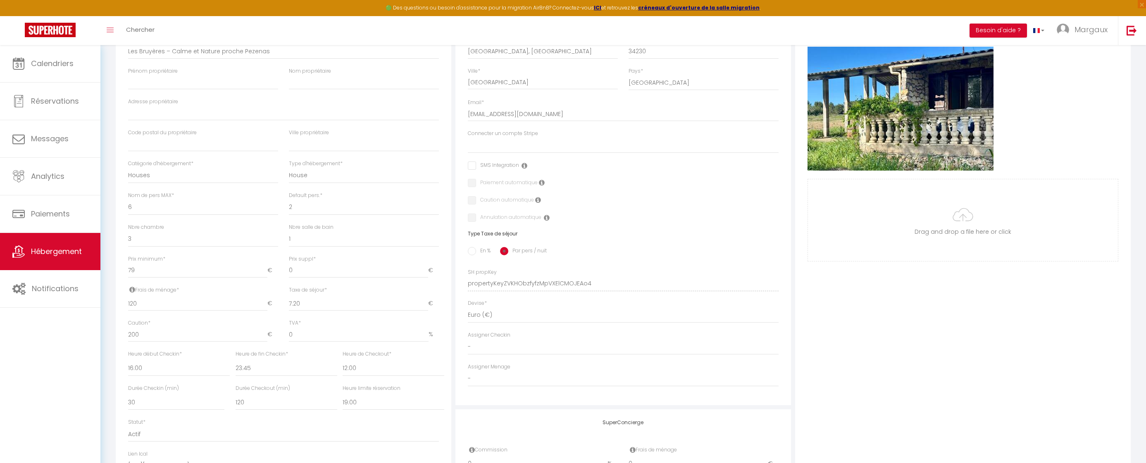
scroll to position [149, 0]
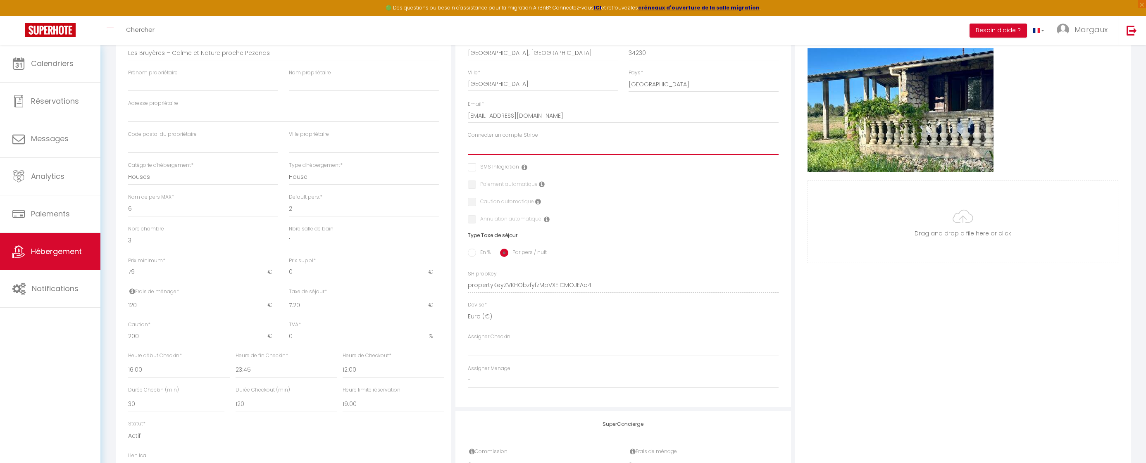
click at [523, 142] on select "L'Oc n Keys LA CAZE LE VAUBAN LA VILLA MARGUERITE LE SAINT-CLAIR LA PETITE FREG…" at bounding box center [623, 147] width 311 height 16
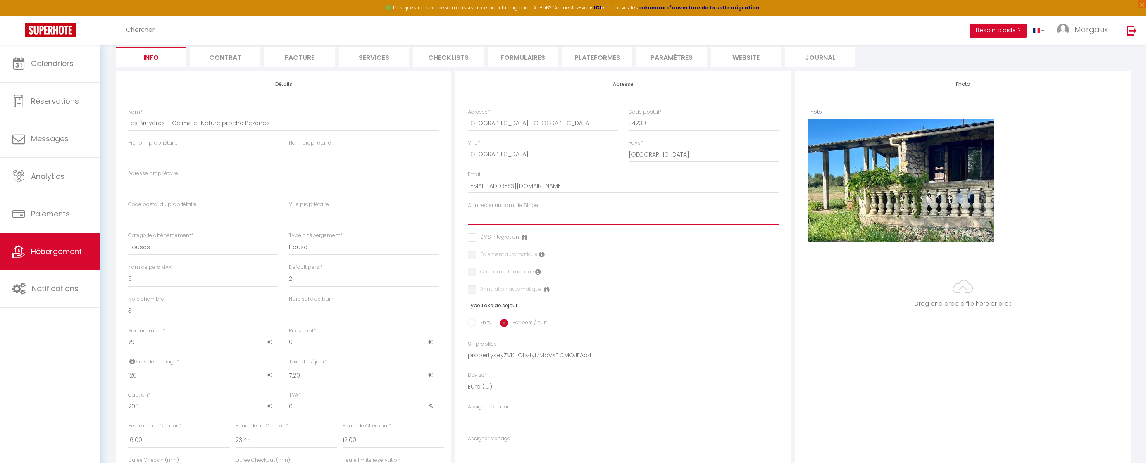
scroll to position [0, 0]
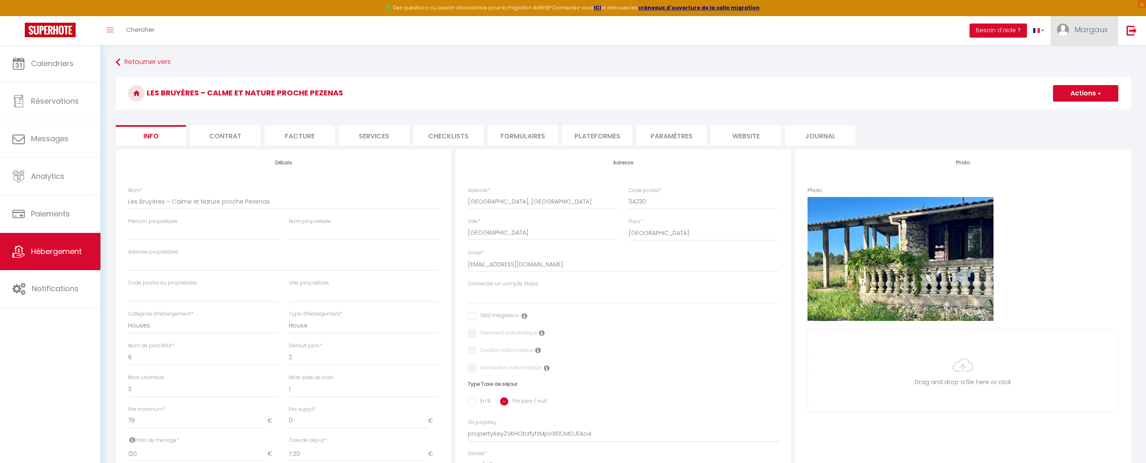
click at [1081, 33] on span "Margaux" at bounding box center [1090, 29] width 33 height 10
click at [1073, 59] on link "Paramètres" at bounding box center [1084, 57] width 61 height 14
select select "28"
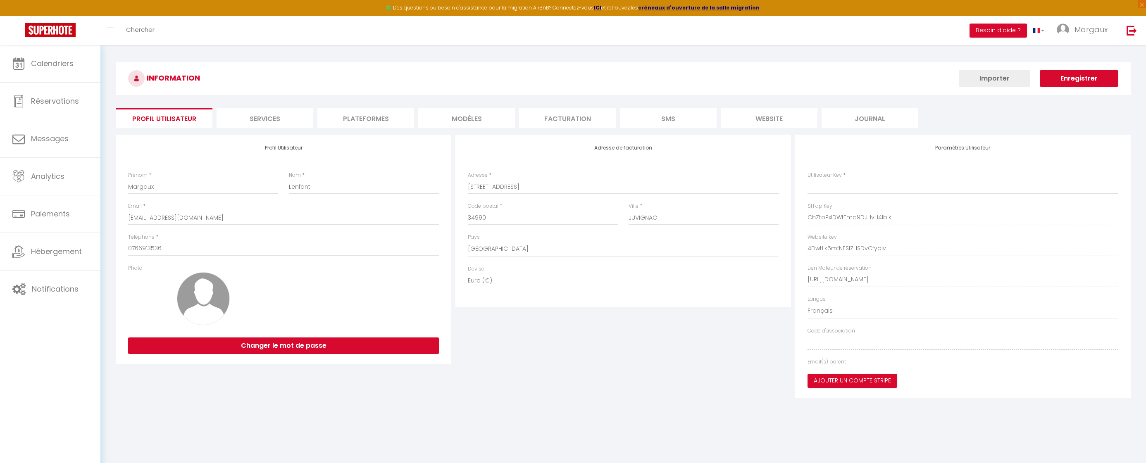
type input "ChZtoPxIDWfFmd9DJHvH4Ibik"
type input "4FiwtLk5mfNESlZHSDvCfyqIv"
type input "[URL][DOMAIN_NAME]"
select select "fr"
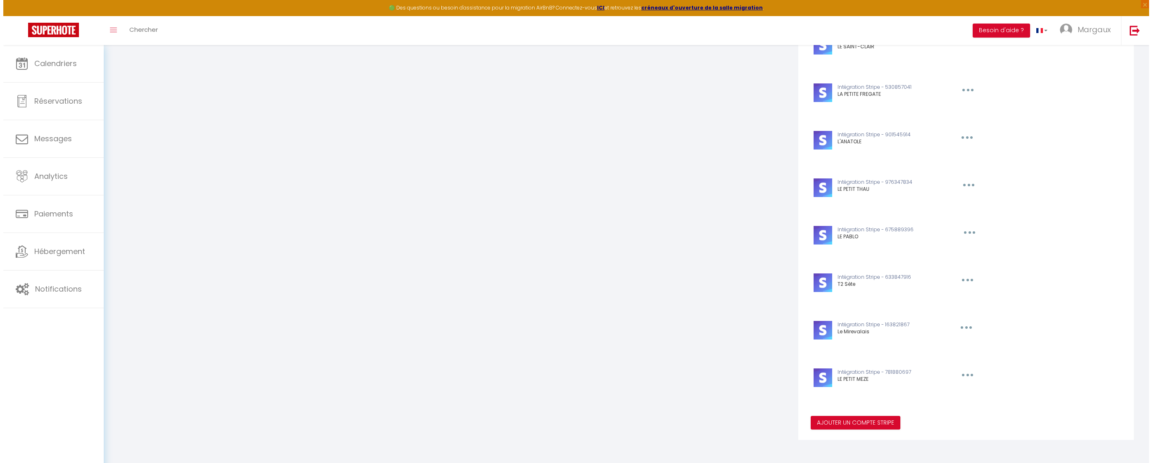
scroll to position [459, 0]
click at [870, 422] on button "Ajouter un compte Stripe" at bounding box center [852, 423] width 90 height 14
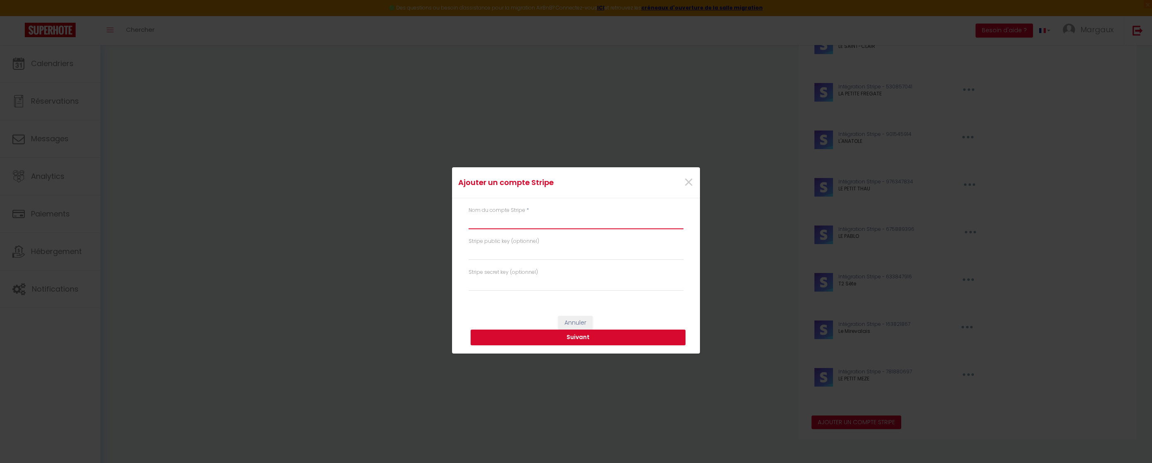
click at [490, 226] on input "text" at bounding box center [576, 221] width 215 height 15
type input "Les Bruyères"
click at [469, 257] on input "text" at bounding box center [576, 252] width 215 height 15
paste input "pk_live_51S5pfRB8rjZuRscSne0dlLpd26pgCSQdmZL3n8LlSmahaeEvxTPGFhTolyr1Vj2WTSyYBQ…"
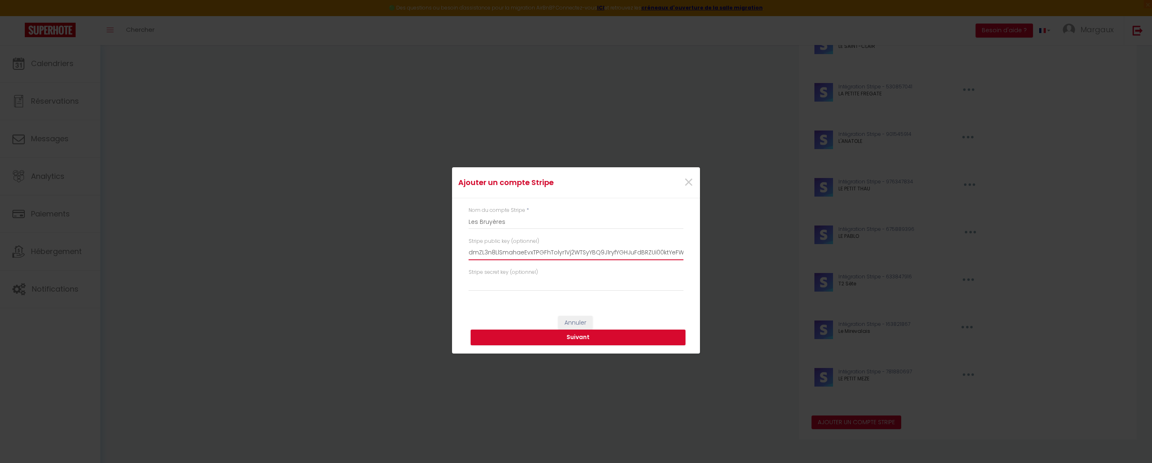
type input "pk_live_51S5pfRB8rjZuRscSne0dlLpd26pgCSQdmZL3n8LlSmahaeEvxTPGFhTolyr1Vj2WTSyYBQ…"
click at [510, 284] on input "text" at bounding box center [576, 283] width 215 height 15
paste input "sk_live_51S5pfRB8rjZuRscSx9uav5QfacHbdpRZOYqjwHdSQJf4M7CPgwbkGJ6rXe7c8ijBTBRFbi…"
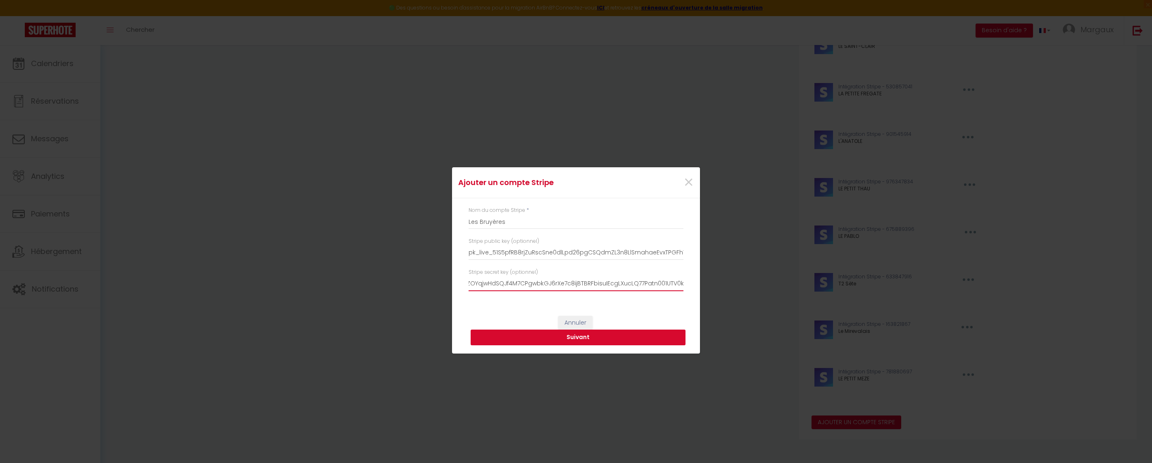
type input "sk_live_51S5pfRB8rjZuRscSx9uav5QfacHbdpRZOYqjwHdSQJf4M7CPgwbkGJ6rXe7c8ijBTBRFbi…"
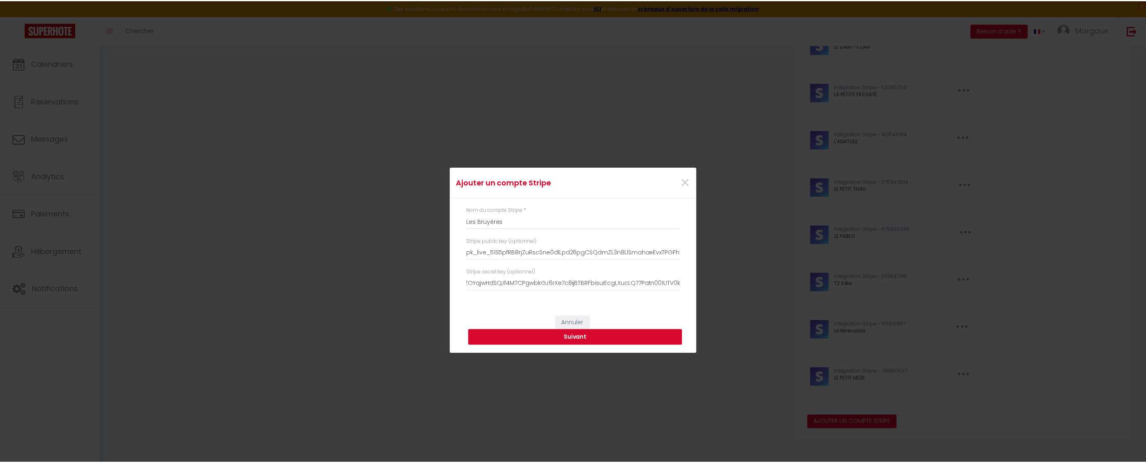
scroll to position [0, 0]
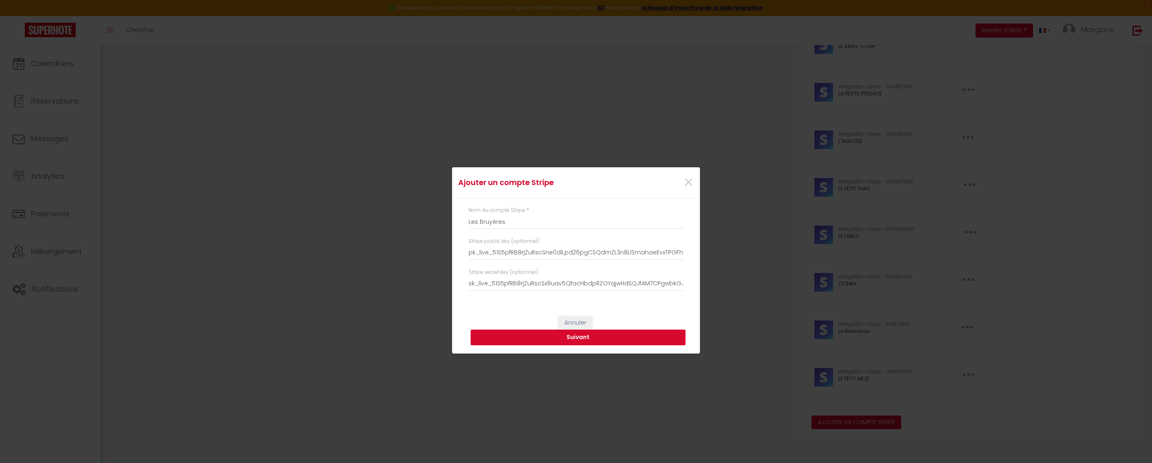
click at [562, 341] on button "Suivant" at bounding box center [578, 338] width 215 height 16
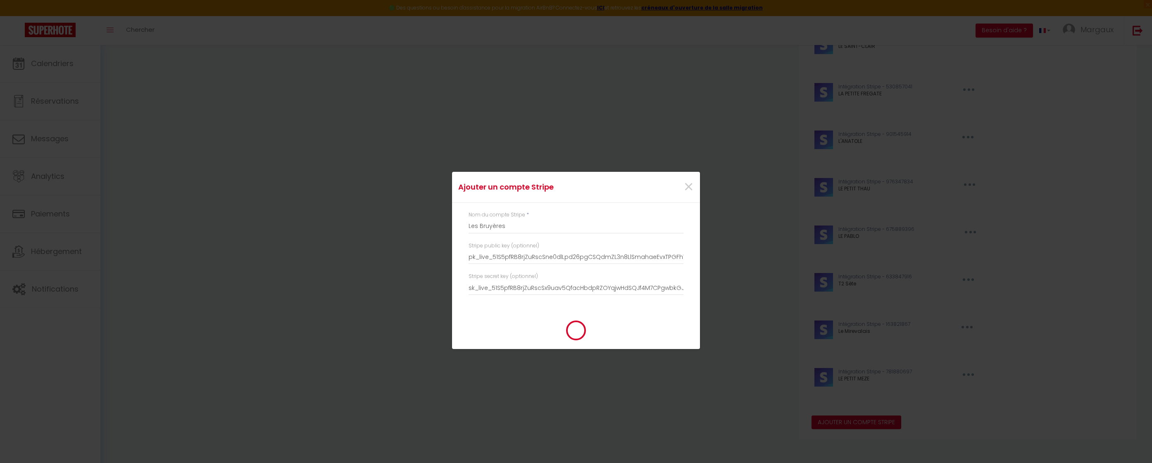
type input "Les Bruyères"
type input "pk_live_51S5pfRB8rjZuRscSne0dlLpd26pgCSQdmZL3n8LlSmahaeEvxTPGFhTolyr1Vj2WTSyYBQ…"
type input "sk_live_51S5pfRB8rjZuRscSx9uav5QfacHbdpRZOYqjwHdSQJf4M7CPgwbkGJ6rXe7c8ijBTBRFbi…"
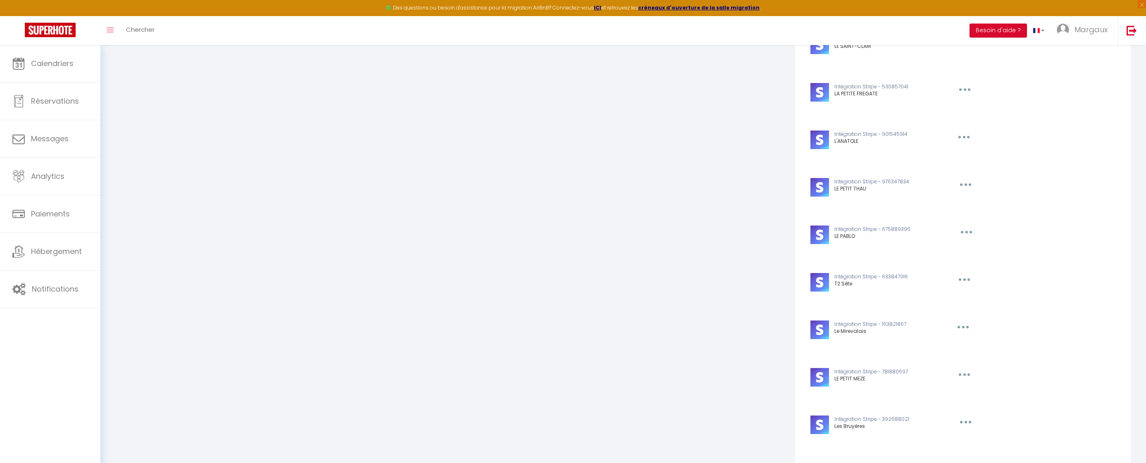
click at [524, 174] on input "sk_live_51S5pfRB8rjZuRscSx9uav5QfacHbdpRZOYqjwHdSQJf4M7CPgwbkGJ6rXe7c8ijBTBRFbi…" at bounding box center [573, 168] width 215 height 15
drag, startPoint x: 63, startPoint y: 278, endPoint x: 59, endPoint y: 290, distance: 13.5
click at [63, 278] on div "Ajouter un compte Stripe × Nom du compte Stripe * Les Bruyères Stripe public ke…" at bounding box center [573, 231] width 1146 height 463
click at [58, 291] on div "🟢 Des questions ou besoin d'assistance pour la migration AirBnB? Connectez-vous…" at bounding box center [573, 48] width 1146 height 925
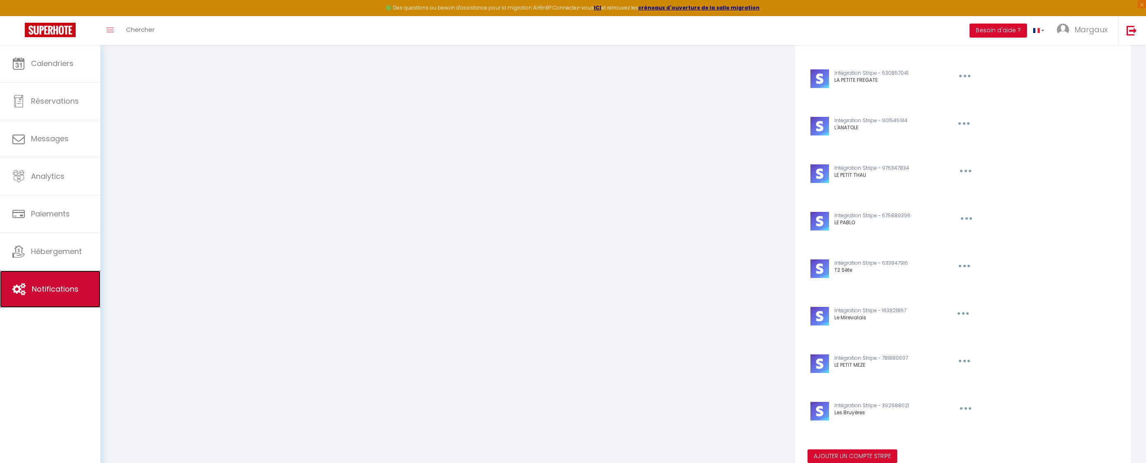
click at [58, 282] on link "Notifications" at bounding box center [50, 289] width 100 height 37
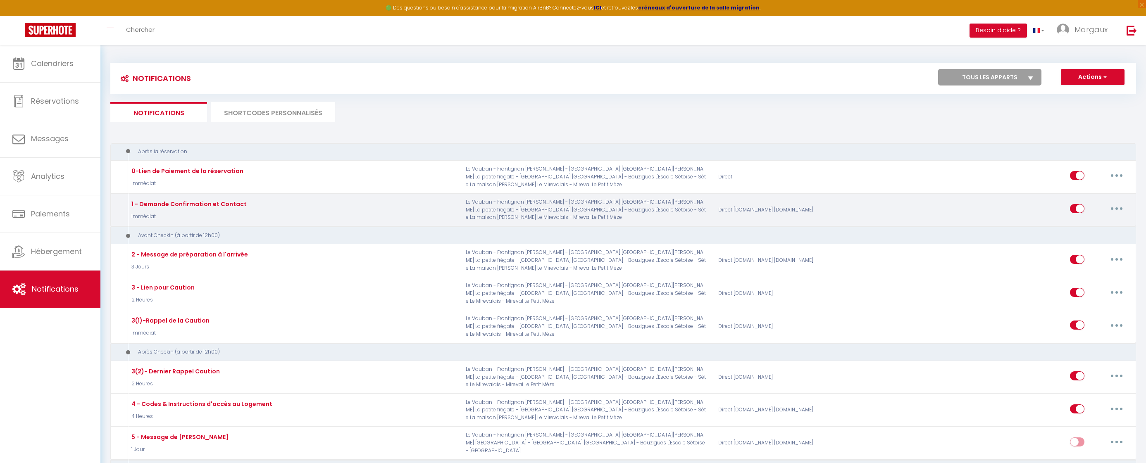
click at [1095, 209] on icon "button" at bounding box center [1116, 208] width 2 height 2
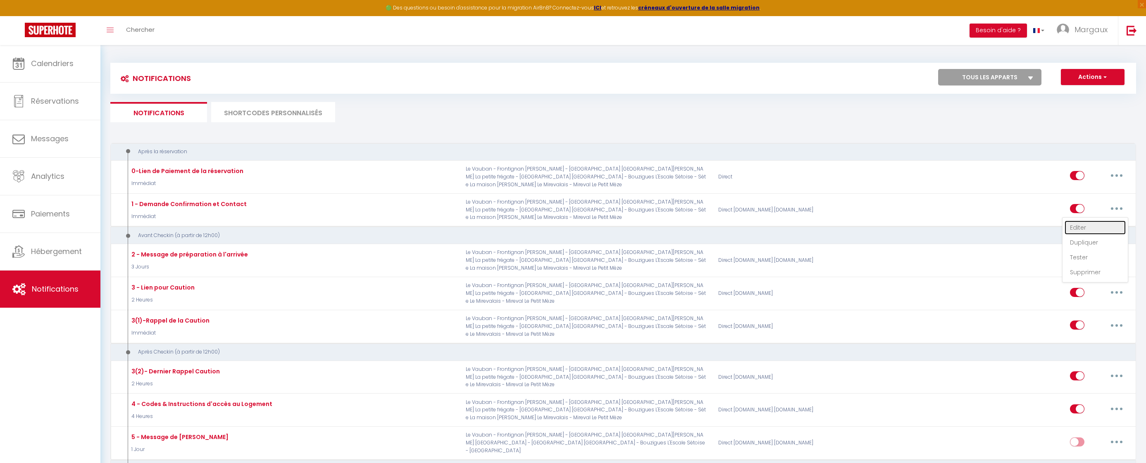
click at [1095, 230] on link "Editer" at bounding box center [1094, 228] width 61 height 14
type input "1 - Demande Confirmation et Contact"
select select "Immédiat"
select select "if_booking_is_paid"
checkbox input "true"
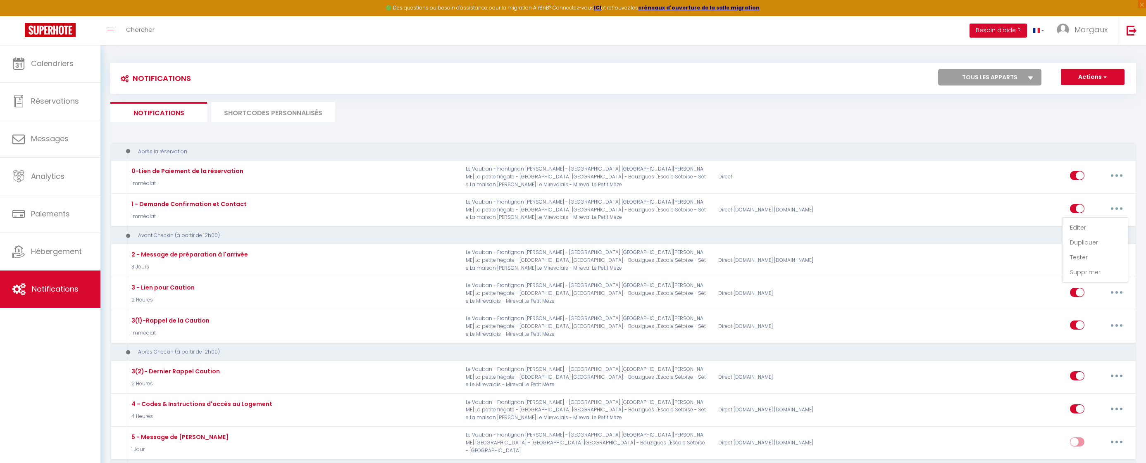
checkbox input "false"
radio input "true"
type input "Votre réservation confirmée – Bienvenue à [RENTAL:NAME] !"
checkbox input "true"
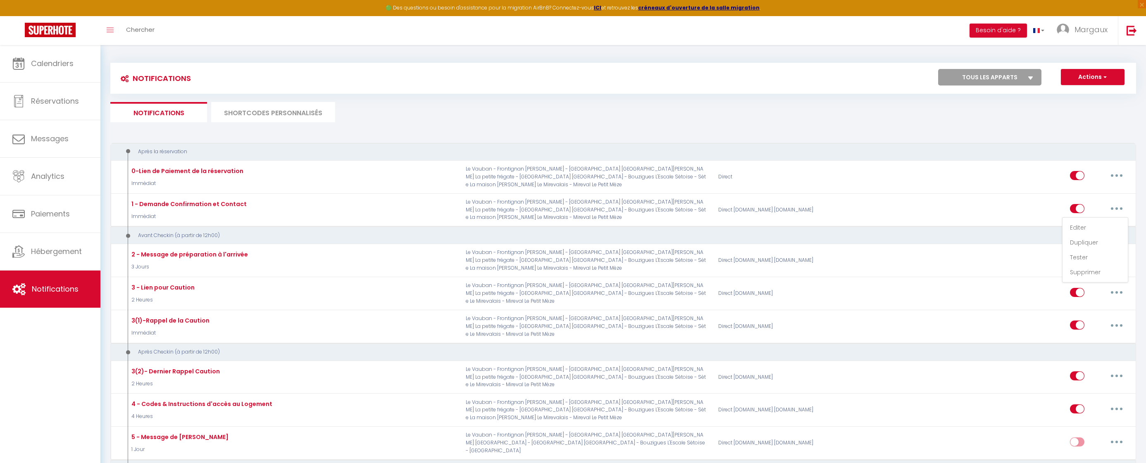
checkbox input "true"
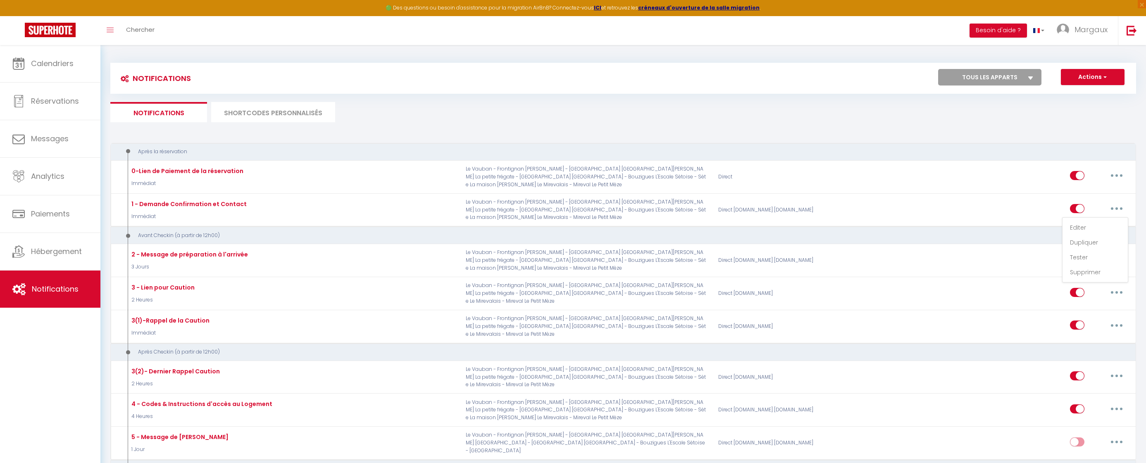
checkbox input "true"
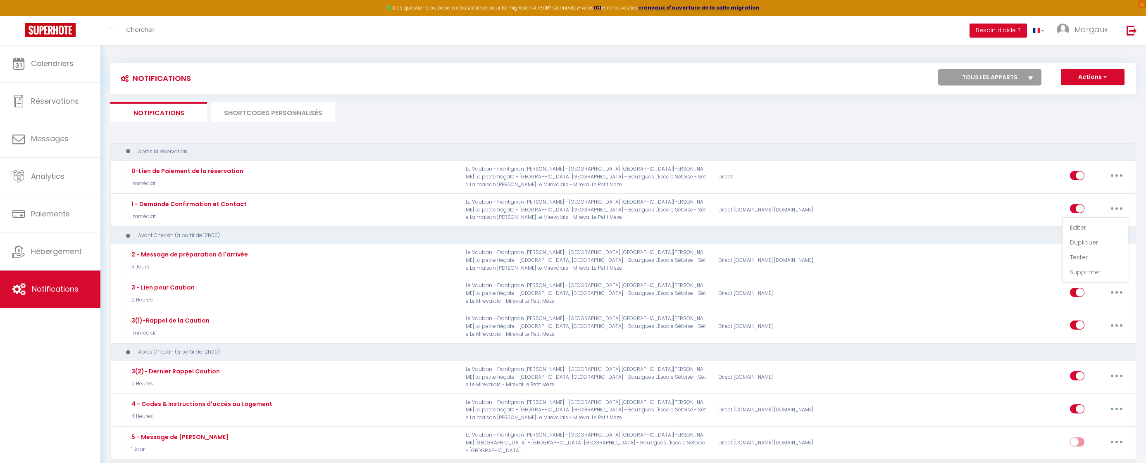
checkbox input "true"
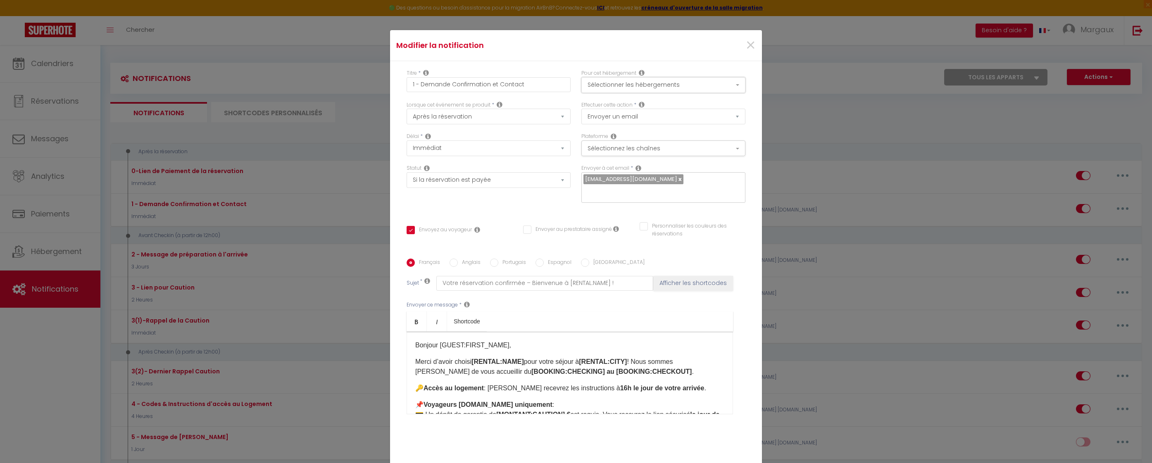
click at [623, 90] on button "Sélectionner les hébergements" at bounding box center [663, 85] width 164 height 16
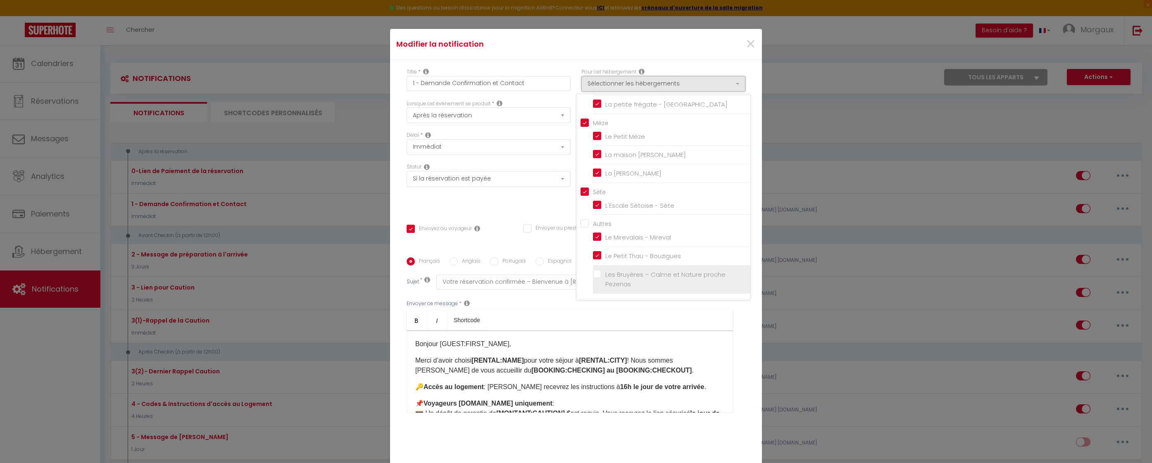
scroll to position [2, 0]
click at [594, 280] on input "Les Bruyères – Calme et Nature proche Pezenas" at bounding box center [671, 279] width 157 height 8
checkbox input "true"
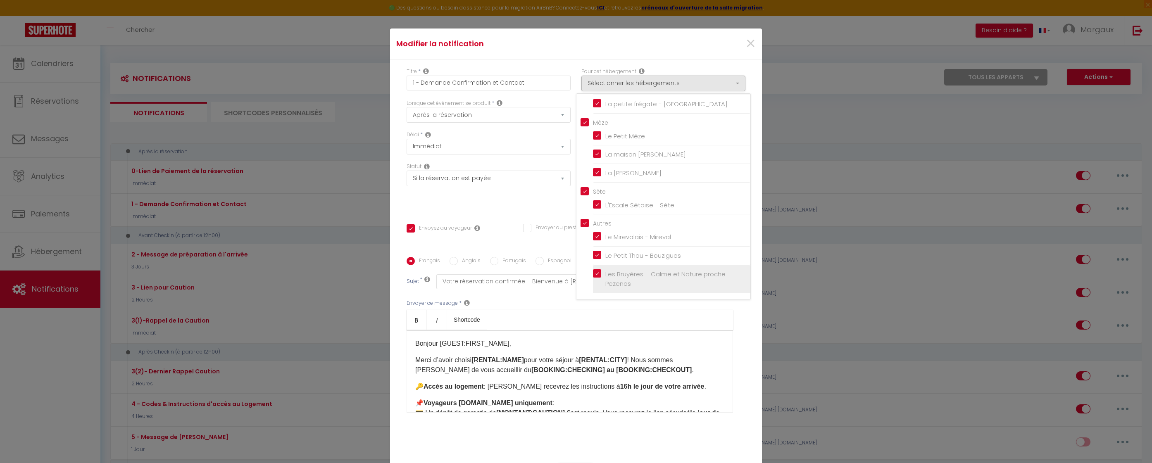
checkbox input "false"
checkbox input "true"
click at [669, 317] on ul "Bold Italic Shortcode" at bounding box center [570, 320] width 326 height 20
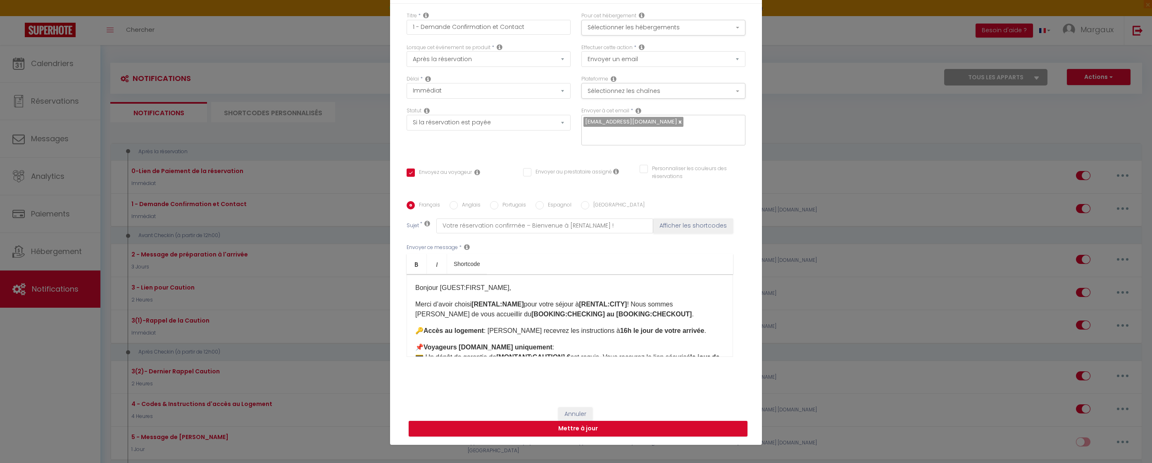
scroll to position [69, 0]
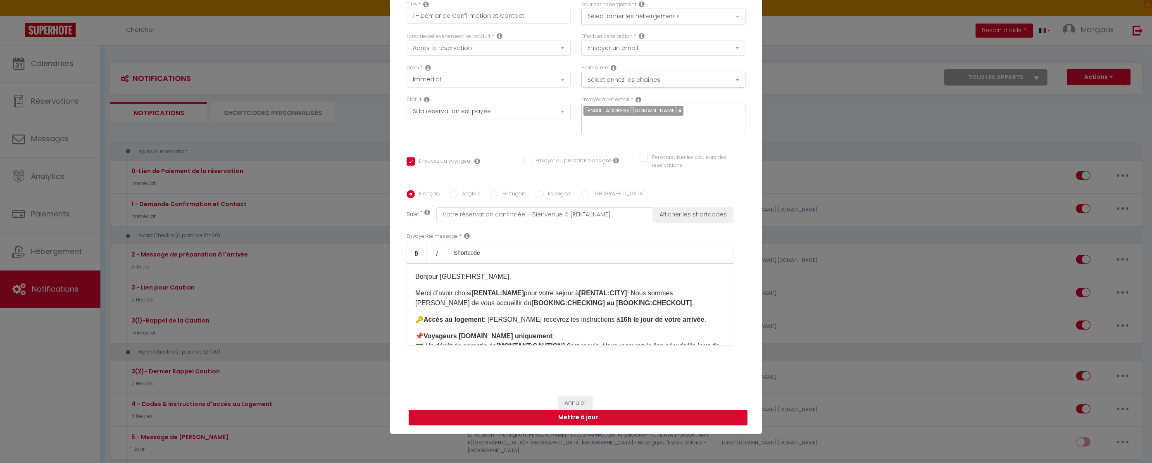
click at [617, 410] on button "Mettre à jour" at bounding box center [578, 418] width 339 height 16
checkbox input "true"
checkbox input "false"
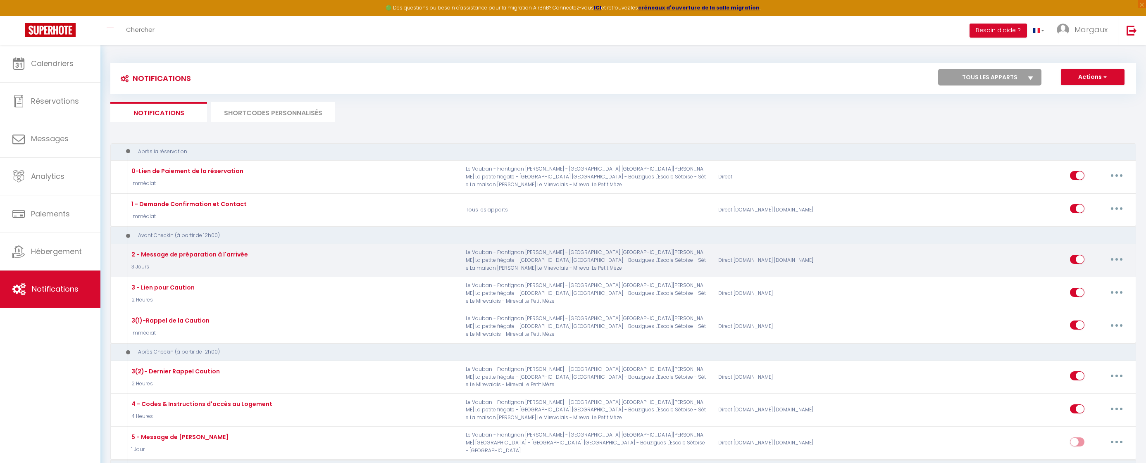
click at [1080, 263] on input "checkbox" at bounding box center [1077, 261] width 14 height 12
checkbox input "false"
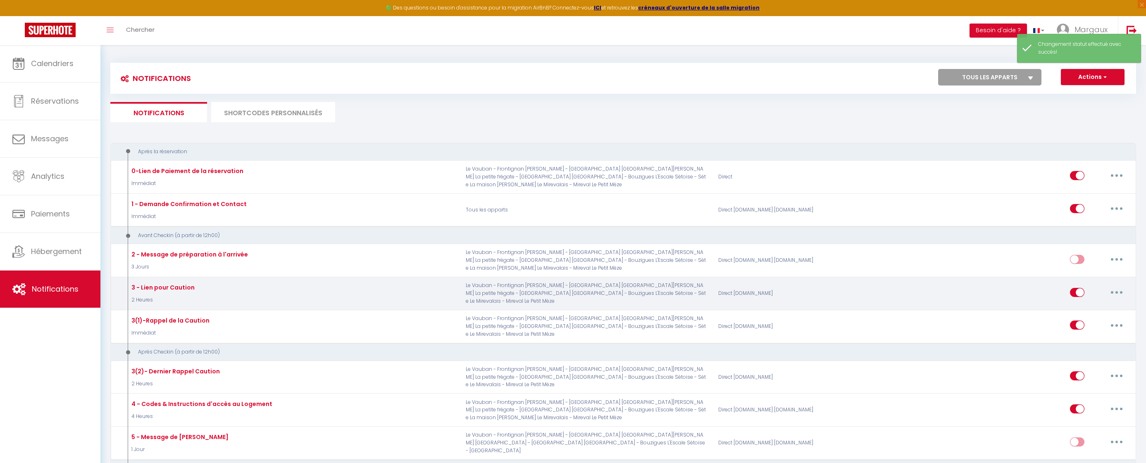
click at [1095, 292] on icon "button" at bounding box center [1116, 292] width 2 height 2
click at [1074, 312] on link "Editer" at bounding box center [1094, 311] width 61 height 14
type input "3 - Lien pour Caution"
checkbox input "false"
select select "2 Heures"
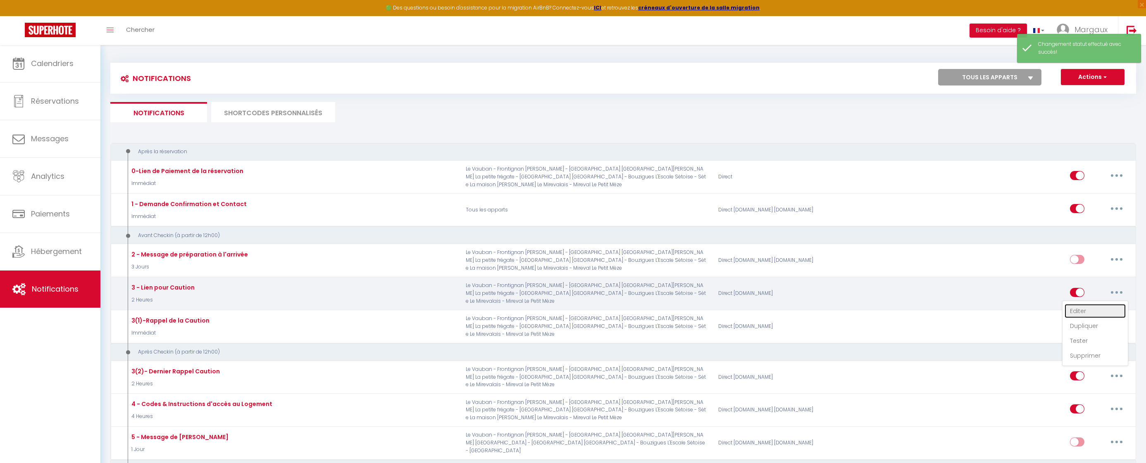
select select "if_booking_is_paid"
checkbox input "true"
checkbox input "false"
radio input "true"
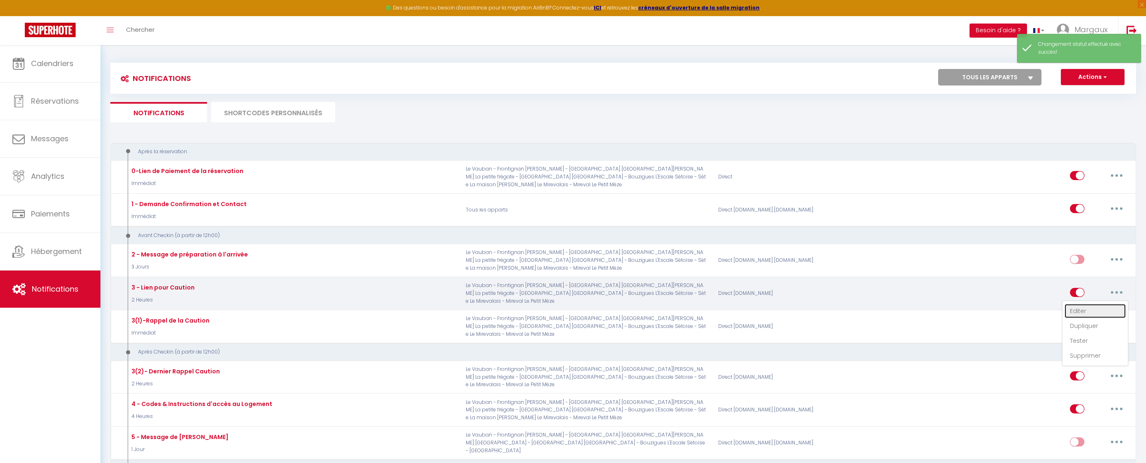
type input "Dernière étape avant votre arrivée à [RENTAL:NAME] !"
checkbox input "false"
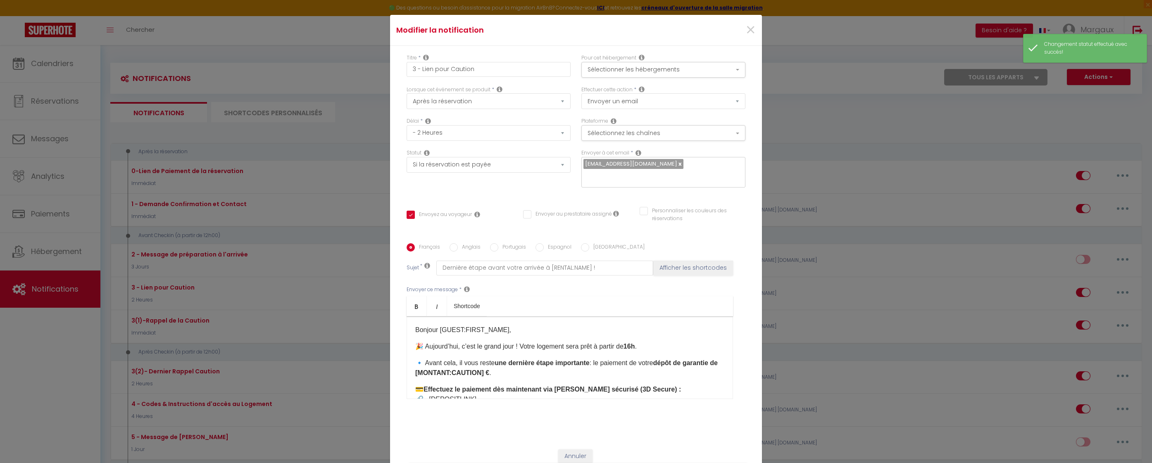
scroll to position [0, 0]
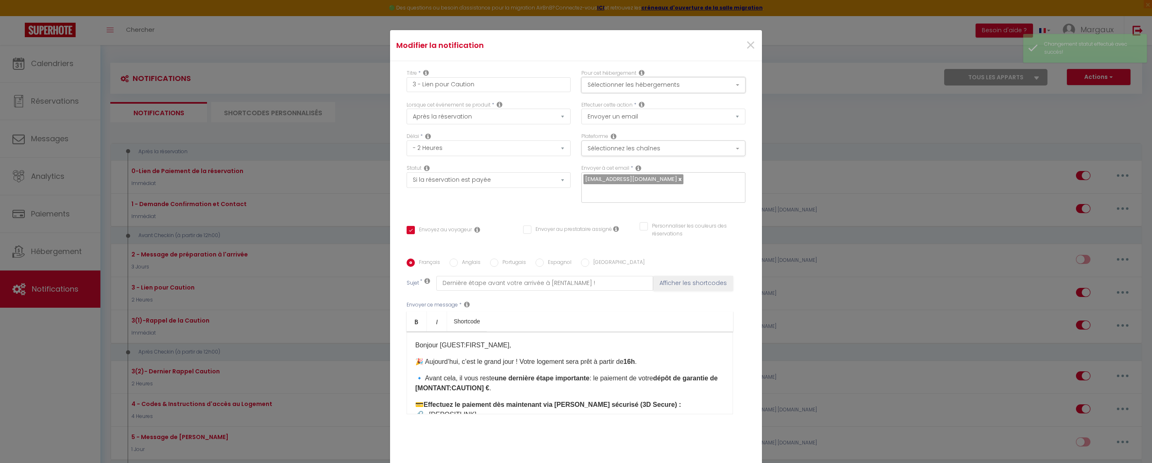
click at [631, 86] on button "Sélectionner les hébergements" at bounding box center [663, 85] width 164 height 16
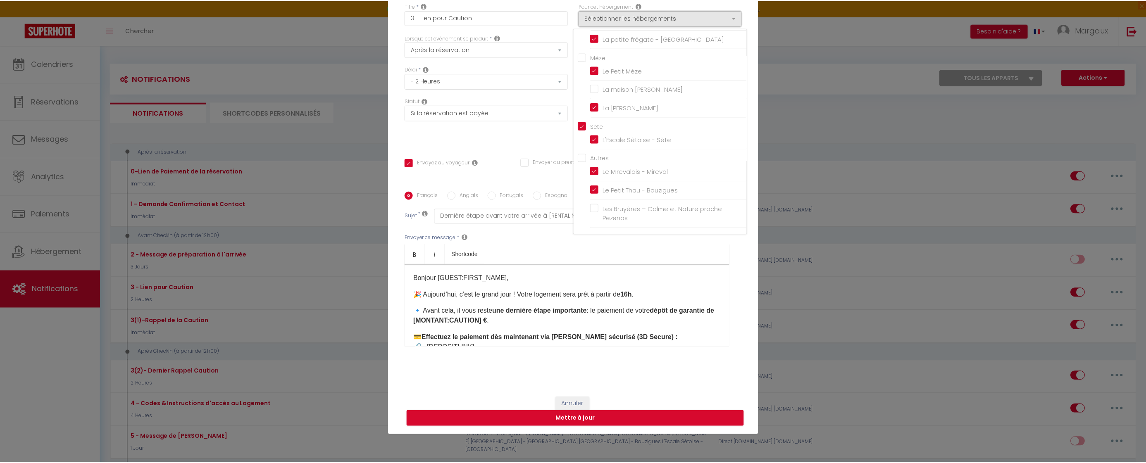
scroll to position [69, 0]
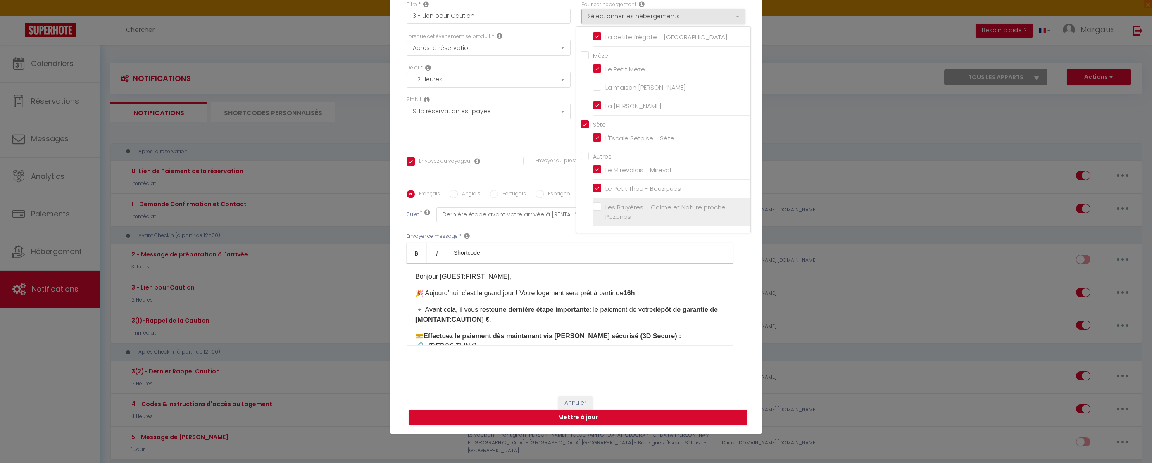
click at [601, 212] on label "Les Bruyères – Calme et Nature proche Pezenas" at bounding box center [673, 211] width 144 height 19
click at [595, 212] on input "Les Bruyères – Calme et Nature proche Pezenas" at bounding box center [671, 212] width 157 height 8
checkbox input "true"
checkbox input "false"
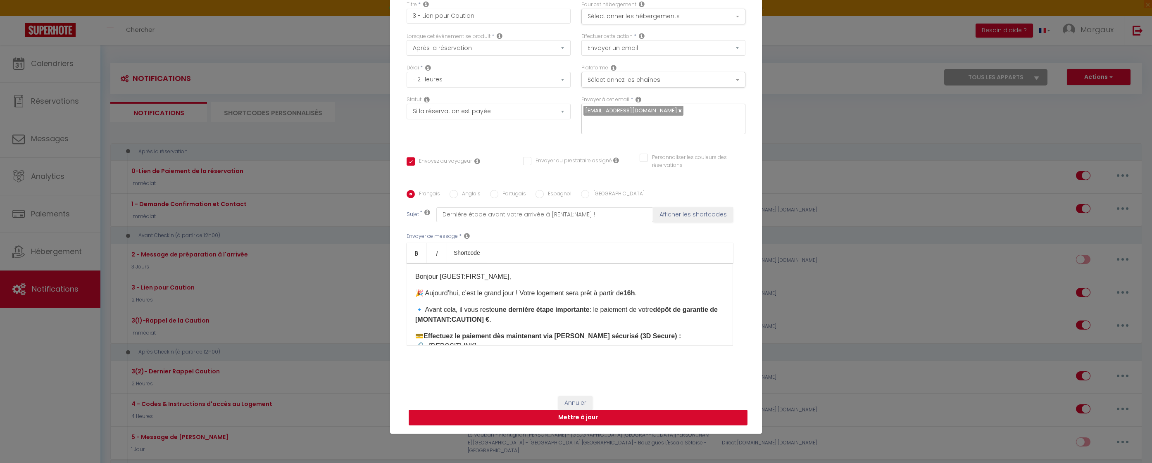
click at [583, 414] on button "Mettre à jour" at bounding box center [578, 418] width 339 height 16
checkbox input "true"
checkbox input "false"
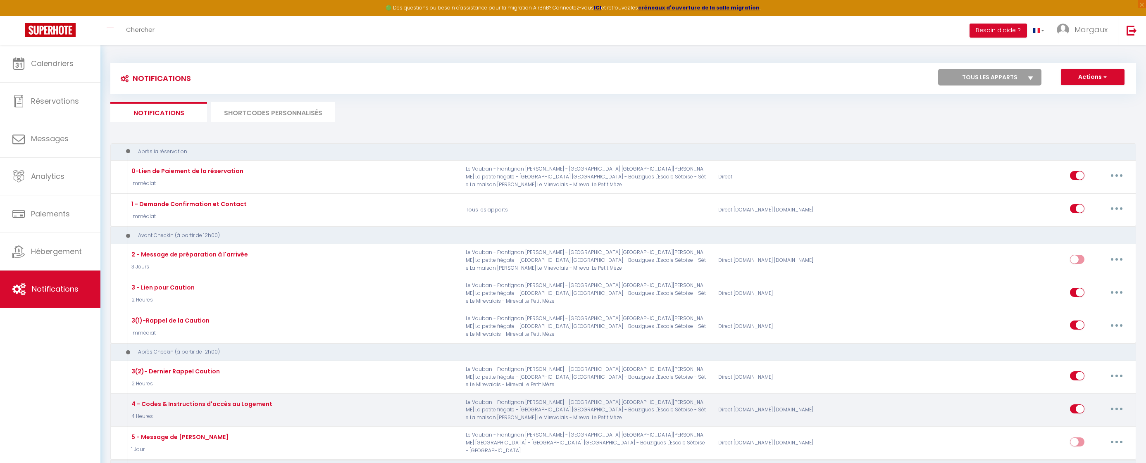
checkbox input "false"
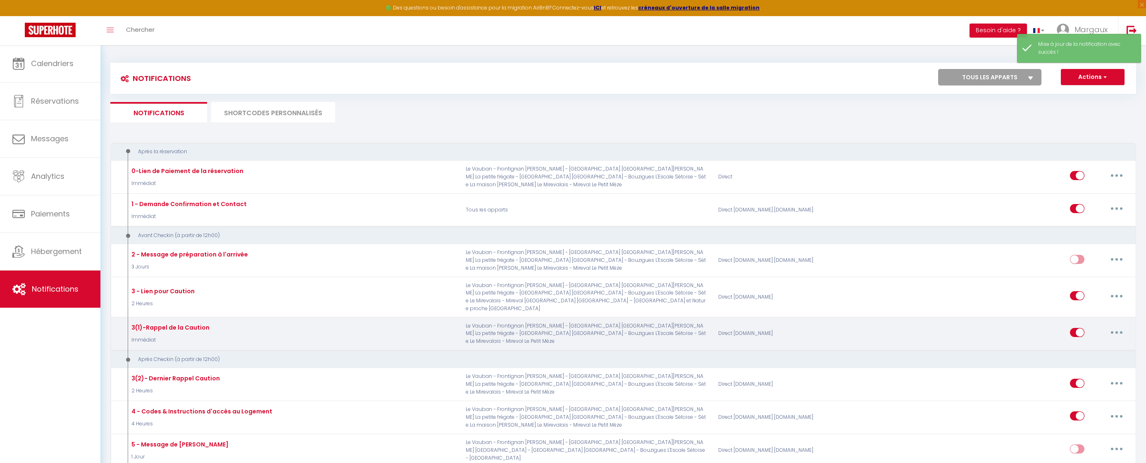
click at [1095, 326] on button "button" at bounding box center [1116, 332] width 23 height 13
click at [1072, 344] on link "Editer" at bounding box center [1094, 351] width 61 height 14
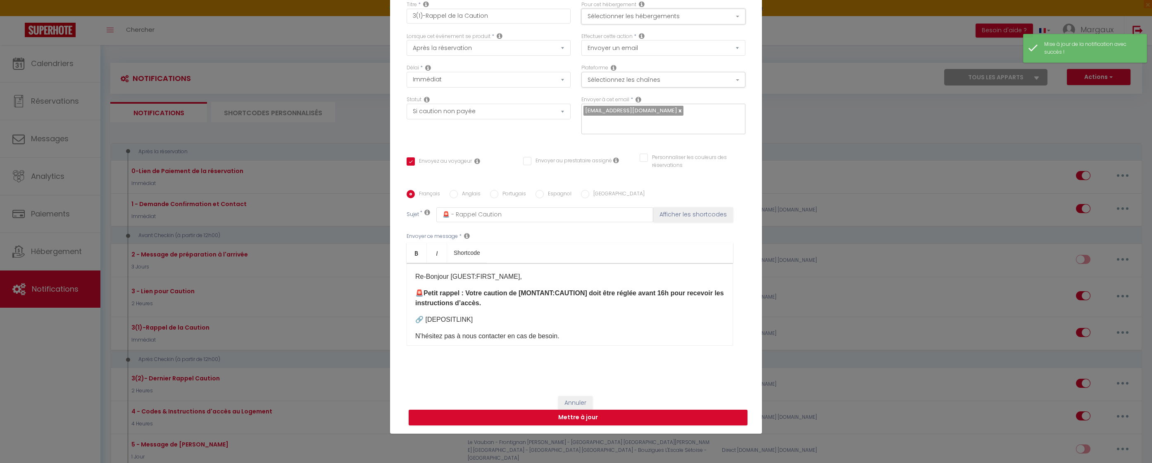
click at [678, 24] on button "Sélectionner les hébergements" at bounding box center [663, 17] width 164 height 16
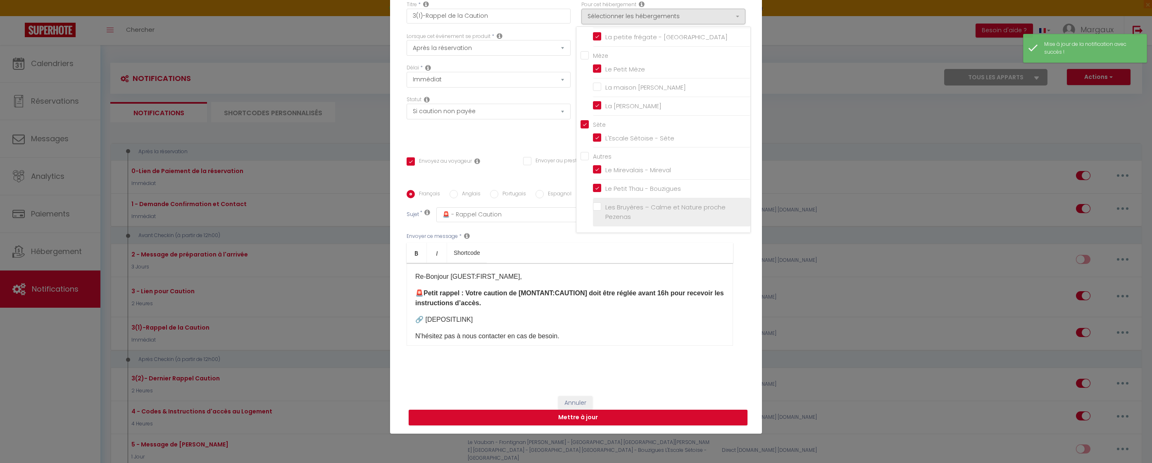
click at [601, 212] on label "Les Bruyères – Calme et Nature proche Pezenas" at bounding box center [673, 211] width 144 height 19
click at [597, 212] on input "Les Bruyères – Calme et Nature proche Pezenas" at bounding box center [671, 212] width 157 height 8
checkbox input "true"
checkbox input "false"
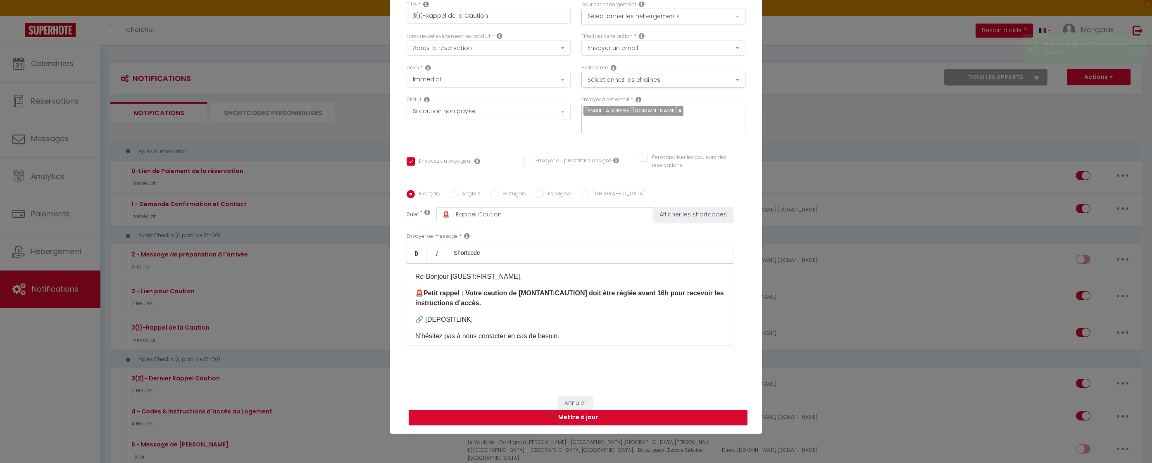
click at [595, 416] on button "Mettre à jour" at bounding box center [578, 418] width 339 height 16
checkbox input "true"
checkbox input "false"
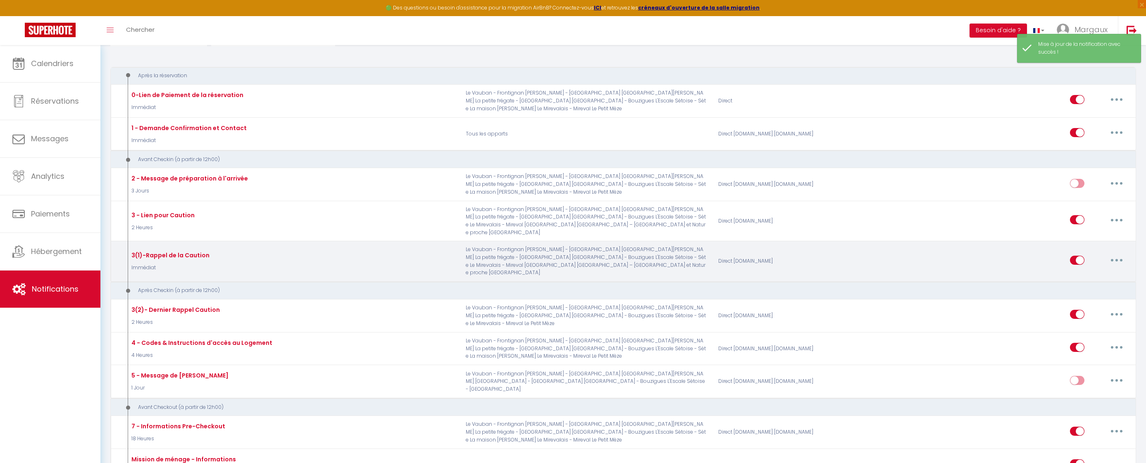
scroll to position [77, 0]
click at [1095, 253] on button "button" at bounding box center [1116, 258] width 23 height 13
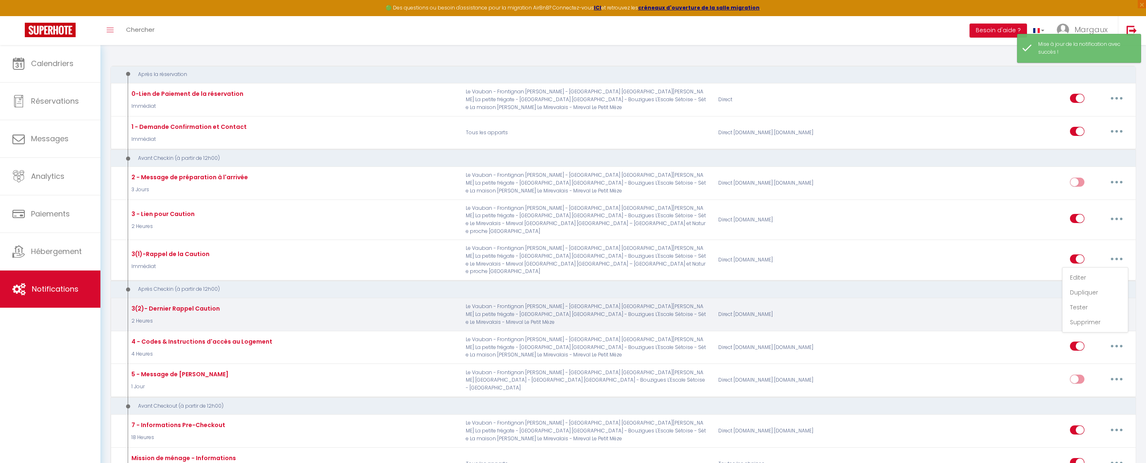
click at [1009, 302] on div "Editer Dupliquer Tester Supprimer" at bounding box center [1007, 314] width 252 height 24
click at [1095, 307] on button "button" at bounding box center [1116, 313] width 23 height 13
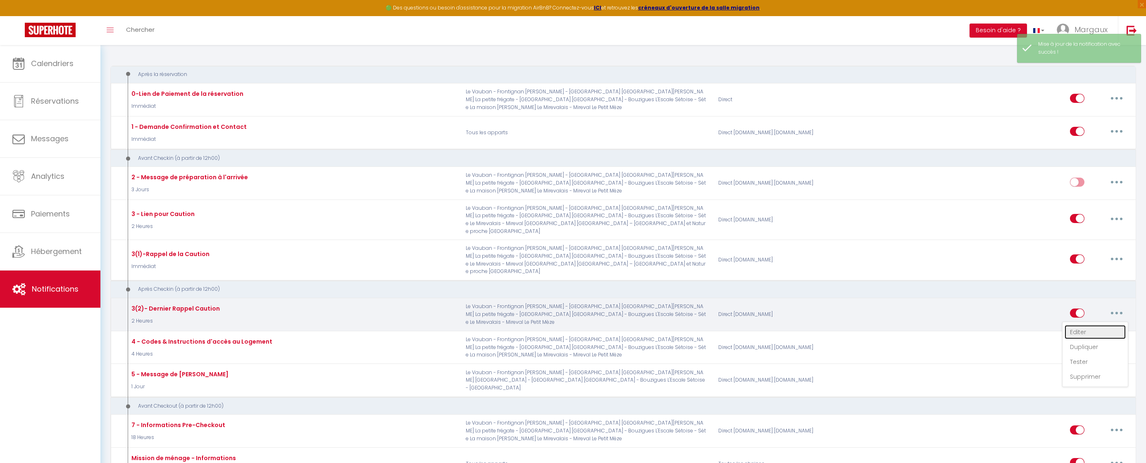
click at [1078, 325] on link "Editer" at bounding box center [1094, 332] width 61 height 14
type input "3(2)- Dernier Rappel Caution"
select select "3"
select select "2 Heures"
select select "if_deposit_not_paid"
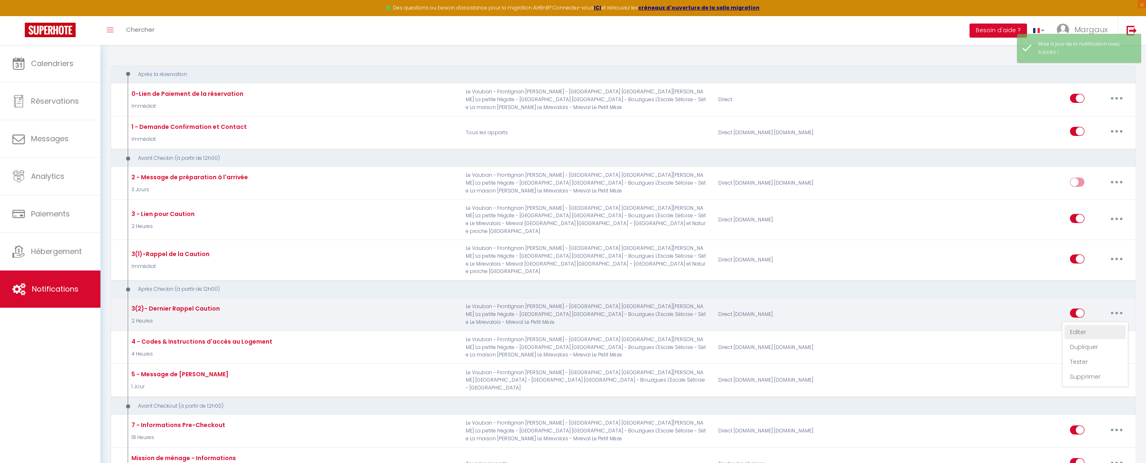
checkbox input "true"
checkbox input "false"
radio input "true"
type input "⚠️ Dernière alerte - Caution"
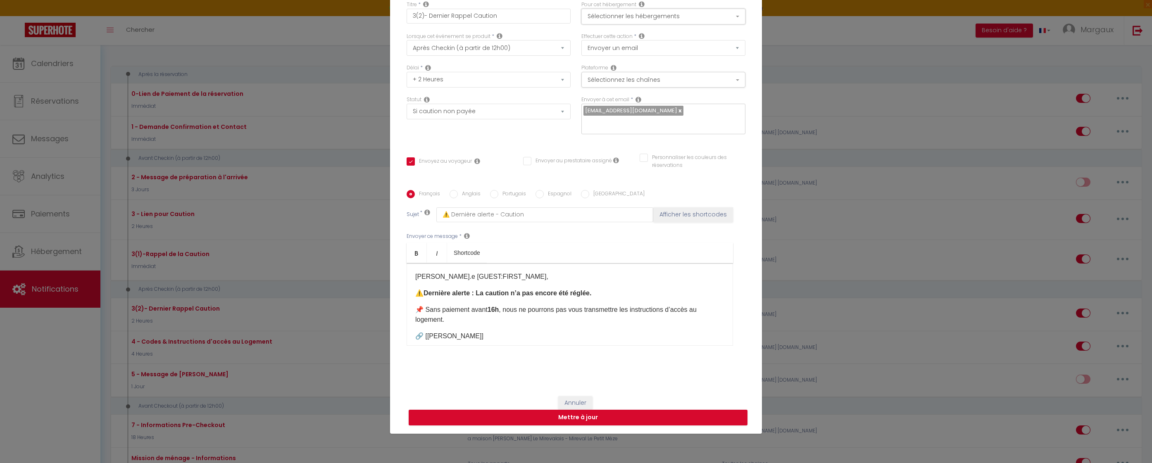
click at [640, 19] on button "Sélectionner les hébergements" at bounding box center [663, 17] width 164 height 16
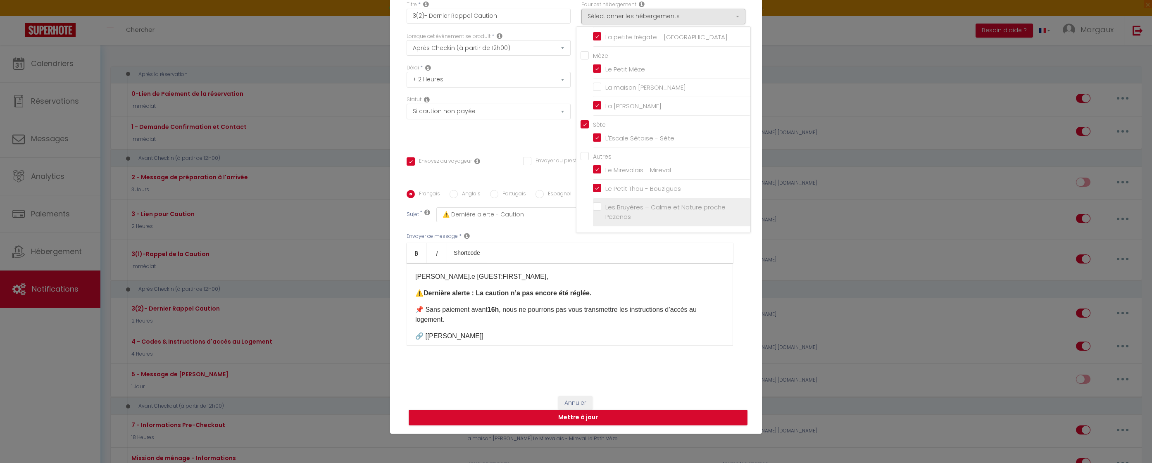
drag, startPoint x: 595, startPoint y: 210, endPoint x: 603, endPoint y: 239, distance: 29.6
click at [601, 210] on label "Les Bruyères – Calme et Nature proche Pezenas" at bounding box center [673, 211] width 144 height 19
click at [595, 210] on input "Les Bruyères – Calme et Nature proche Pezenas" at bounding box center [671, 212] width 157 height 8
checkbox input "true"
checkbox input "false"
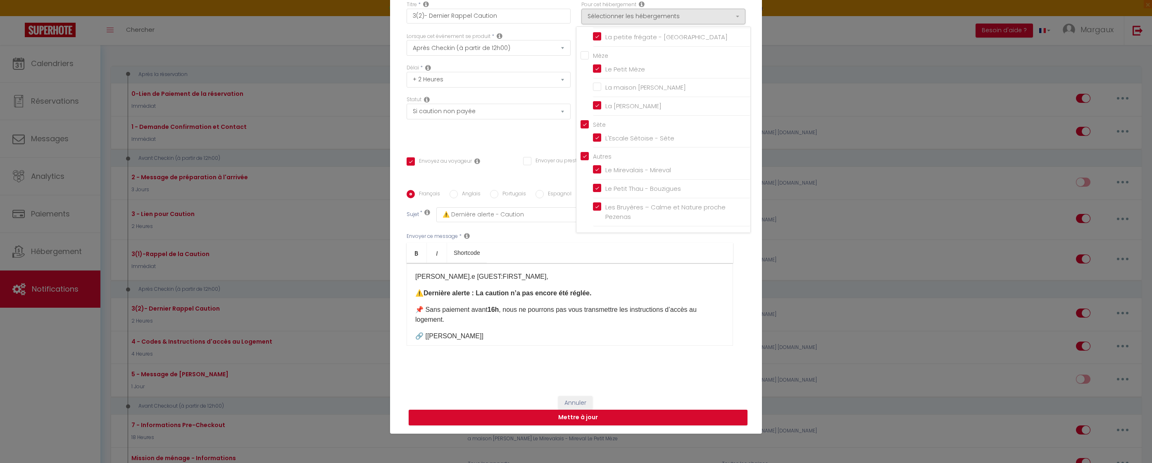
checkbox input "false"
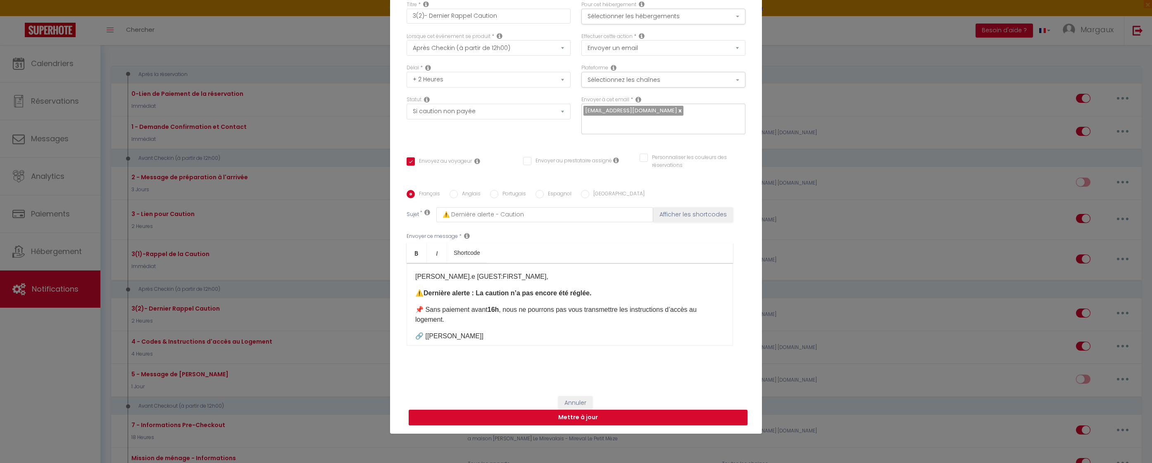
click at [583, 414] on button "Mettre à jour" at bounding box center [578, 418] width 339 height 16
checkbox input "true"
checkbox input "false"
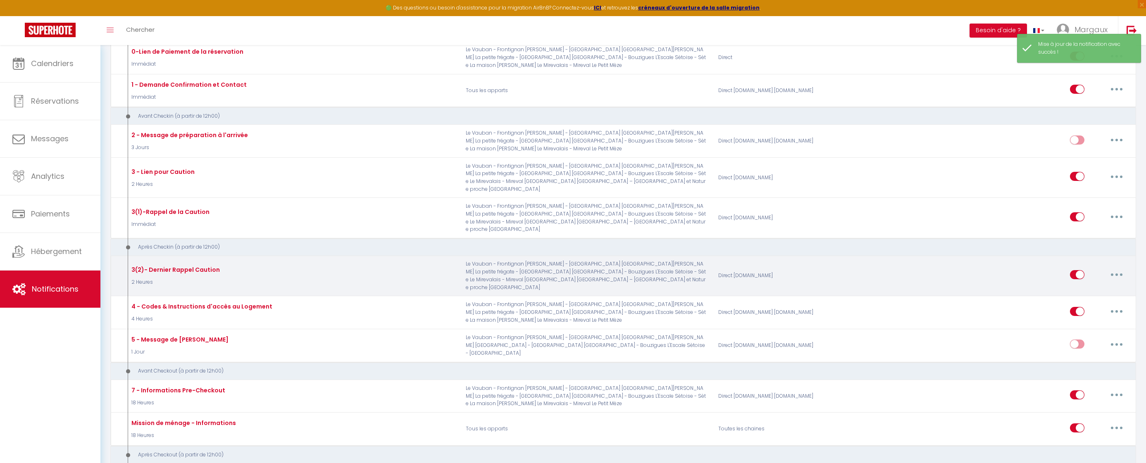
scroll to position [124, 0]
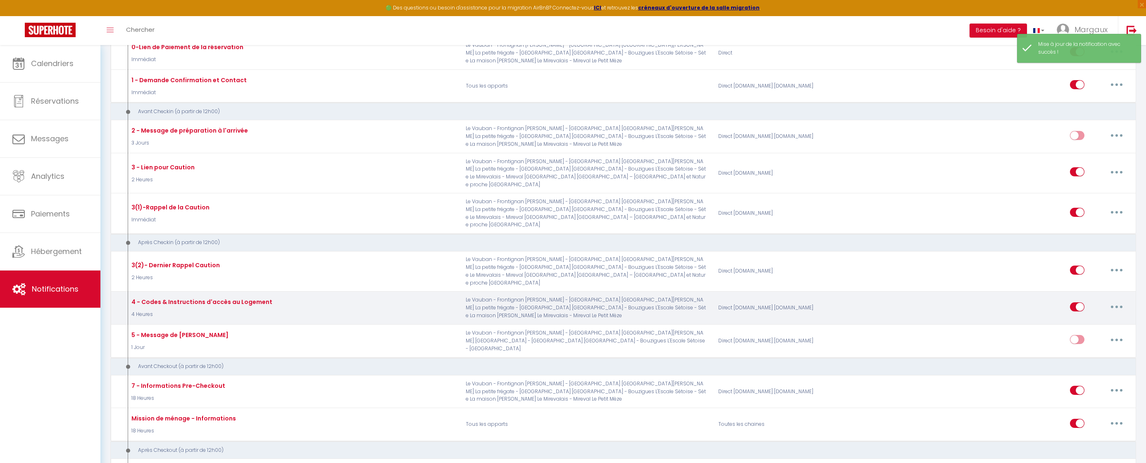
click at [1095, 300] on button "button" at bounding box center [1116, 306] width 23 height 13
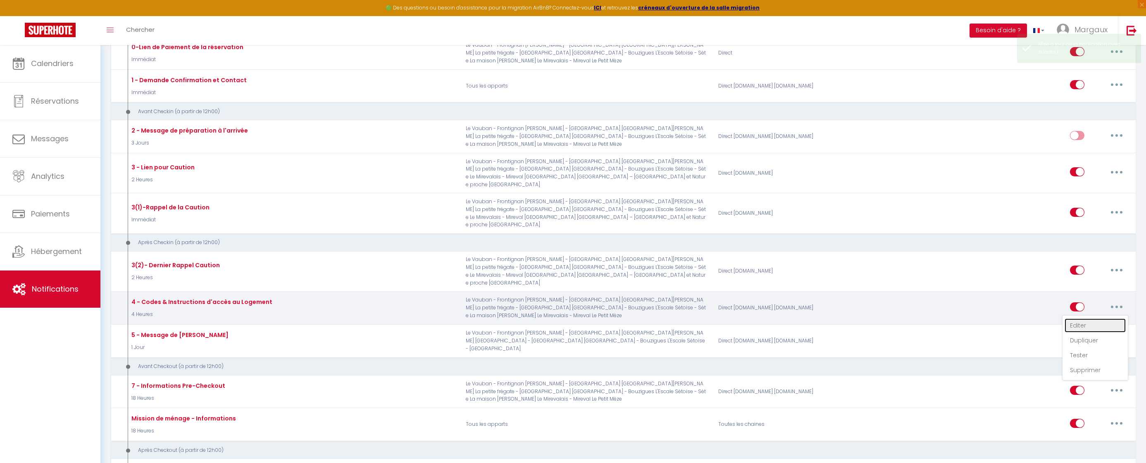
click at [1074, 319] on link "Editer" at bounding box center [1094, 326] width 61 height 14
type input "4 - Codes & Instructions d'accès au Logement"
select select "3"
select select "4 Heures"
select select "if_deposit_is_paid"
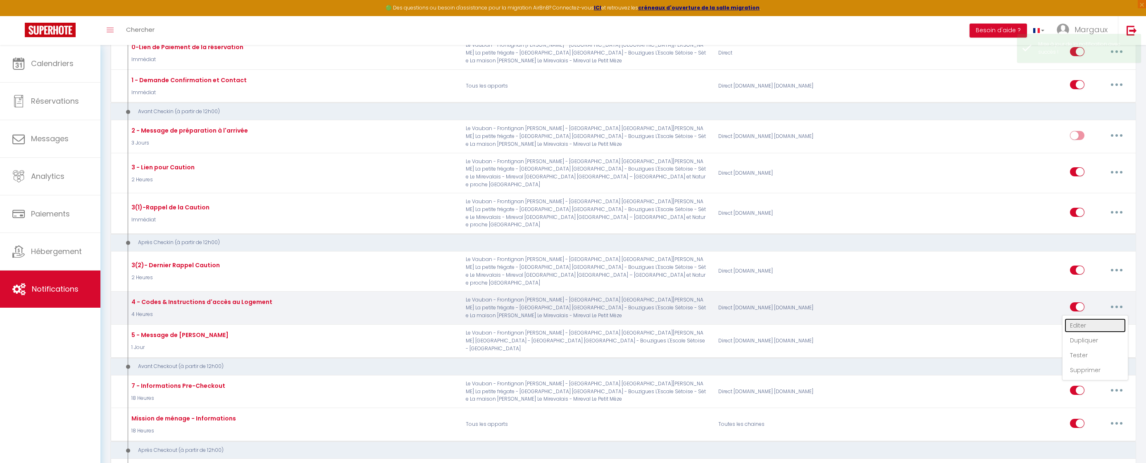
checkbox input "true"
checkbox input "false"
radio input "true"
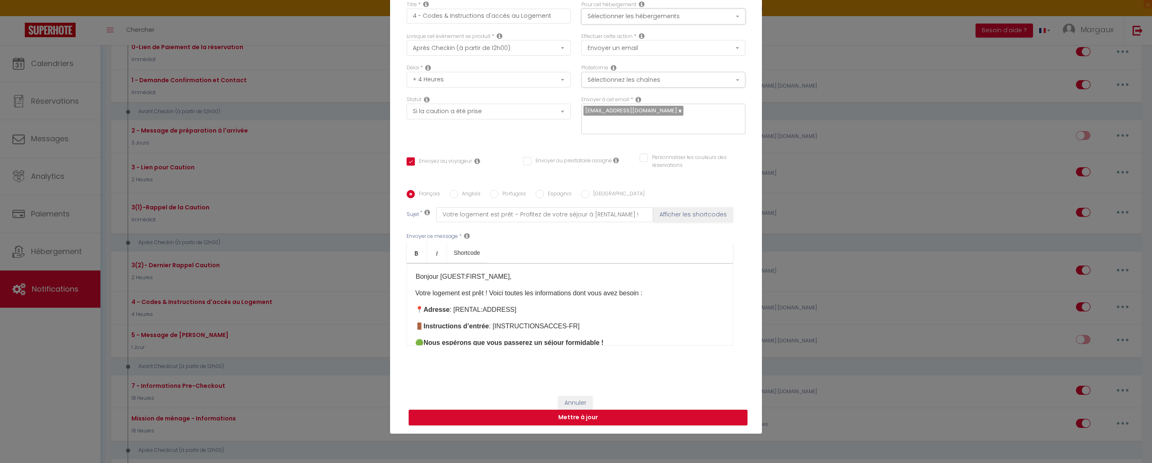
click at [686, 24] on button "Sélectionner les hébergements" at bounding box center [663, 17] width 164 height 16
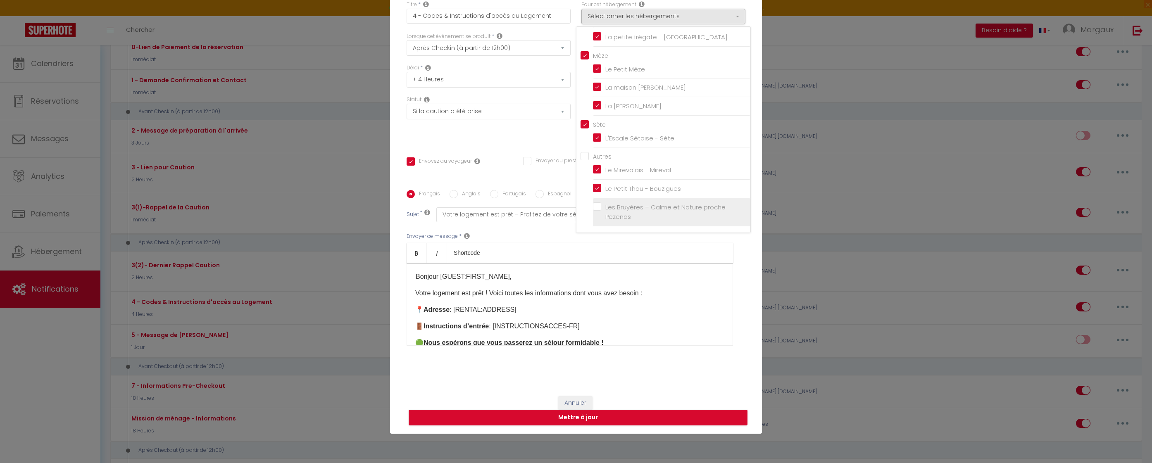
click at [604, 215] on input "Les Bruyères – Calme et Nature proche Pezenas" at bounding box center [671, 212] width 157 height 8
click at [593, 413] on button "Mettre à jour" at bounding box center [578, 418] width 339 height 16
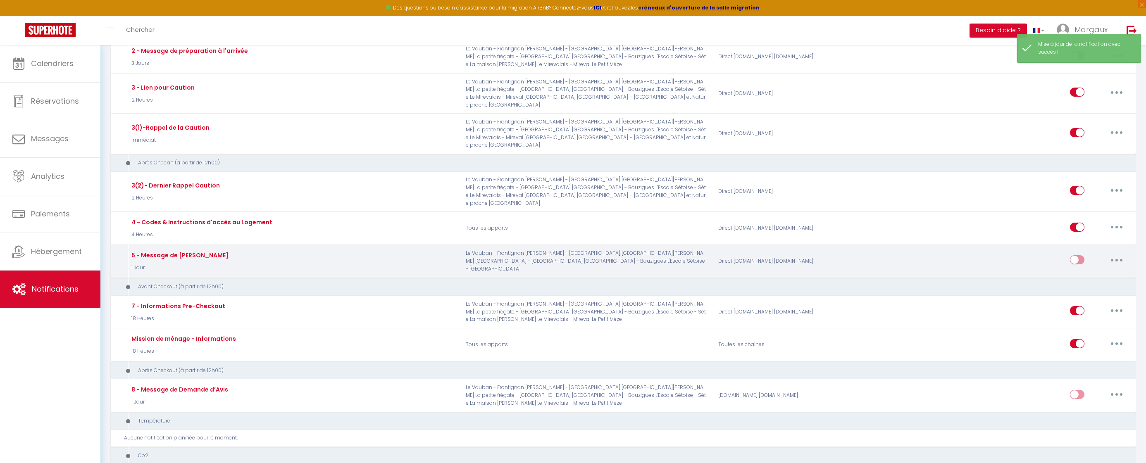
scroll to position [217, 0]
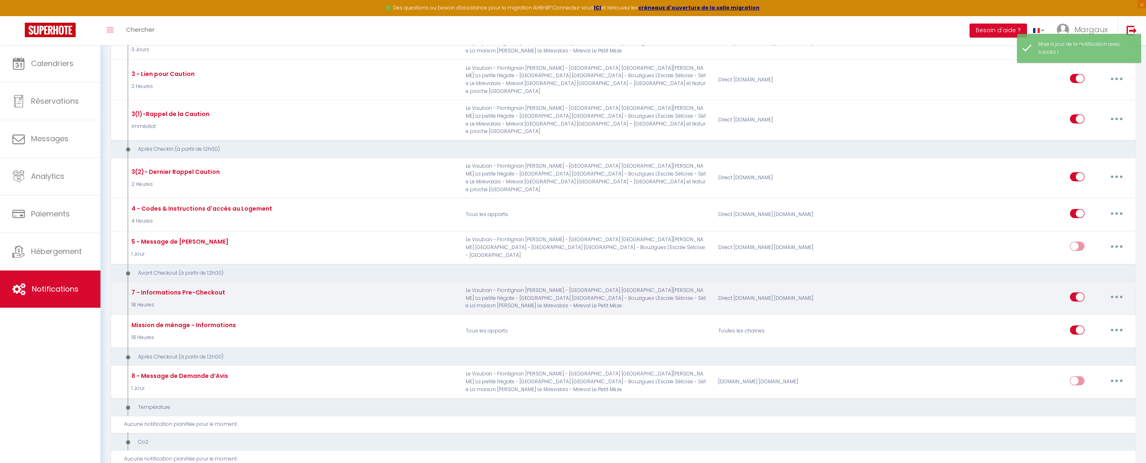
click at [1095, 290] on button "button" at bounding box center [1116, 296] width 23 height 13
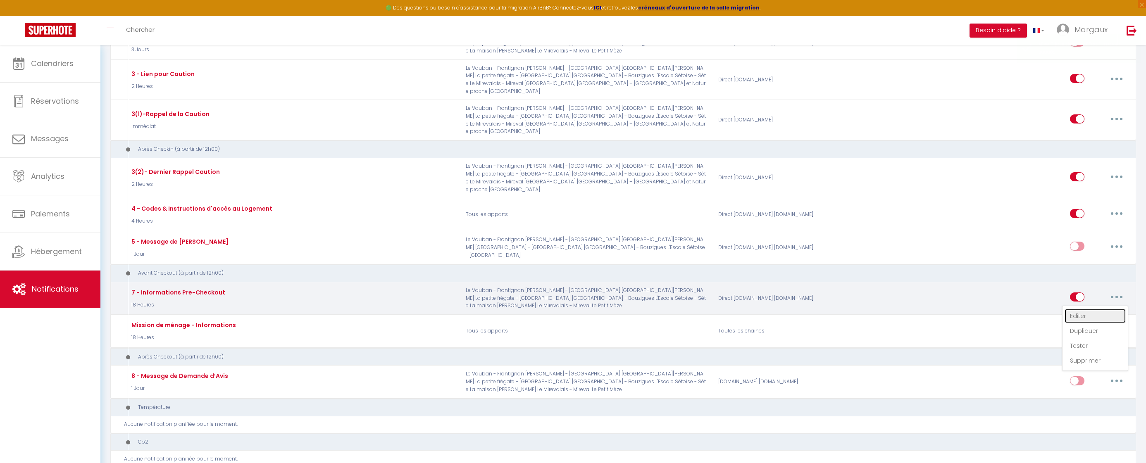
click at [1086, 309] on link "Editer" at bounding box center [1094, 316] width 61 height 14
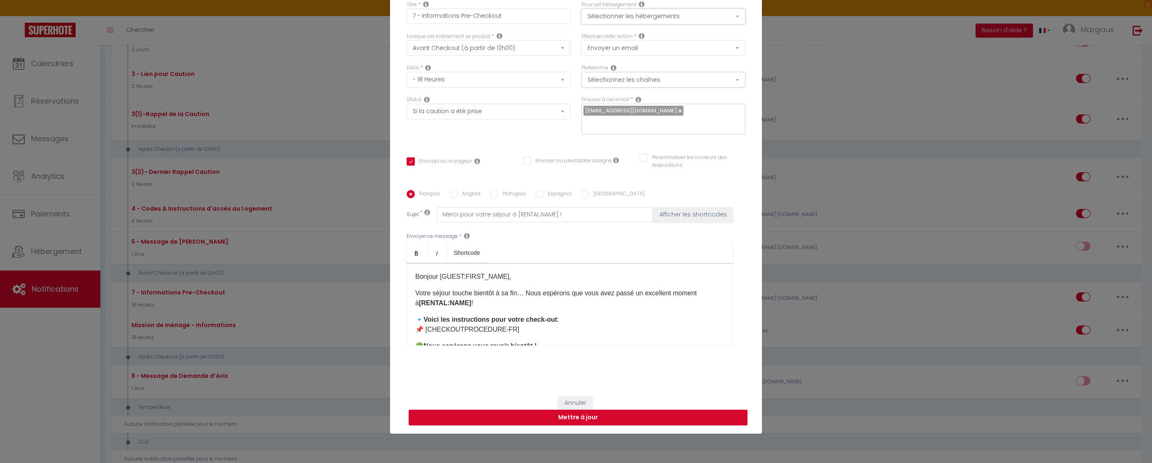
click at [631, 23] on button "Sélectionner les hébergements" at bounding box center [663, 17] width 164 height 16
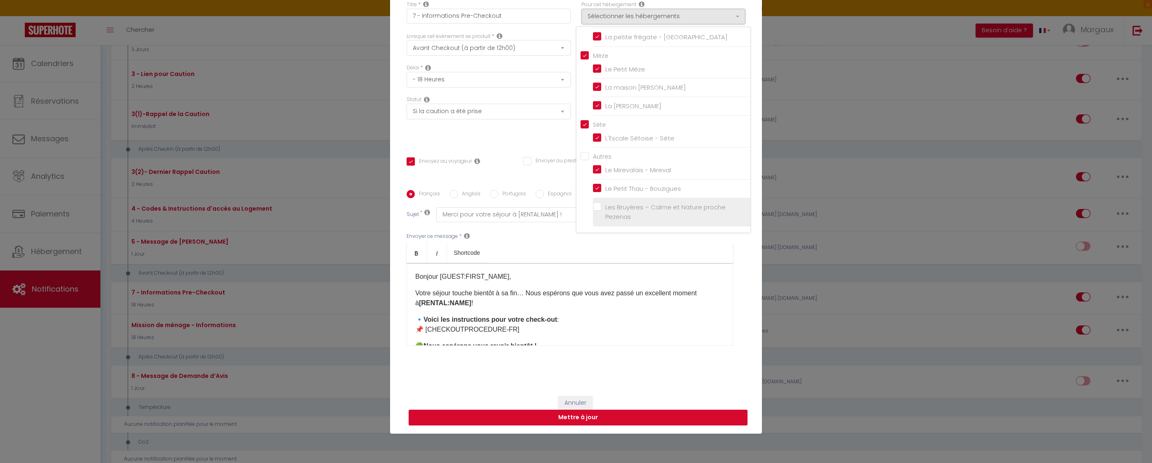
drag, startPoint x: 603, startPoint y: 215, endPoint x: 598, endPoint y: 255, distance: 39.9
click at [603, 215] on input "Les Bruyères – Calme et Nature proche Pezenas" at bounding box center [671, 212] width 157 height 8
click at [589, 415] on button "Mettre à jour" at bounding box center [578, 418] width 339 height 16
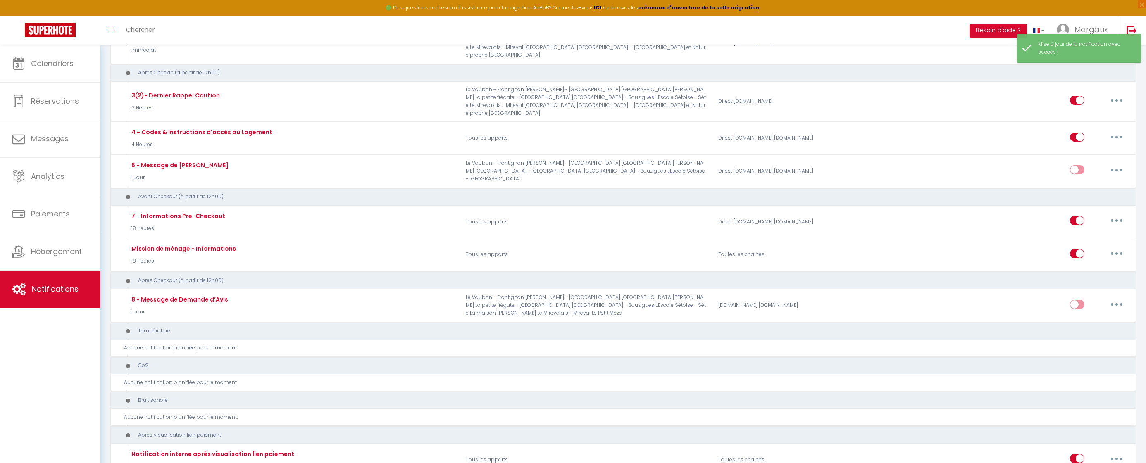
scroll to position [339, 0]
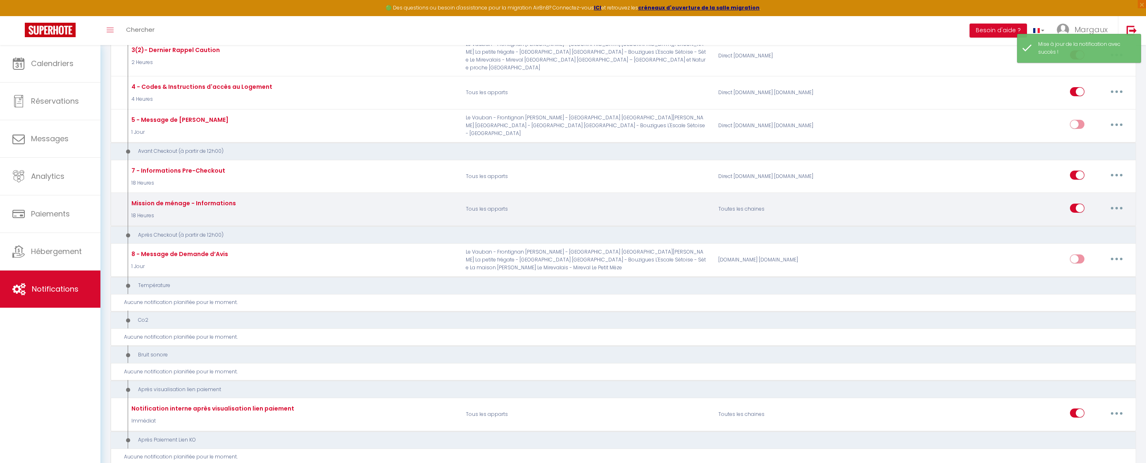
click at [1095, 207] on icon "button" at bounding box center [1116, 208] width 2 height 2
click at [1078, 220] on link "Editer" at bounding box center [1094, 227] width 61 height 14
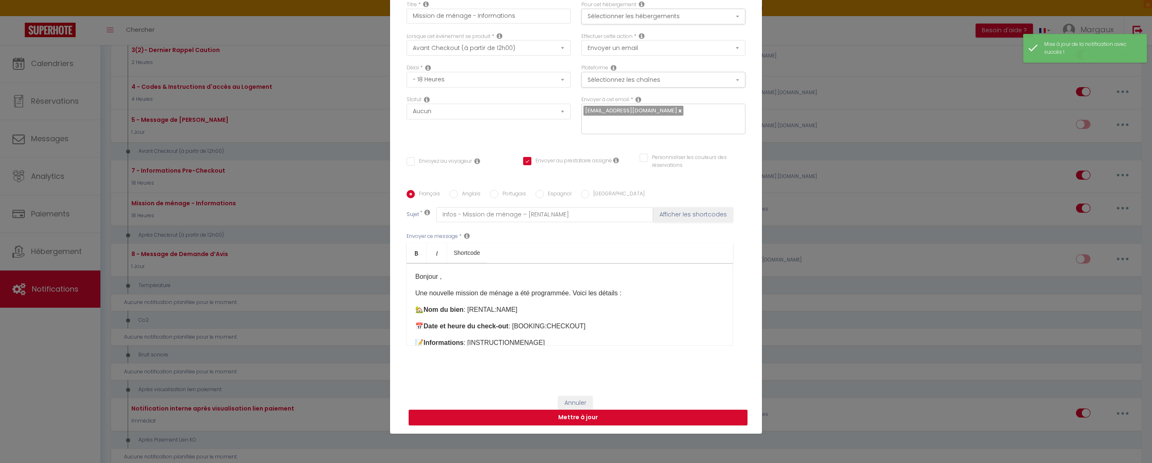
click at [642, 7] on icon at bounding box center [642, 4] width 6 height 7
click at [641, 17] on button "Sélectionner les hébergements" at bounding box center [663, 17] width 164 height 16
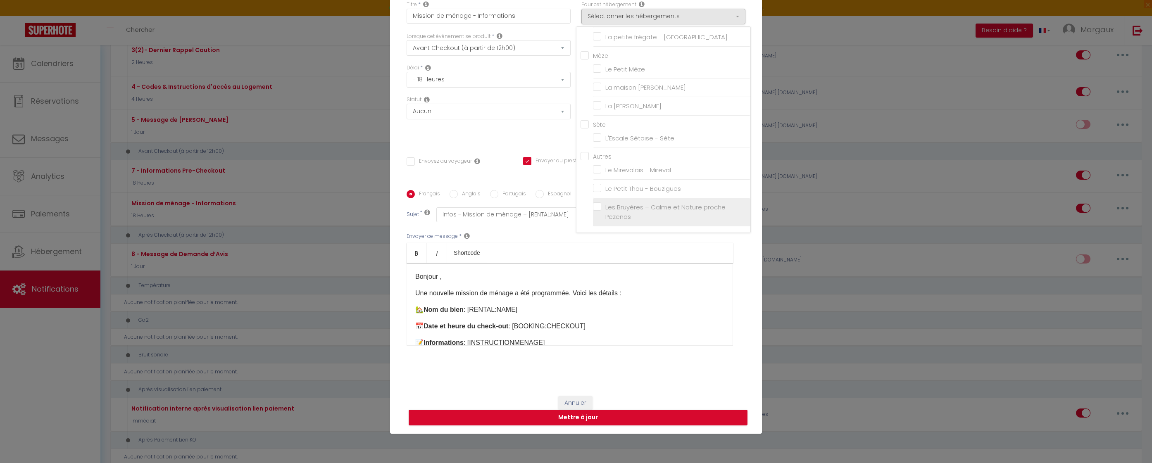
click at [601, 211] on label "Les Bruyères – Calme et Nature proche Pezenas" at bounding box center [673, 211] width 144 height 19
click at [594, 211] on input "Les Bruyères – Calme et Nature proche Pezenas" at bounding box center [671, 212] width 157 height 8
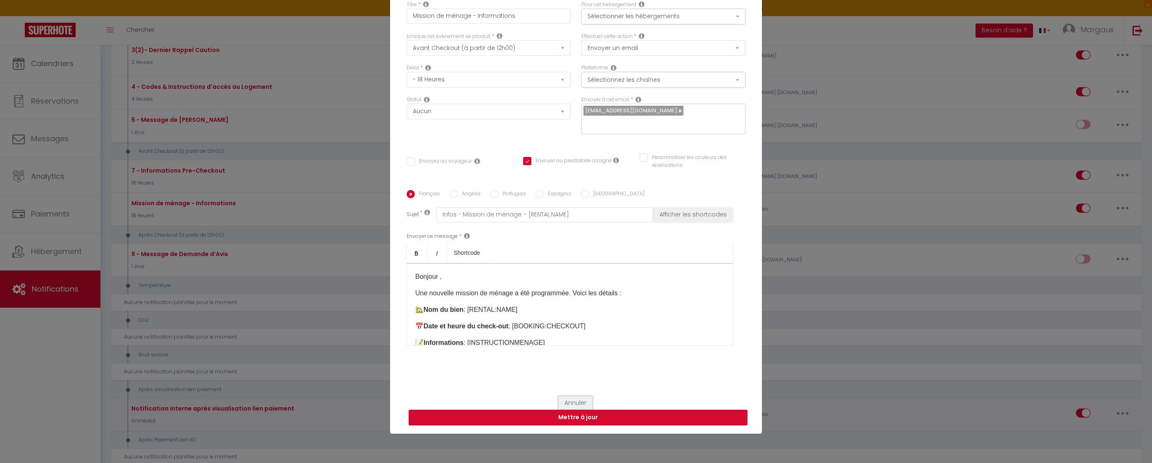
click at [564, 400] on button "Annuler" at bounding box center [575, 403] width 34 height 14
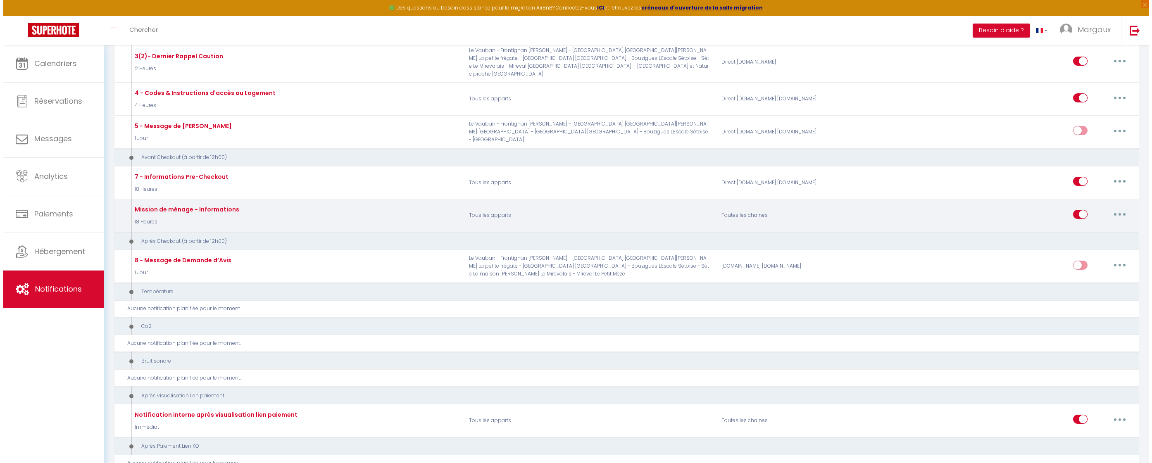
scroll to position [333, 0]
click at [1095, 208] on button "button" at bounding box center [1116, 214] width 23 height 13
click at [1071, 226] on link "Editer" at bounding box center [1094, 233] width 61 height 14
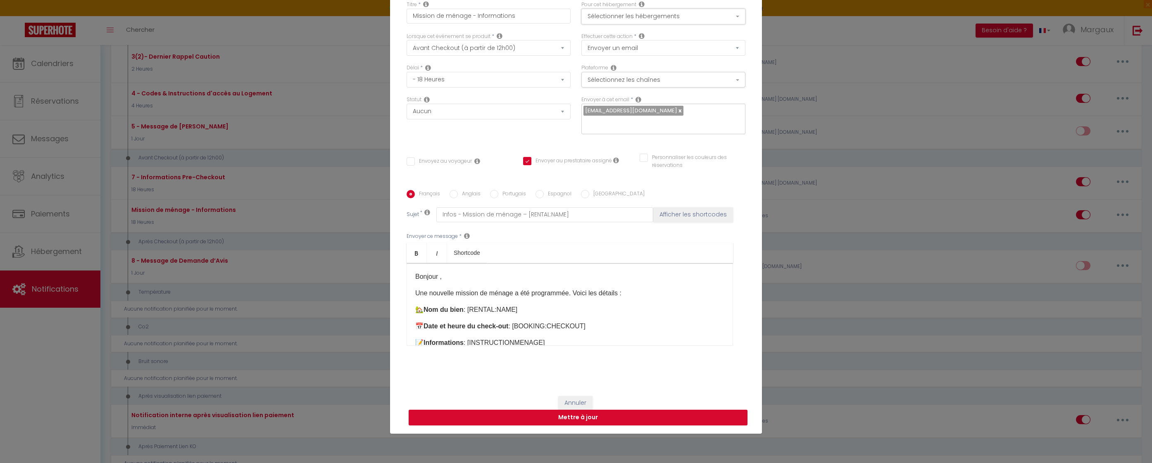
click at [659, 24] on button "Sélectionner les hébergements" at bounding box center [663, 17] width 164 height 16
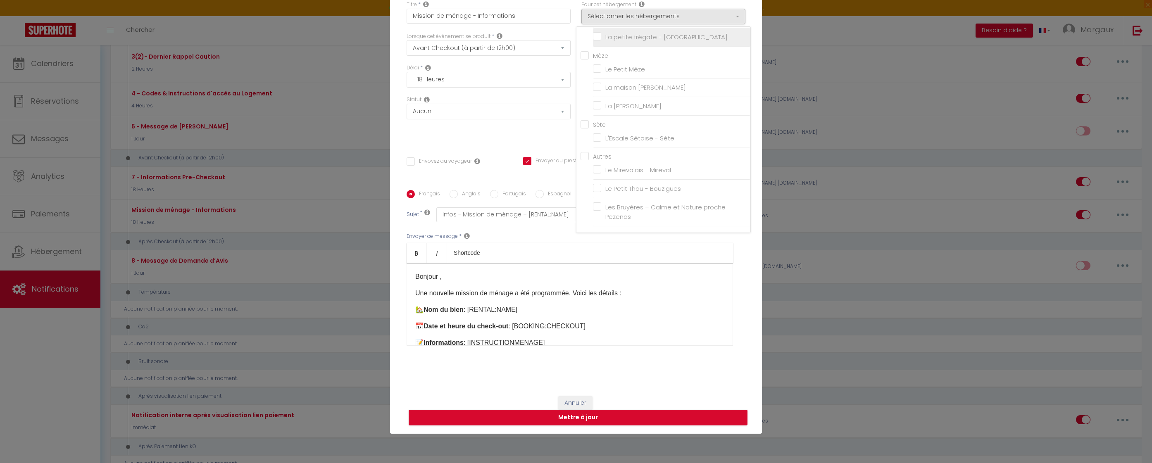
click at [598, 39] on input "La petite frégate - [GEOGRAPHIC_DATA]" at bounding box center [671, 37] width 157 height 8
click at [581, 41] on input "Tous les apparts" at bounding box center [666, 37] width 170 height 8
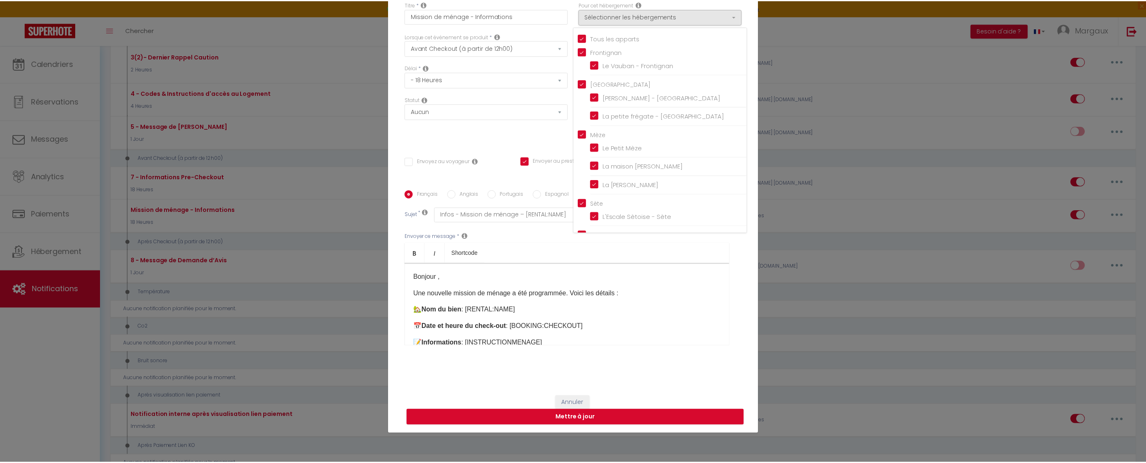
scroll to position [79, 0]
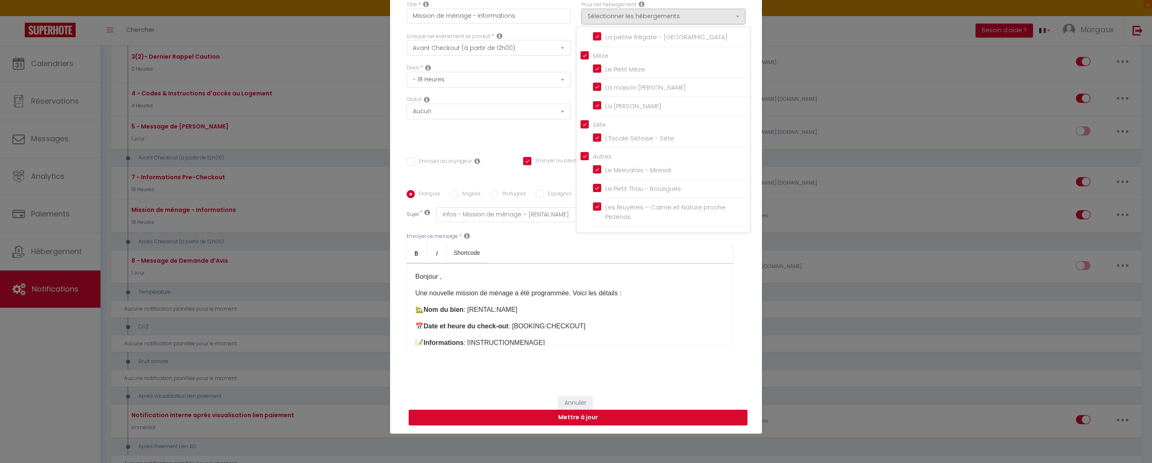
click at [581, 413] on button "Mettre à jour" at bounding box center [578, 418] width 339 height 16
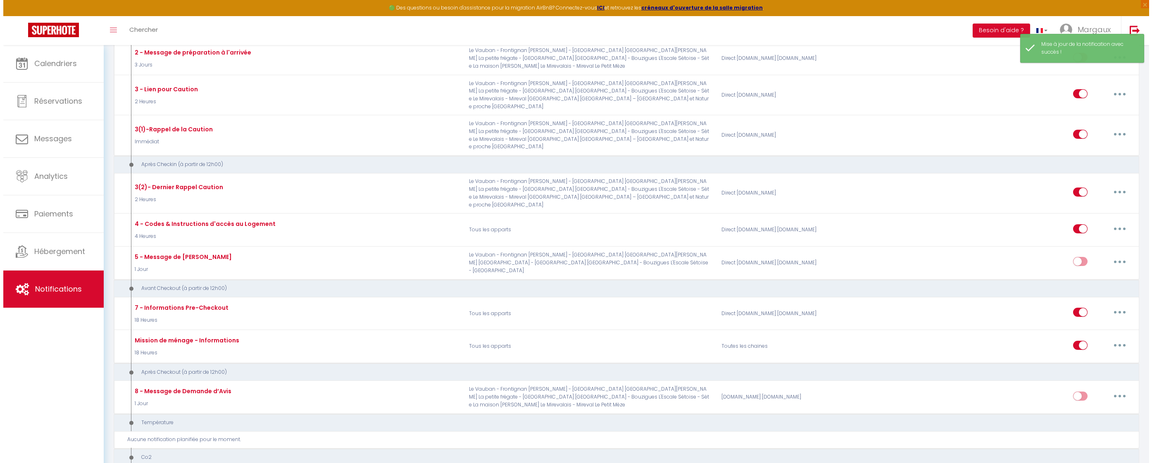
scroll to position [0, 0]
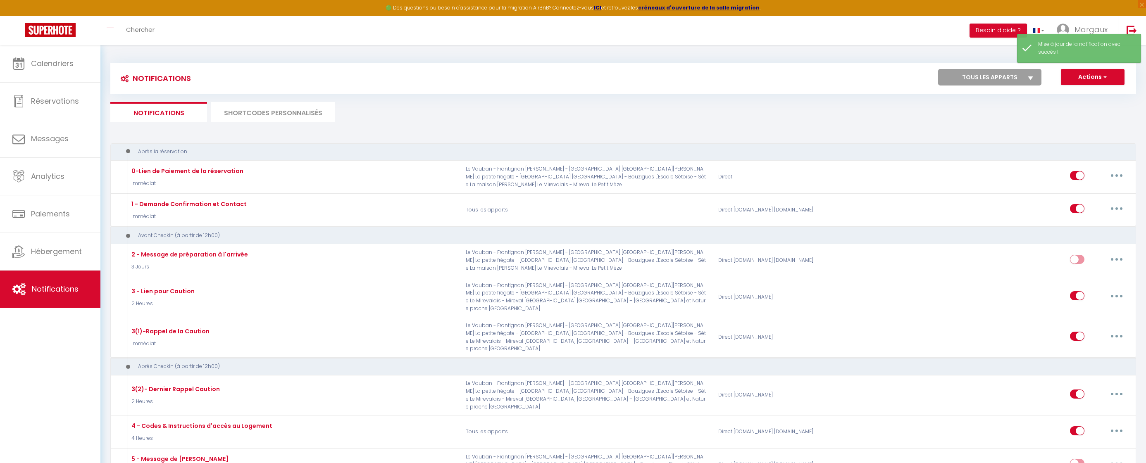
click at [261, 119] on li "SHORTCODES PERSONNALISÉS" at bounding box center [273, 112] width 124 height 20
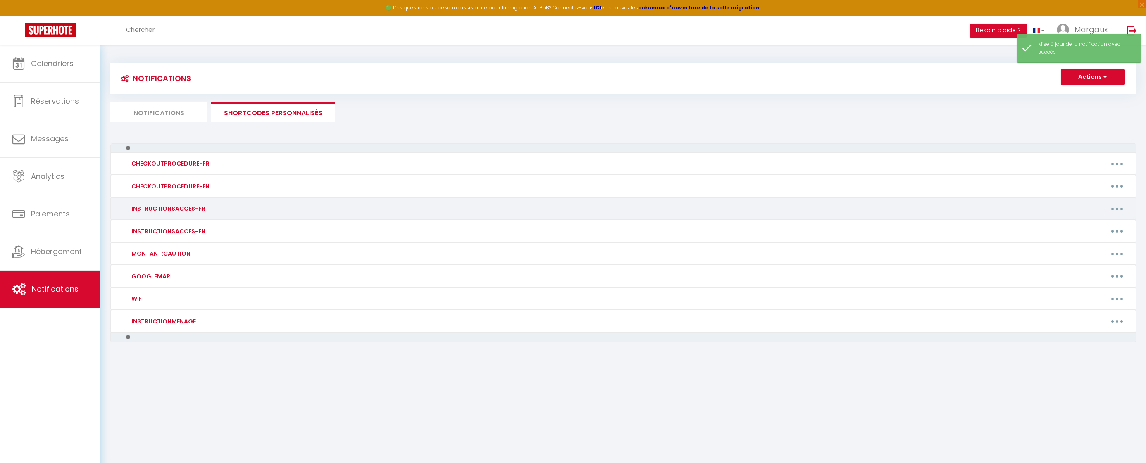
click at [1095, 211] on button "button" at bounding box center [1116, 208] width 23 height 13
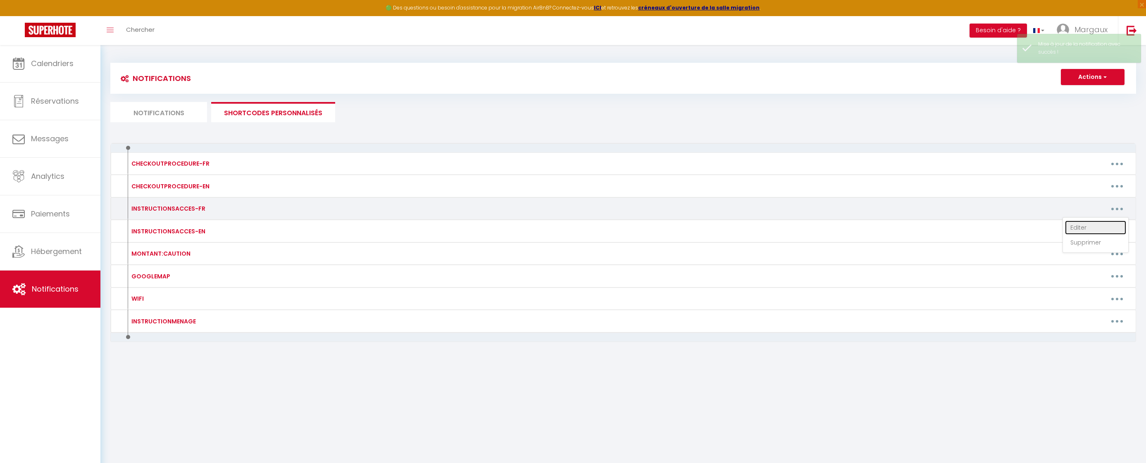
click at [1086, 229] on link "Editer" at bounding box center [1095, 228] width 61 height 14
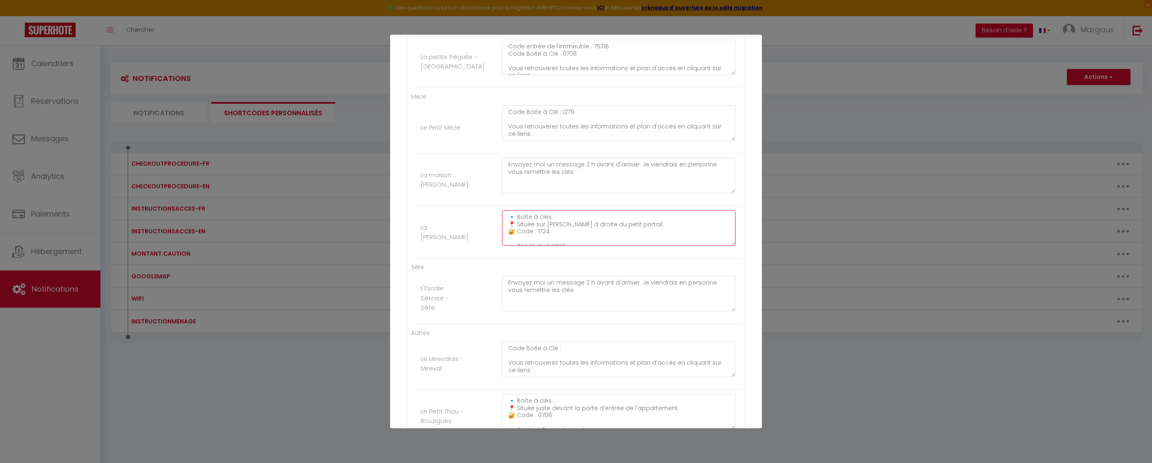
drag, startPoint x: 677, startPoint y: 238, endPoint x: 498, endPoint y: 209, distance: 181.3
click at [499, 209] on li "La Villa Marguerite - Mèze 🔹 Boîte à clés : 📍 Située sur le muret à droite du p…" at bounding box center [578, 232] width 326 height 52
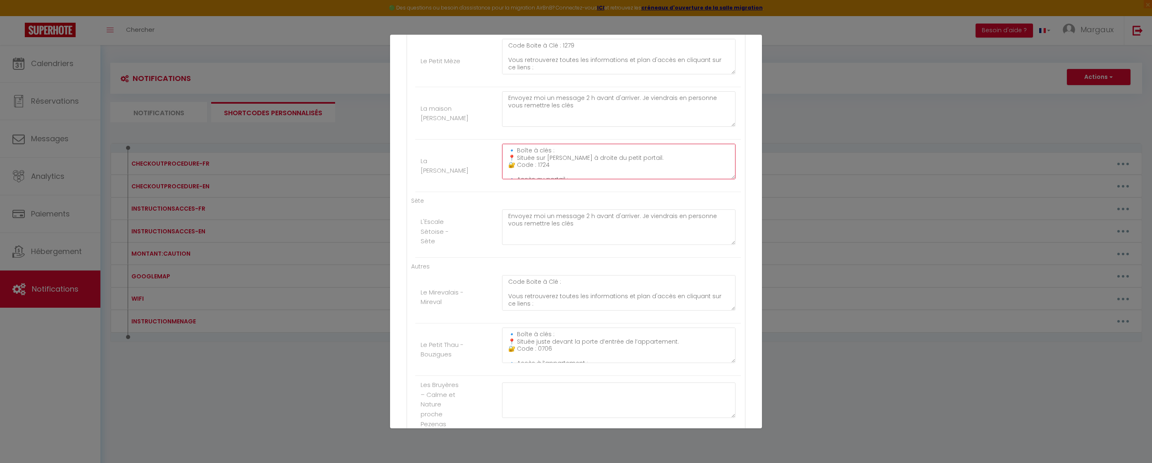
scroll to position [440, 0]
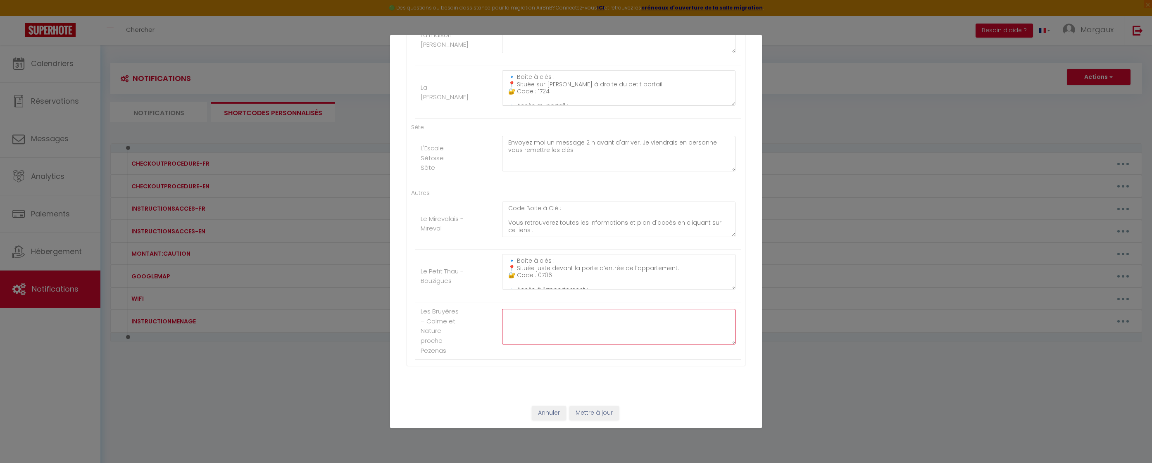
click at [514, 322] on textarea at bounding box center [618, 327] width 233 height 36
paste textarea "🔹 Boîte à clés : 📍 Située sur [PERSON_NAME] à droite du petit portail. 🔐 Code :…"
drag, startPoint x: 542, startPoint y: 330, endPoint x: 537, endPoint y: 329, distance: 4.6
click at [537, 329] on textarea "🔹 Boîte à clés : 📍 Située sur [PERSON_NAME] à droite du petit portail. 🔐 Code :…" at bounding box center [618, 327] width 233 height 36
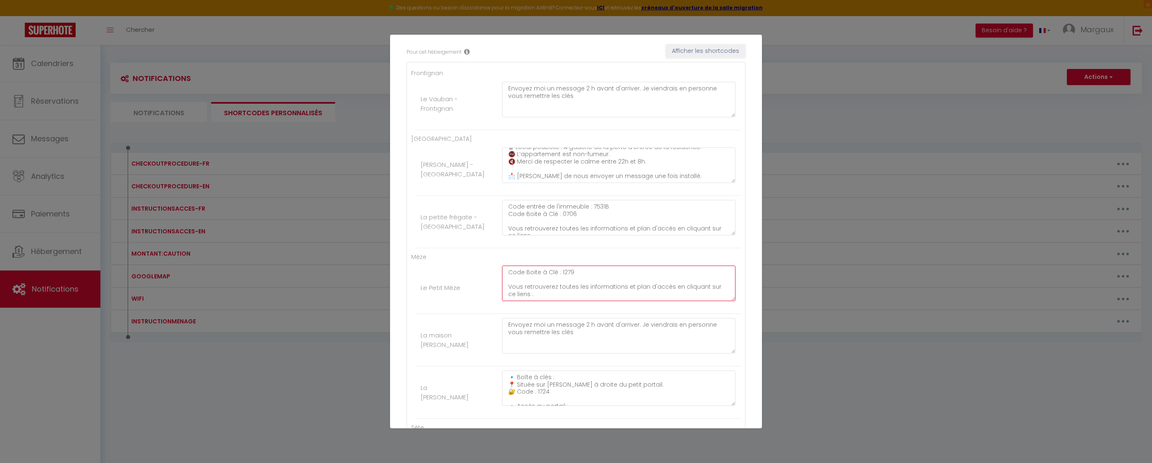
drag, startPoint x: 624, startPoint y: 297, endPoint x: 492, endPoint y: 258, distance: 137.4
click at [492, 258] on ul "Mèze Le Petit Mèze Code Boite à Clé : 1279 Vous retrouverez toutes les informat…" at bounding box center [576, 335] width 330 height 167
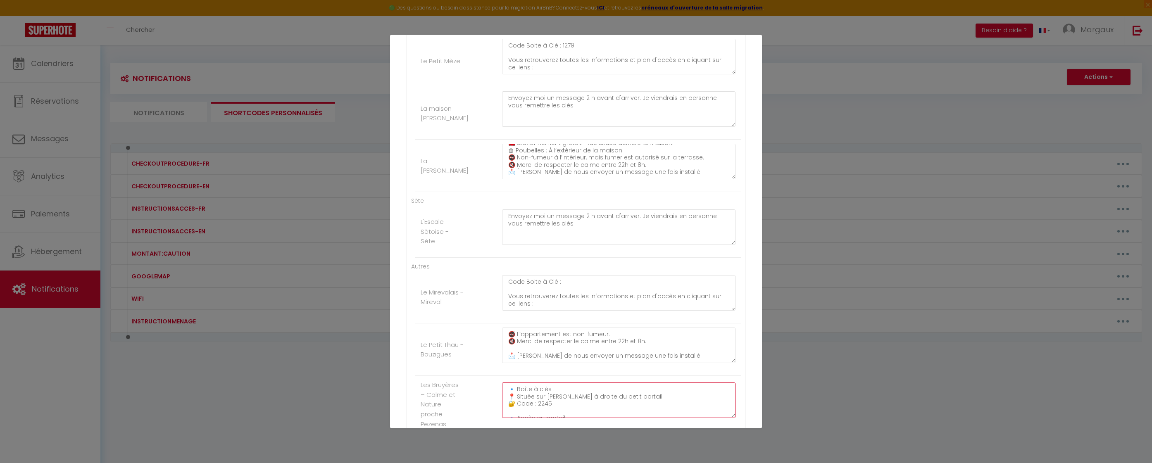
drag, startPoint x: 574, startPoint y: 398, endPoint x: 512, endPoint y: 389, distance: 62.7
click at [512, 389] on textarea "🔹 Boîte à clés : 📍 Située sur le muret à droite du petit portail. 🔐 Code : 2245…" at bounding box center [618, 401] width 233 height 36
drag, startPoint x: 668, startPoint y: 400, endPoint x: 484, endPoint y: 373, distance: 186.4
click at [484, 373] on ul "Autres Le Mirevalais - Mireval Code Boite à Clé : Vous retrouverez toutes les i…" at bounding box center [576, 347] width 330 height 171
paste textarea "Code Boite à Clé : 1279 Vous retrouverez toutes les informations et plan d'accè…"
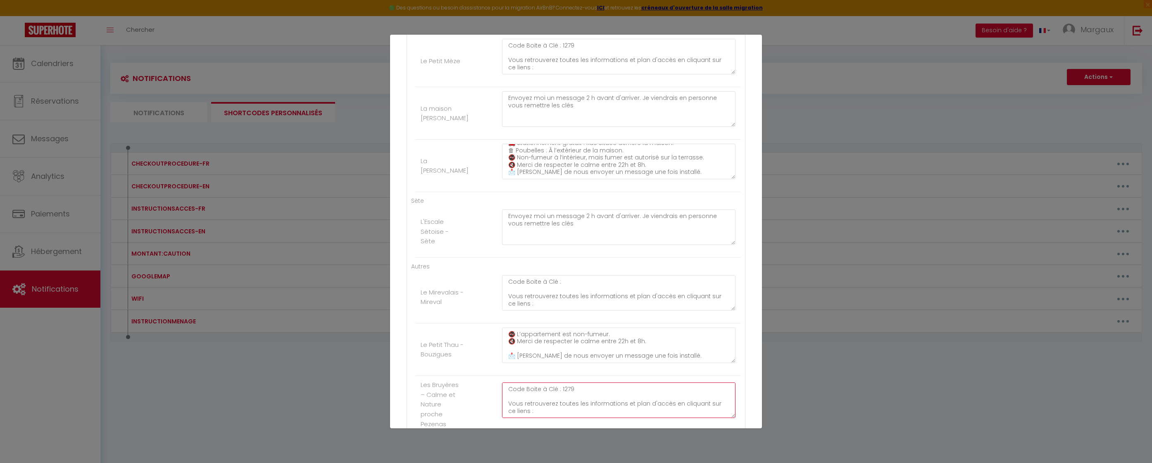
drag, startPoint x: 578, startPoint y: 391, endPoint x: 560, endPoint y: 392, distance: 18.3
click at [560, 392] on textarea "Code Boite à Clé : 1279 Vous retrouverez toutes les informations et plan d'accè…" at bounding box center [618, 401] width 233 height 36
click at [638, 394] on textarea "Code Boite à Clé : 2245 Vous retrouverez toutes les informations et plan d'accè…" at bounding box center [618, 401] width 233 height 36
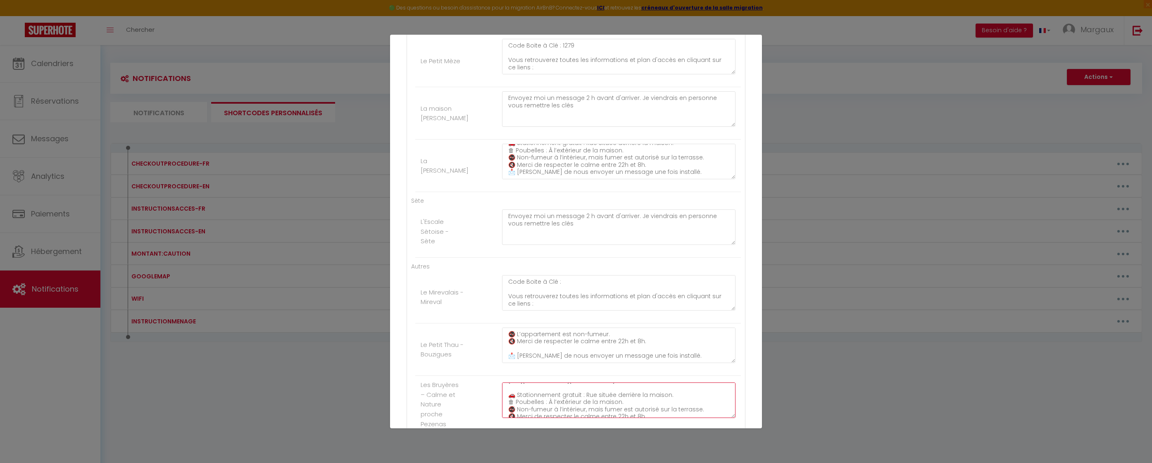
drag, startPoint x: 675, startPoint y: 396, endPoint x: 662, endPoint y: 400, distance: 14.0
click at [662, 400] on textarea "Code Boite à Clé : 2245 Vous retrouverez toutes les informations et plan d'accè…" at bounding box center [618, 401] width 233 height 36
click at [681, 401] on textarea "Code Boite à Clé : 2245 Vous retrouverez toutes les informations et plan d'accè…" at bounding box center [618, 401] width 233 height 36
drag, startPoint x: 660, startPoint y: 401, endPoint x: 505, endPoint y: 400, distance: 155.0
click at [505, 400] on textarea "Code Boite à Clé : 2245 Vous retrouverez toutes les informations et plan d'accè…" at bounding box center [618, 401] width 233 height 36
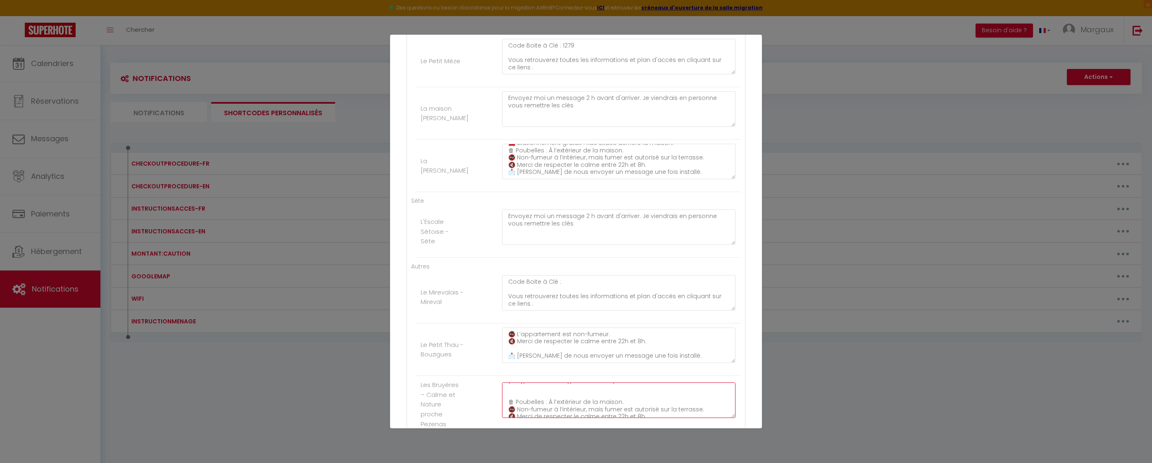
drag, startPoint x: 639, startPoint y: 407, endPoint x: 497, endPoint y: 406, distance: 141.7
click at [497, 406] on div "Code Boite à Clé : 2245 Vous retrouverez toutes les informations et plan d'accè…" at bounding box center [619, 405] width 244 height 44
drag, startPoint x: 622, startPoint y: 399, endPoint x: 502, endPoint y: 390, distance: 120.6
click at [502, 390] on textarea "Code Boite à Clé : 2245 Vous retrouverez toutes les informations et plan d'accè…" at bounding box center [618, 401] width 233 height 36
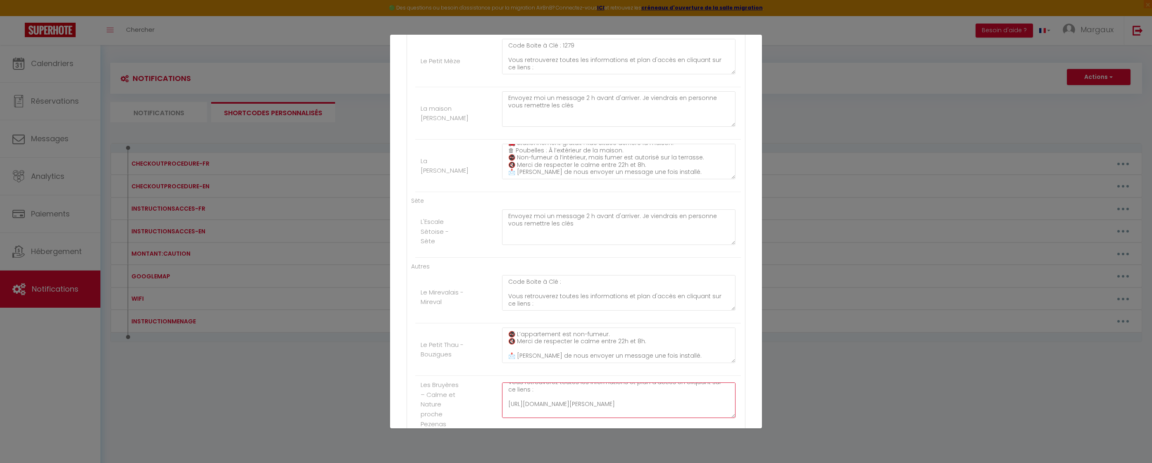
click at [532, 399] on textarea "Code Boite à Clé : 2245 Vous retrouverez toutes les informations et plan d'accè…" at bounding box center [618, 401] width 233 height 36
drag, startPoint x: 502, startPoint y: 405, endPoint x: 615, endPoint y: 405, distance: 112.8
click at [615, 405] on textarea "Code Boite à Clé : 2245 Vous retrouverez toutes les informations et plan d'accè…" at bounding box center [618, 401] width 233 height 36
paste textarea "https://insidious-horn-beb.notion.site/Guide-Voyageur-Les-Bruy-res-26a105aa300e…"
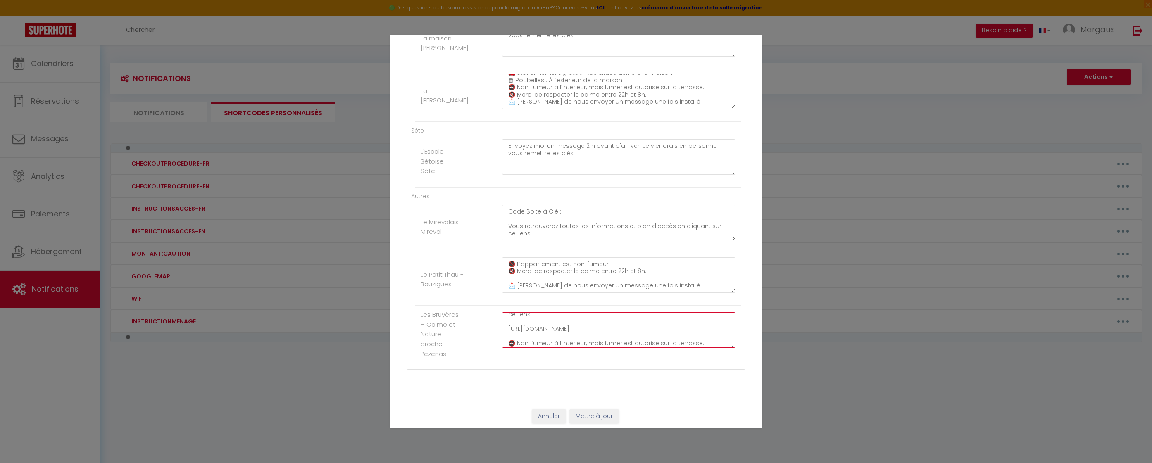
scroll to position [440, 0]
click at [589, 409] on button "Mettre à jour" at bounding box center [594, 413] width 50 height 14
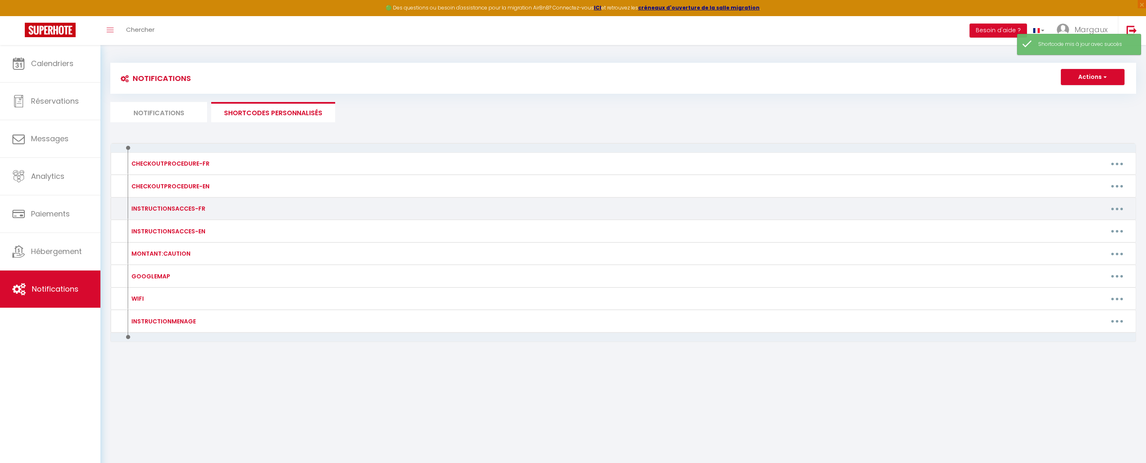
click at [1095, 210] on button "button" at bounding box center [1116, 208] width 23 height 13
click at [1083, 231] on link "Editer" at bounding box center [1095, 228] width 61 height 14
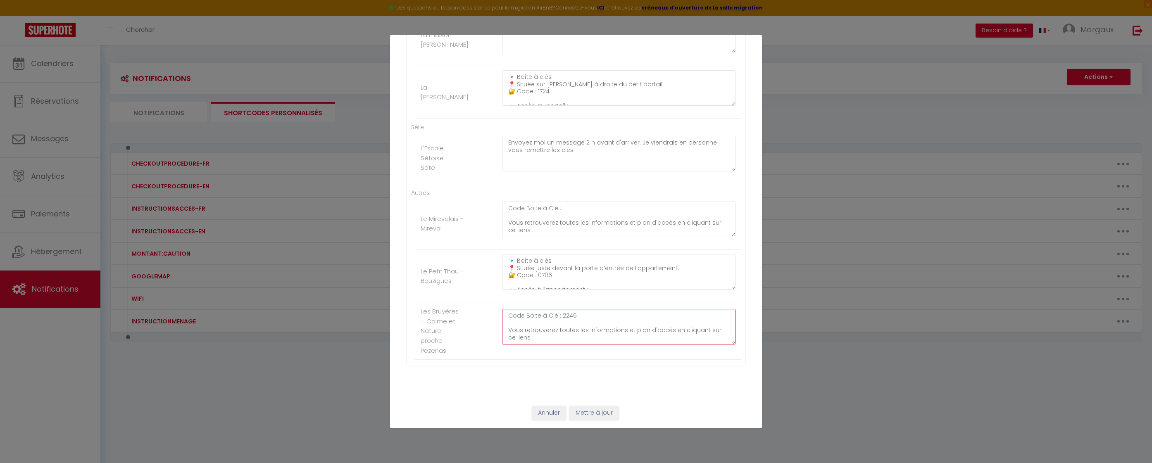
scroll to position [51, 0]
drag, startPoint x: 562, startPoint y: 320, endPoint x: 662, endPoint y: 377, distance: 115.1
click at [662, 377] on div "Pour cet hébergement Afficher les shortcodes Frontignan Le Vauban - Frontignan …" at bounding box center [576, 55] width 339 height 648
click at [595, 413] on button "Mettre à jour" at bounding box center [594, 413] width 50 height 14
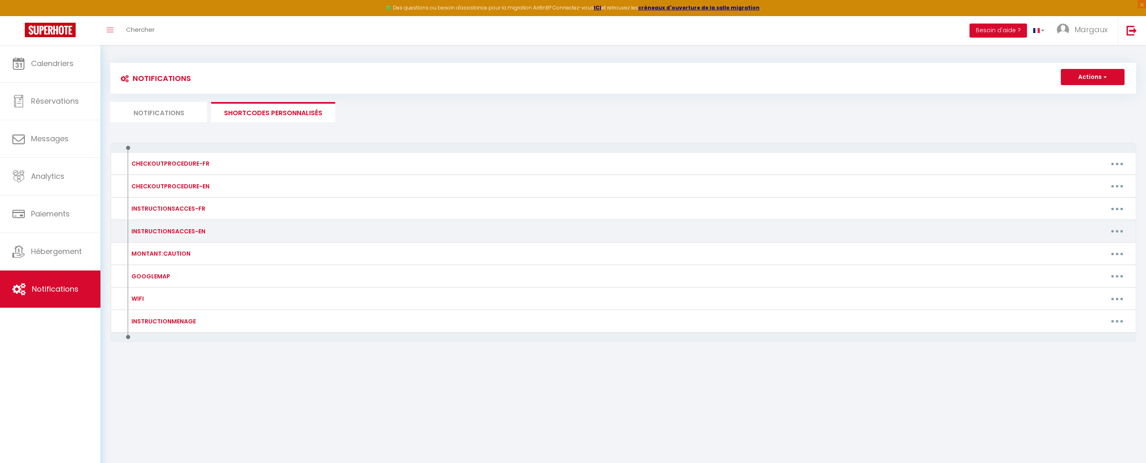
click at [1095, 231] on button "button" at bounding box center [1116, 231] width 23 height 13
click at [1095, 247] on link "Editer" at bounding box center [1095, 250] width 61 height 14
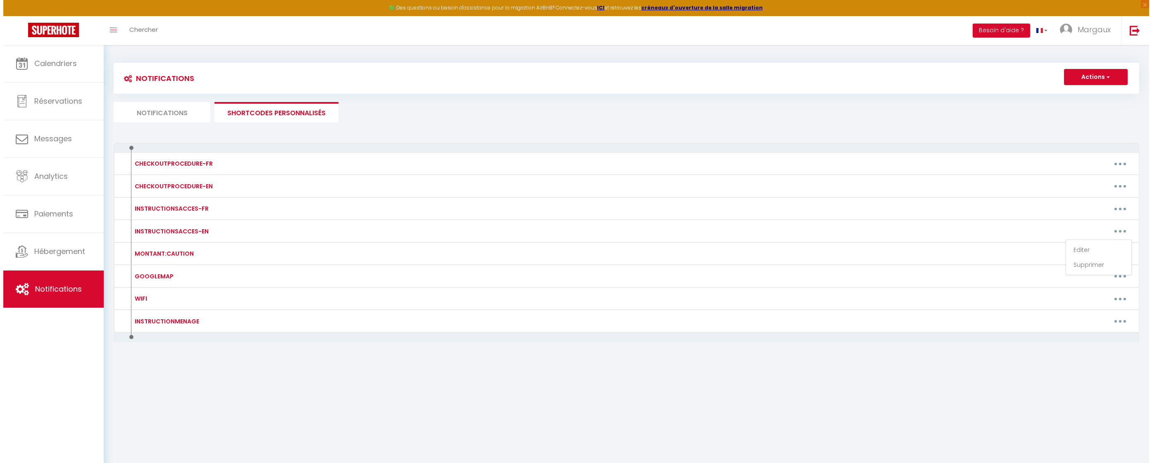
scroll to position [0, 0]
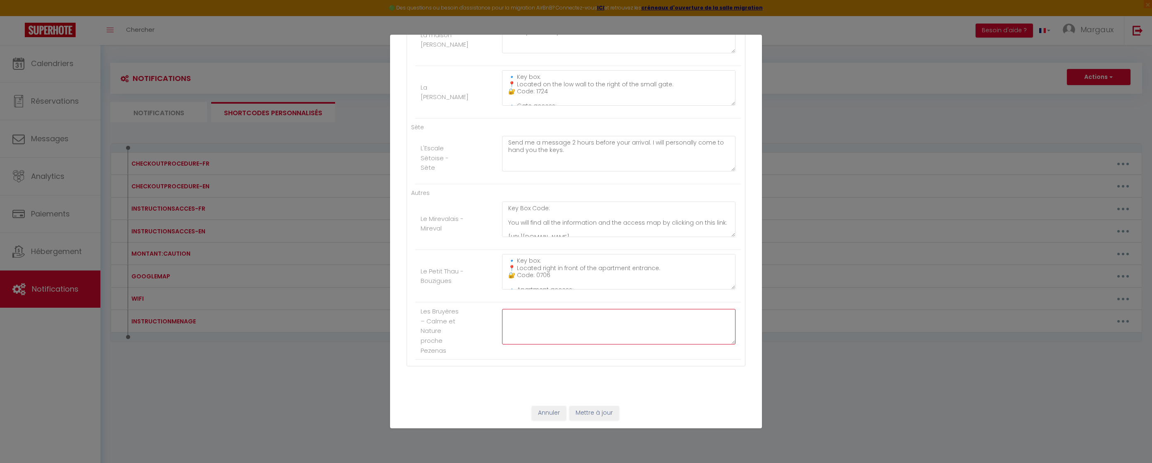
click at [526, 321] on textarea at bounding box center [618, 327] width 233 height 36
paste textarea "Key Box Code: 2245 You will find all the information and the access map by clic…"
click at [595, 414] on button "Mettre à jour" at bounding box center [594, 413] width 50 height 14
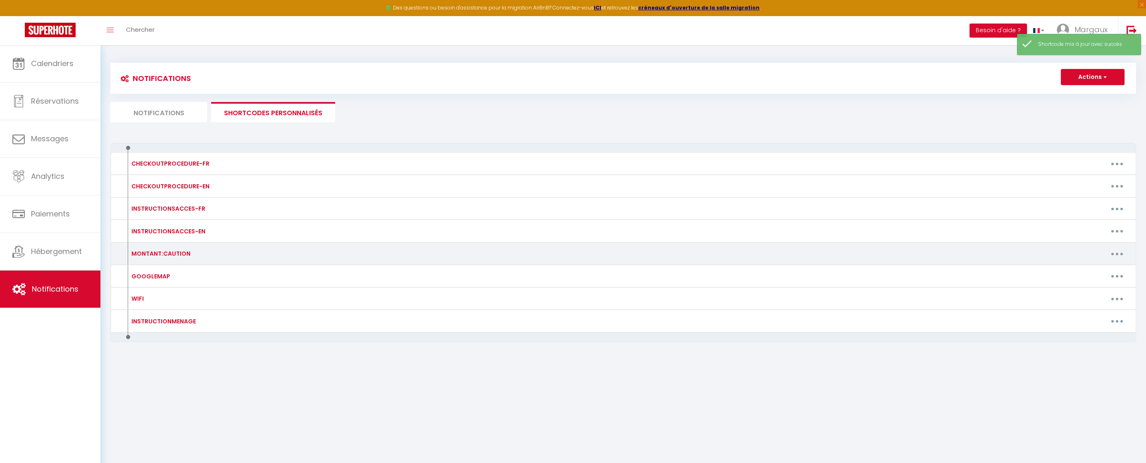
click at [1095, 254] on button "button" at bounding box center [1116, 253] width 23 height 13
click at [1075, 276] on link "Editer" at bounding box center [1095, 273] width 61 height 14
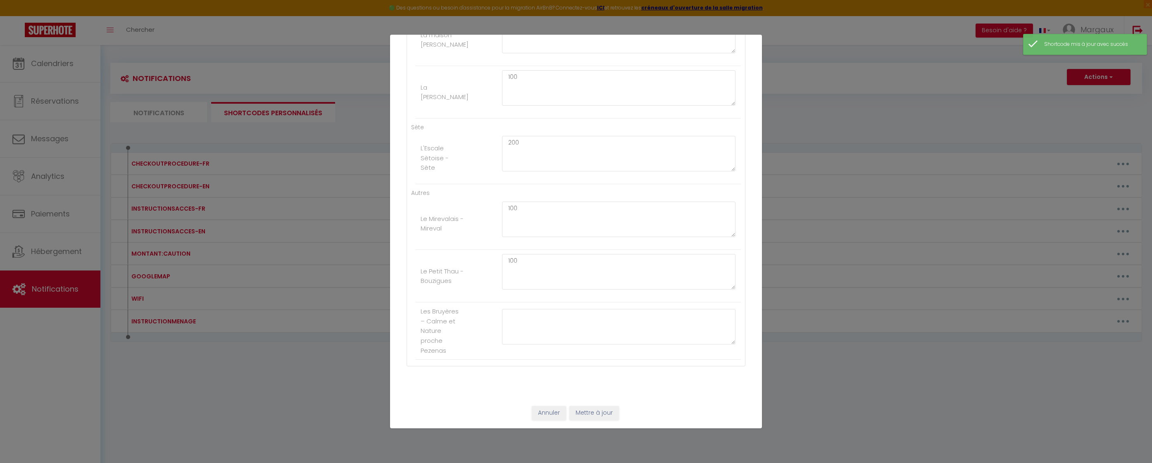
scroll to position [0, 0]
click at [514, 319] on textarea at bounding box center [618, 327] width 233 height 36
click at [605, 412] on button "Mettre à jour" at bounding box center [594, 413] width 50 height 14
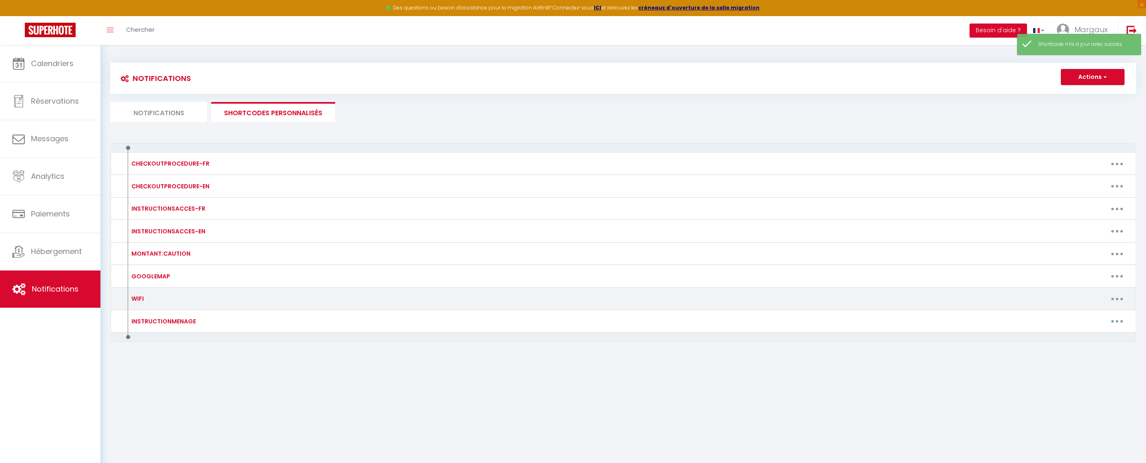
click at [1095, 300] on button "button" at bounding box center [1116, 298] width 23 height 13
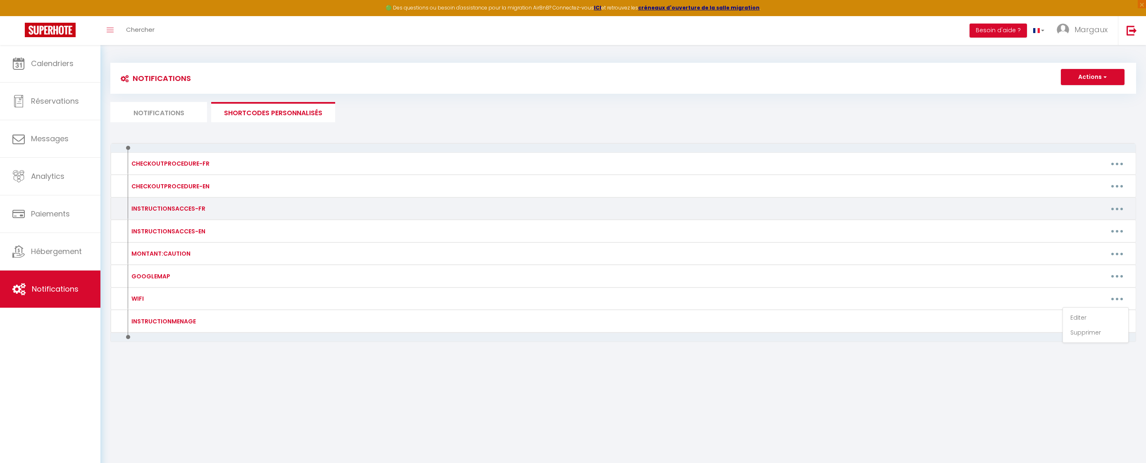
click at [1095, 207] on button "button" at bounding box center [1116, 208] width 23 height 13
click at [1089, 225] on link "Editer" at bounding box center [1095, 228] width 61 height 14
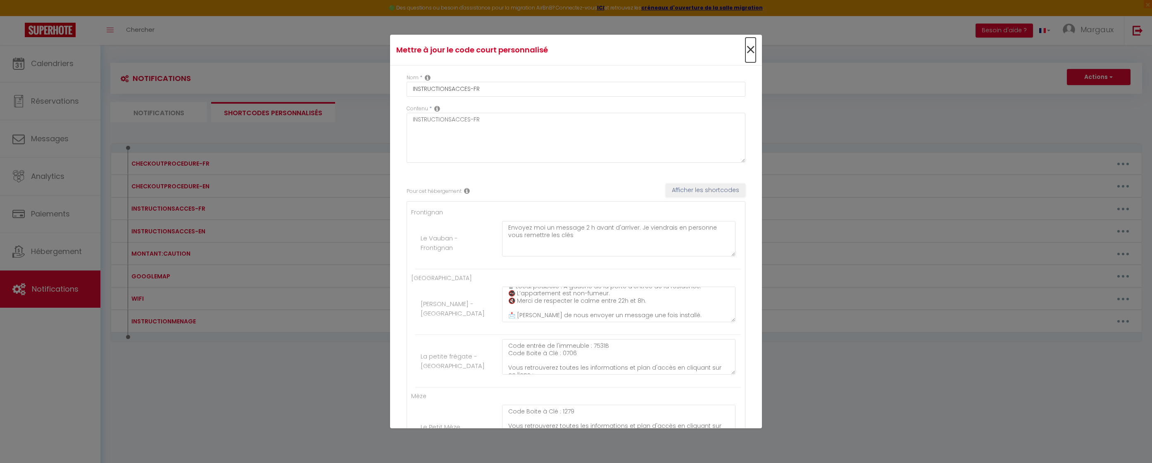
click at [745, 51] on span "×" at bounding box center [750, 50] width 10 height 25
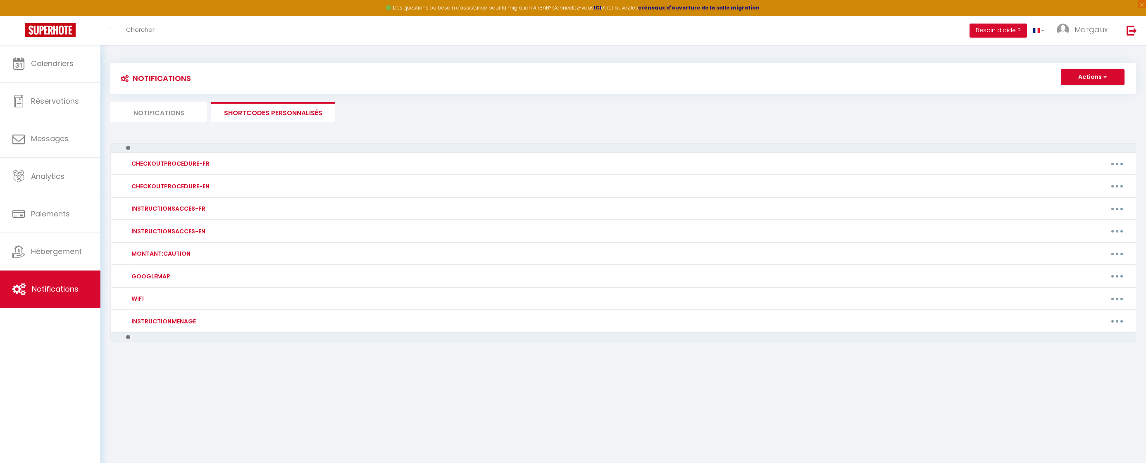
click at [161, 116] on li "Notifications" at bounding box center [158, 112] width 97 height 20
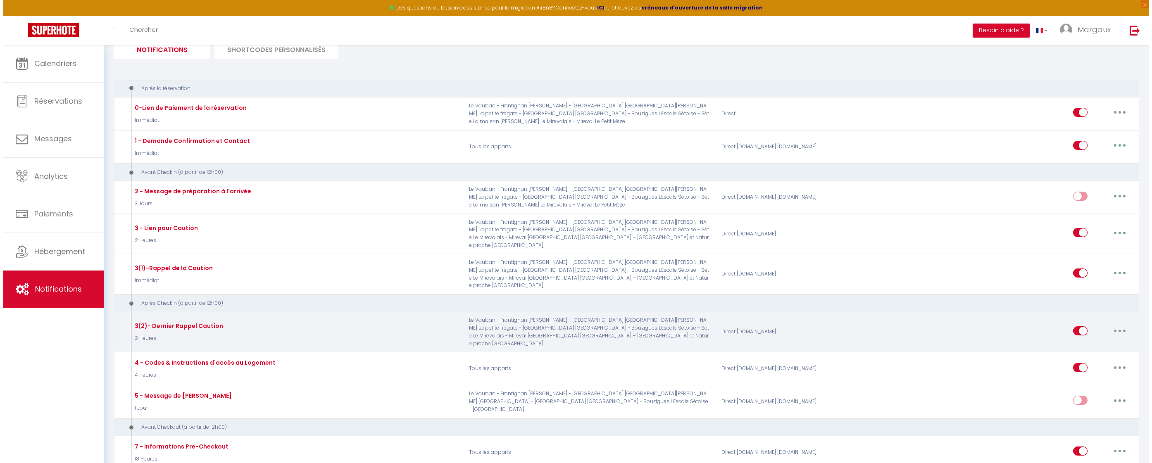
scroll to position [68, 0]
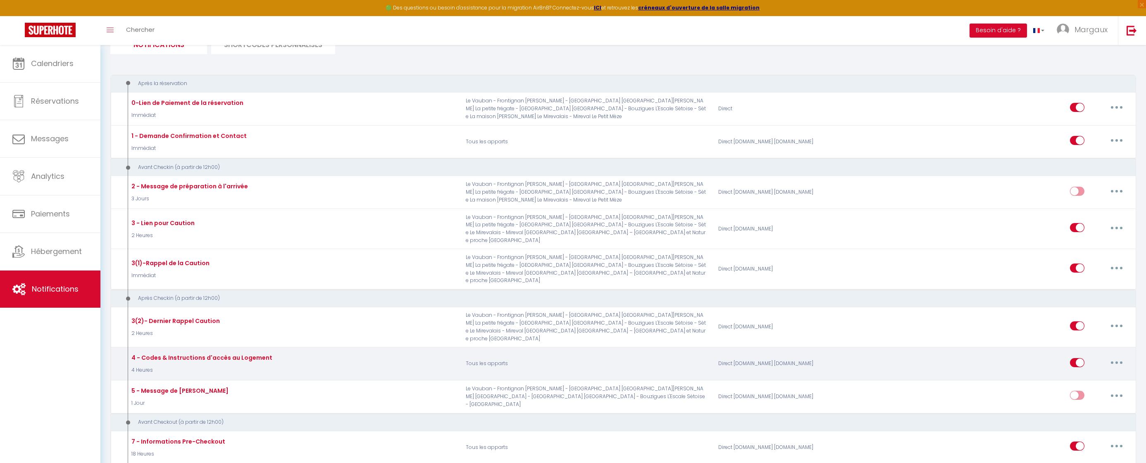
click at [1095, 356] on button "button" at bounding box center [1116, 362] width 23 height 13
click at [1091, 374] on link "Editer" at bounding box center [1094, 381] width 61 height 14
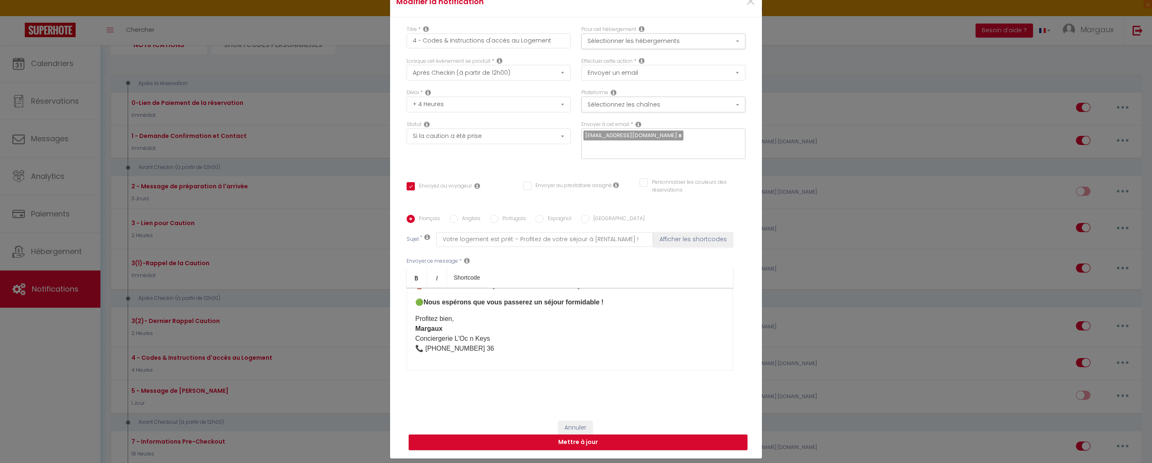
scroll to position [45, 0]
click at [451, 214] on input "Anglais" at bounding box center [454, 218] width 8 height 8
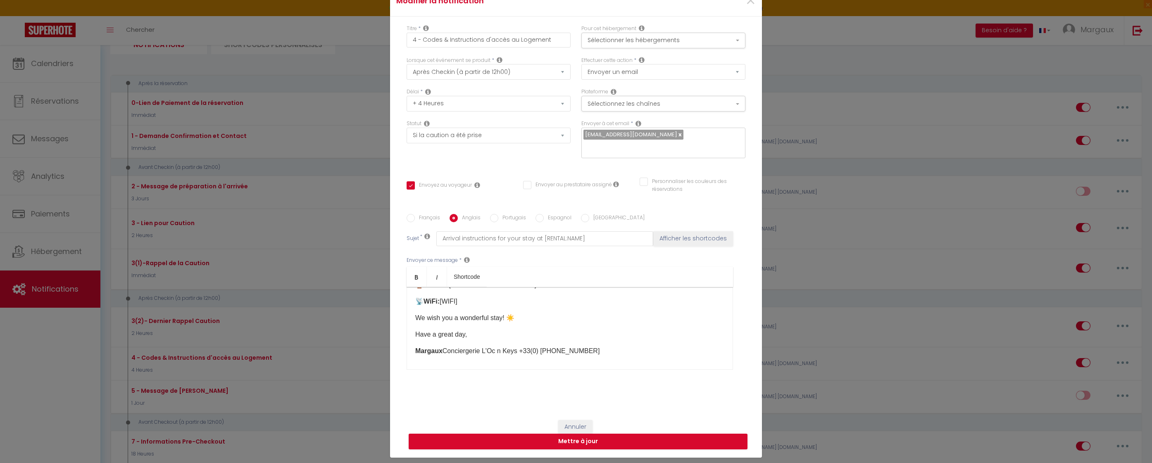
drag, startPoint x: 471, startPoint y: 294, endPoint x: 408, endPoint y: 293, distance: 63.6
click at [408, 293] on div "Hello [GUEST:FIRST_NAME], Your accommodation is ready! Here is all the informat…" at bounding box center [570, 328] width 326 height 83
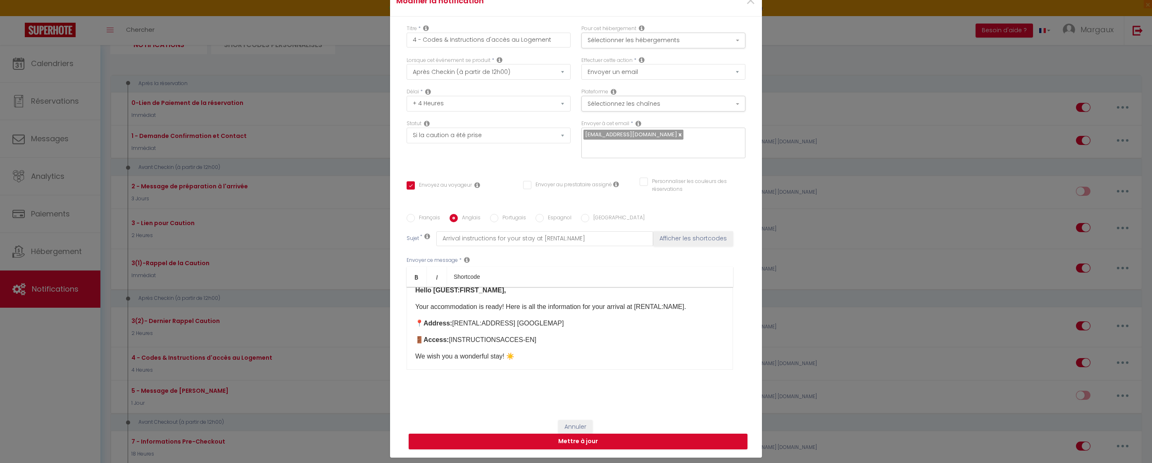
scroll to position [0, 0]
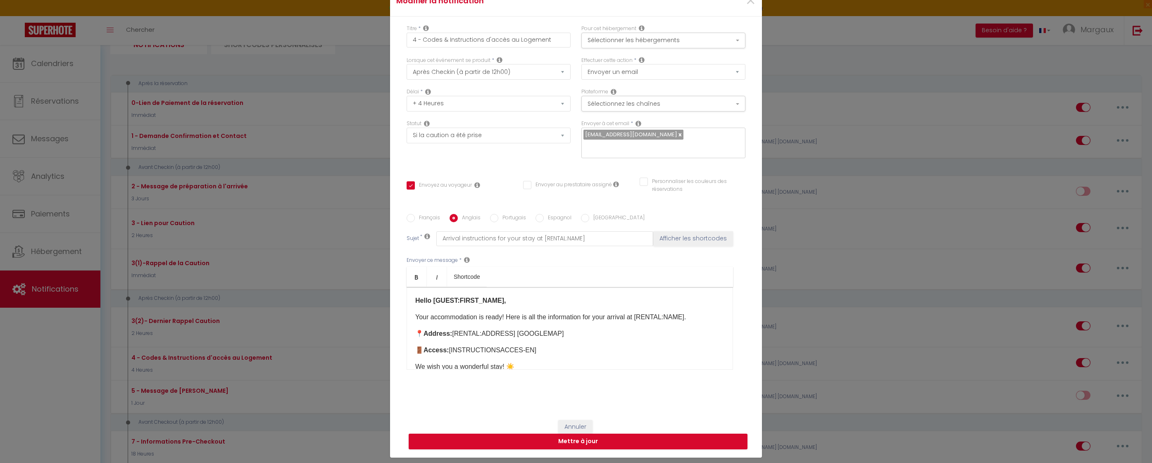
drag, startPoint x: 577, startPoint y: 331, endPoint x: 397, endPoint y: 324, distance: 180.3
click at [397, 324] on div "Titre * 4 - Codes & Instructions d'accès au Logement Pour cet hébergement Sélec…" at bounding box center [576, 214] width 372 height 395
click at [606, 439] on button "Mettre à jour" at bounding box center [578, 442] width 339 height 16
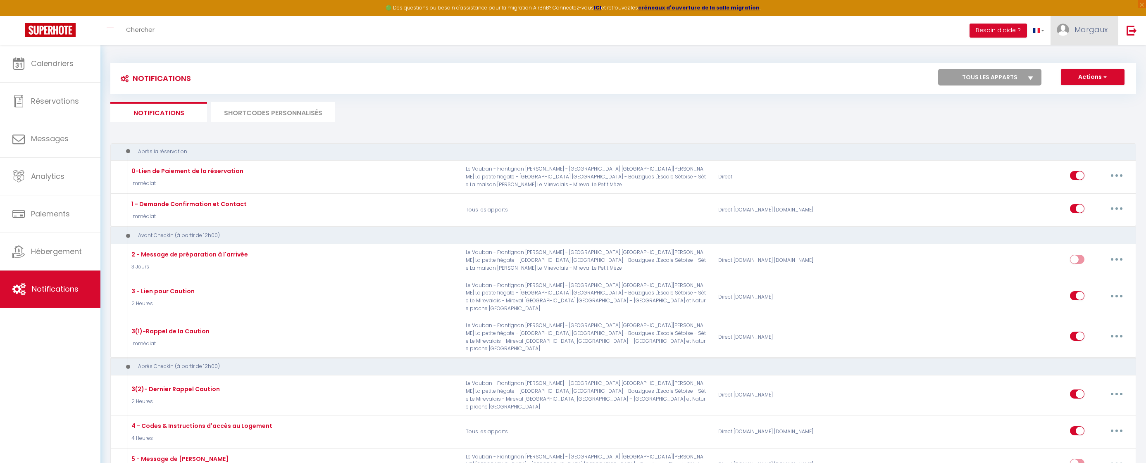
click at [1074, 31] on link "Margaux" at bounding box center [1083, 30] width 67 height 29
click at [1061, 73] on icon at bounding box center [1063, 73] width 6 height 6
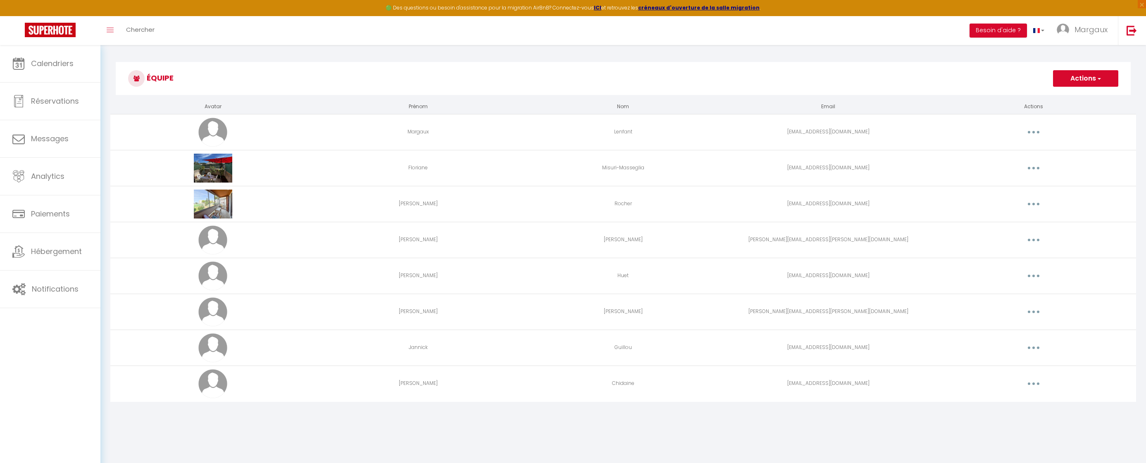
click at [1034, 311] on icon "button" at bounding box center [1033, 312] width 2 height 2
click at [1017, 327] on link "Editer" at bounding box center [1011, 331] width 61 height 14
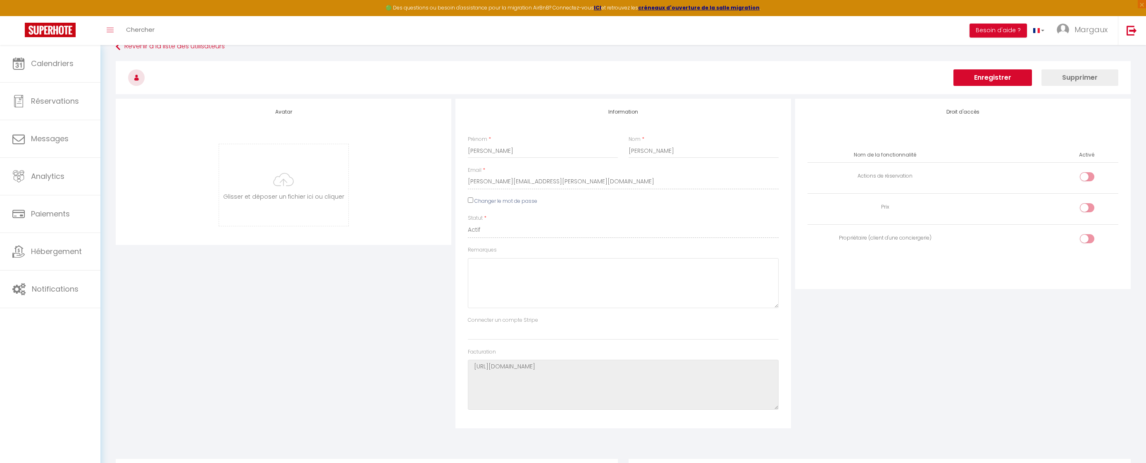
scroll to position [468, 0]
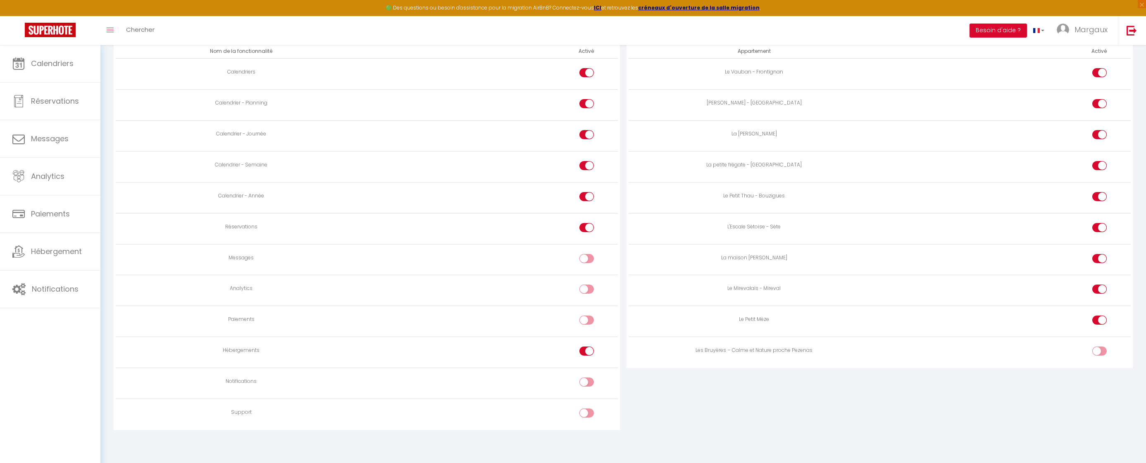
click at [1095, 355] on div at bounding box center [1099, 351] width 14 height 9
click at [1095, 355] on input "checkbox" at bounding box center [1106, 353] width 14 height 12
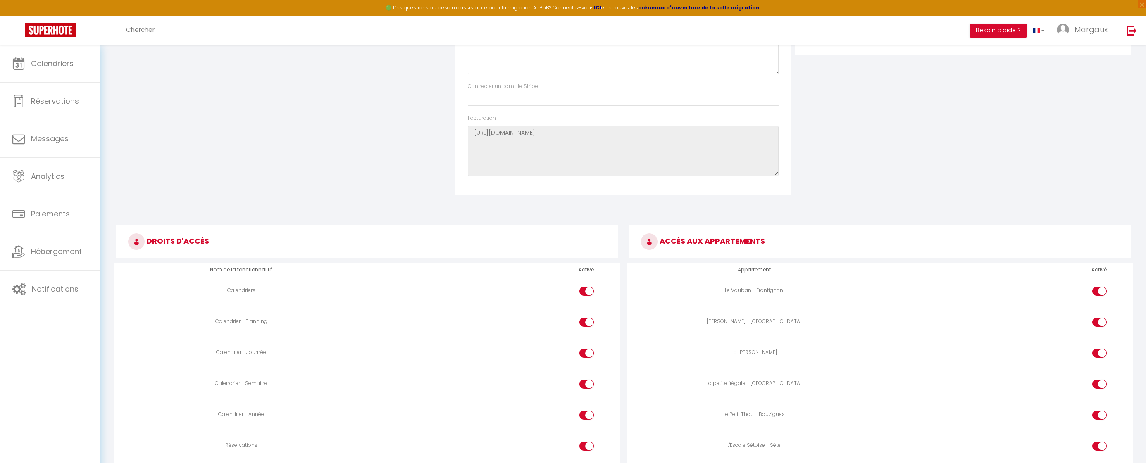
scroll to position [0, 0]
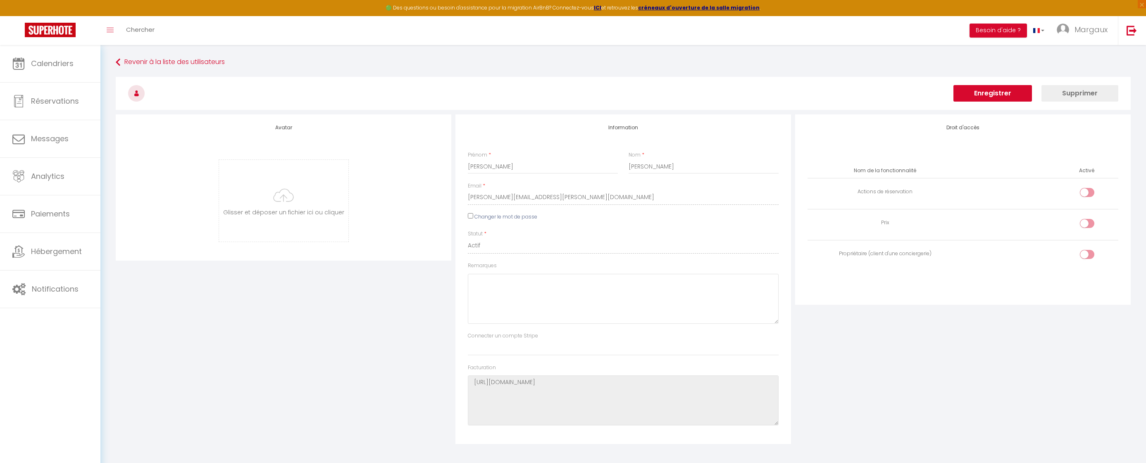
click at [1004, 92] on button "Enregistrer" at bounding box center [992, 93] width 79 height 17
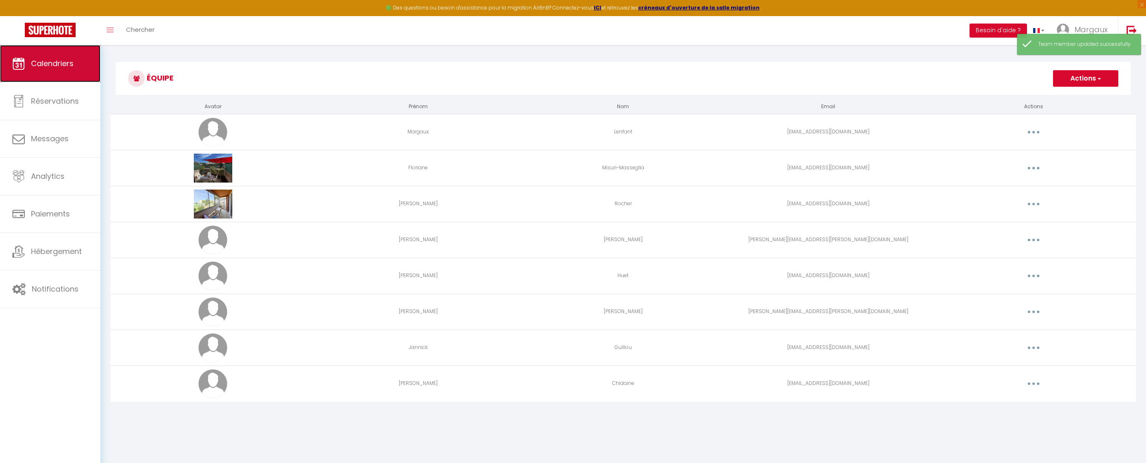
click at [40, 67] on span "Calendriers" at bounding box center [52, 63] width 43 height 10
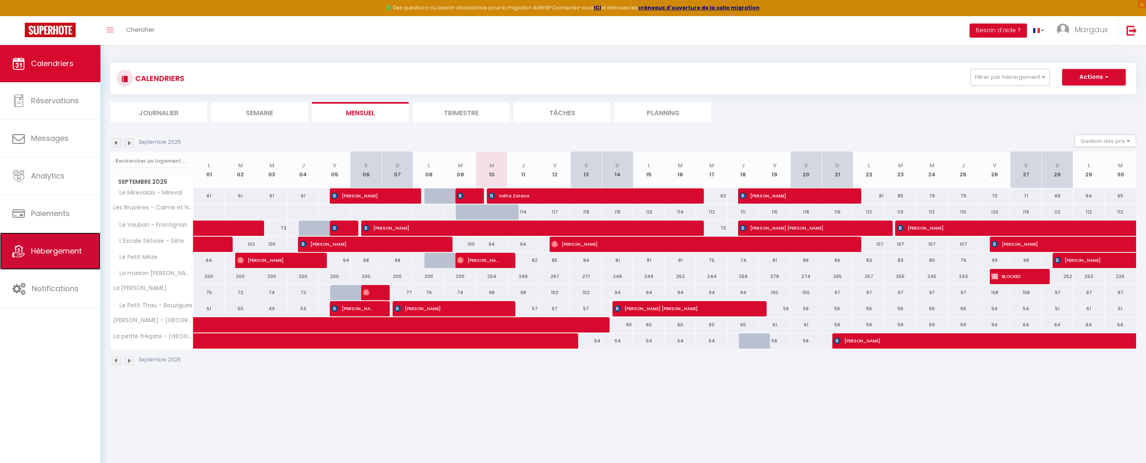
click at [47, 248] on span "Hébergement" at bounding box center [56, 251] width 51 height 10
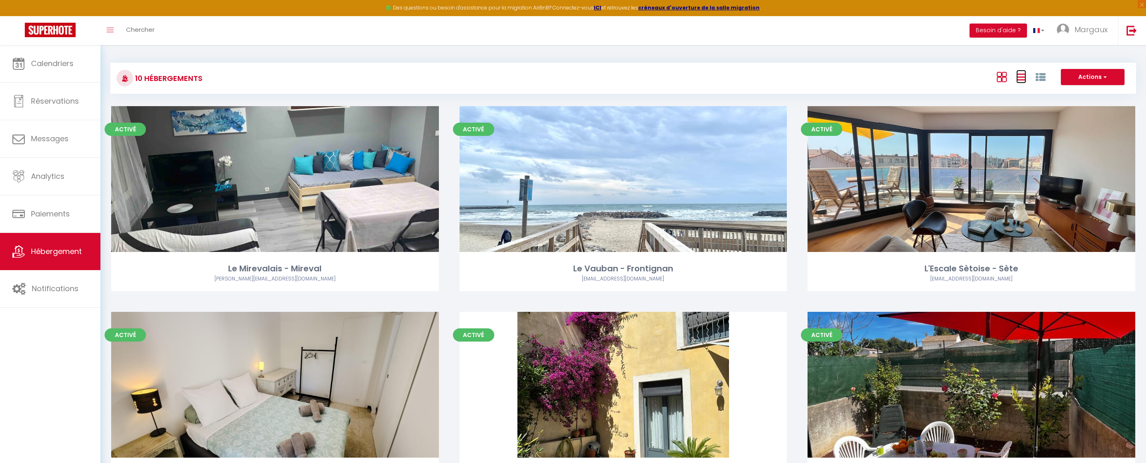
click at [1021, 76] on icon at bounding box center [1021, 77] width 10 height 10
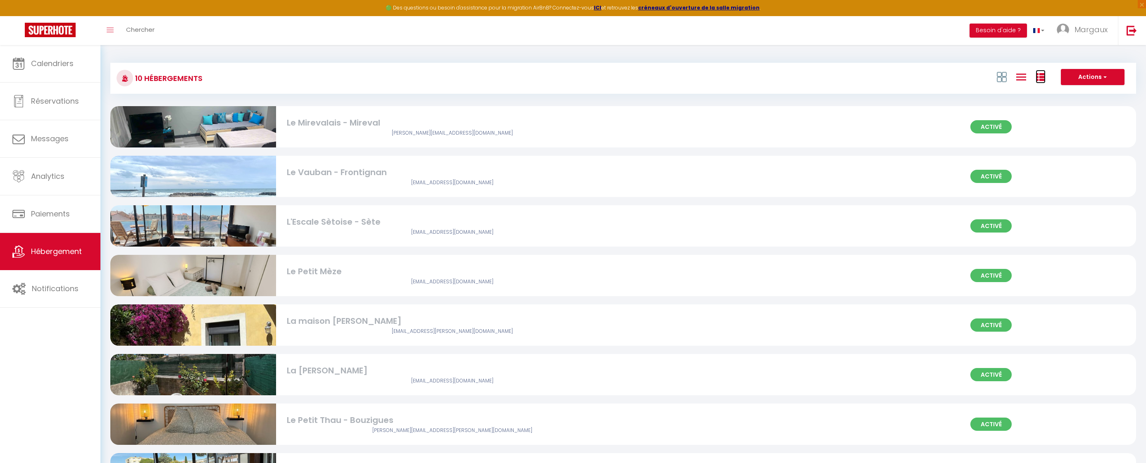
click at [1040, 76] on icon at bounding box center [1041, 77] width 10 height 10
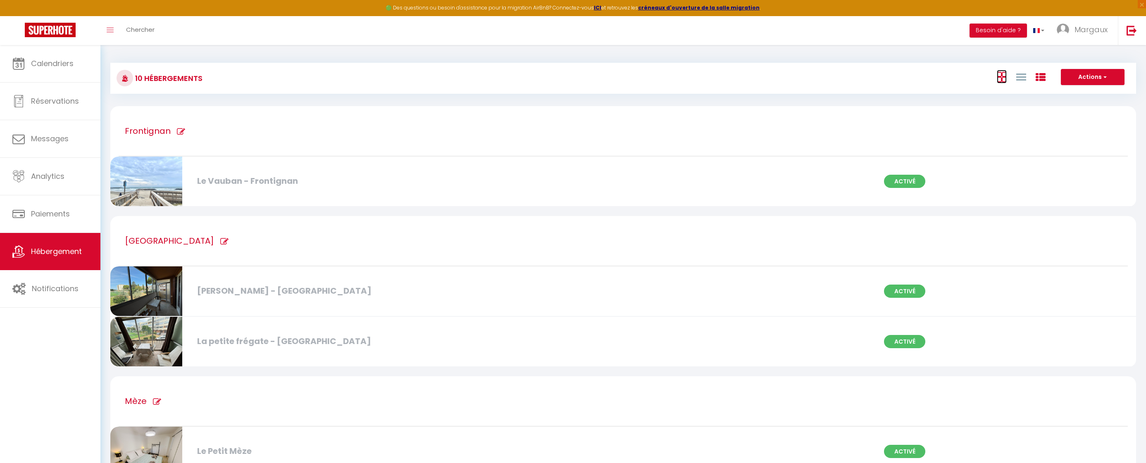
click at [1002, 76] on icon at bounding box center [1002, 77] width 10 height 10
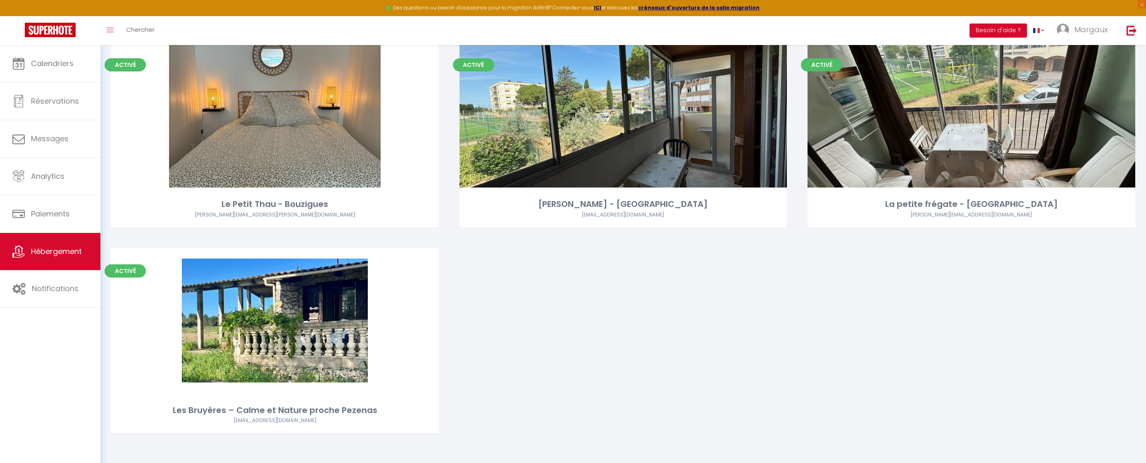
scroll to position [476, 0]
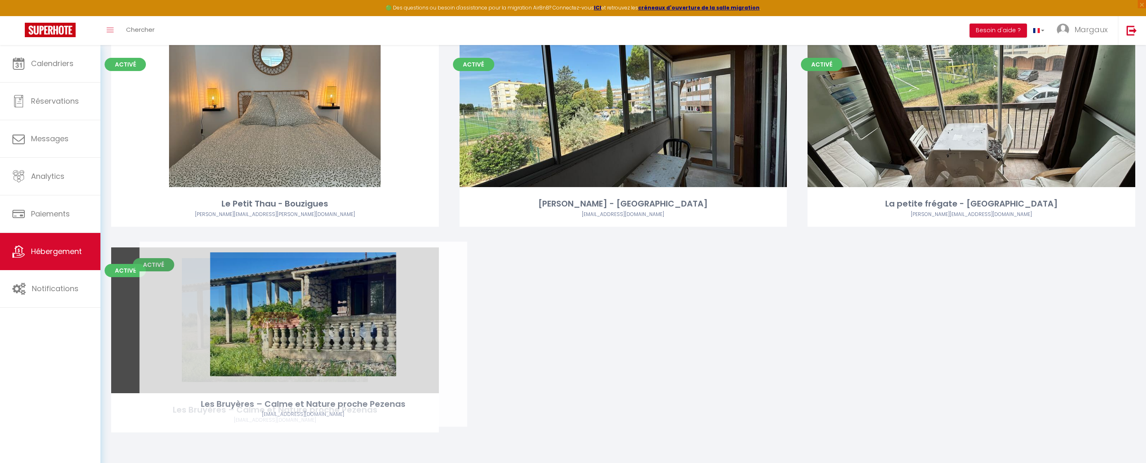
drag, startPoint x: 305, startPoint y: 302, endPoint x: 334, endPoint y: 296, distance: 29.1
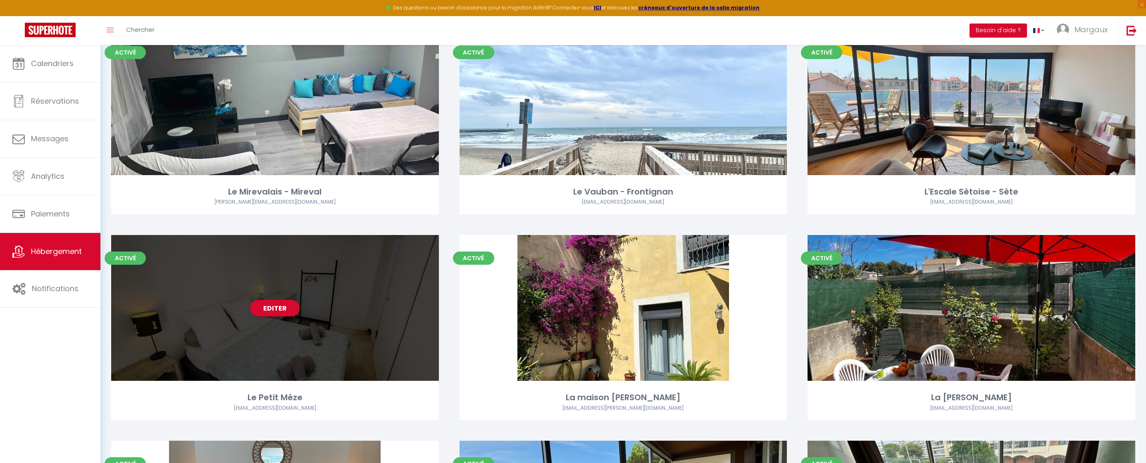
scroll to position [97, 0]
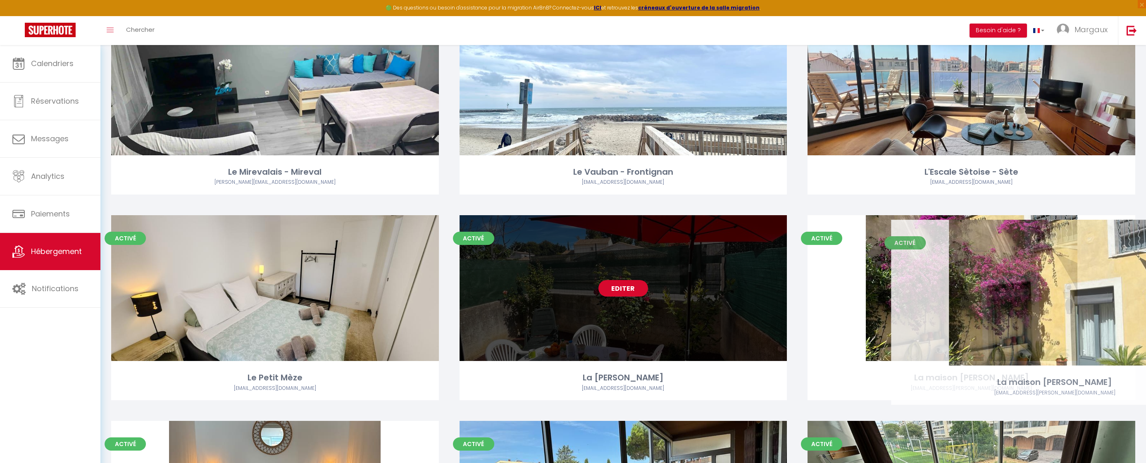
drag, startPoint x: 508, startPoint y: 320, endPoint x: 928, endPoint y: 325, distance: 420.3
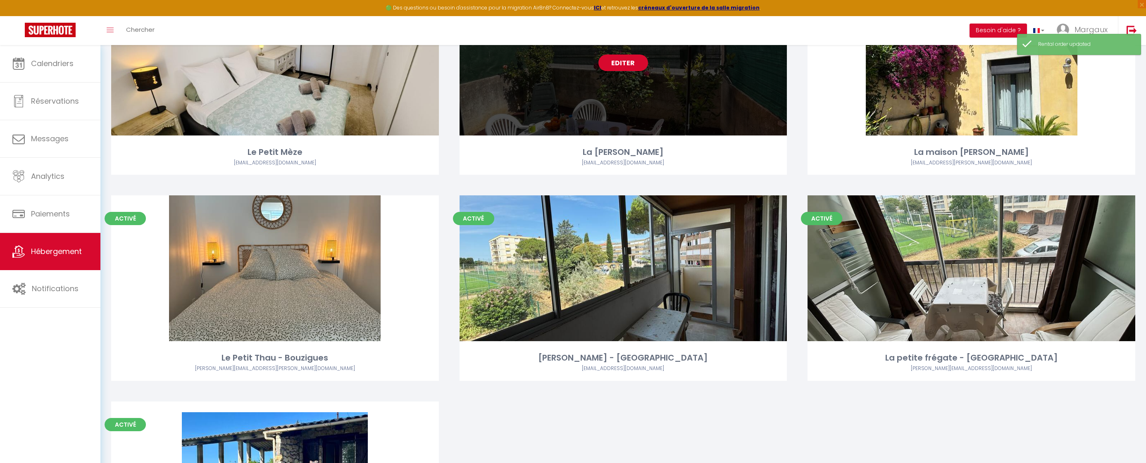
scroll to position [364, 0]
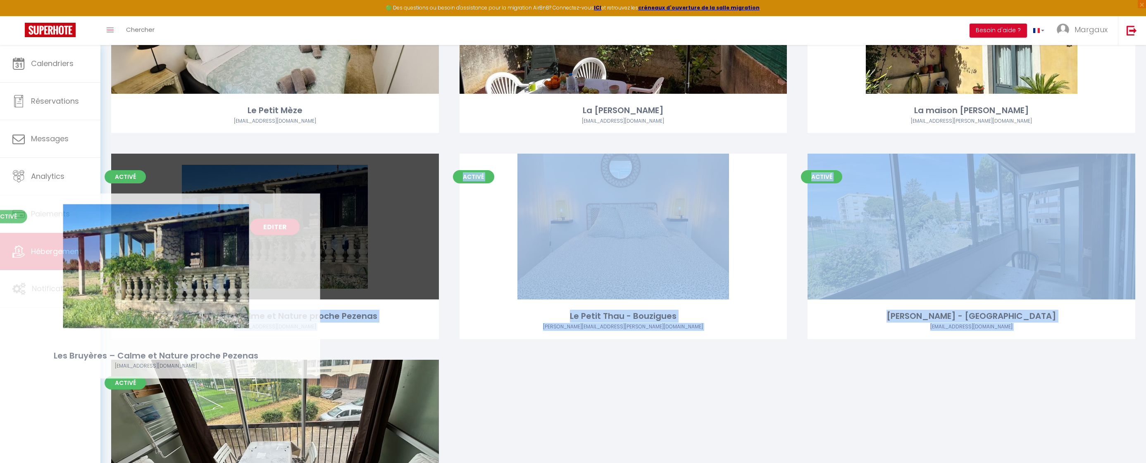
drag, startPoint x: 341, startPoint y: 432, endPoint x: 223, endPoint y: 265, distance: 204.4
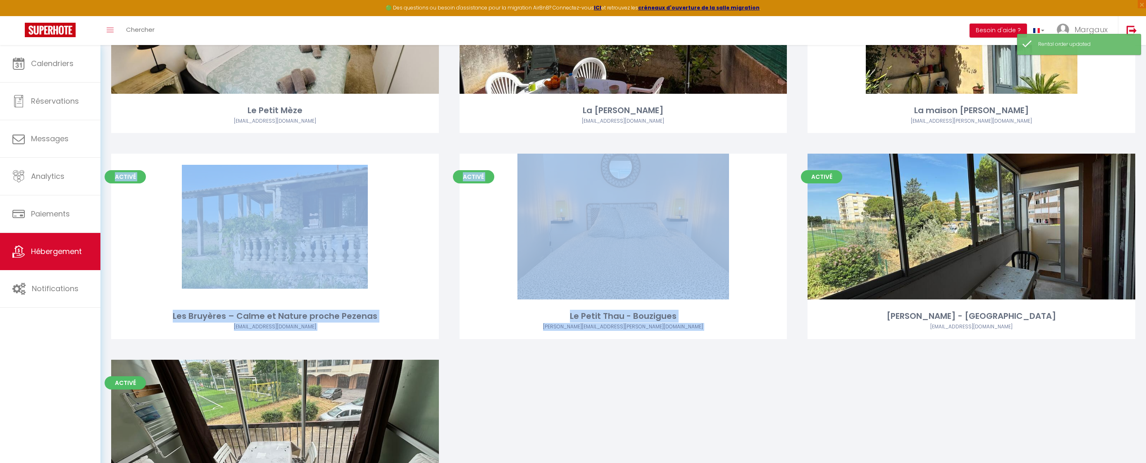
click at [582, 422] on div "Activé Editer Le Mirevalais - Mireval jonathan.roinel@me.com Activé Editer Le V…" at bounding box center [623, 154] width 1045 height 824
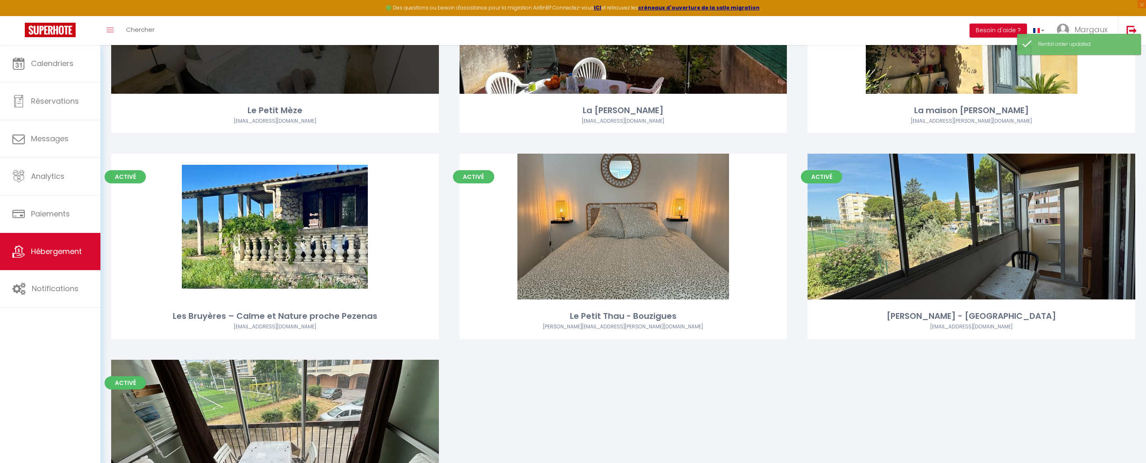
scroll to position [0, 0]
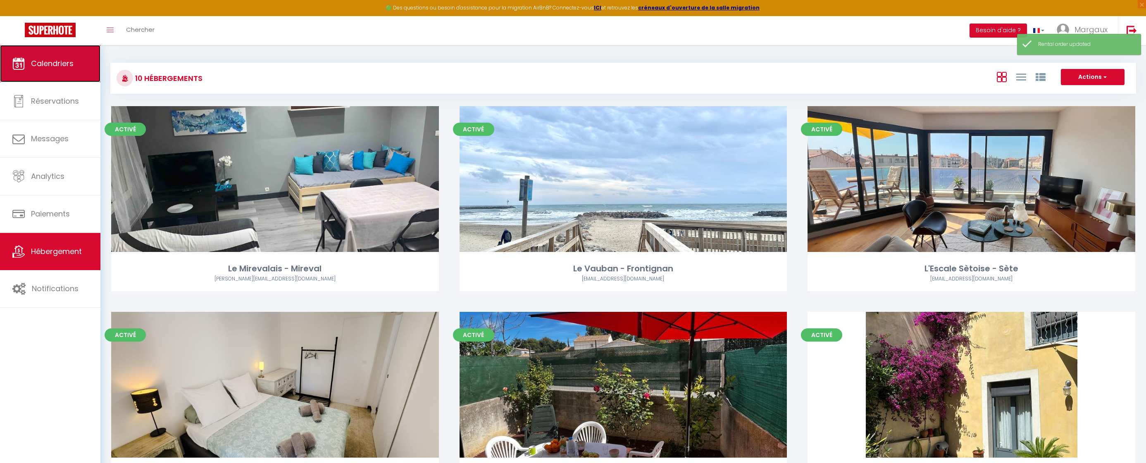
click at [64, 70] on link "Calendriers" at bounding box center [50, 63] width 100 height 37
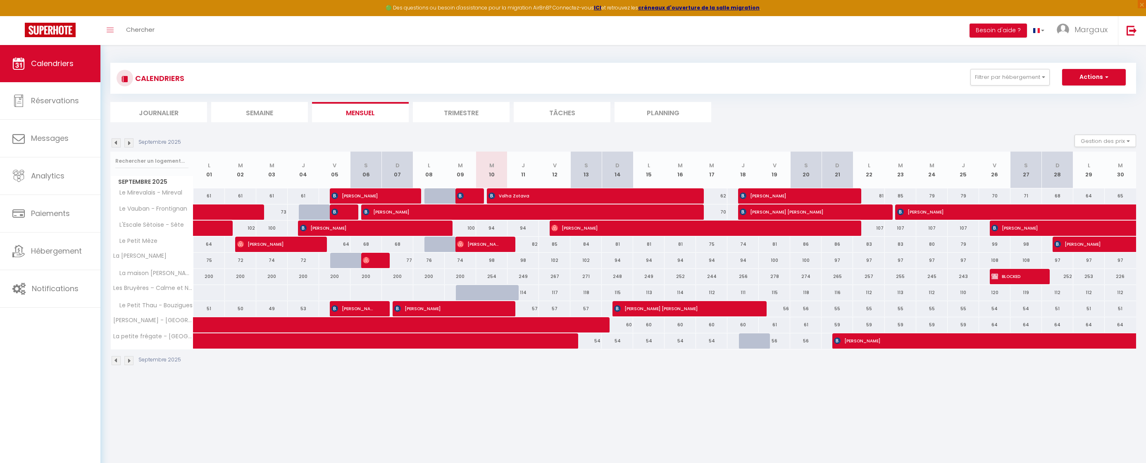
click at [116, 360] on img at bounding box center [116, 360] width 9 height 9
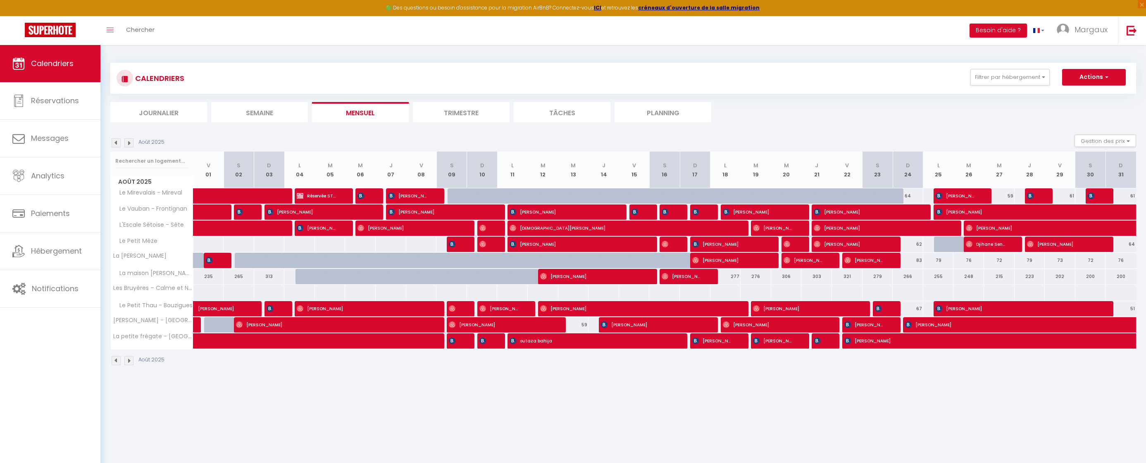
click at [127, 361] on img at bounding box center [128, 360] width 9 height 9
